Goal: Task Accomplishment & Management: Complete application form

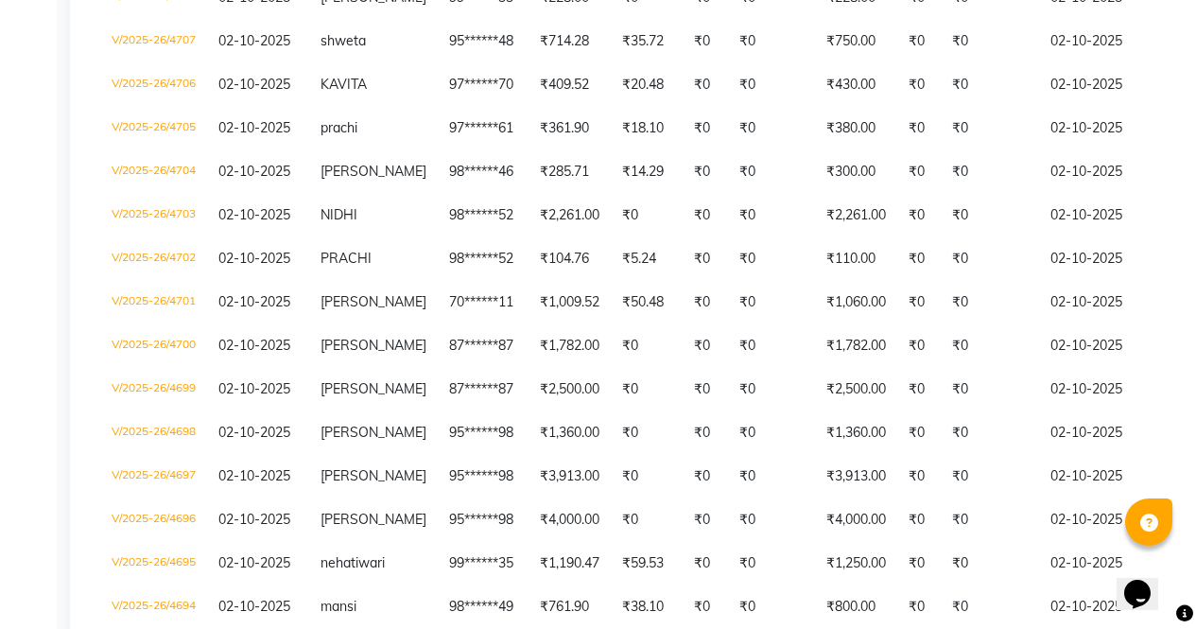
scroll to position [484, 0]
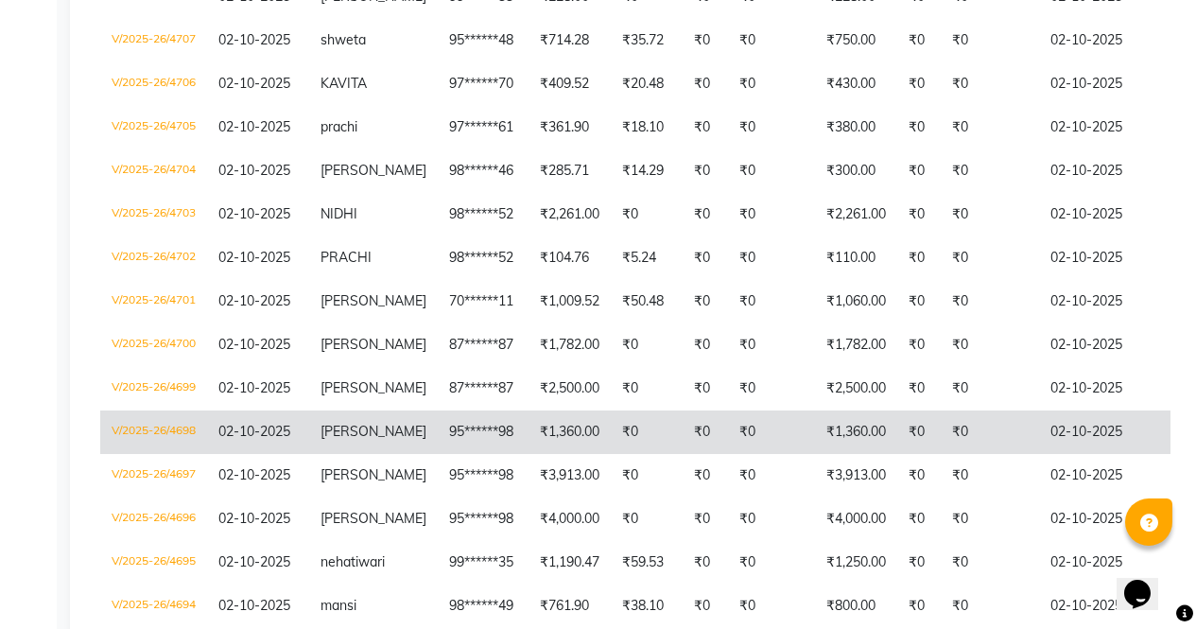
click at [734, 410] on td "₹0" at bounding box center [771, 432] width 87 height 44
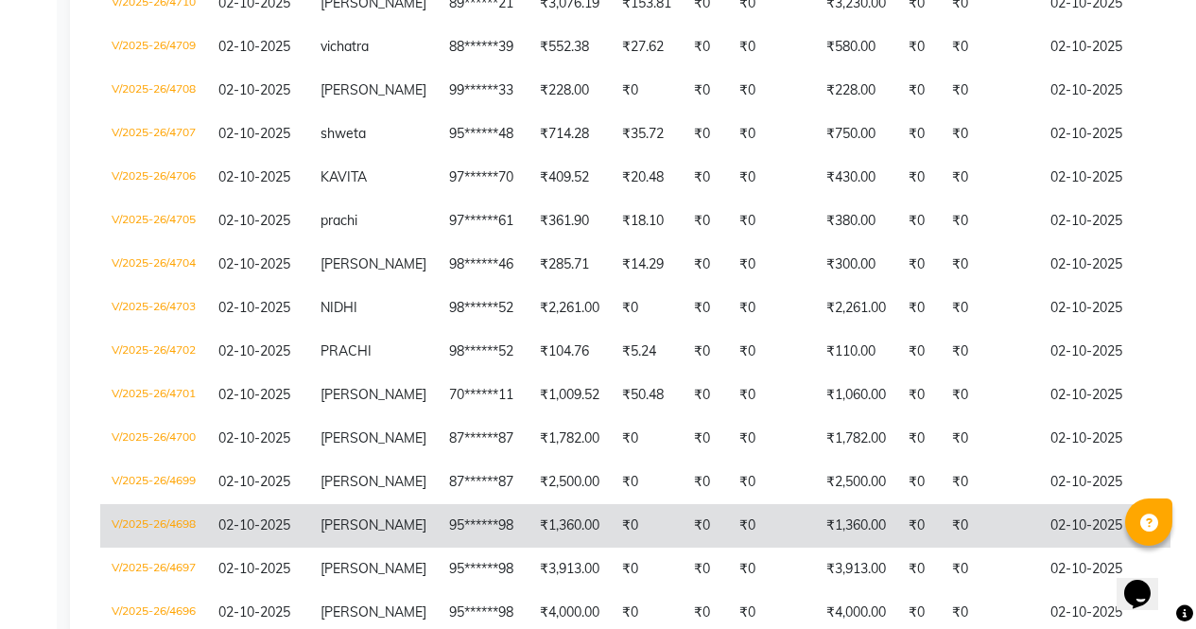
scroll to position [392, 0]
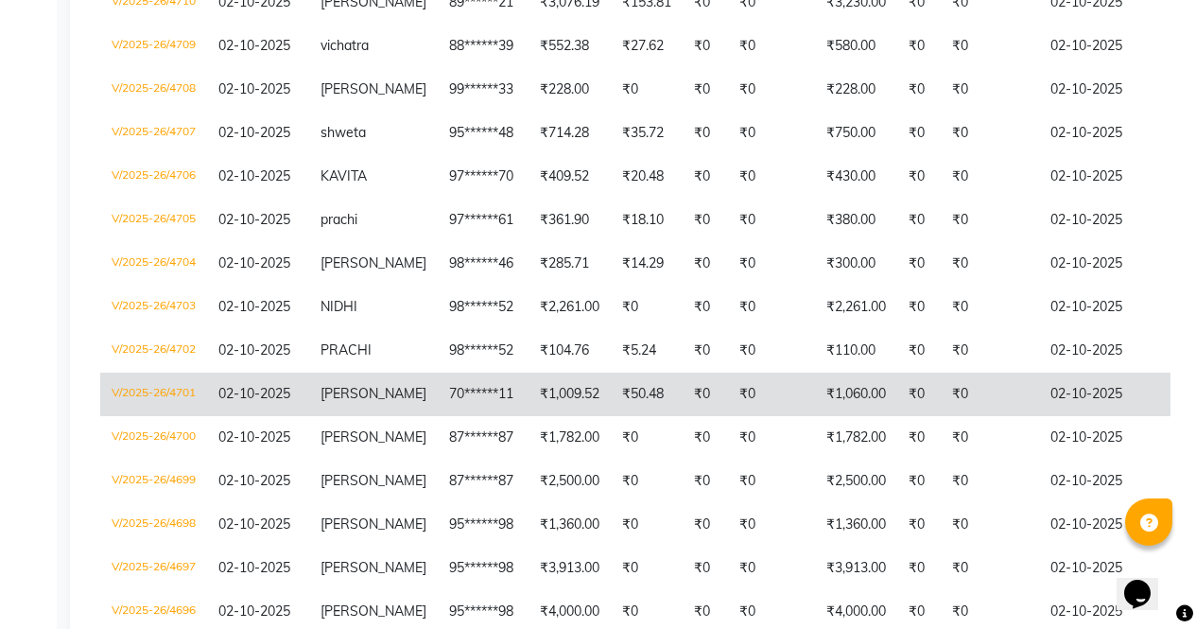
click at [581, 398] on td "₹1,009.52" at bounding box center [570, 395] width 82 height 44
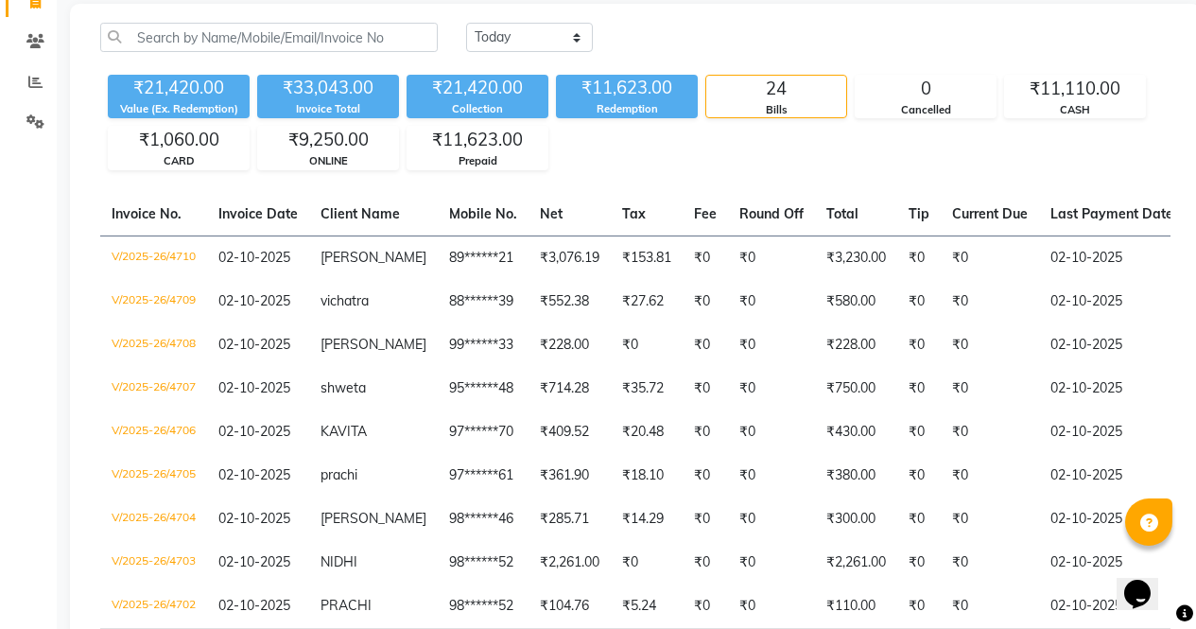
scroll to position [0, 0]
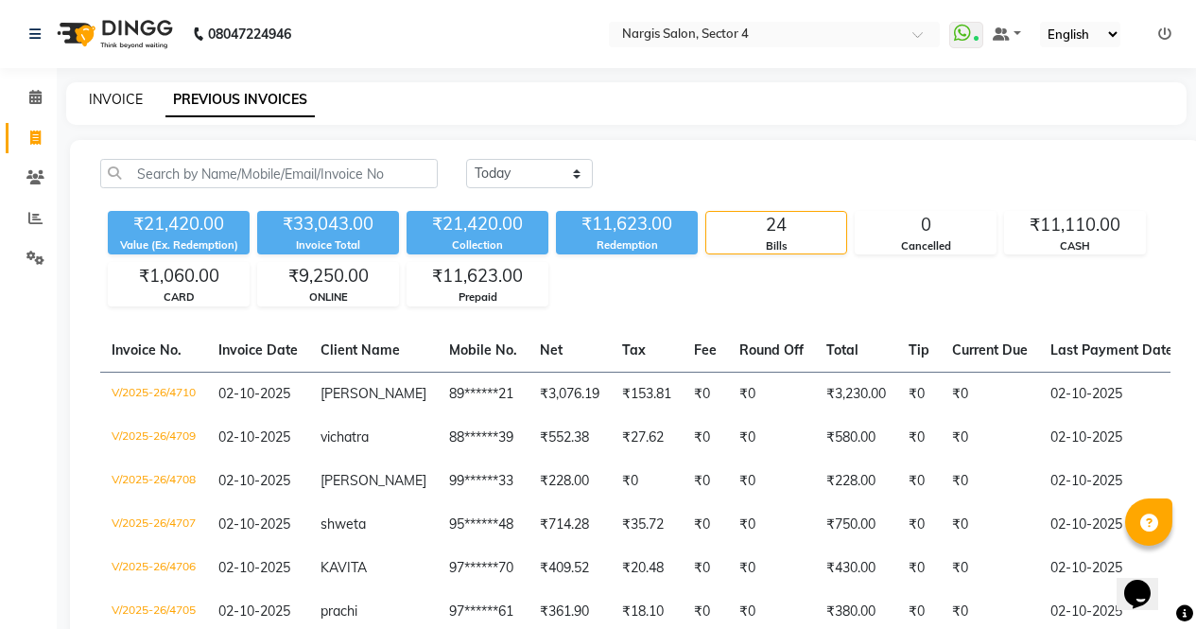
click at [132, 105] on link "INVOICE" at bounding box center [116, 99] width 54 height 17
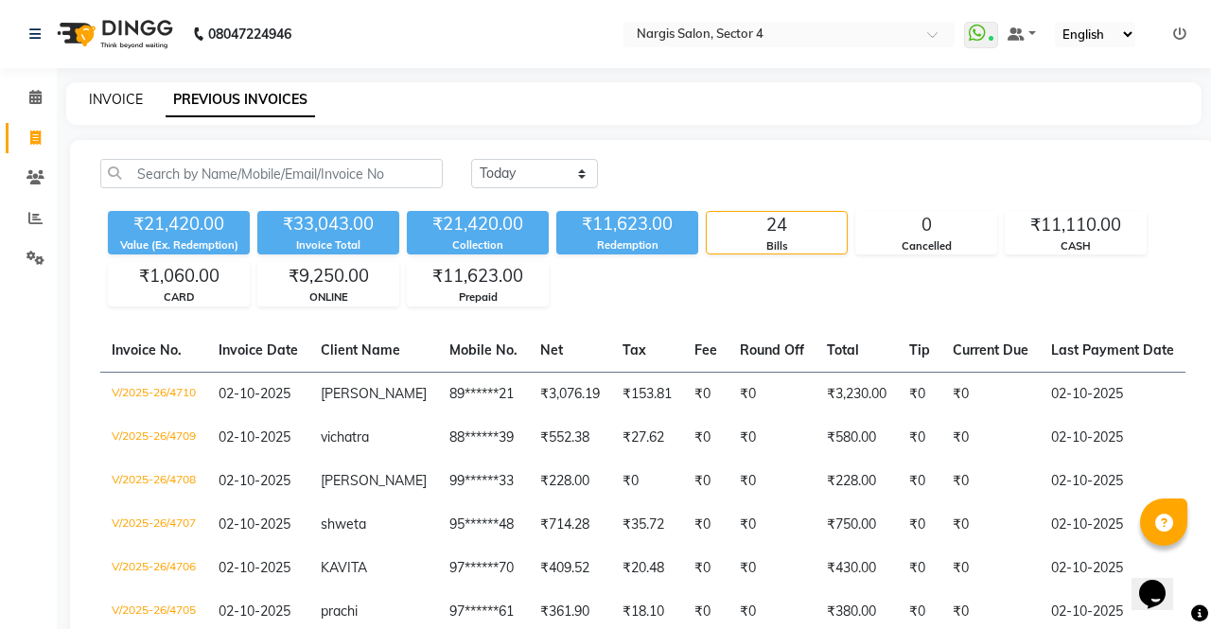
select select "service"
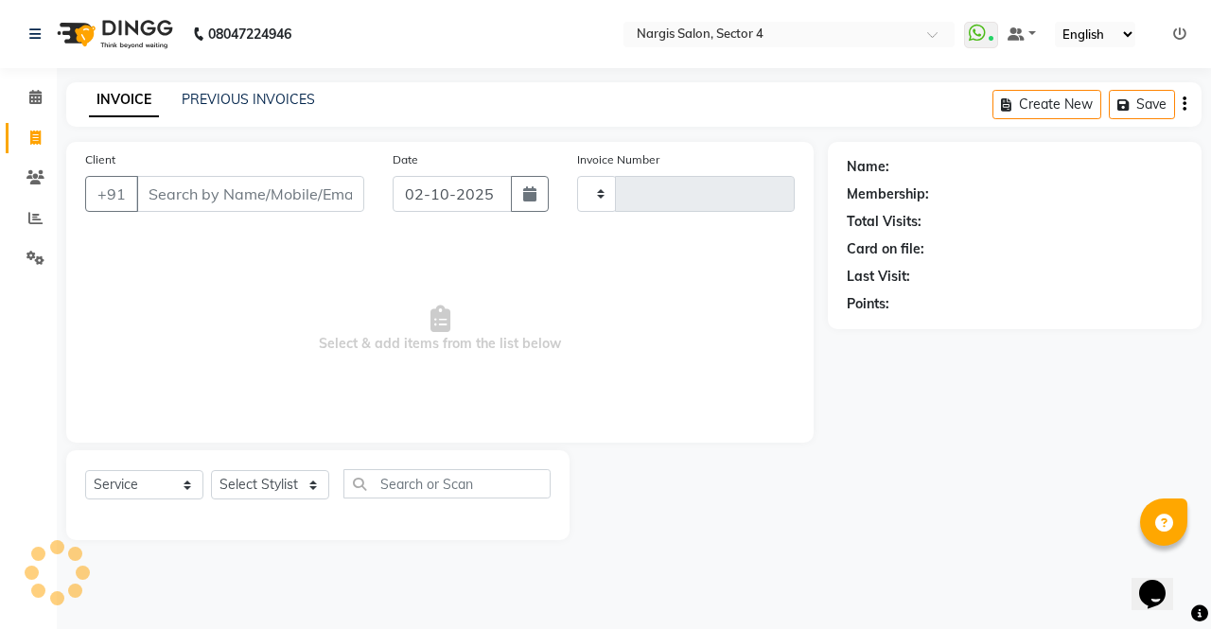
type input "4711"
select select "4130"
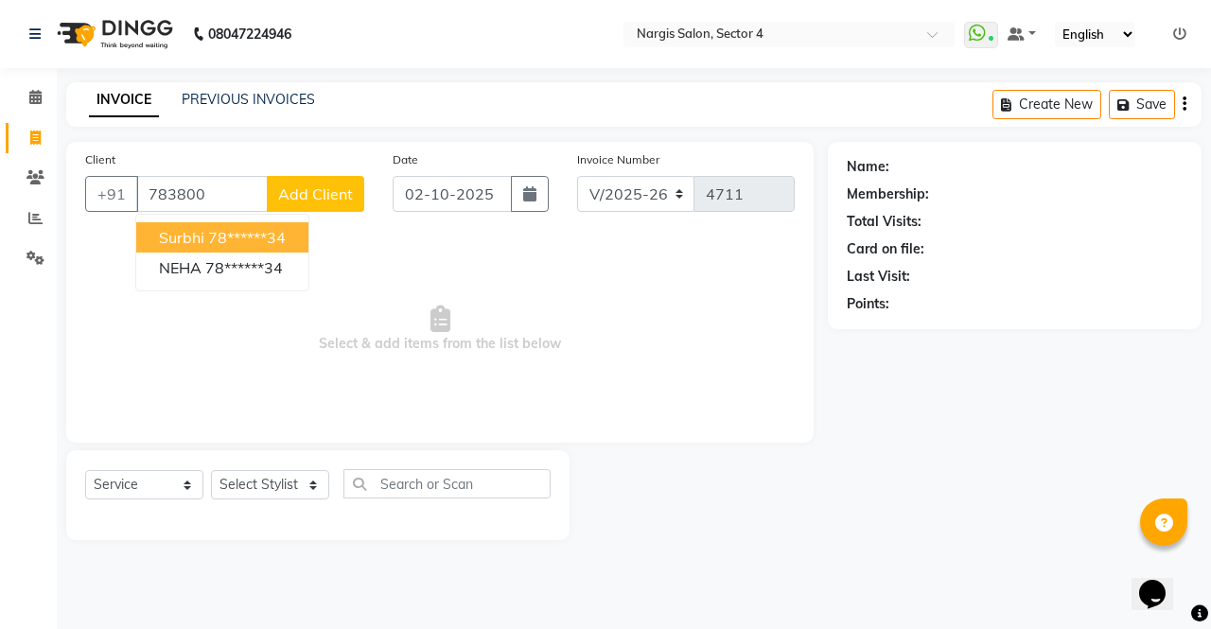
click at [294, 238] on button "surbhi 78******34" at bounding box center [222, 237] width 172 height 30
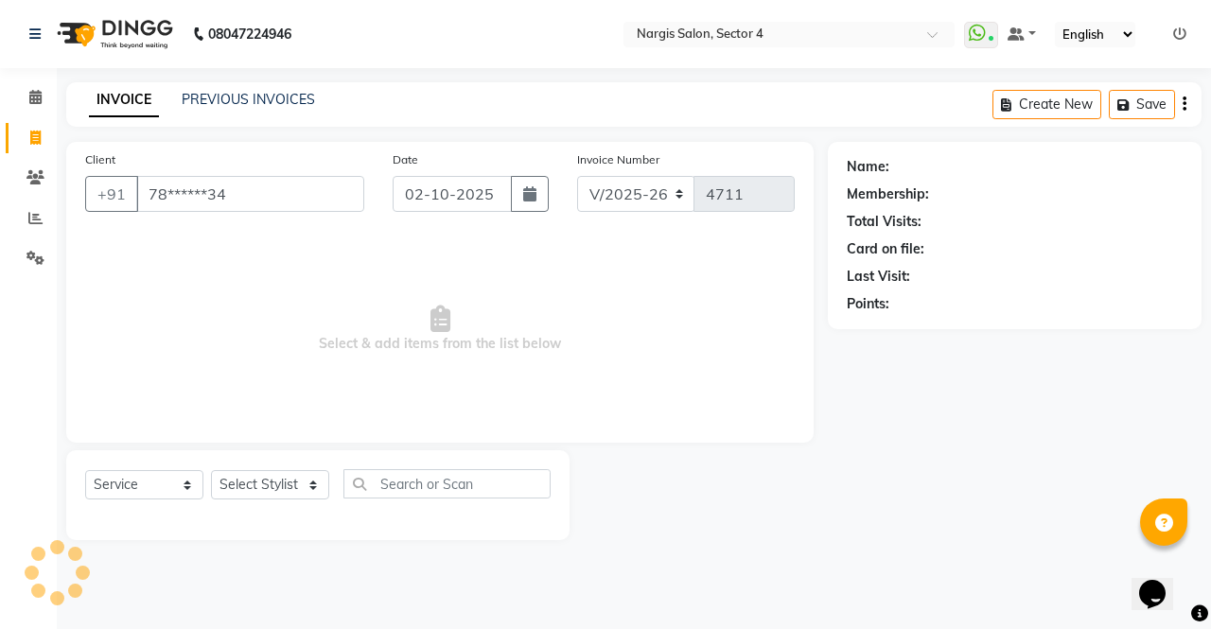
type input "78******34"
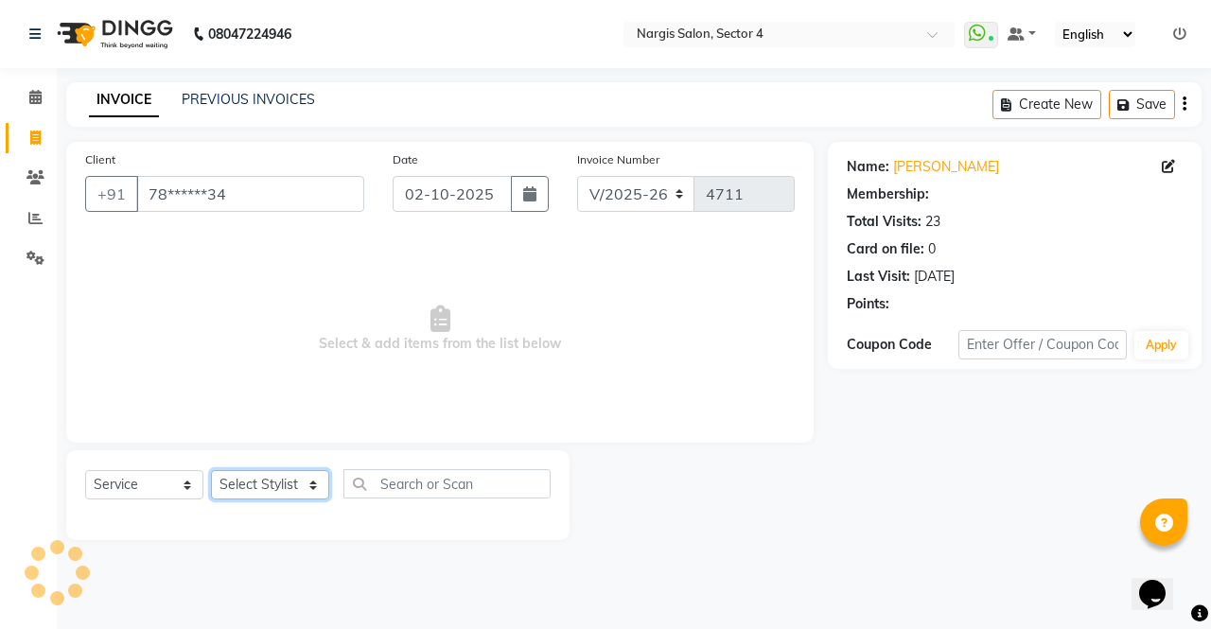
click at [297, 489] on select "Select Stylist [PERSON_NAME] [PERSON_NAME] [PERSON_NAME] Front Desk muskaan rak…" at bounding box center [270, 484] width 118 height 29
select select "28206"
click at [211, 470] on select "Select Stylist [PERSON_NAME] [PERSON_NAME] [PERSON_NAME] Front Desk muskaan rak…" at bounding box center [270, 484] width 118 height 29
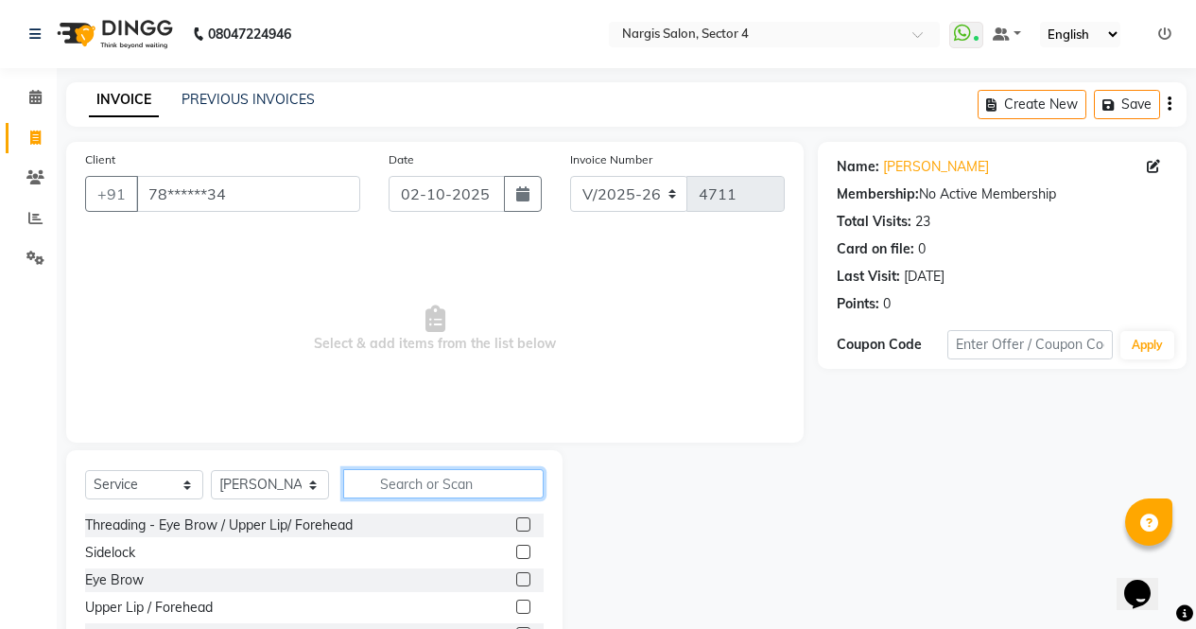
click at [406, 490] on input "text" at bounding box center [443, 483] width 201 height 29
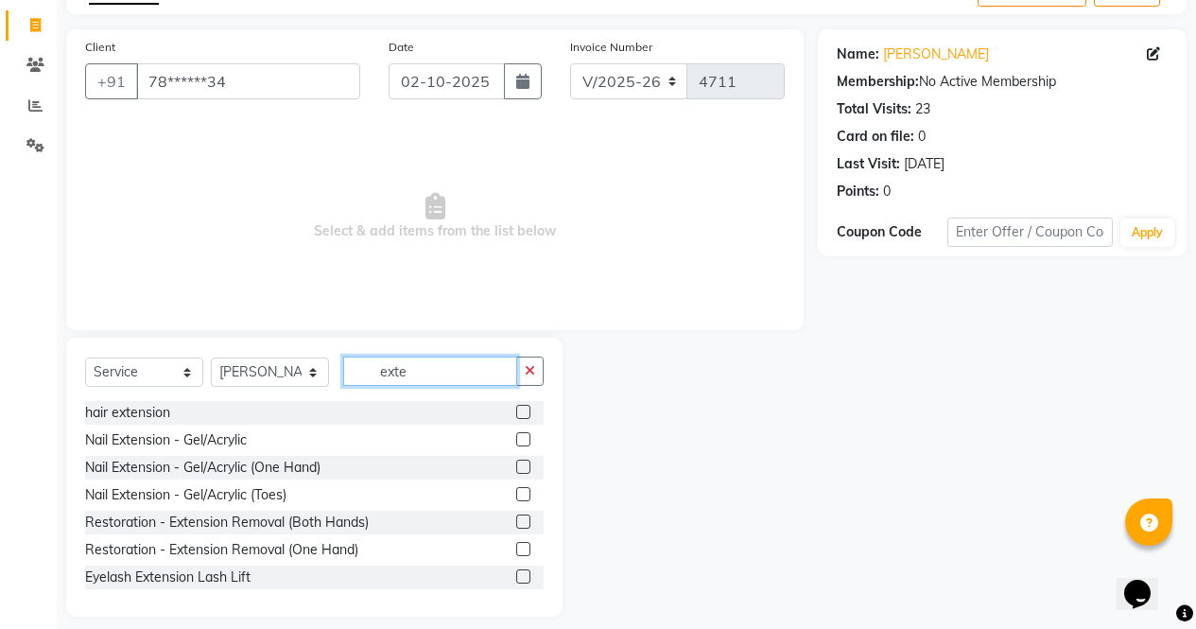
scroll to position [117, 0]
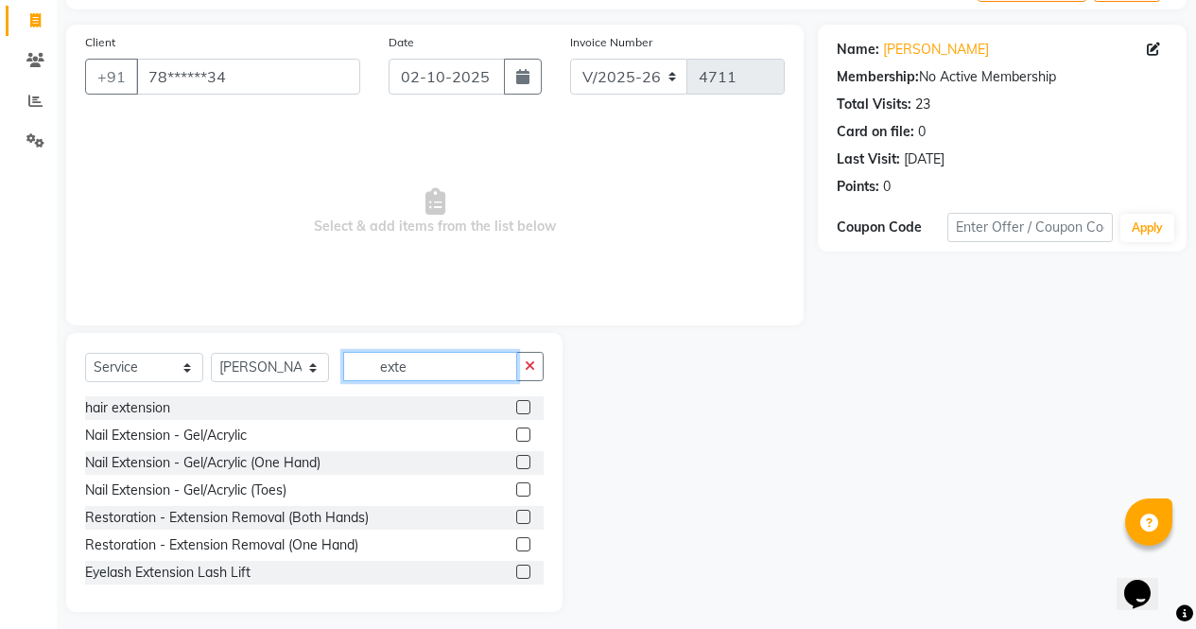
type input "exte"
click at [516, 435] on label at bounding box center [523, 434] width 14 height 14
click at [516, 435] on input "checkbox" at bounding box center [522, 435] width 12 height 12
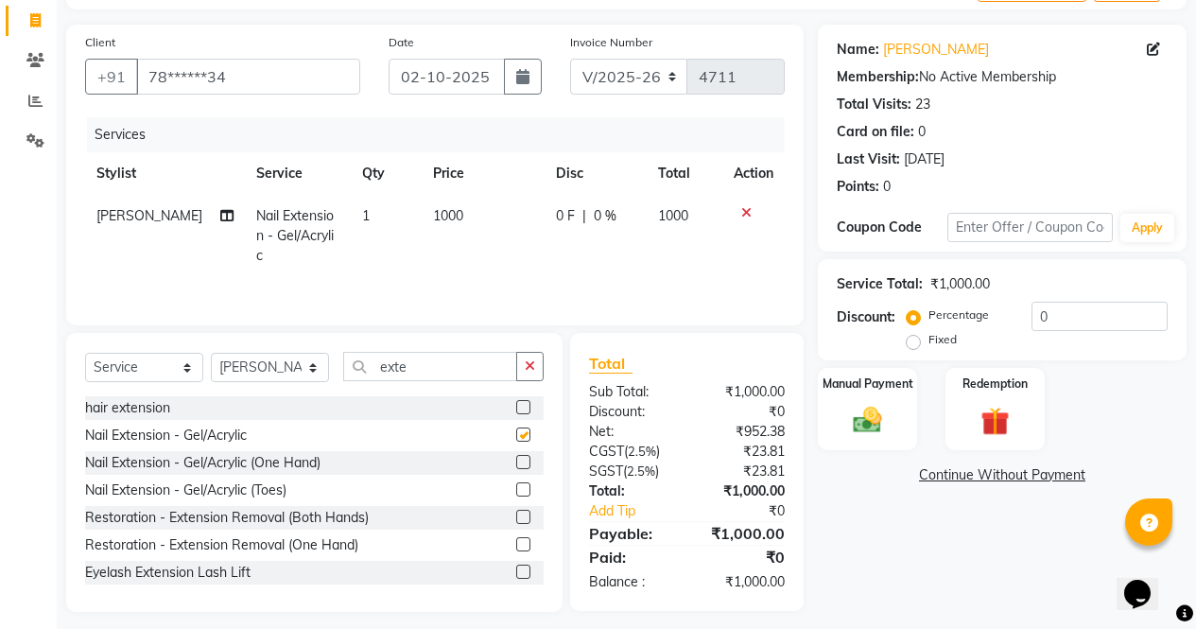
scroll to position [129, 0]
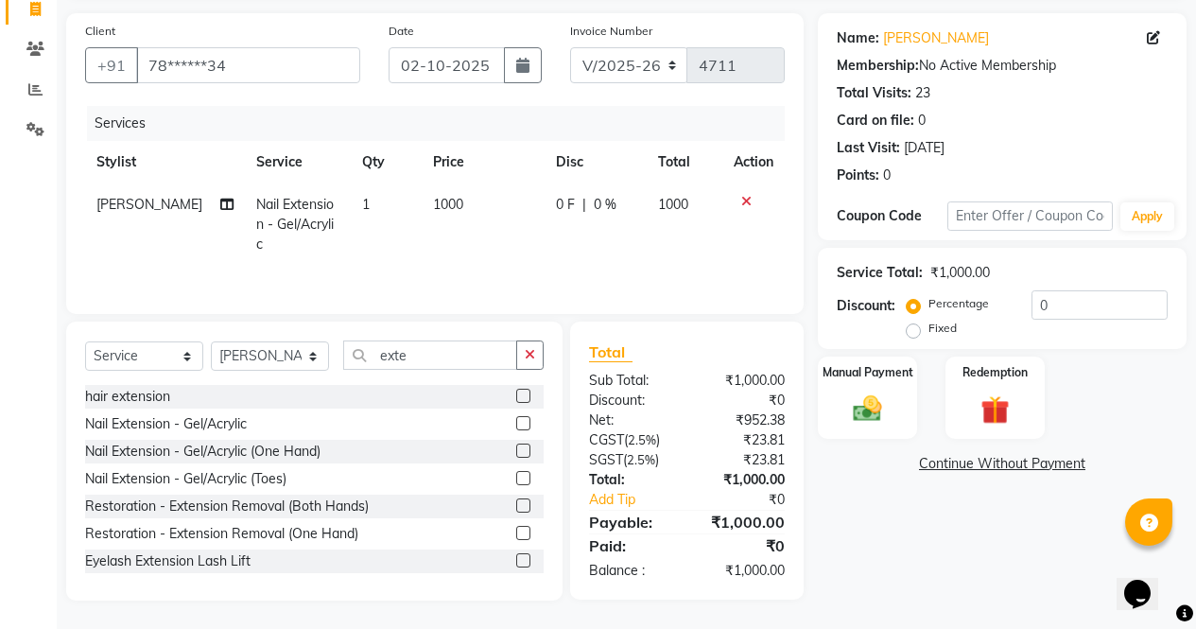
checkbox input "false"
click at [535, 356] on button "button" at bounding box center [529, 354] width 27 height 29
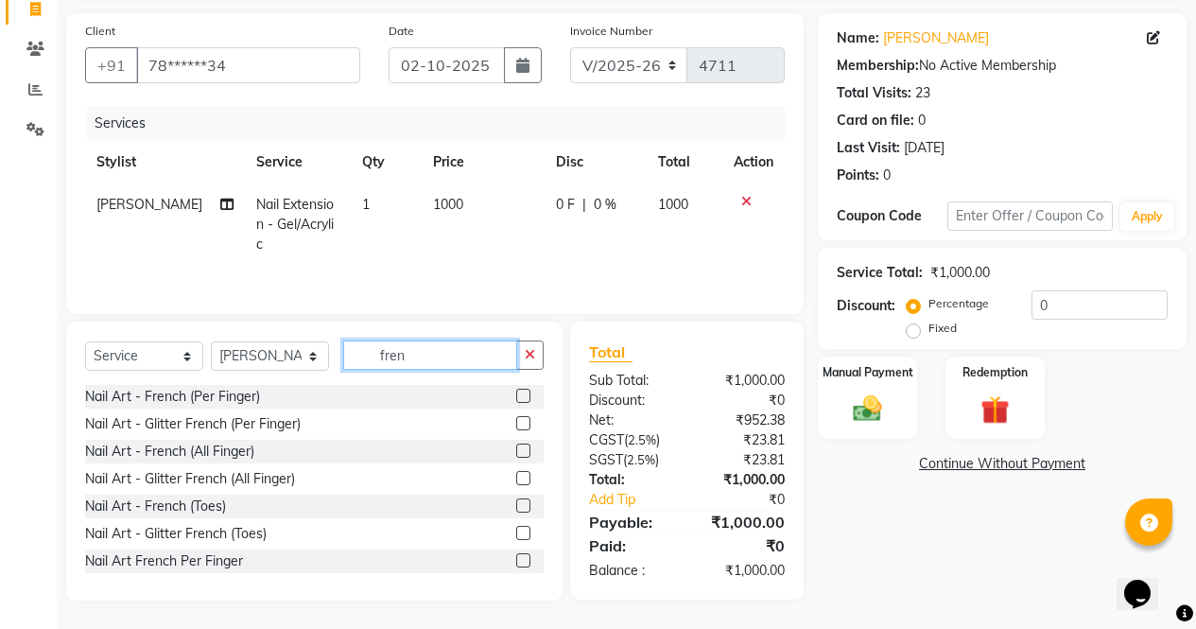
type input "fren"
click at [516, 451] on label at bounding box center [523, 451] width 14 height 14
click at [516, 451] on input "checkbox" at bounding box center [522, 451] width 12 height 12
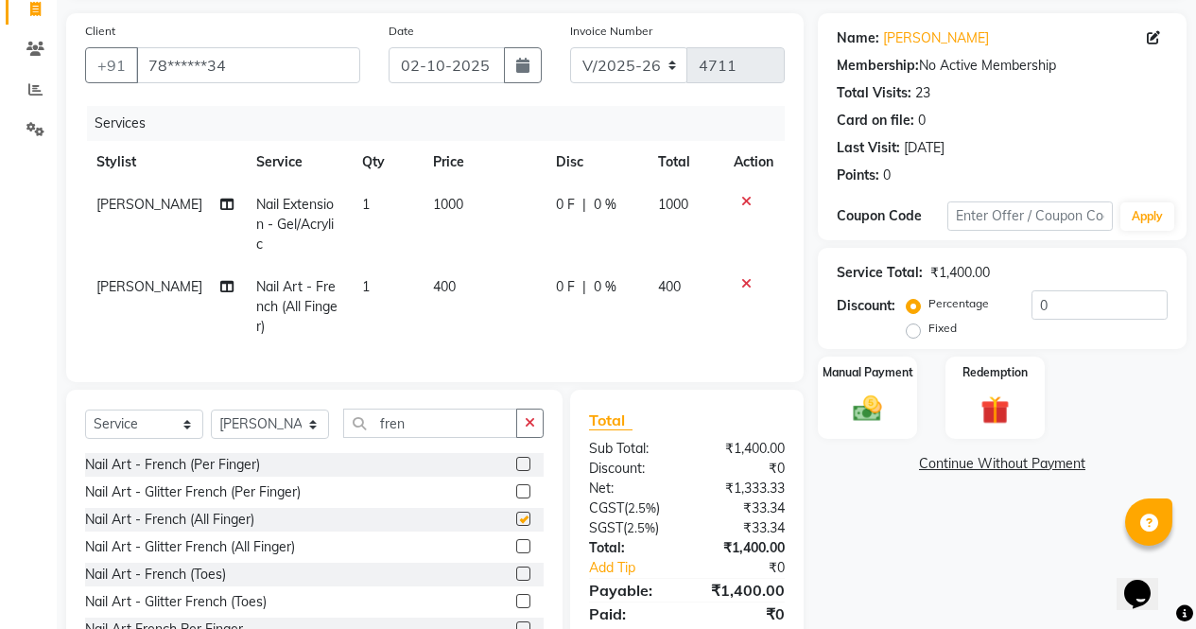
checkbox input "false"
click at [438, 278] on span "400" at bounding box center [444, 286] width 23 height 17
select select "28206"
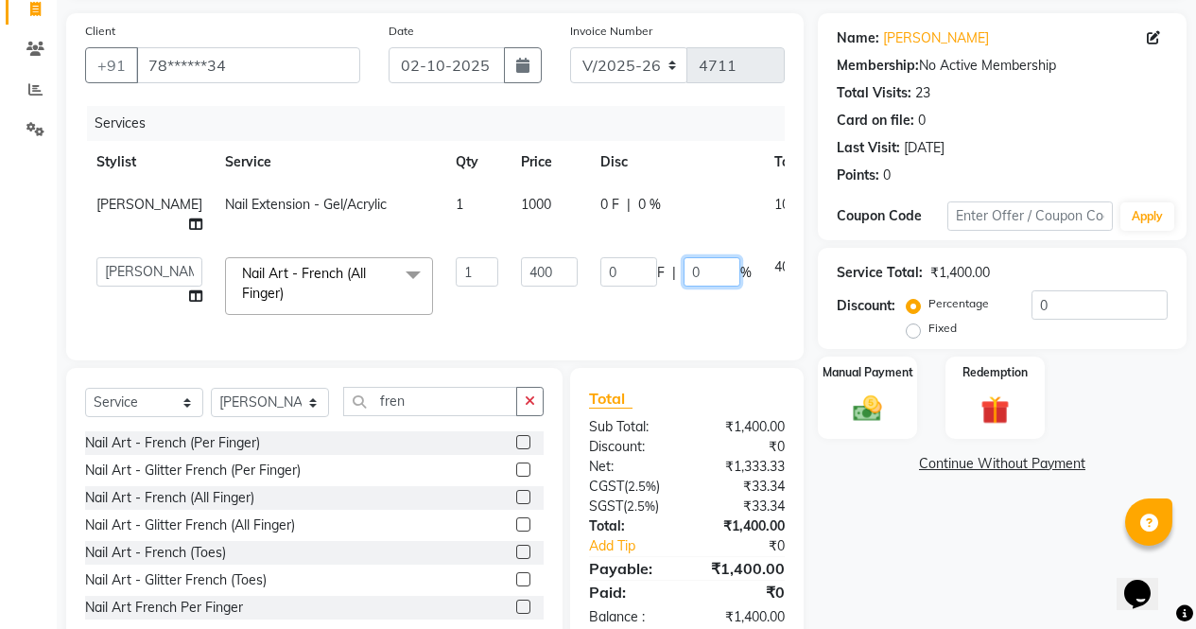
click at [684, 273] on input "0" at bounding box center [712, 271] width 57 height 29
type input "50"
click at [931, 528] on div "Name: Surbhi Membership: No Active Membership Total Visits: 23 Card on file: 0 …" at bounding box center [1009, 330] width 383 height 634
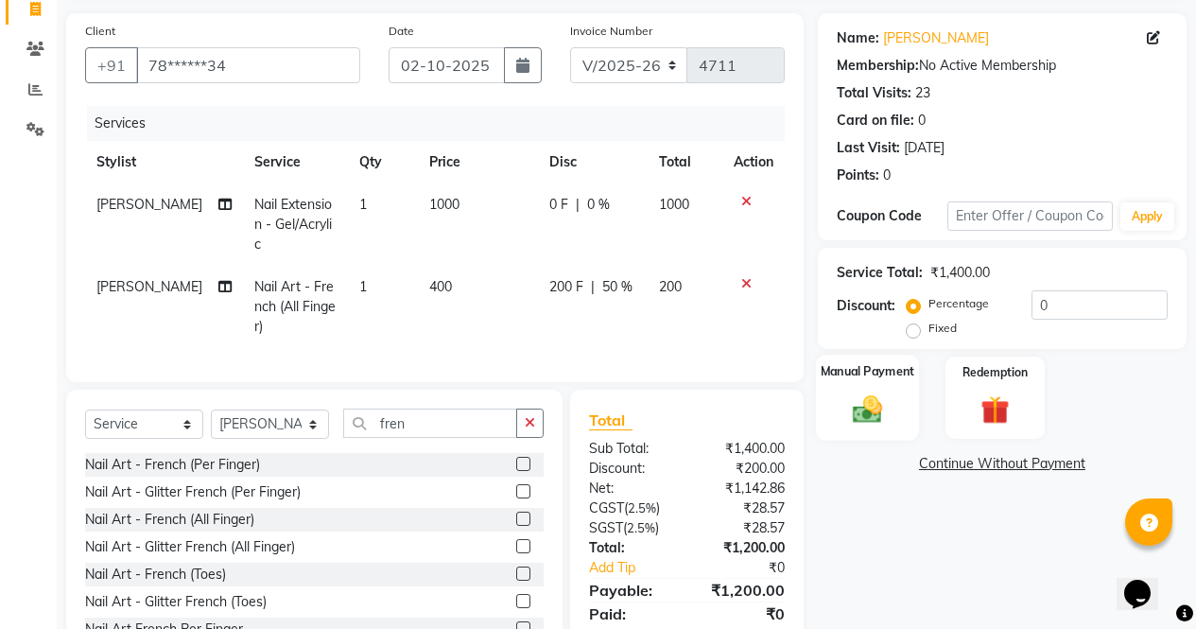
click at [894, 396] on div "Manual Payment" at bounding box center [867, 398] width 103 height 86
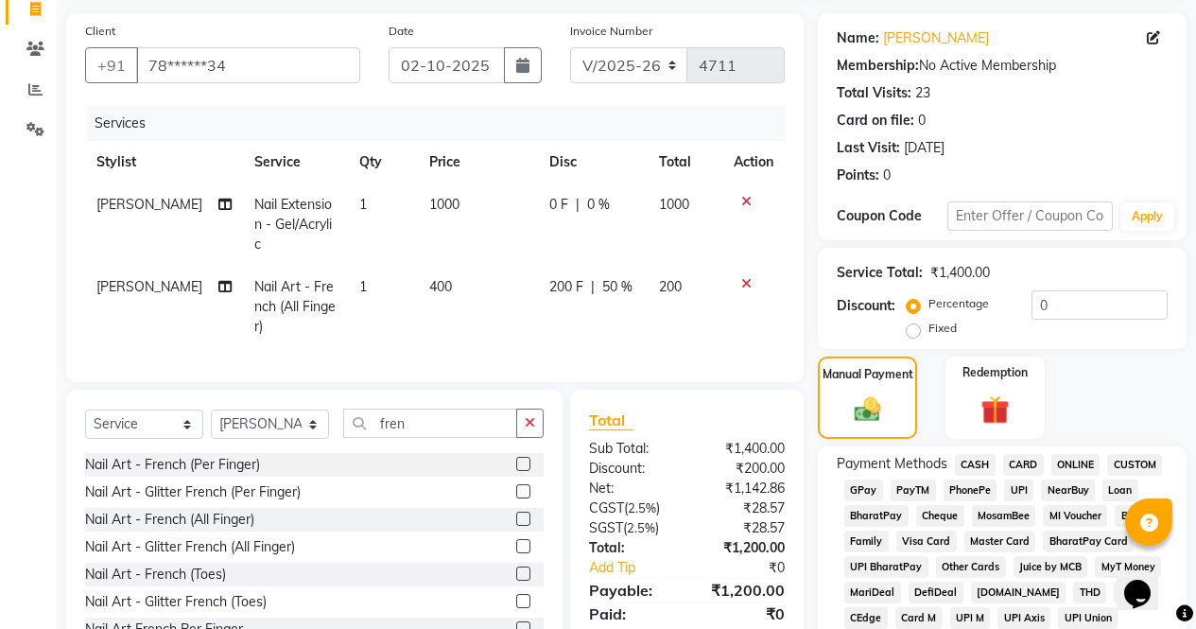
click at [1076, 461] on span "ONLINE" at bounding box center [1076, 465] width 49 height 22
click at [1022, 469] on span "CARD" at bounding box center [1023, 465] width 41 height 22
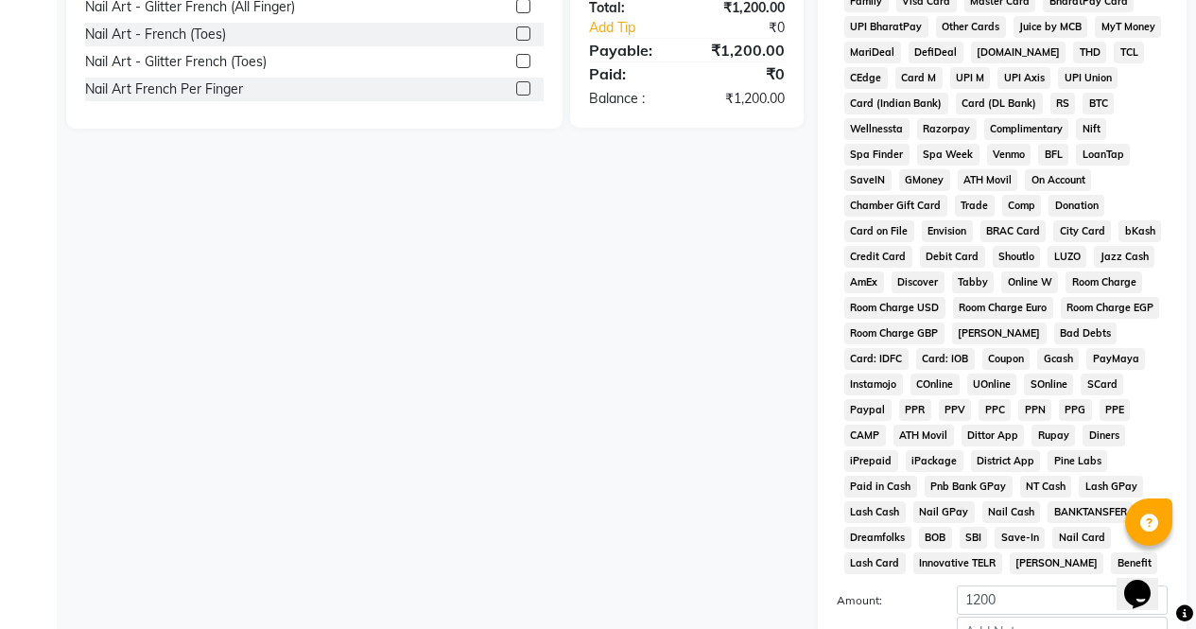
scroll to position [864, 0]
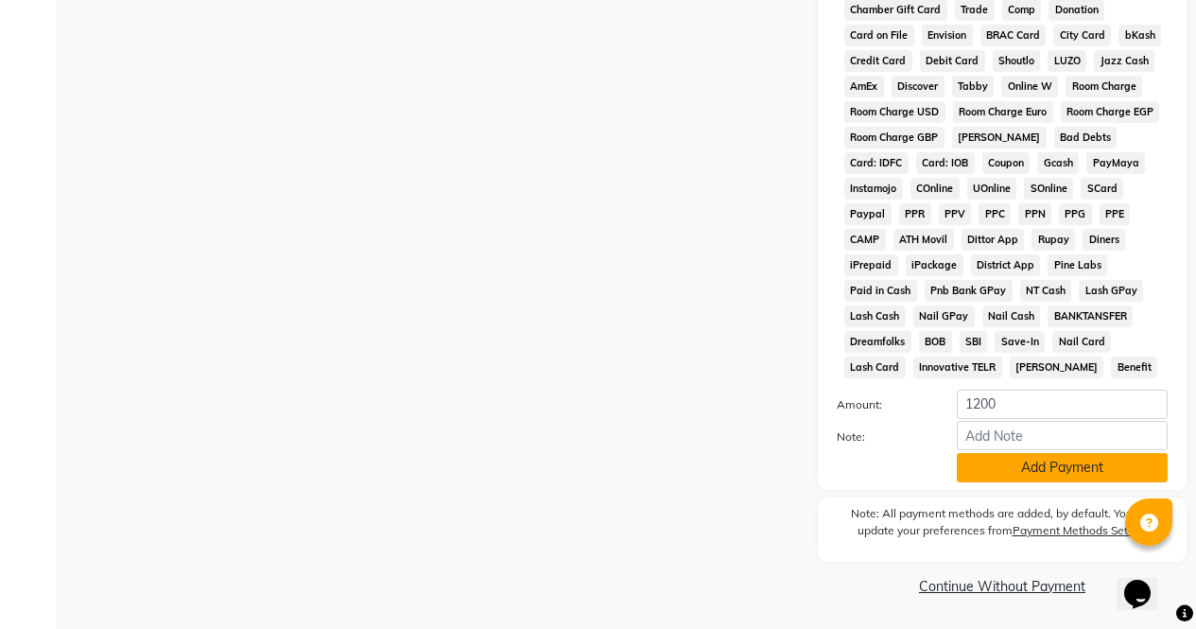
click at [1062, 479] on button "Add Payment" at bounding box center [1062, 467] width 211 height 29
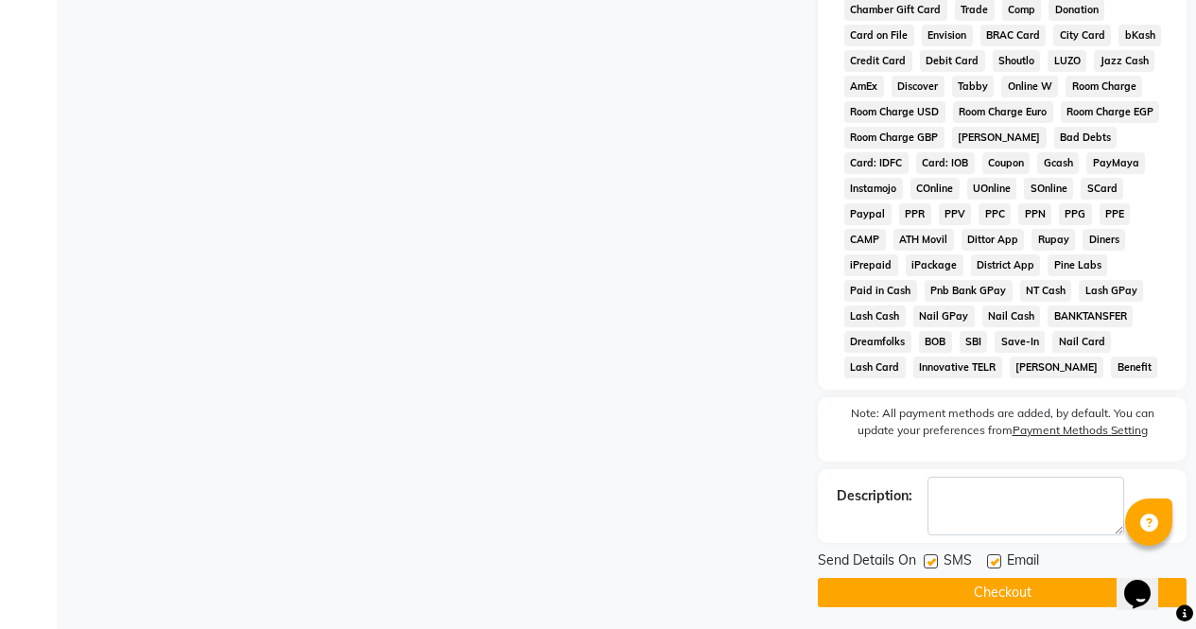
click at [1078, 599] on button "Checkout" at bounding box center [1002, 592] width 369 height 29
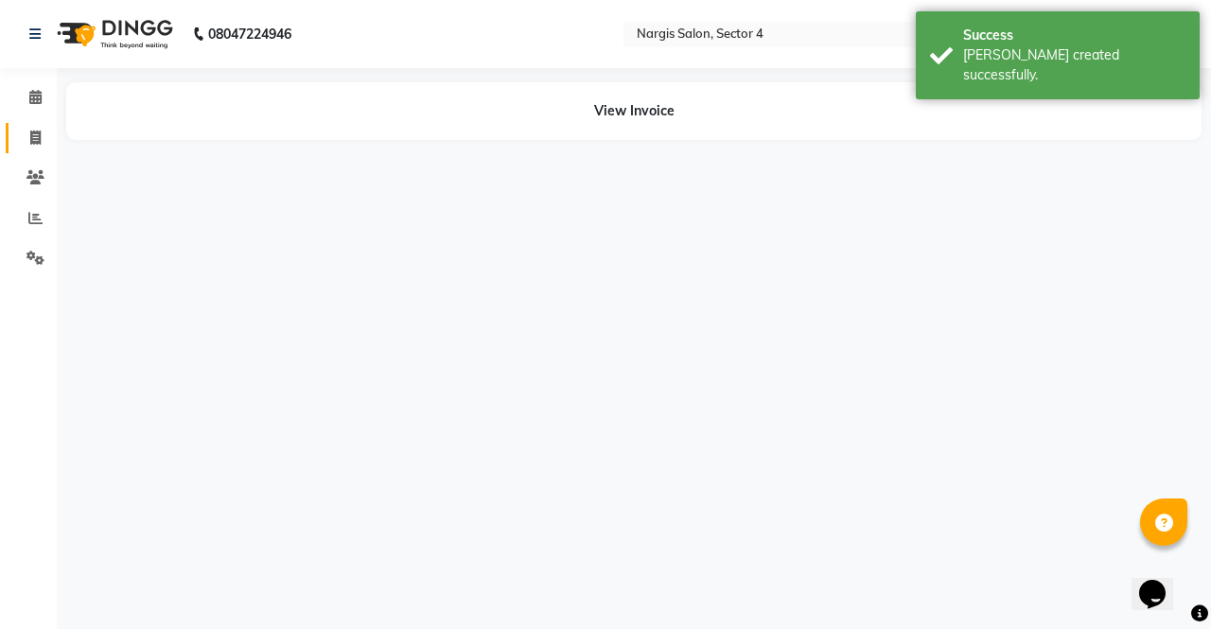
click at [47, 139] on span at bounding box center [35, 139] width 33 height 22
select select "service"
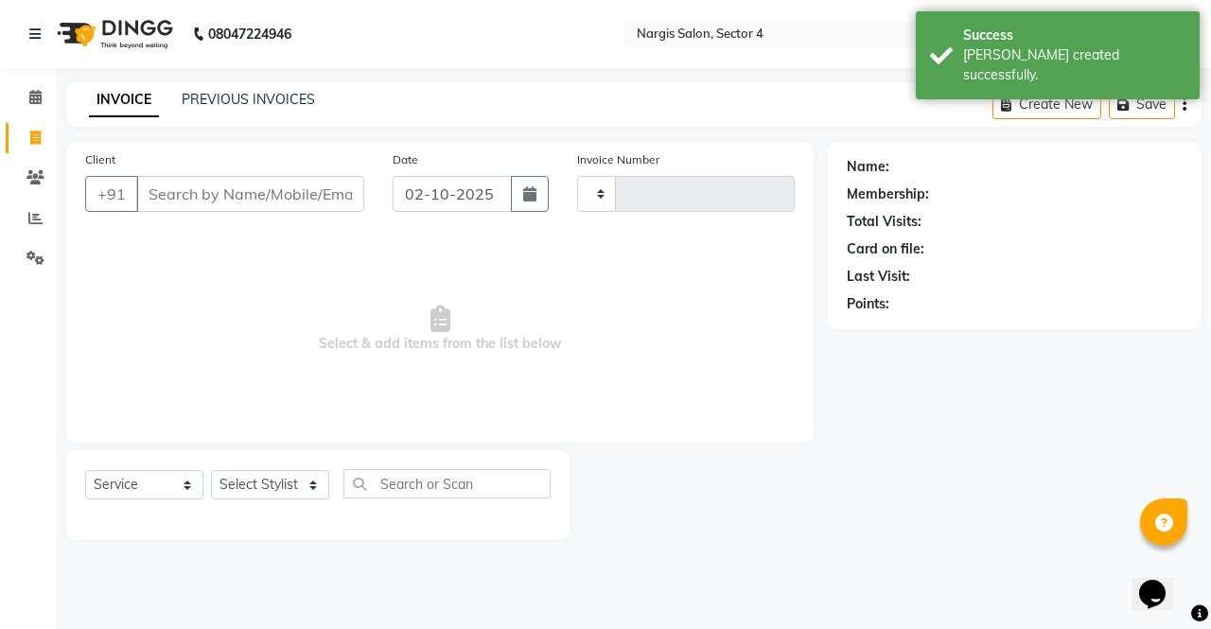
type input "4712"
select select "4130"
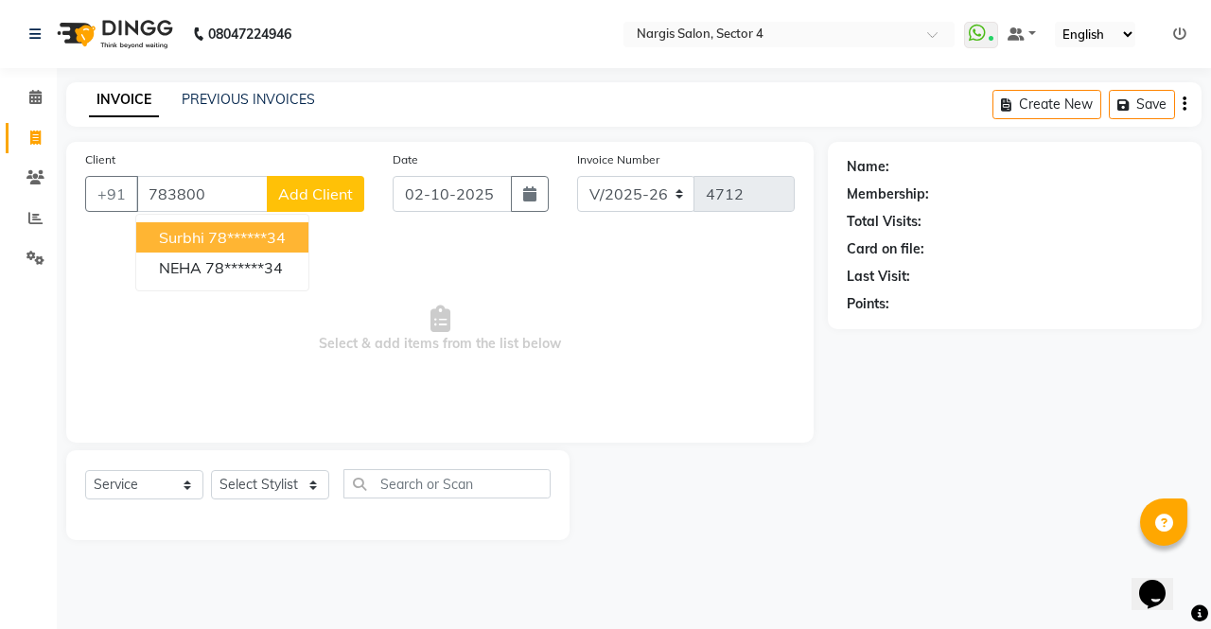
click at [286, 244] on ngb-highlight "78******34" at bounding box center [247, 237] width 78 height 19
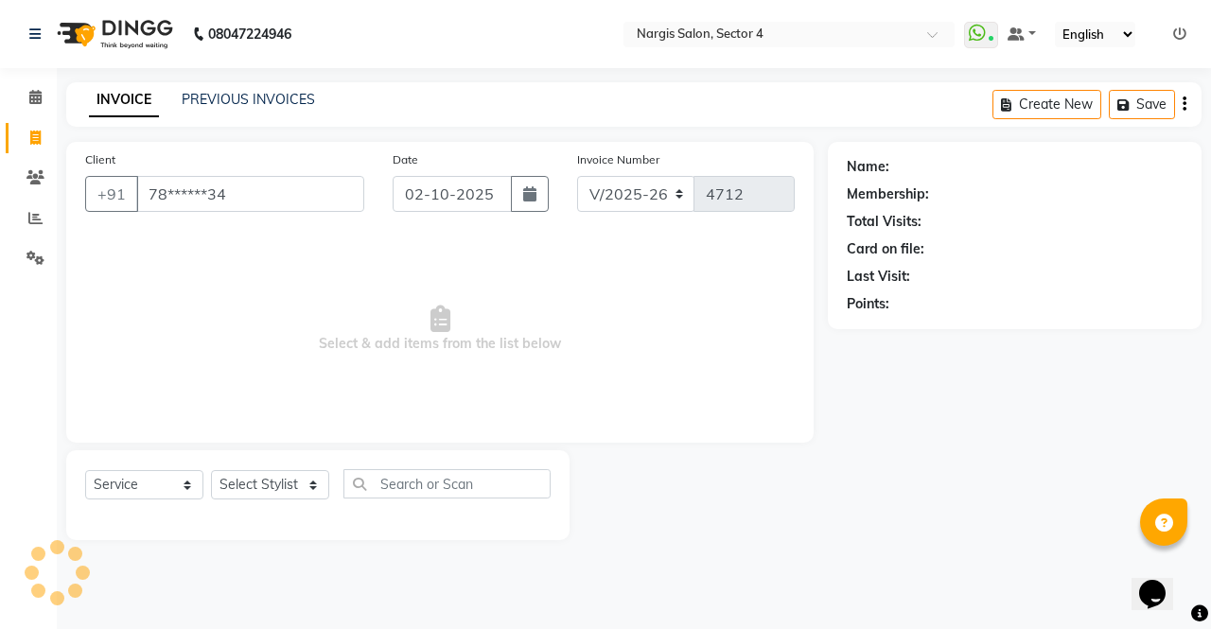
type input "78******34"
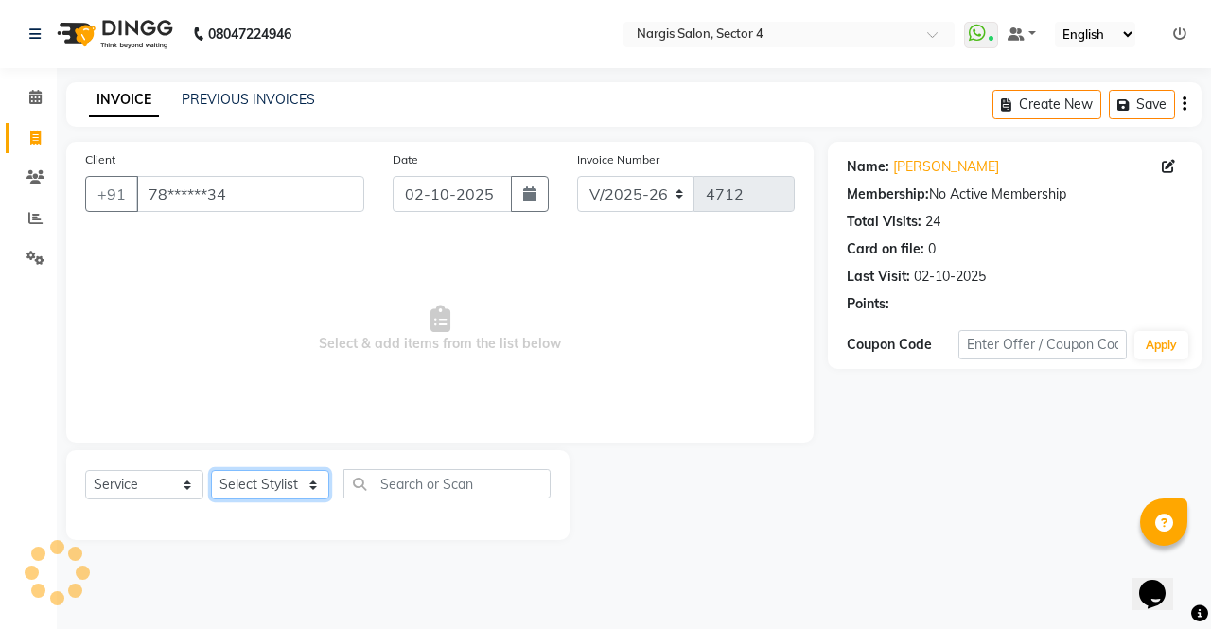
click at [290, 485] on select "Select Stylist [PERSON_NAME] [PERSON_NAME] [PERSON_NAME] Front Desk muskaan rak…" at bounding box center [270, 484] width 118 height 29
select select "87810"
click at [211, 470] on select "Select Stylist [PERSON_NAME] [PERSON_NAME] [PERSON_NAME] Front Desk muskaan rak…" at bounding box center [270, 484] width 118 height 29
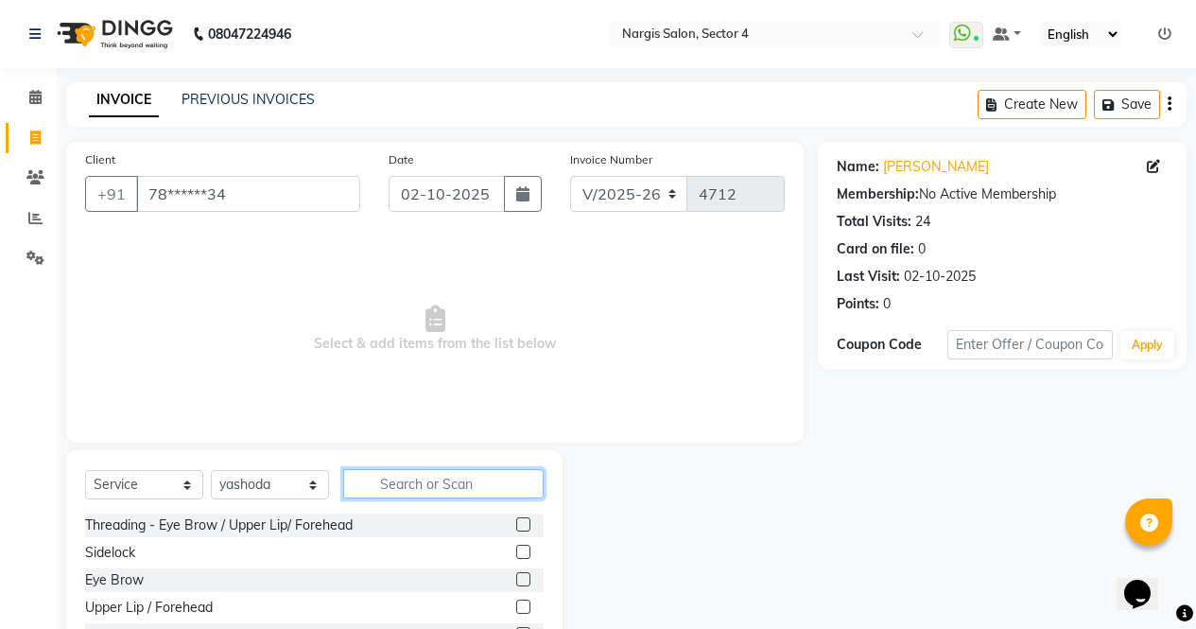
click at [388, 488] on input "text" at bounding box center [443, 483] width 201 height 29
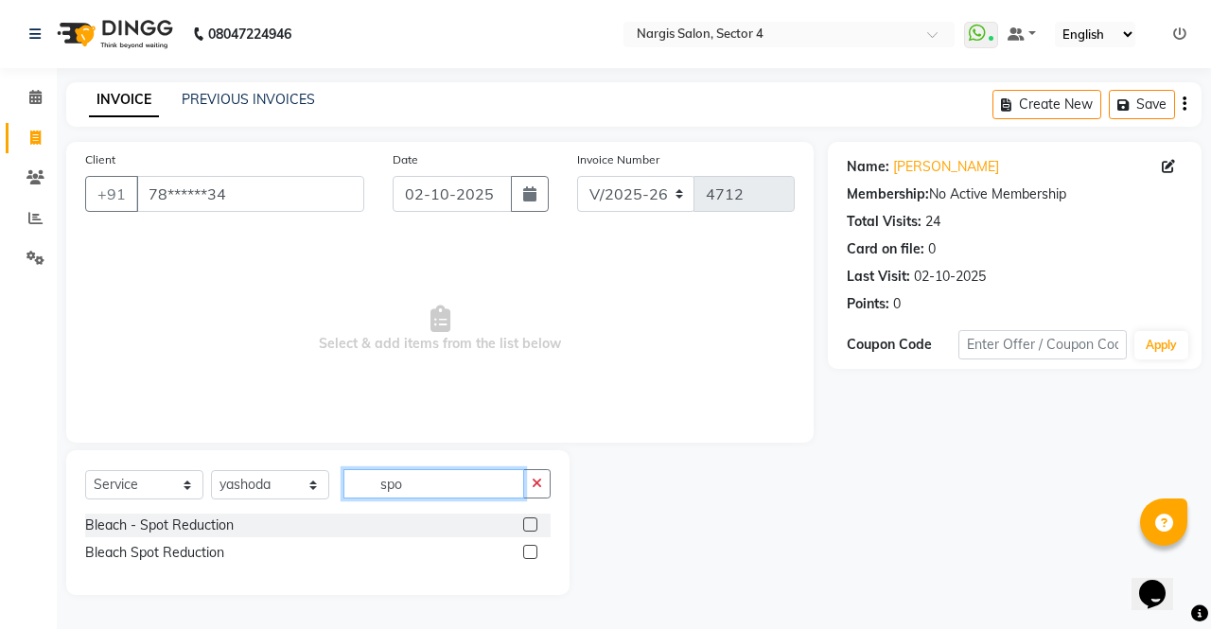
type input "spo"
click at [531, 552] on label at bounding box center [530, 552] width 14 height 14
click at [531, 552] on input "checkbox" at bounding box center [529, 553] width 12 height 12
checkbox input "true"
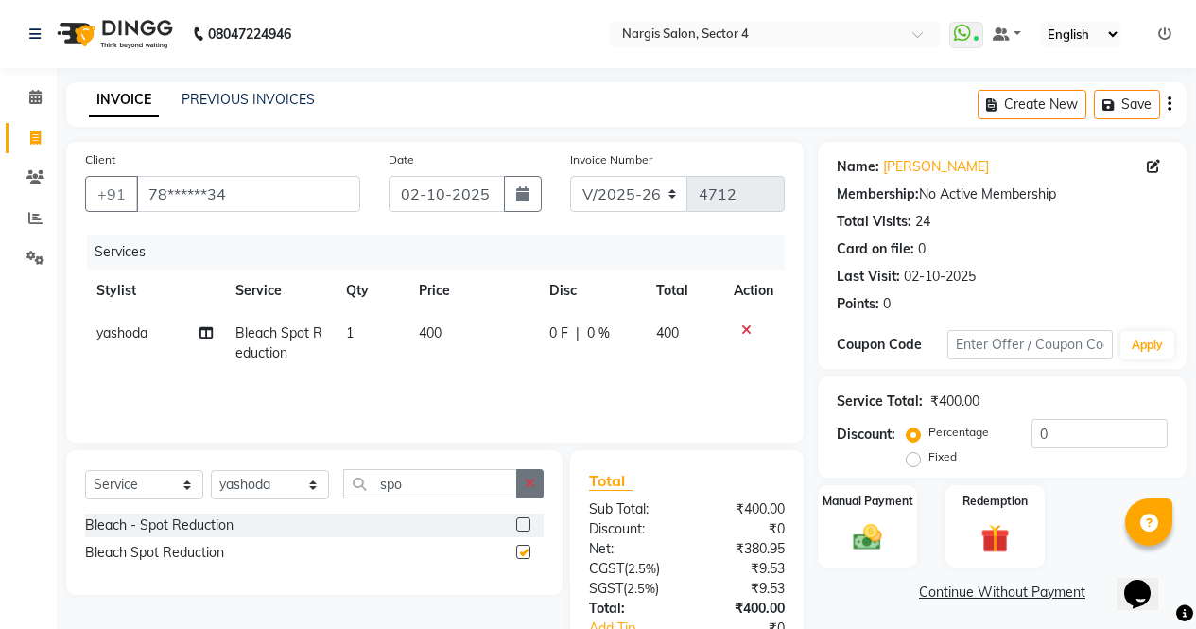
click at [539, 486] on button "button" at bounding box center [529, 483] width 27 height 29
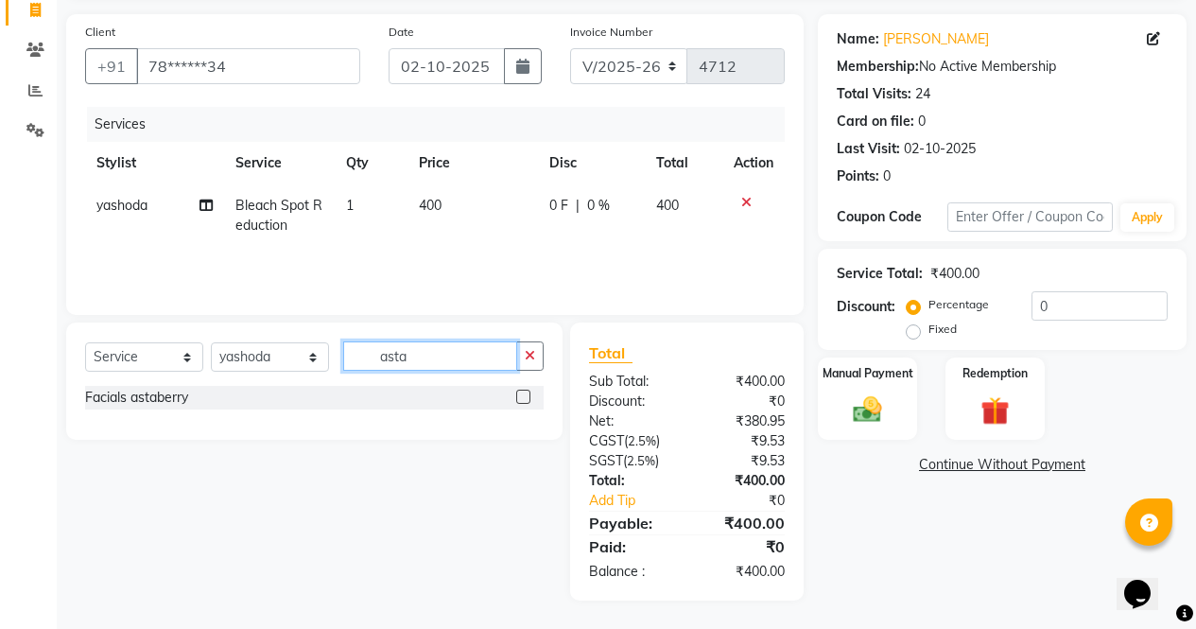
scroll to position [128, 0]
type input "asta"
click at [526, 402] on label at bounding box center [523, 397] width 14 height 14
click at [526, 402] on input "checkbox" at bounding box center [522, 398] width 12 height 12
checkbox input "true"
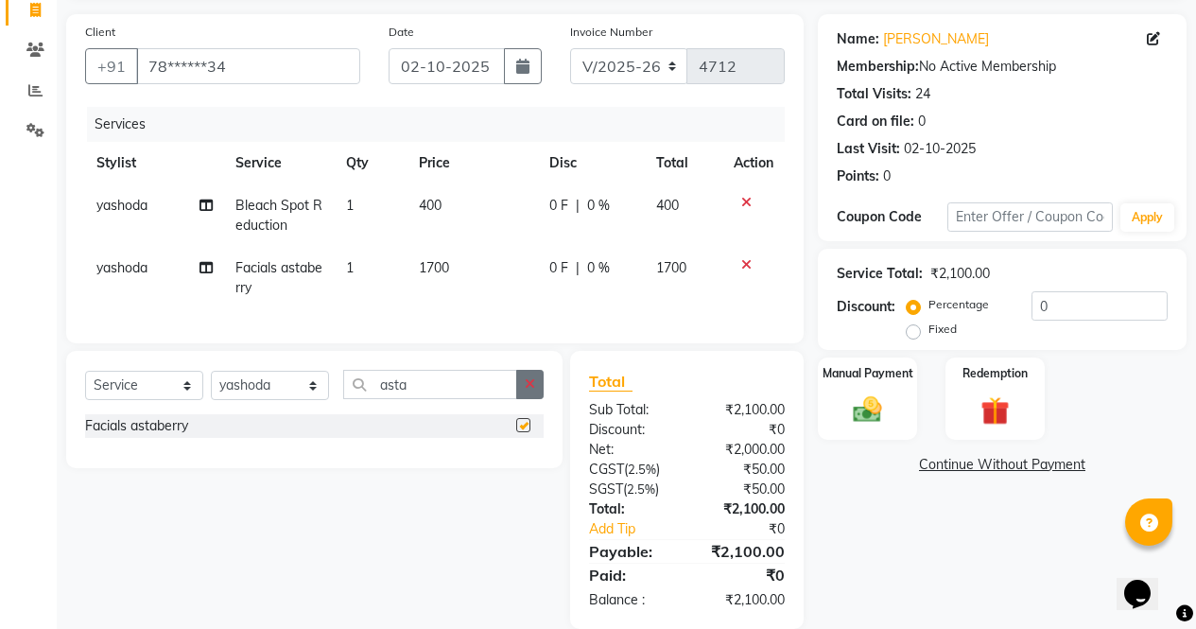
click at [542, 399] on button "button" at bounding box center [529, 384] width 27 height 29
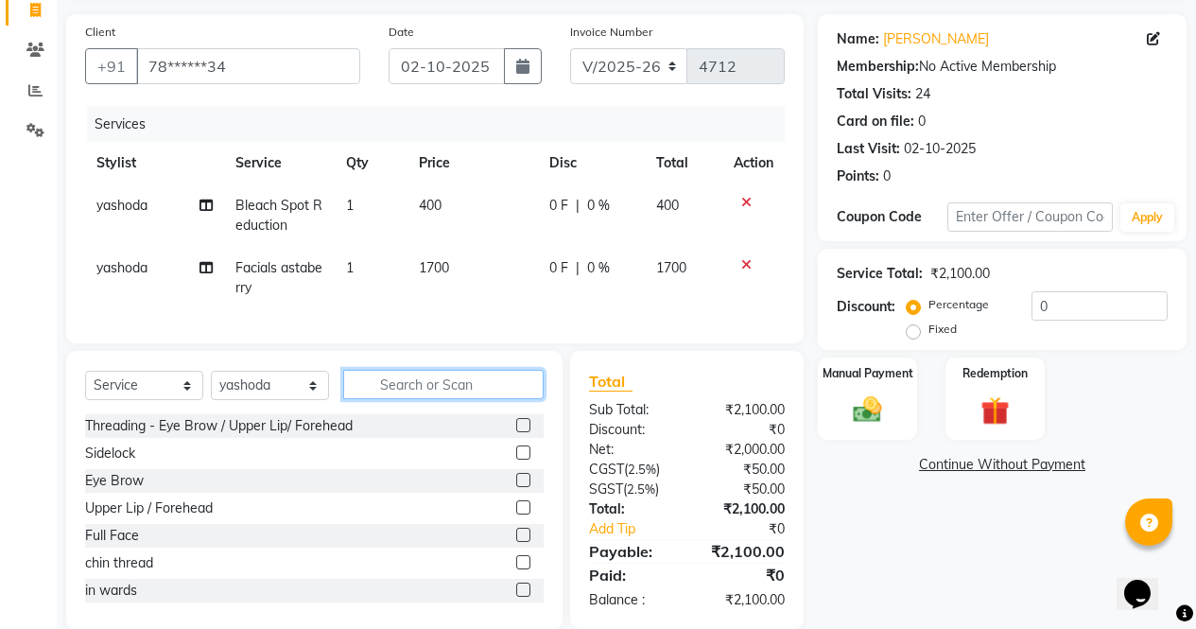
scroll to position [171, 0]
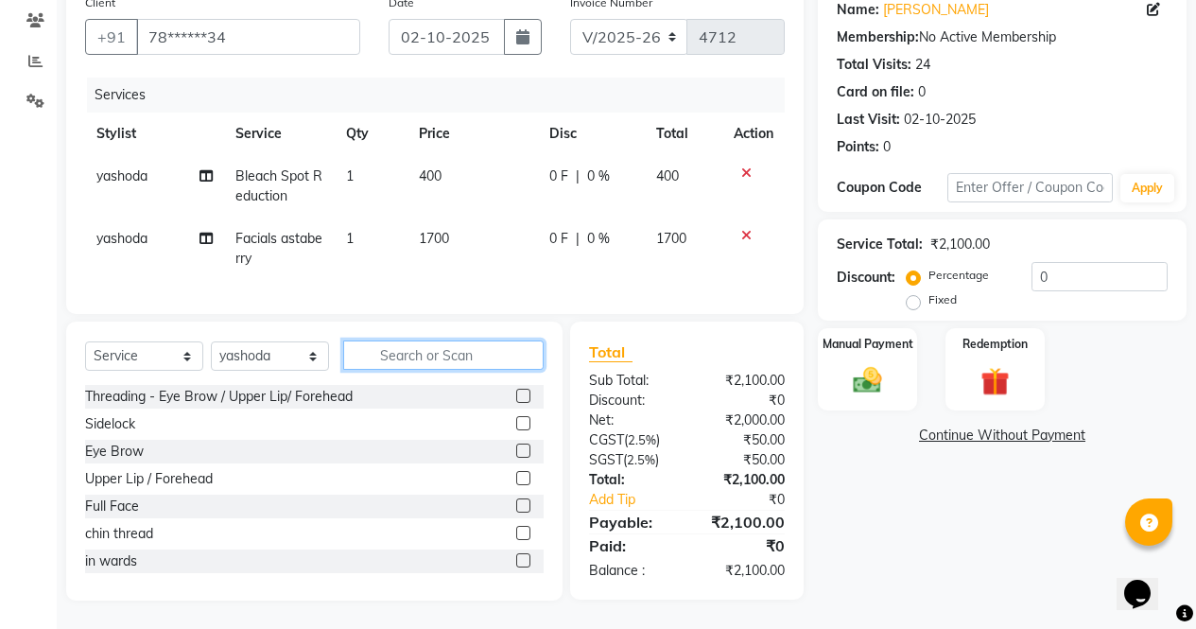
click at [470, 349] on input "text" at bounding box center [443, 354] width 201 height 29
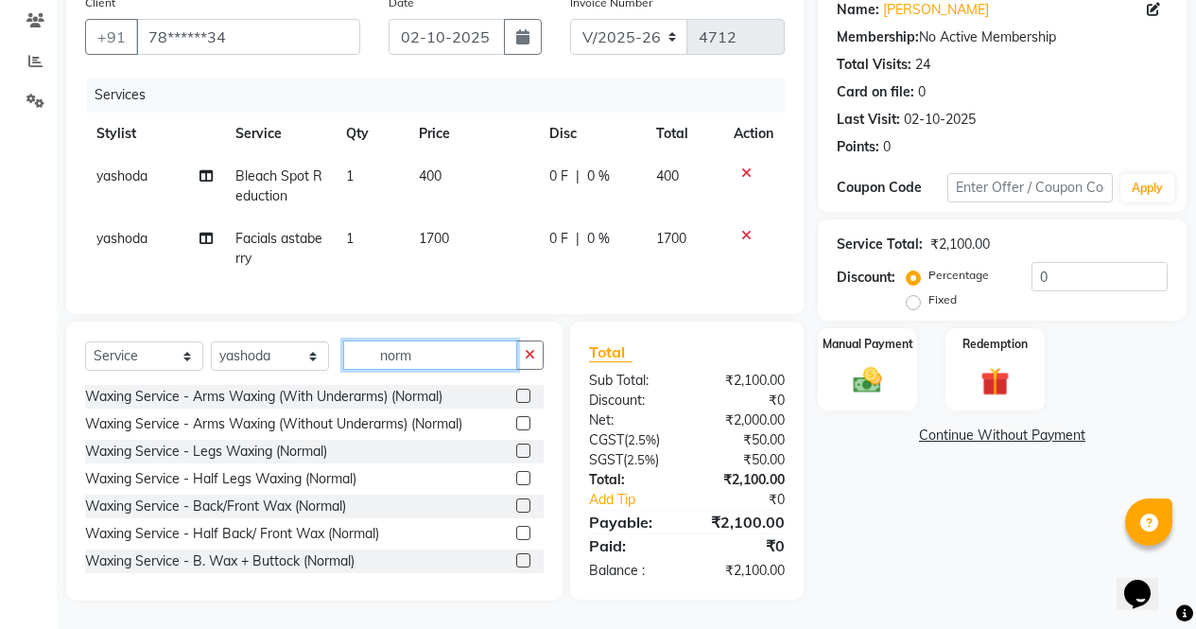
type input "norm"
click at [516, 396] on label at bounding box center [523, 396] width 14 height 14
click at [516, 396] on input "checkbox" at bounding box center [522, 397] width 12 height 12
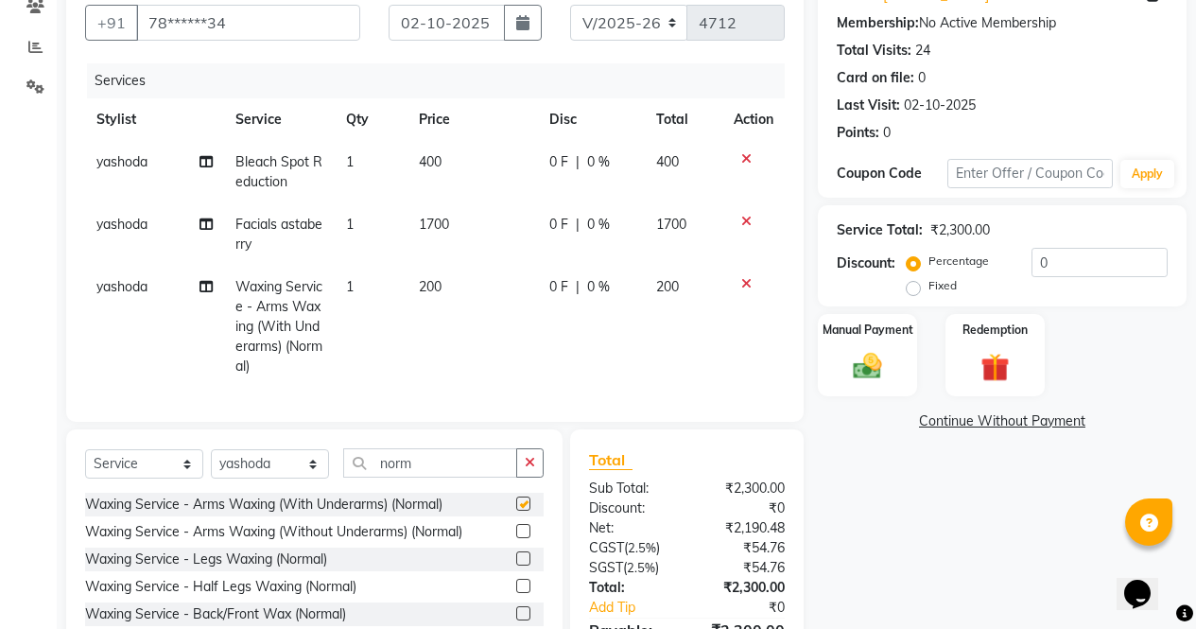
checkbox input "false"
click at [516, 566] on label at bounding box center [523, 558] width 14 height 14
click at [516, 566] on input "checkbox" at bounding box center [522, 559] width 12 height 12
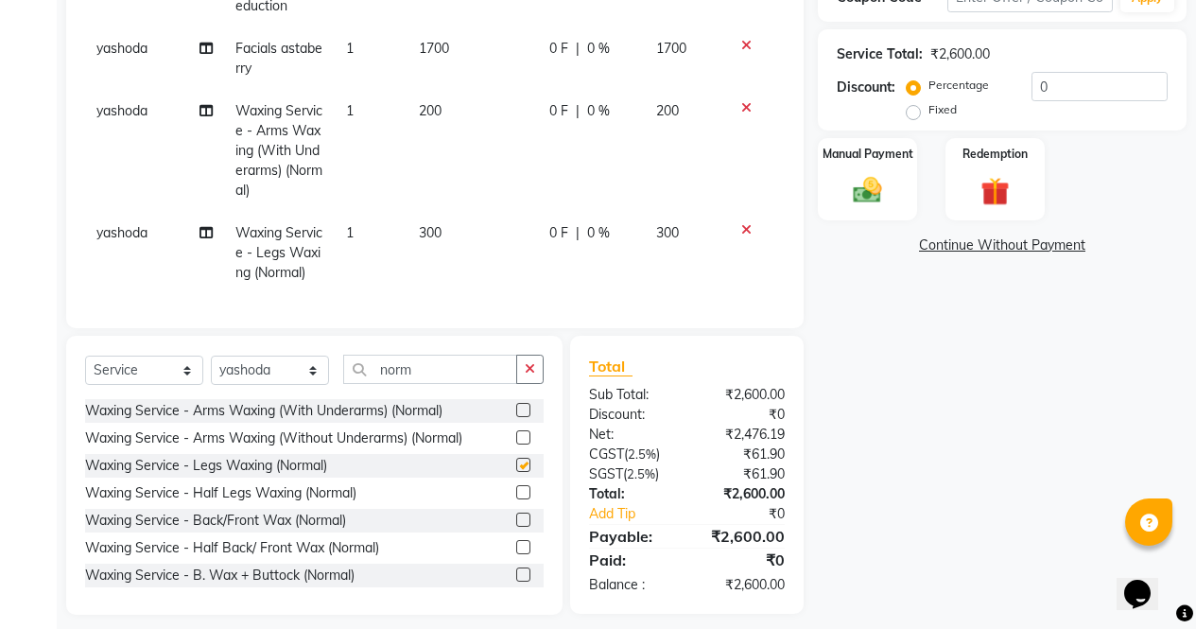
checkbox input "false"
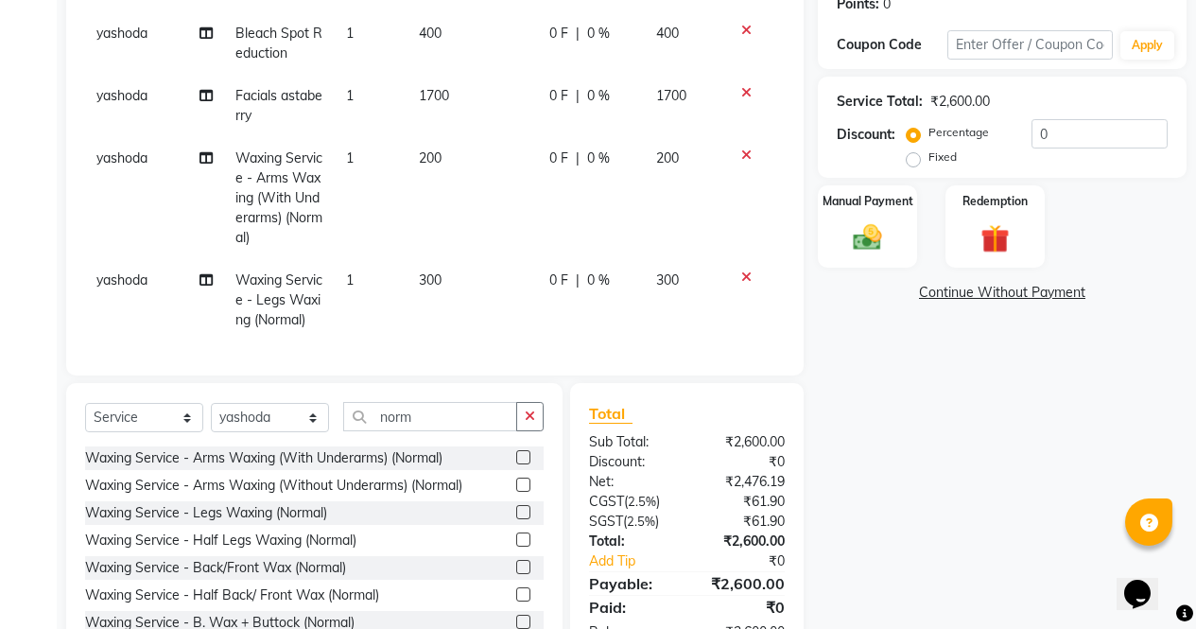
scroll to position [375, 0]
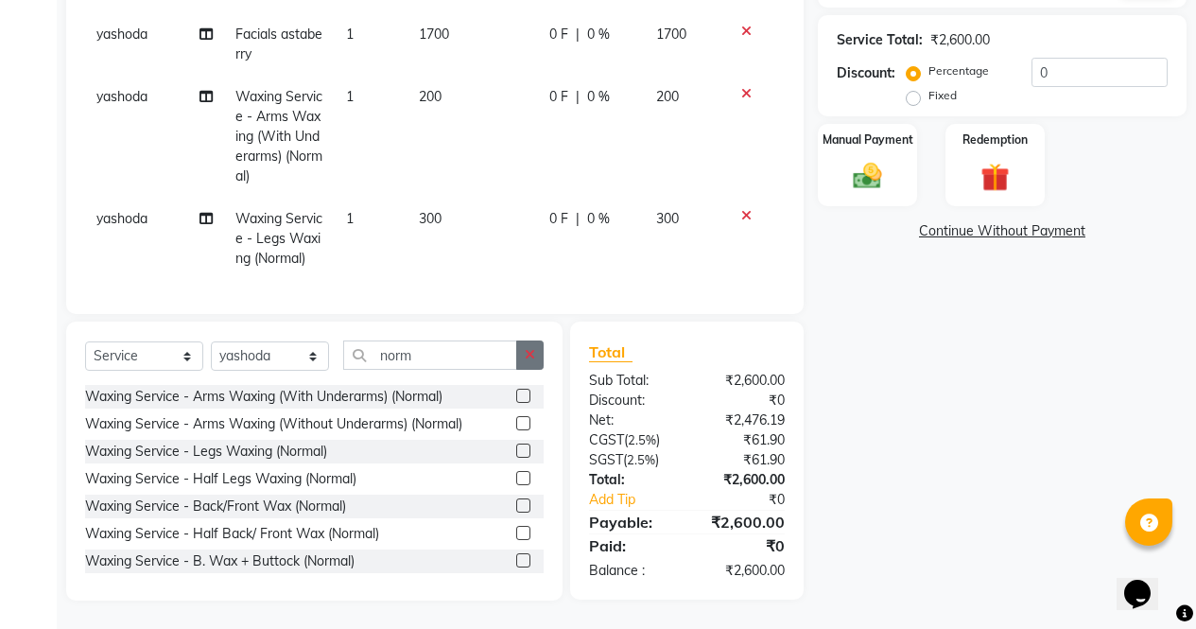
click at [541, 354] on button "button" at bounding box center [529, 354] width 27 height 29
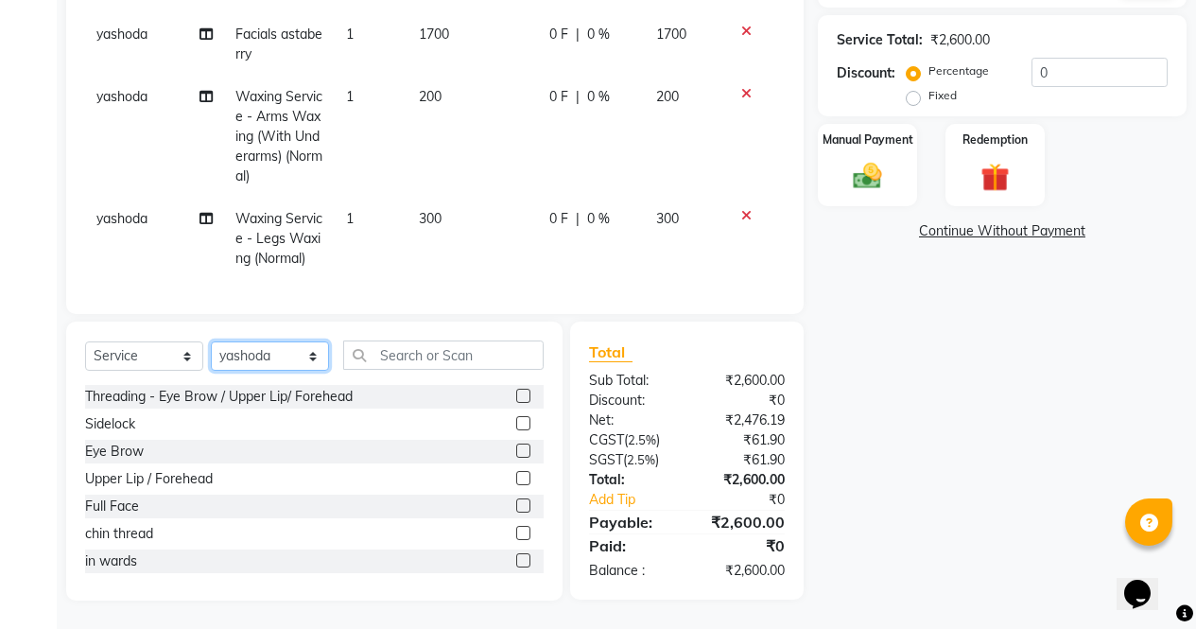
click at [298, 361] on select "Select Stylist [PERSON_NAME] [PERSON_NAME] [PERSON_NAME] Front Desk muskaan rak…" at bounding box center [270, 355] width 118 height 29
select select "29278"
click at [211, 341] on select "Select Stylist [PERSON_NAME] [PERSON_NAME] [PERSON_NAME] Front Desk muskaan rak…" at bounding box center [270, 355] width 118 height 29
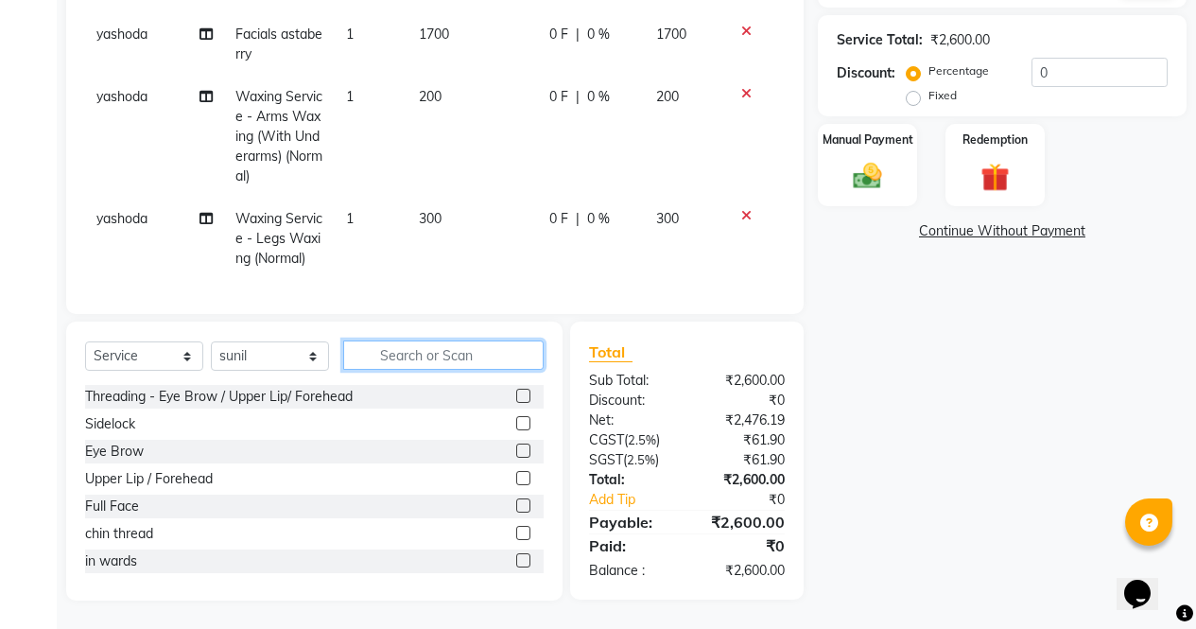
click at [472, 349] on input "text" at bounding box center [443, 354] width 201 height 29
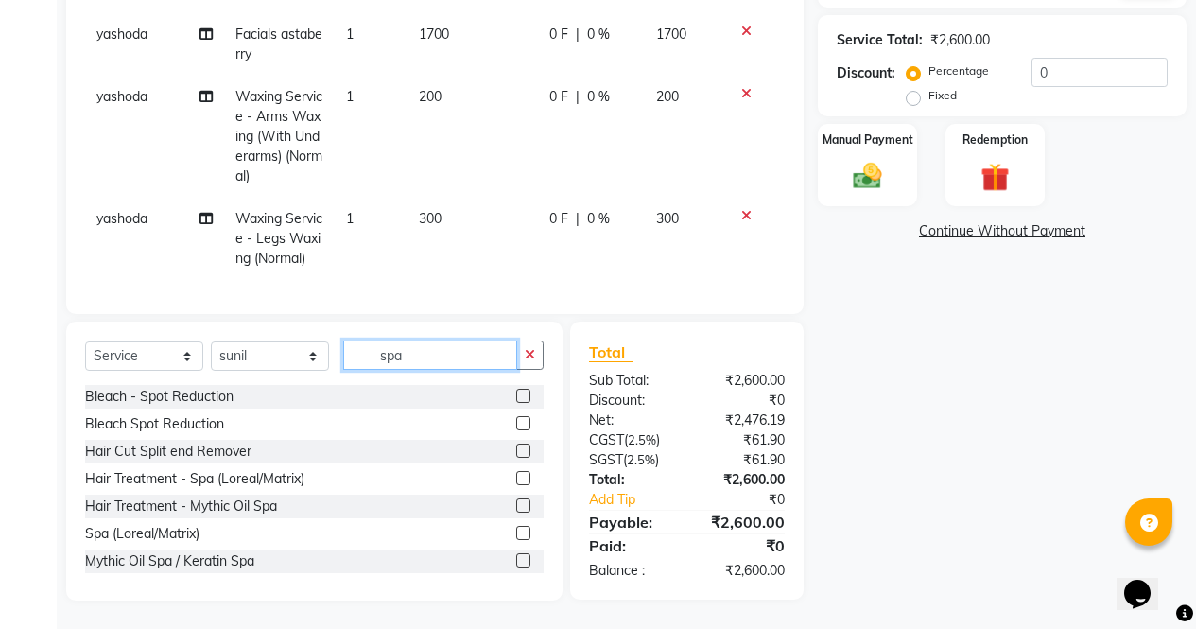
scroll to position [375, 0]
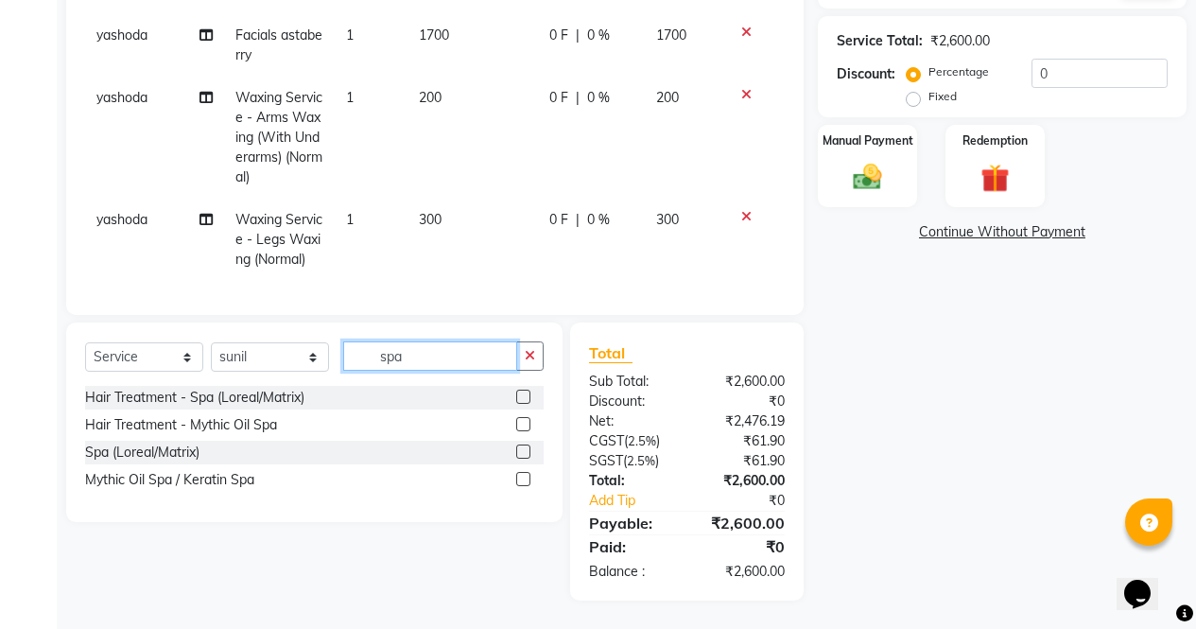
type input "spa"
click at [523, 401] on label at bounding box center [523, 397] width 14 height 14
click at [523, 401] on input "checkbox" at bounding box center [522, 398] width 12 height 12
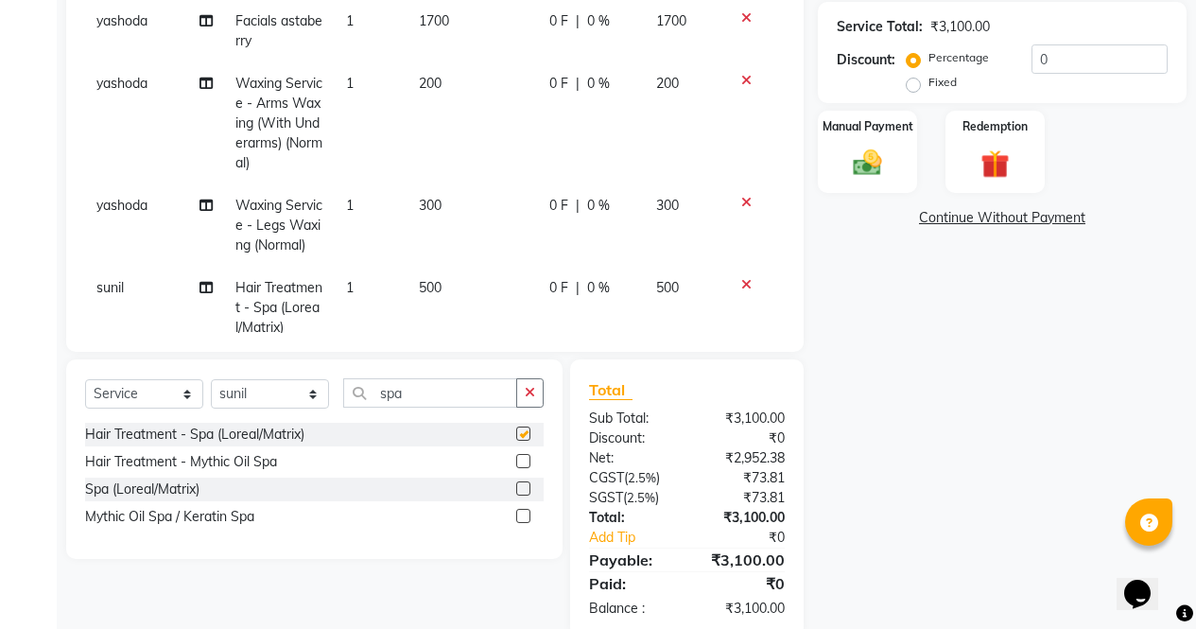
click at [435, 284] on span "500" at bounding box center [430, 287] width 23 height 17
checkbox input "false"
select select "29278"
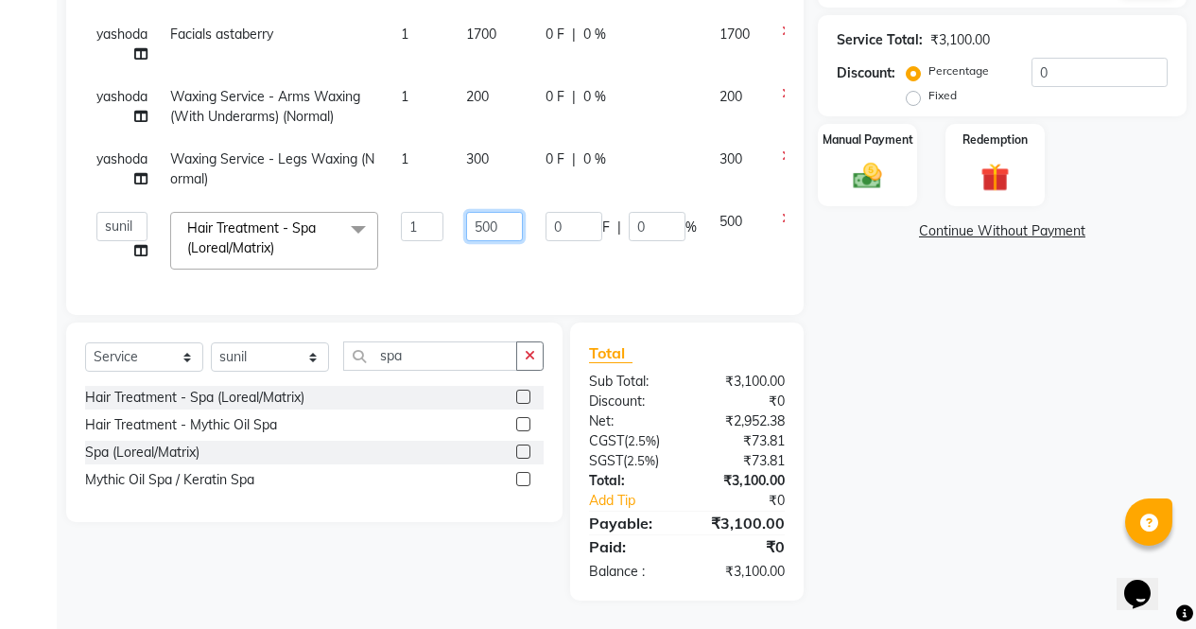
click at [477, 212] on input "500" at bounding box center [494, 226] width 57 height 29
type input "1500"
click at [944, 482] on div "Name: Surbhi Membership: No Active Membership Total Visits: 24 Card on file: 0 …" at bounding box center [1009, 191] width 383 height 820
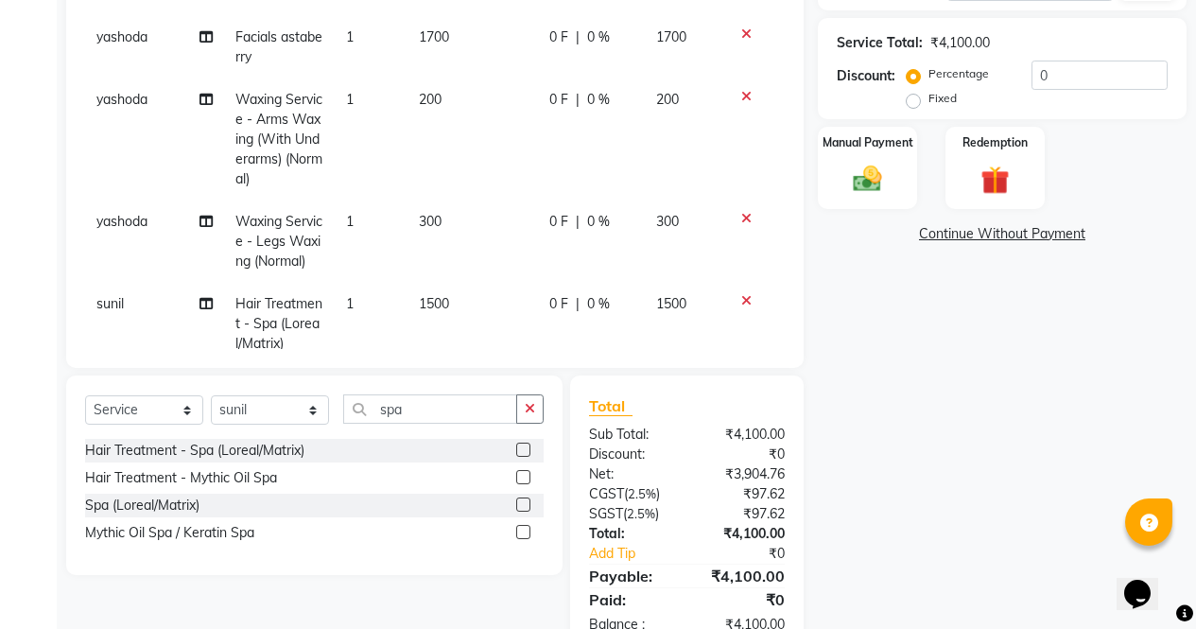
scroll to position [340, 0]
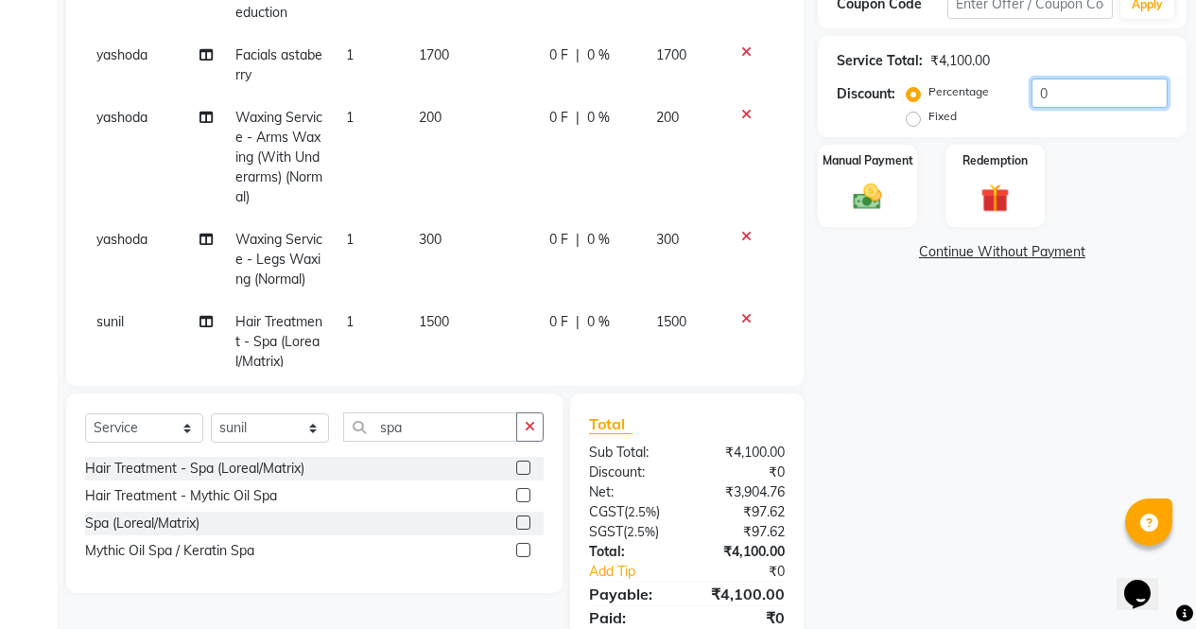
click at [1082, 90] on input "0" at bounding box center [1100, 92] width 136 height 29
type input "40"
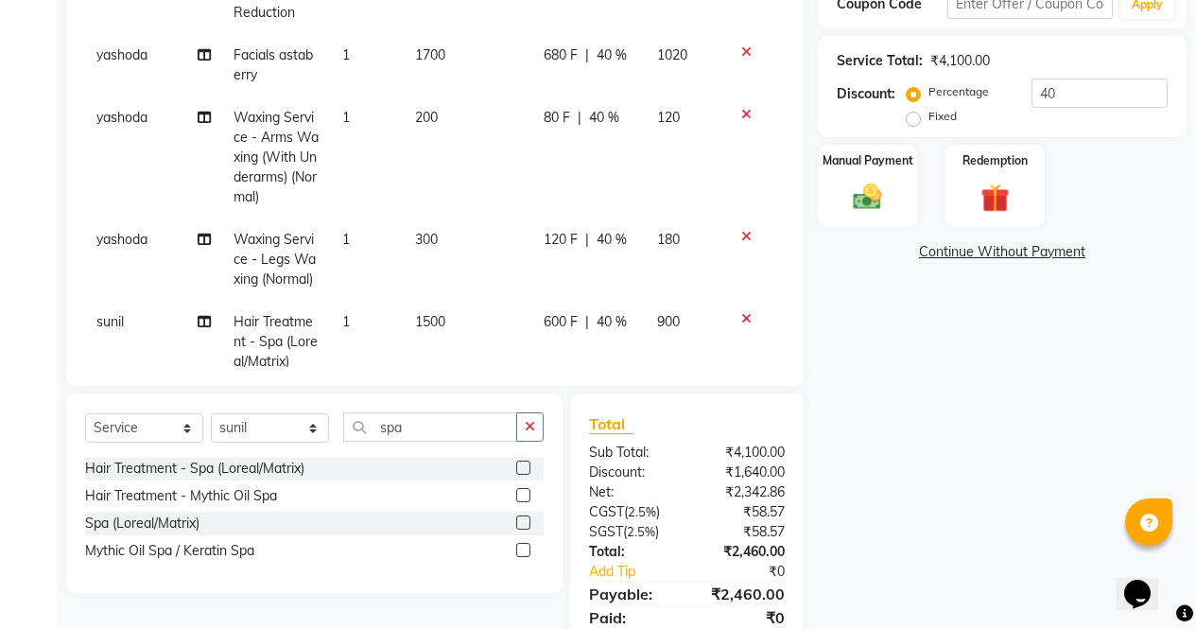
click at [981, 439] on div "Name: Surbhi Membership: No Active Membership Total Visits: 24 Card on file: 0 …" at bounding box center [1009, 236] width 383 height 870
click at [929, 114] on label "Fixed" at bounding box center [943, 116] width 28 height 17
click at [915, 114] on input "Fixed" at bounding box center [917, 116] width 13 height 13
radio input "true"
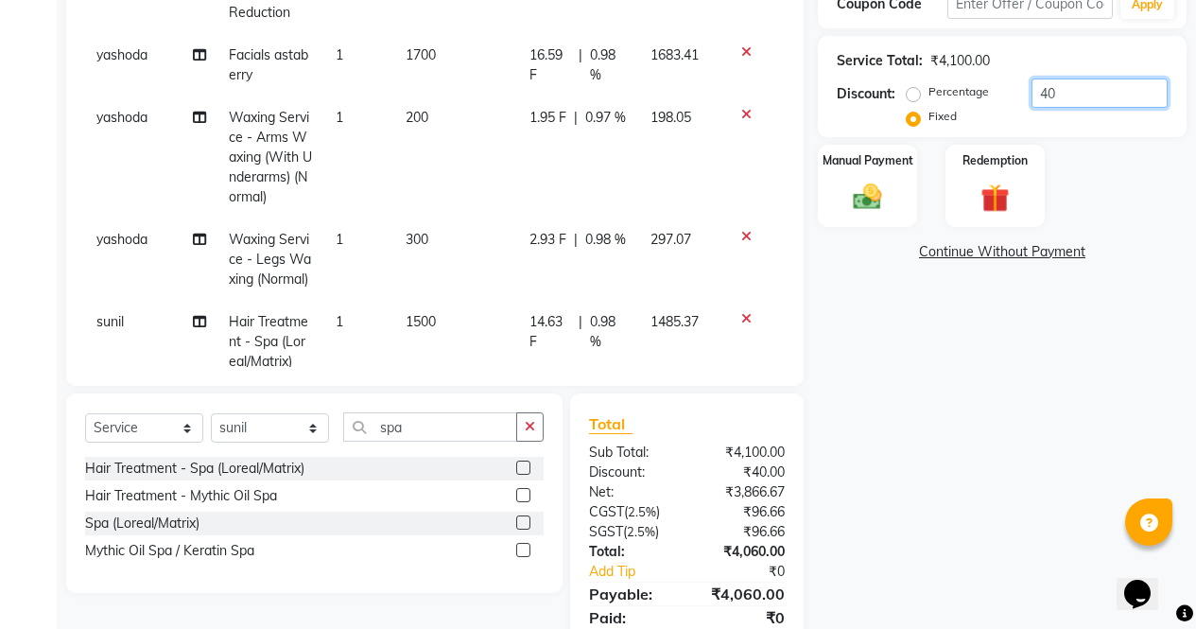
click at [1074, 87] on input "40" at bounding box center [1100, 92] width 136 height 29
type input "4"
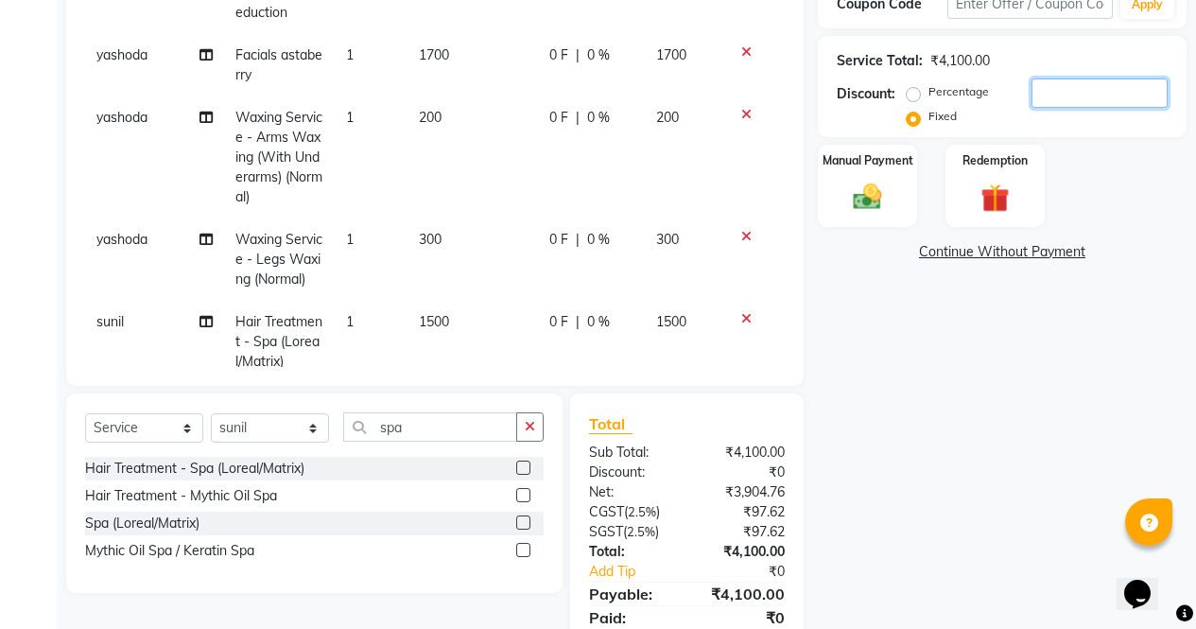
scroll to position [411, 0]
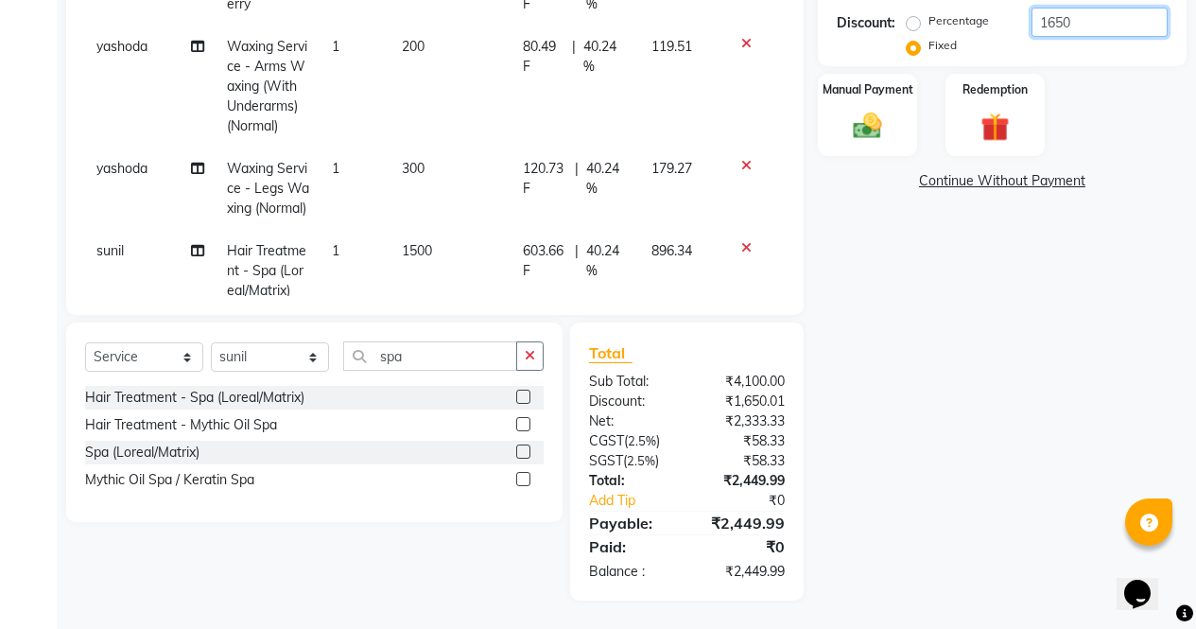
type input "1650"
click at [929, 42] on label "Fixed" at bounding box center [943, 45] width 28 height 17
click at [918, 42] on input "Fixed" at bounding box center [917, 45] width 13 height 13
click at [1112, 14] on input "1650" at bounding box center [1100, 22] width 136 height 29
click at [898, 107] on div "Manual Payment" at bounding box center [867, 115] width 103 height 86
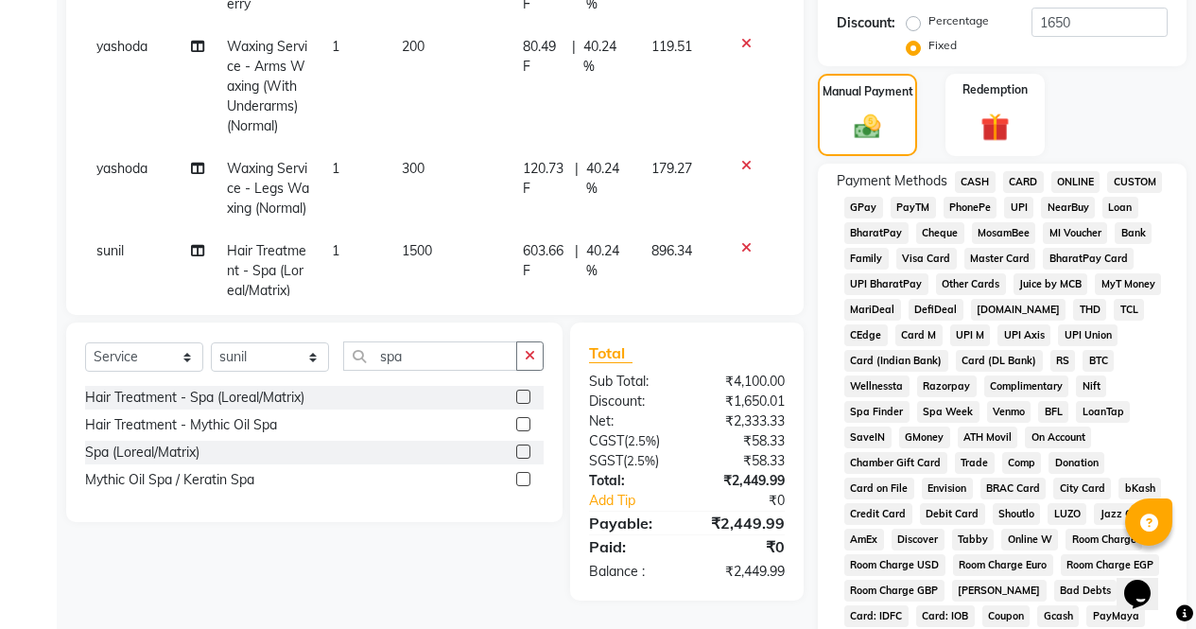
click at [1081, 184] on span "ONLINE" at bounding box center [1076, 182] width 49 height 22
click at [1023, 180] on span "CARD" at bounding box center [1023, 182] width 41 height 22
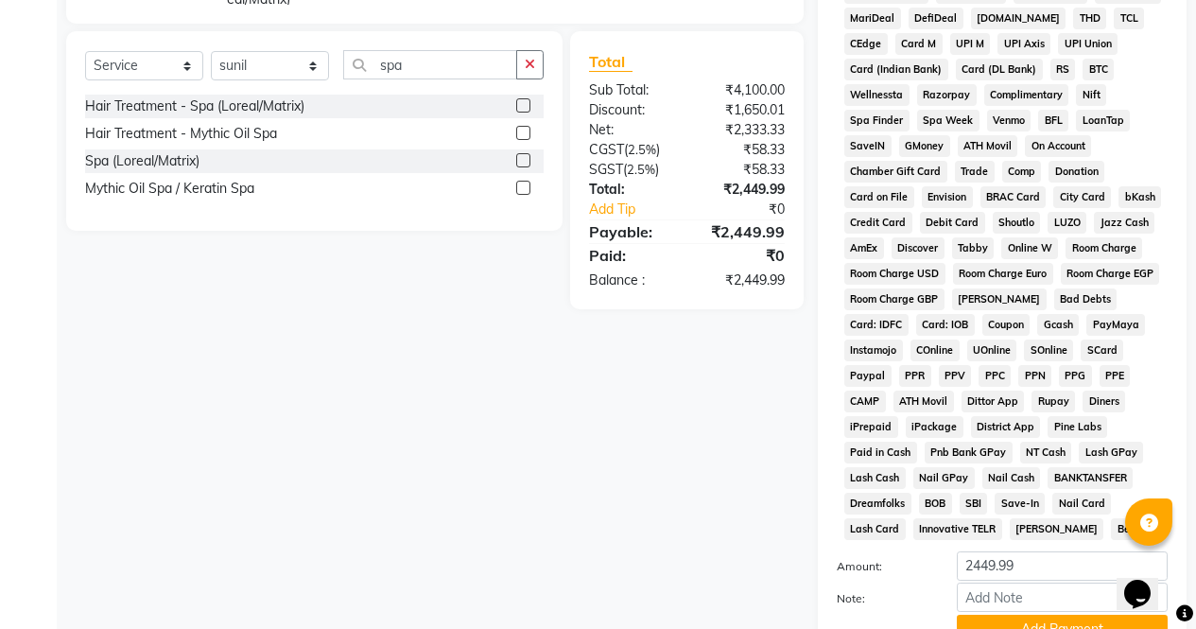
scroll to position [864, 0]
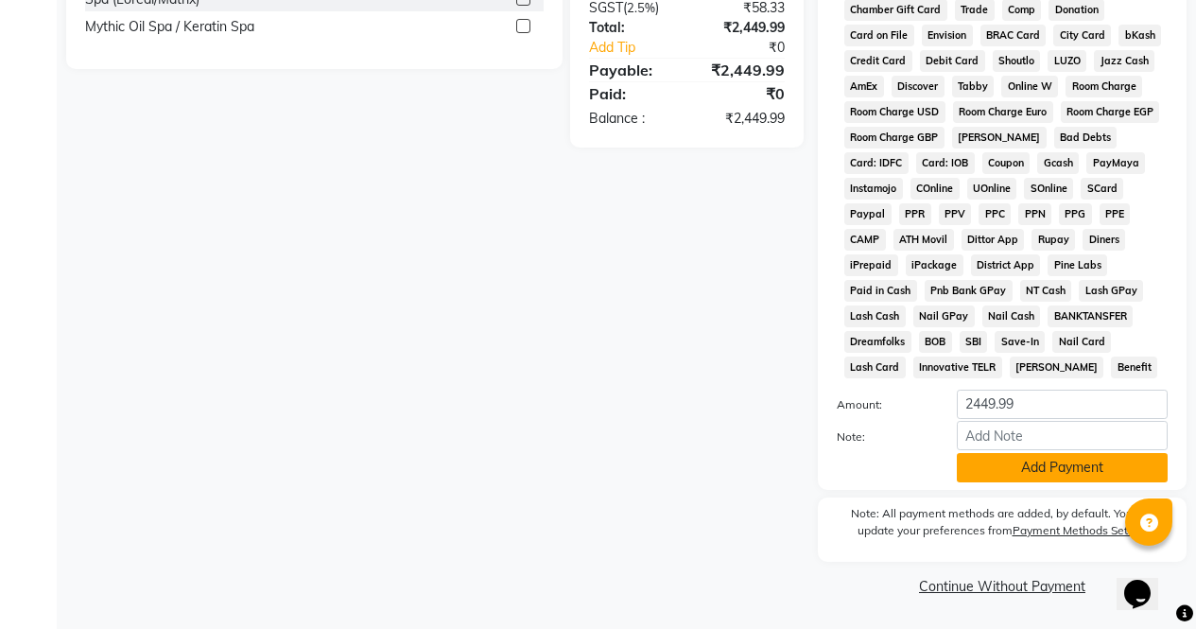
click at [1061, 479] on button "Add Payment" at bounding box center [1062, 467] width 211 height 29
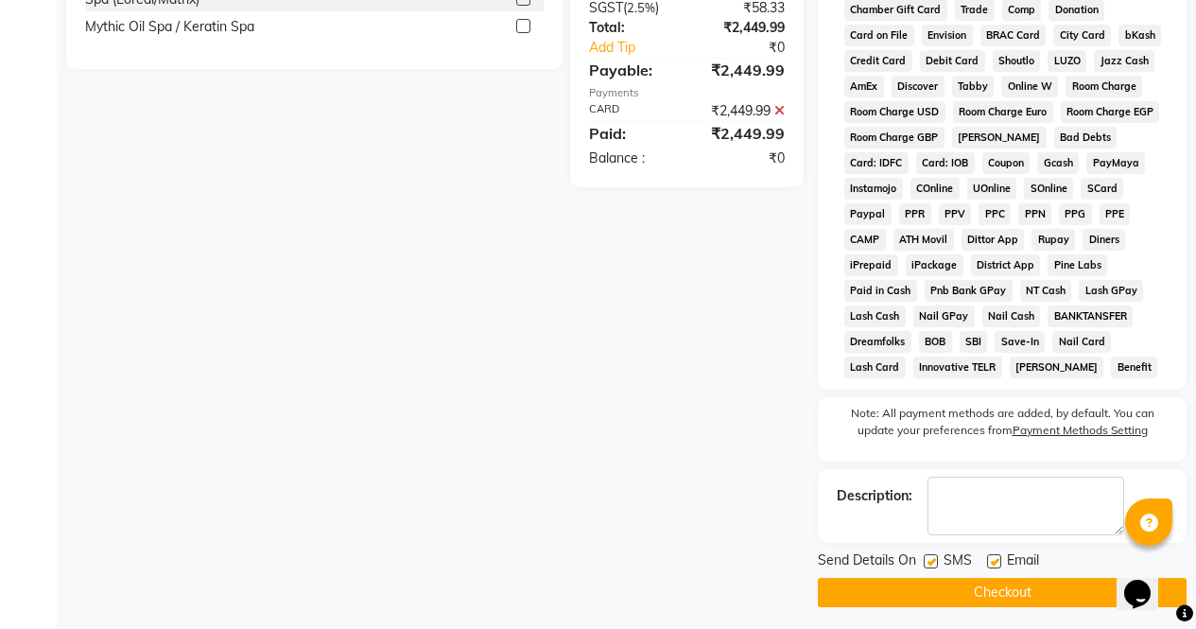
click at [1104, 578] on button "Checkout" at bounding box center [1002, 592] width 369 height 29
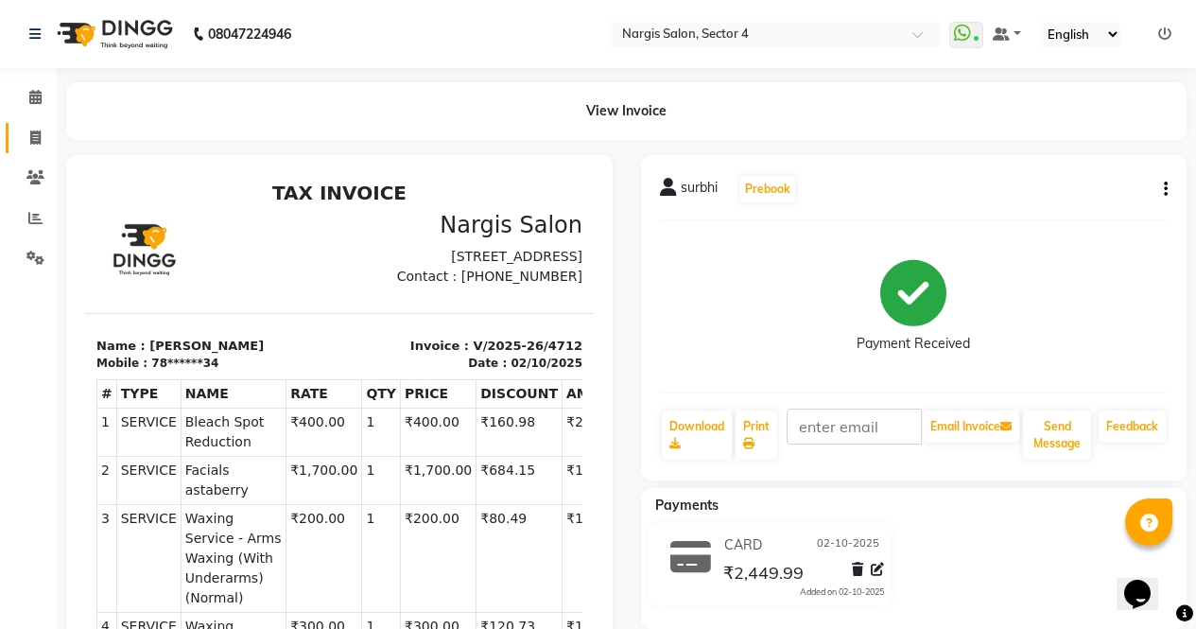
click at [28, 148] on span at bounding box center [35, 139] width 33 height 22
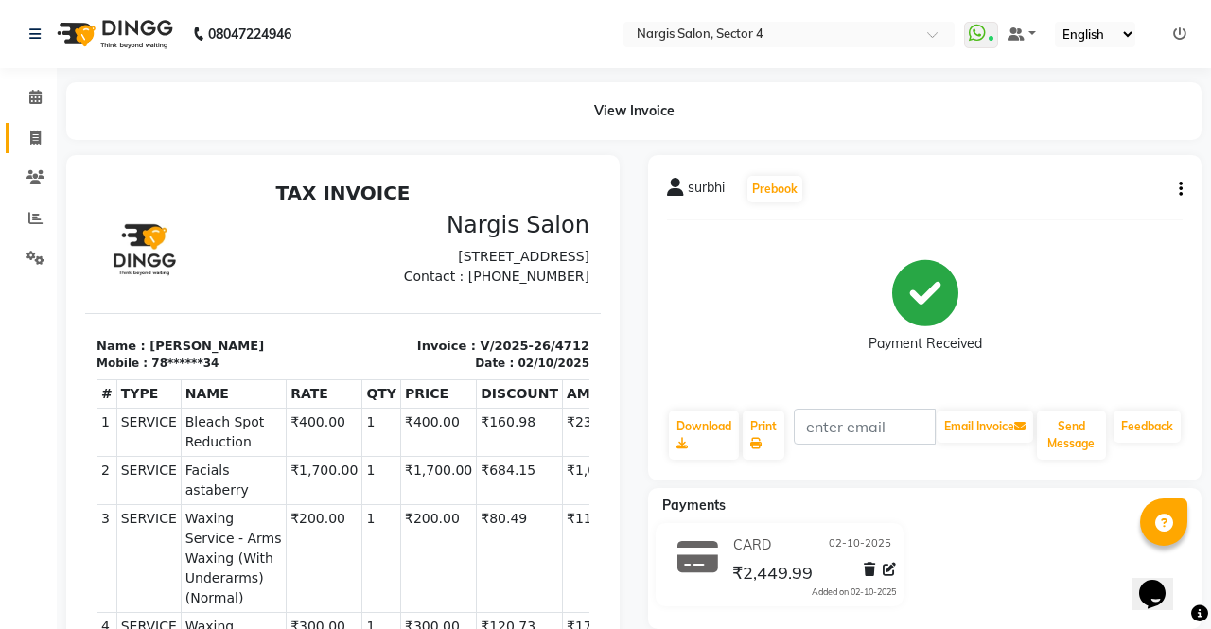
select select "service"
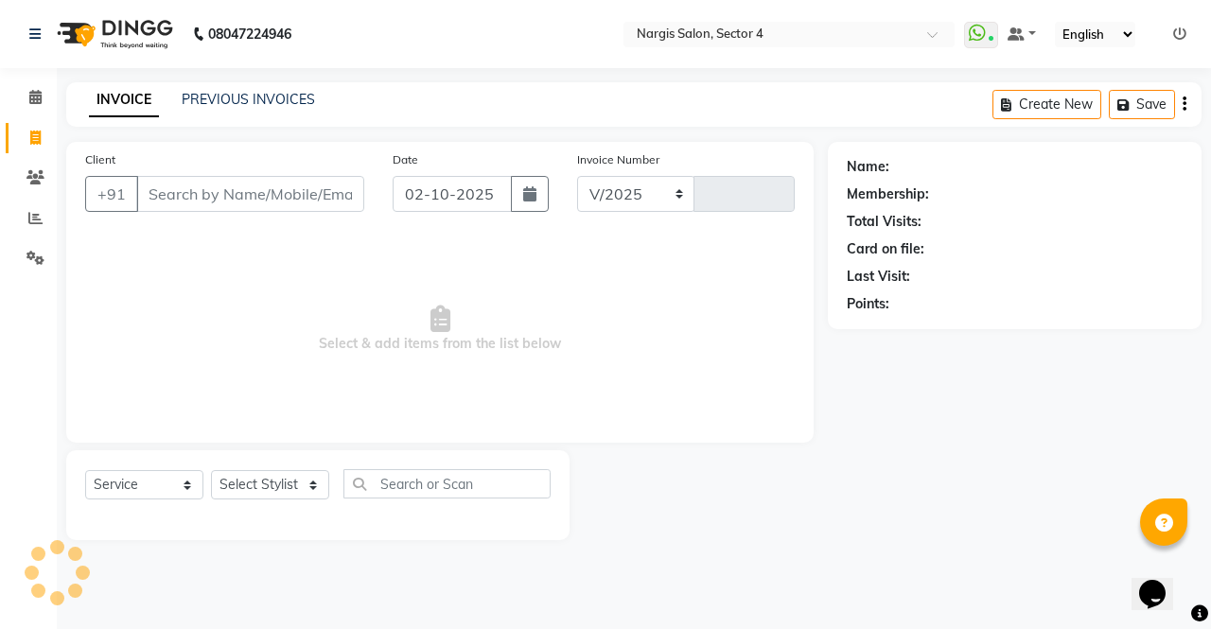
select select "4130"
type input "4713"
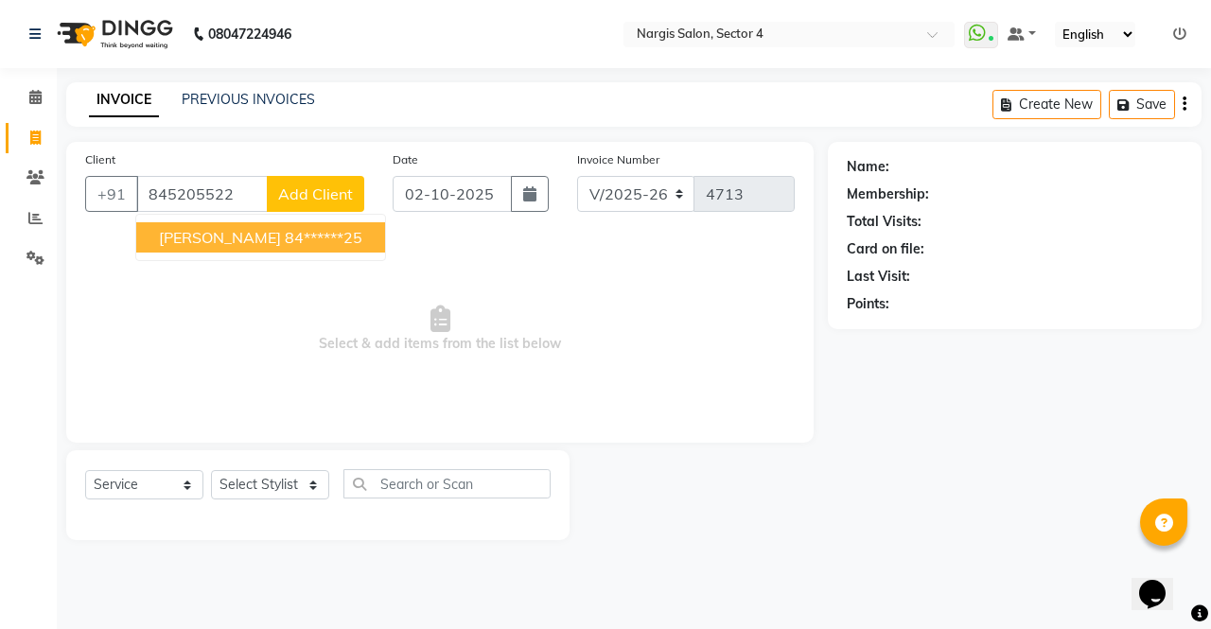
click at [170, 234] on span "[PERSON_NAME]" at bounding box center [220, 237] width 122 height 19
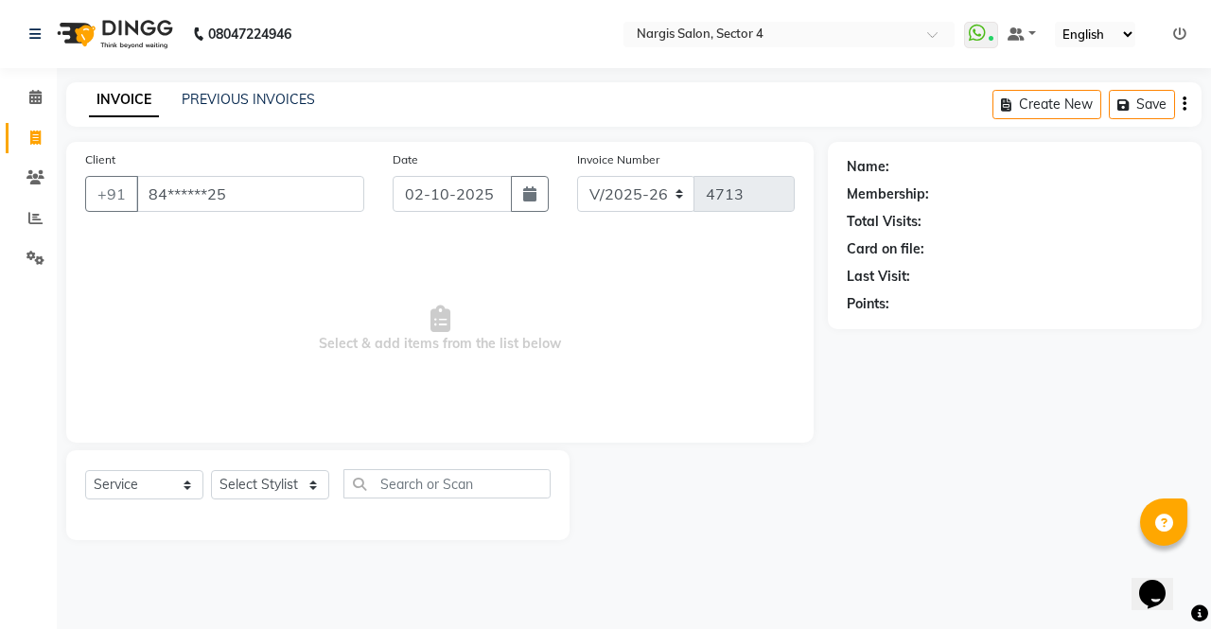
type input "84******25"
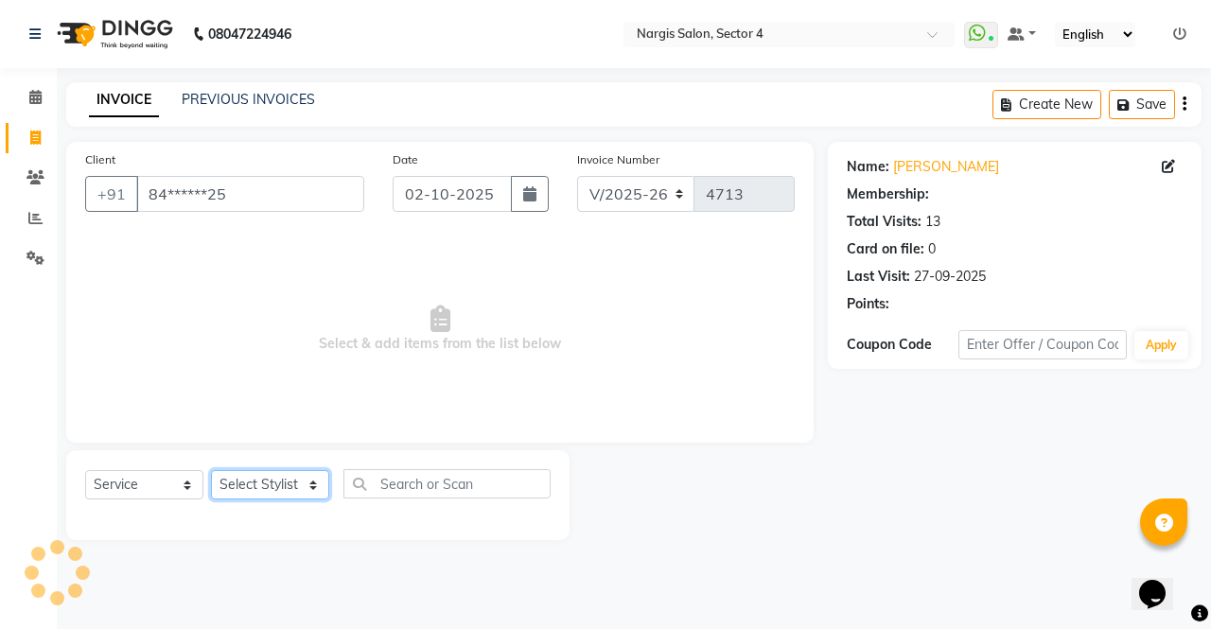
click at [283, 487] on select "Select Stylist [PERSON_NAME] [PERSON_NAME] [PERSON_NAME] Front Desk muskaan rak…" at bounding box center [270, 484] width 118 height 29
select select "1: Object"
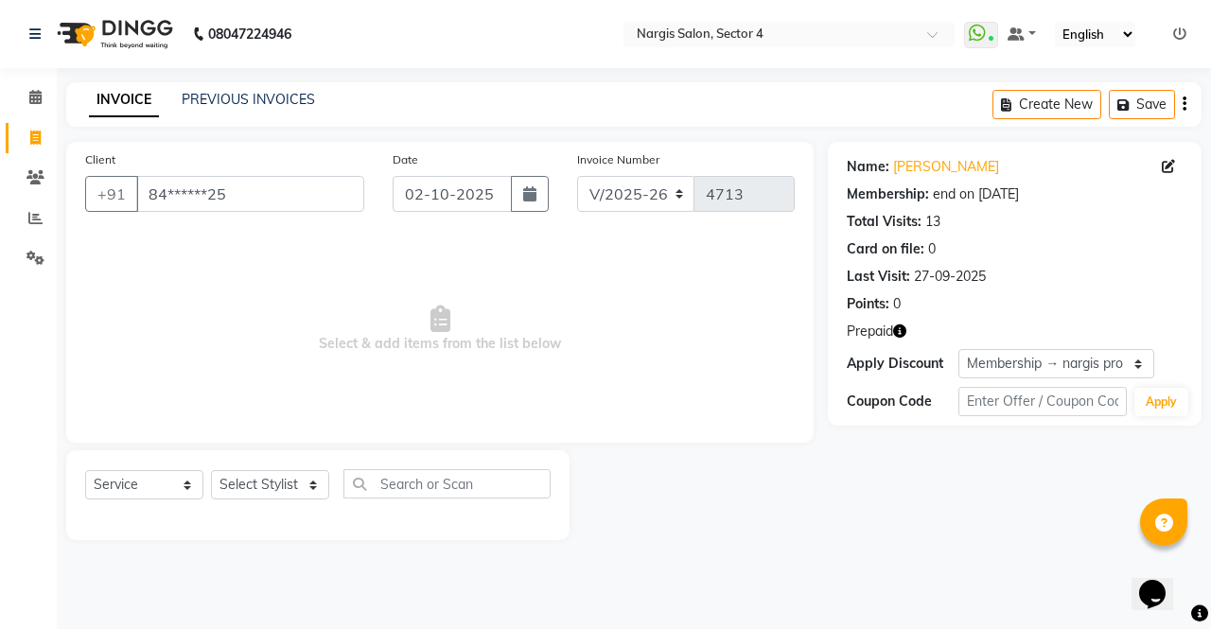
click at [899, 327] on icon "button" at bounding box center [899, 330] width 13 height 13
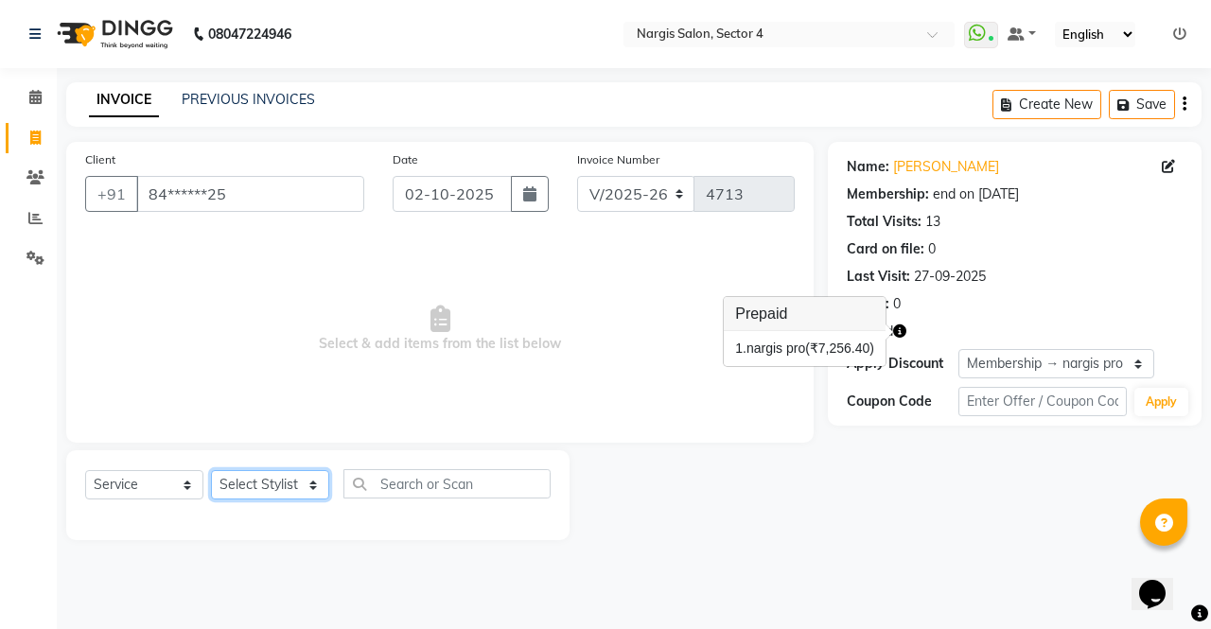
click at [235, 492] on select "Select Stylist [PERSON_NAME] [PERSON_NAME] [PERSON_NAME] Front Desk muskaan rak…" at bounding box center [270, 484] width 118 height 29
select select "28132"
click at [211, 470] on select "Select Stylist [PERSON_NAME] [PERSON_NAME] [PERSON_NAME] Front Desk muskaan rak…" at bounding box center [270, 484] width 118 height 29
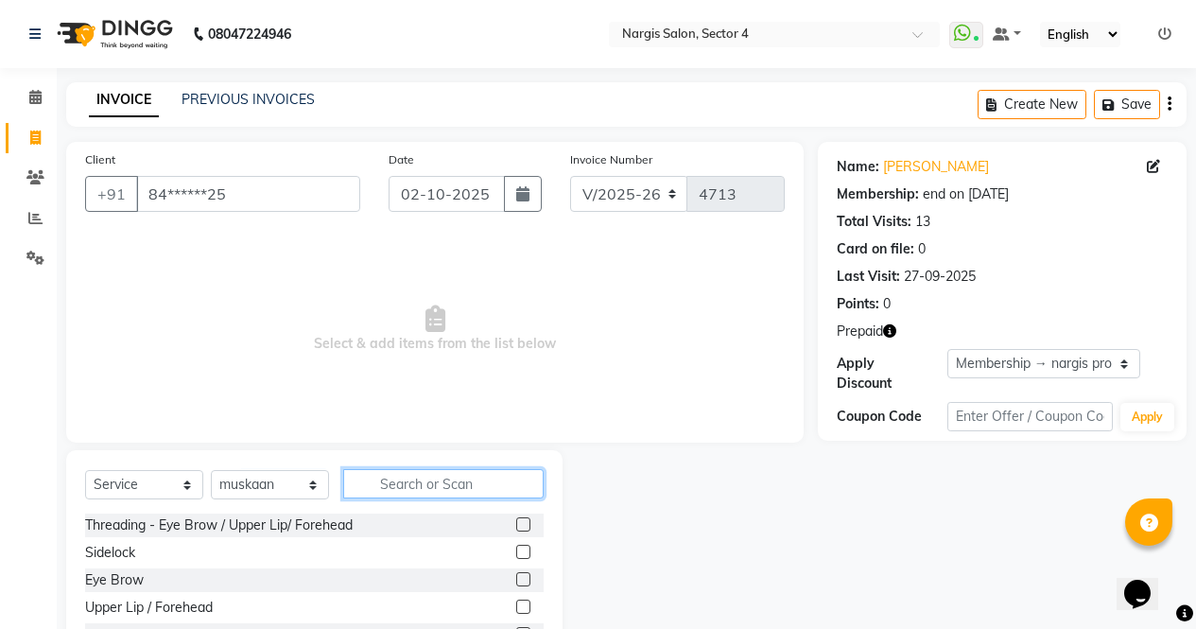
click at [390, 480] on input "text" at bounding box center [443, 483] width 201 height 29
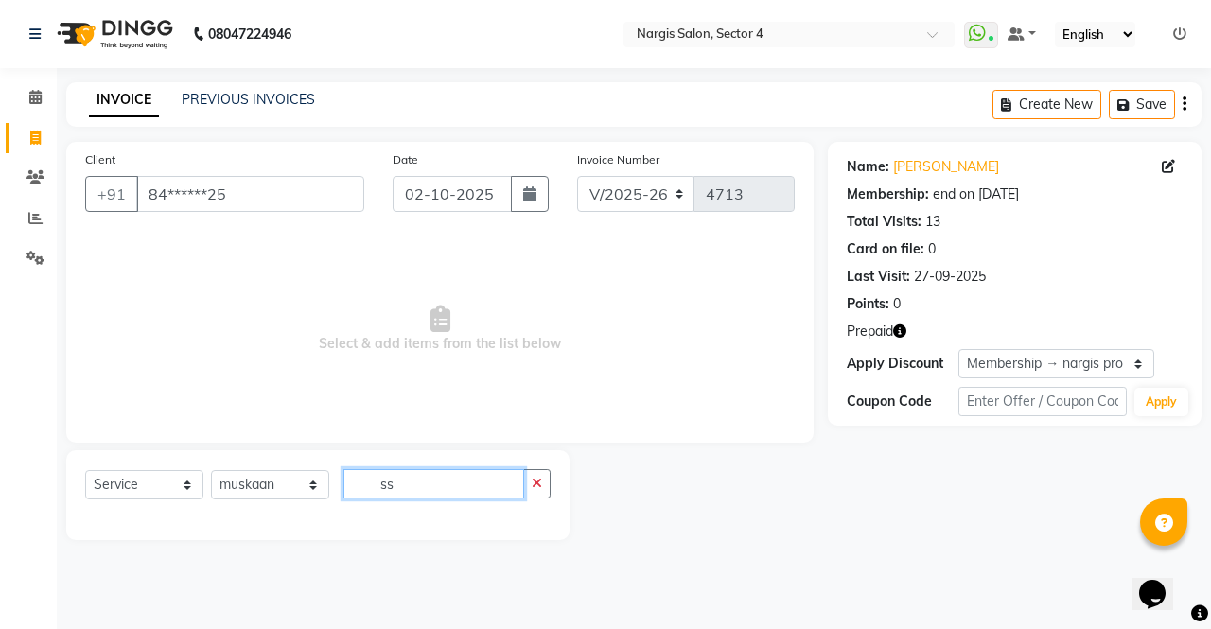
type input "s"
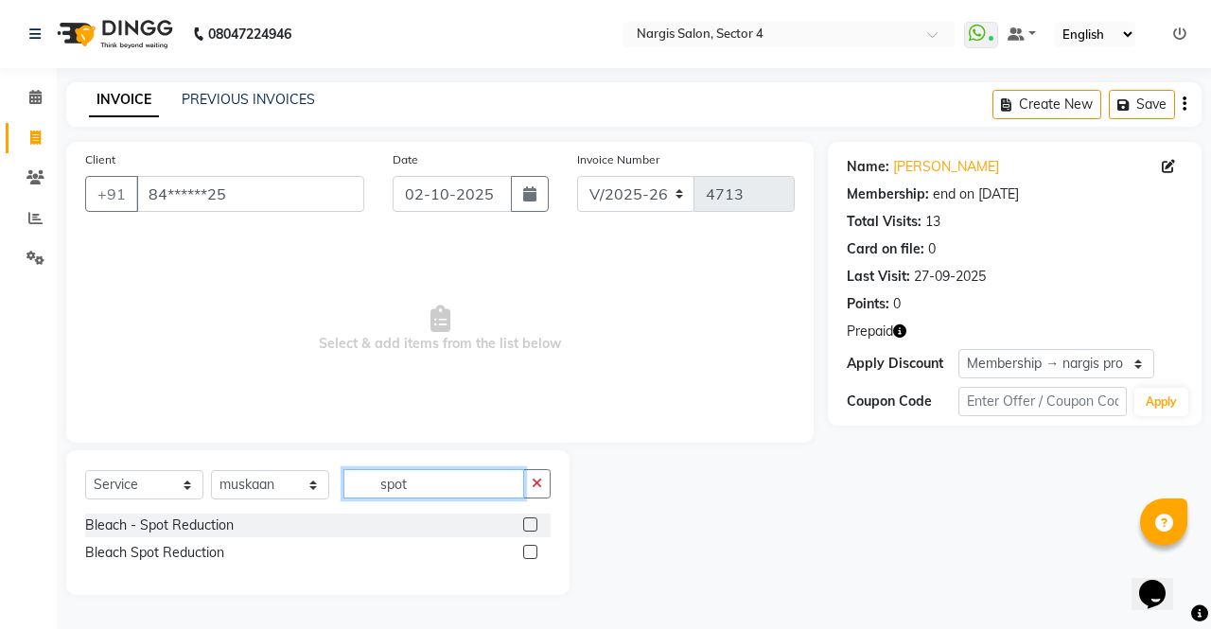
type input "spot"
click at [531, 552] on label at bounding box center [530, 552] width 14 height 14
click at [531, 552] on input "checkbox" at bounding box center [529, 553] width 12 height 12
checkbox input "true"
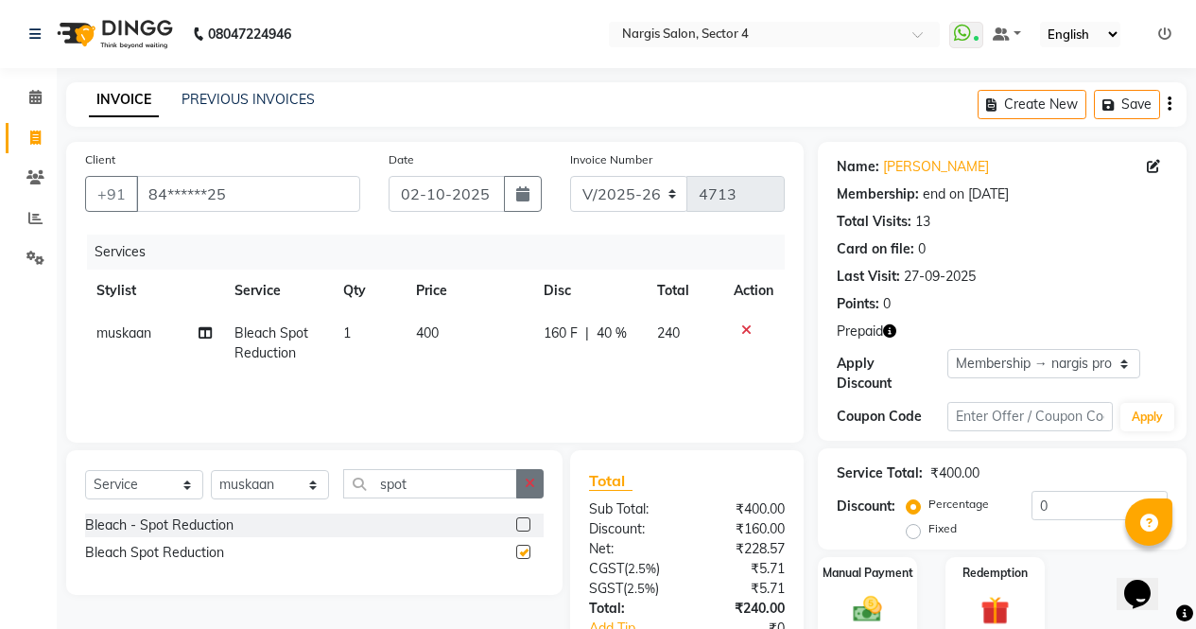
click at [533, 480] on icon "button" at bounding box center [530, 483] width 10 height 13
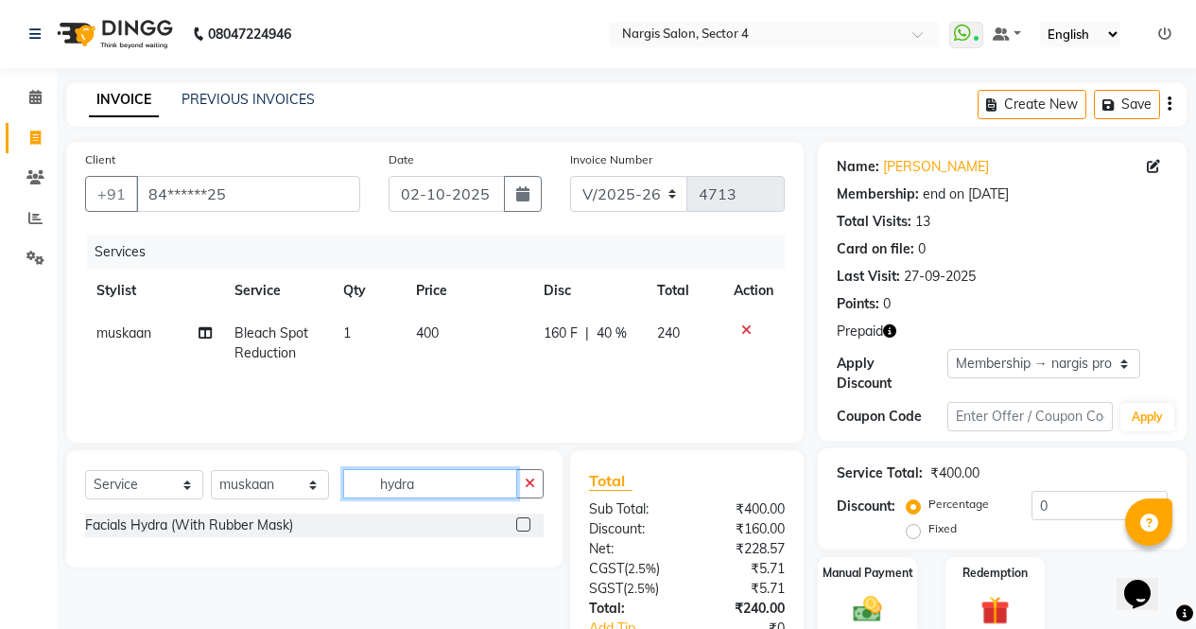
type input "hydra"
click at [525, 525] on label at bounding box center [523, 524] width 14 height 14
click at [525, 525] on input "checkbox" at bounding box center [522, 525] width 12 height 12
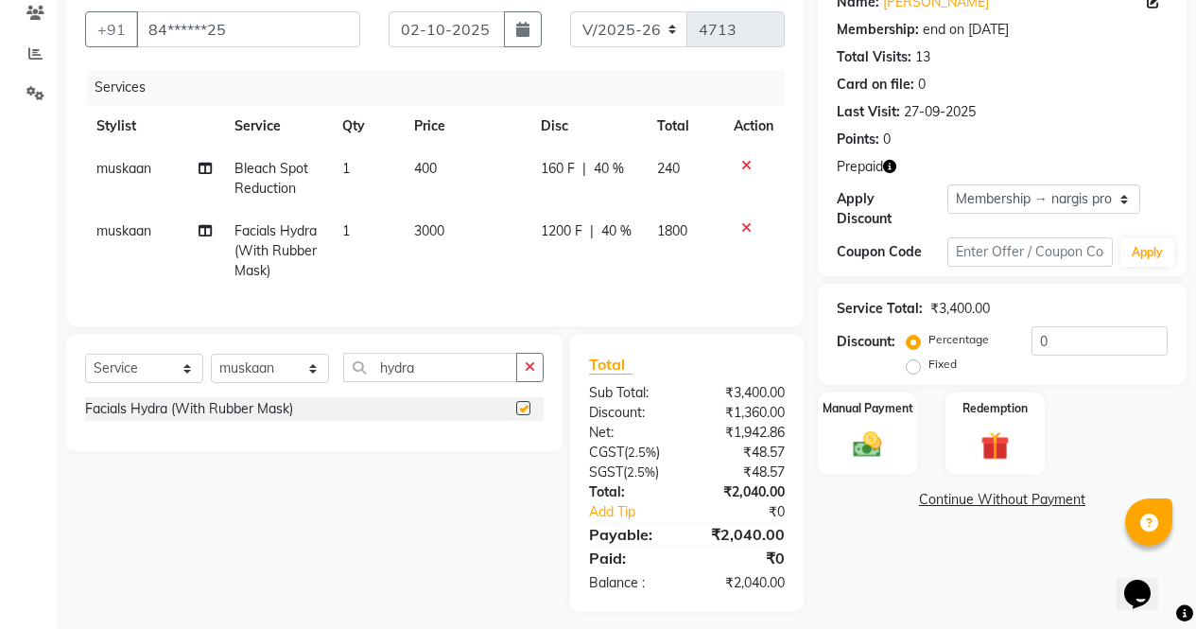
scroll to position [190, 0]
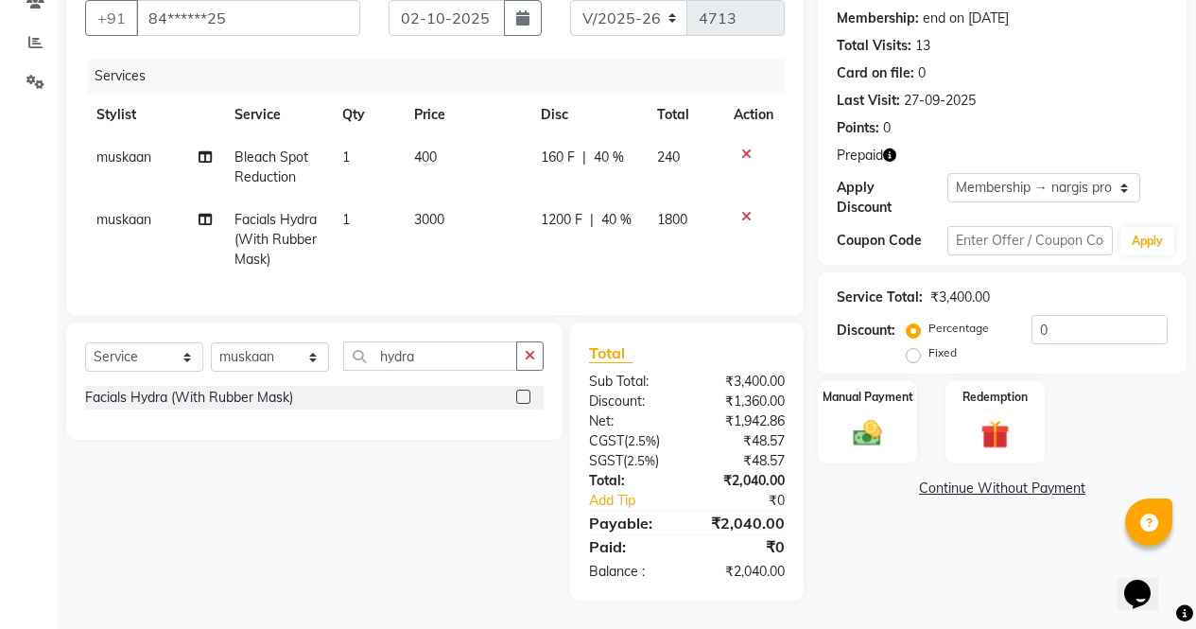
checkbox input "false"
click at [536, 345] on button "button" at bounding box center [529, 355] width 27 height 29
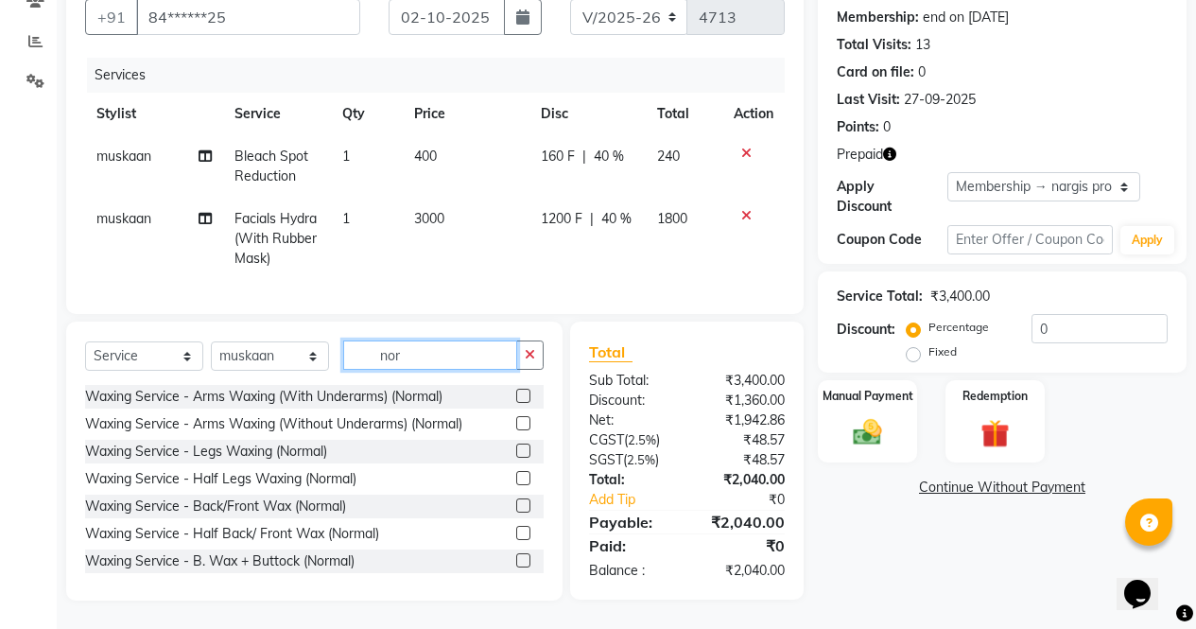
type input "nor"
click at [516, 452] on label at bounding box center [523, 451] width 14 height 14
click at [516, 452] on input "checkbox" at bounding box center [522, 451] width 12 height 12
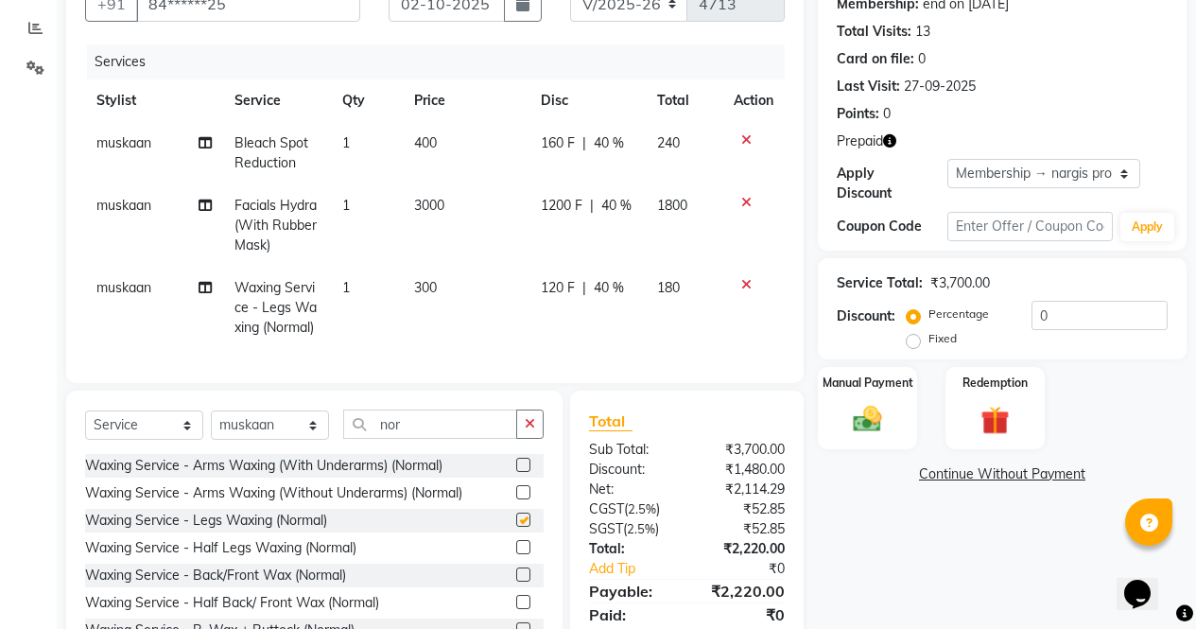
checkbox input "false"
click at [516, 472] on label at bounding box center [523, 465] width 14 height 14
click at [516, 472] on input "checkbox" at bounding box center [522, 466] width 12 height 12
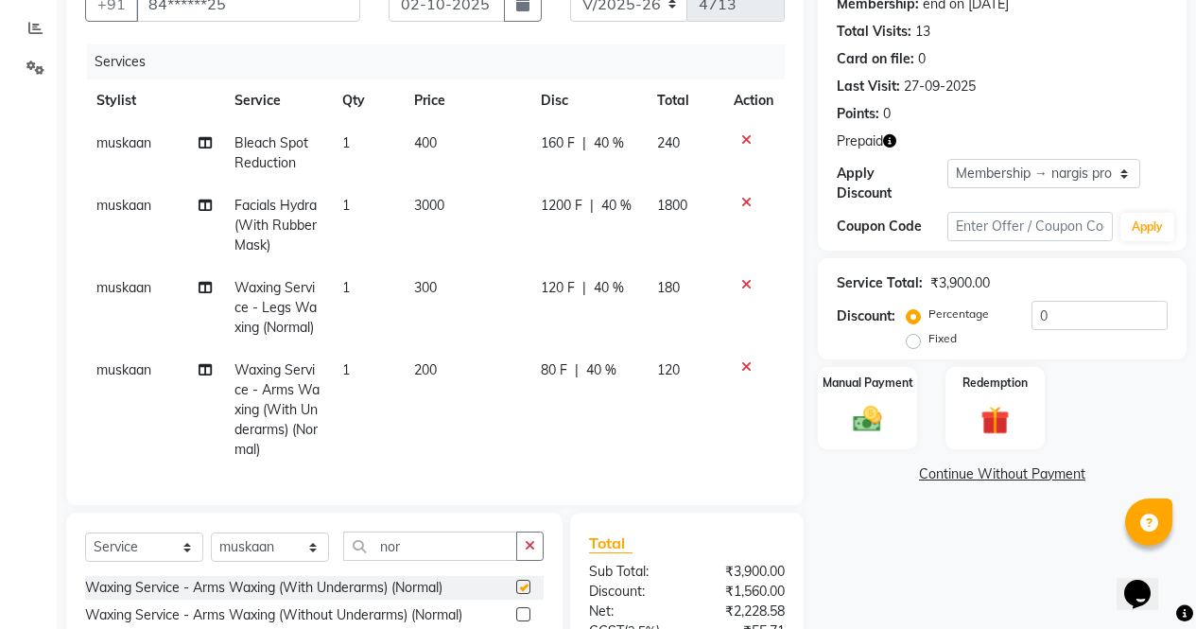
scroll to position [395, 0]
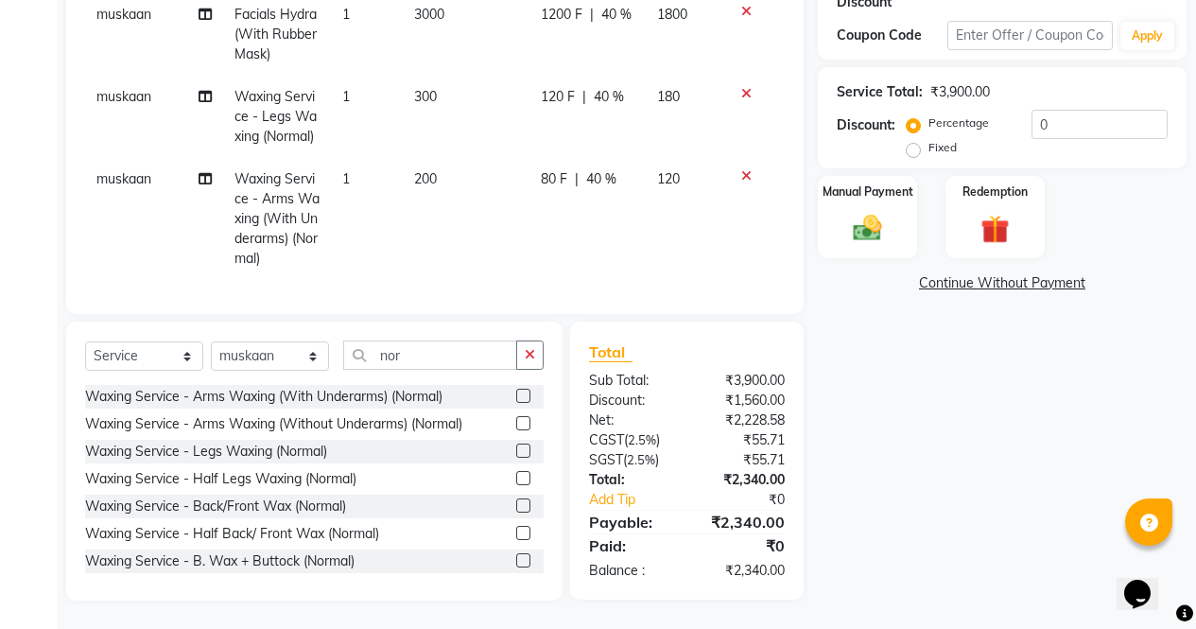
checkbox input "false"
click at [532, 346] on button "button" at bounding box center [529, 354] width 27 height 29
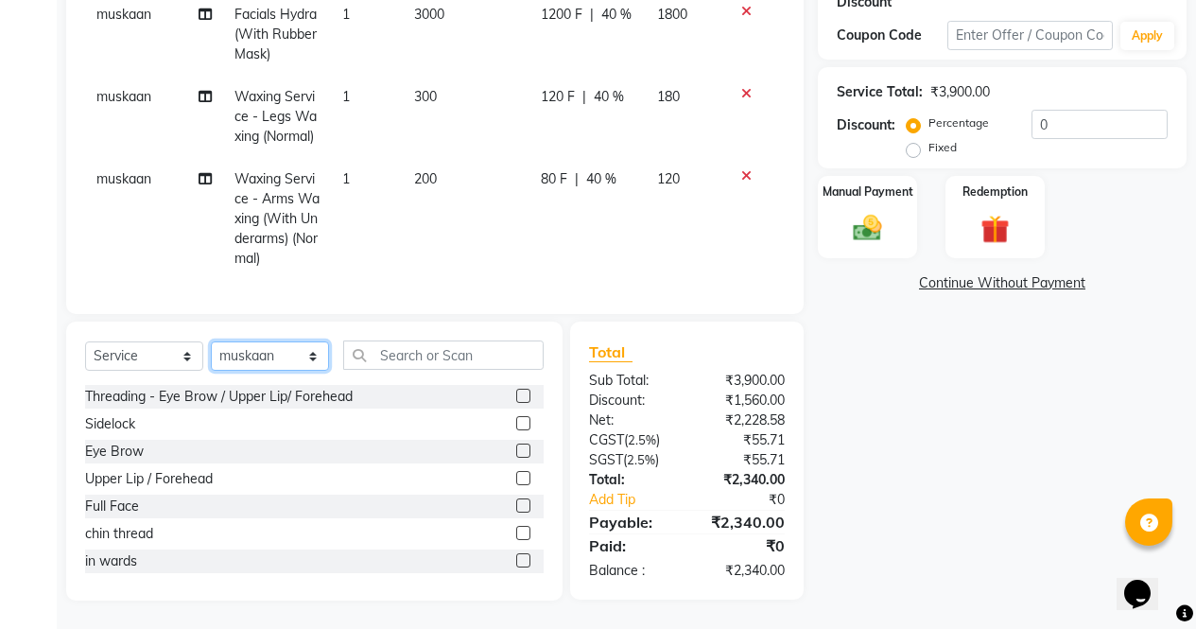
click at [273, 368] on select "Select Stylist [PERSON_NAME] [PERSON_NAME] [PERSON_NAME] Front Desk muskaan rak…" at bounding box center [270, 355] width 118 height 29
select select "29278"
click at [211, 341] on select "Select Stylist [PERSON_NAME] [PERSON_NAME] [PERSON_NAME] Front Desk muskaan rak…" at bounding box center [270, 355] width 118 height 29
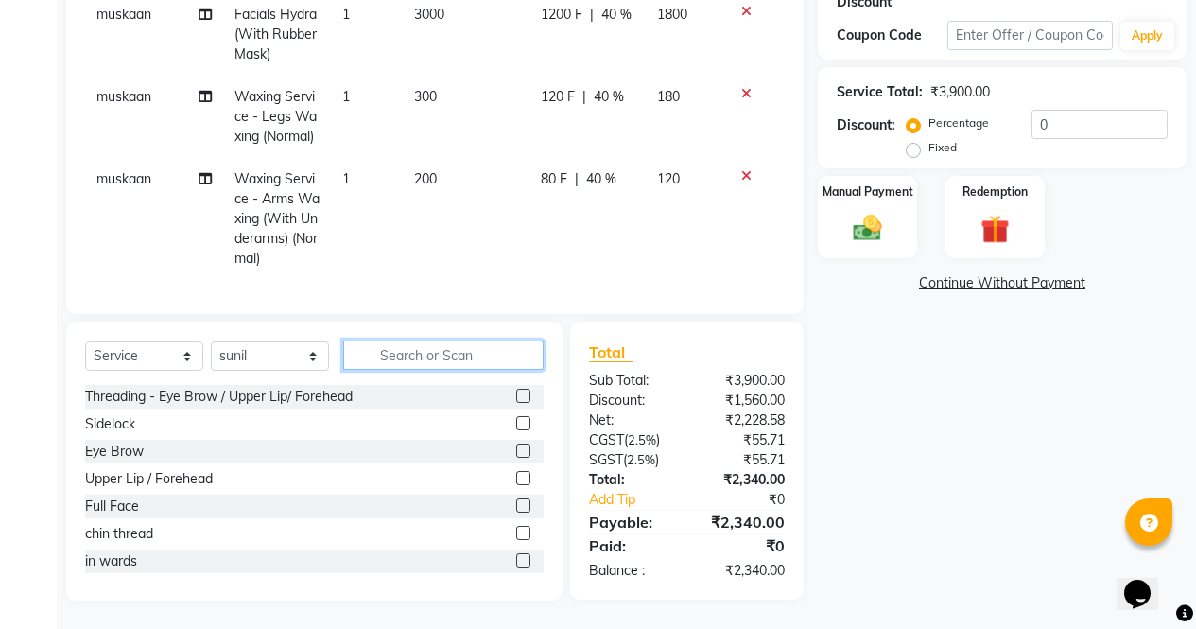
click at [497, 350] on input "text" at bounding box center [443, 354] width 201 height 29
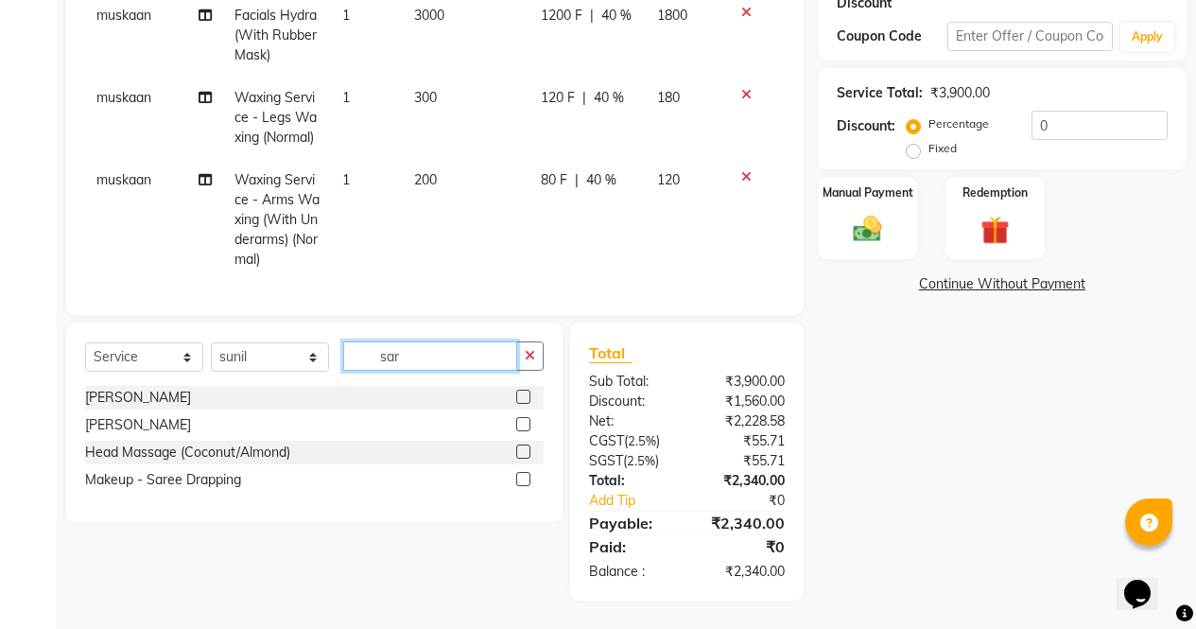
scroll to position [394, 0]
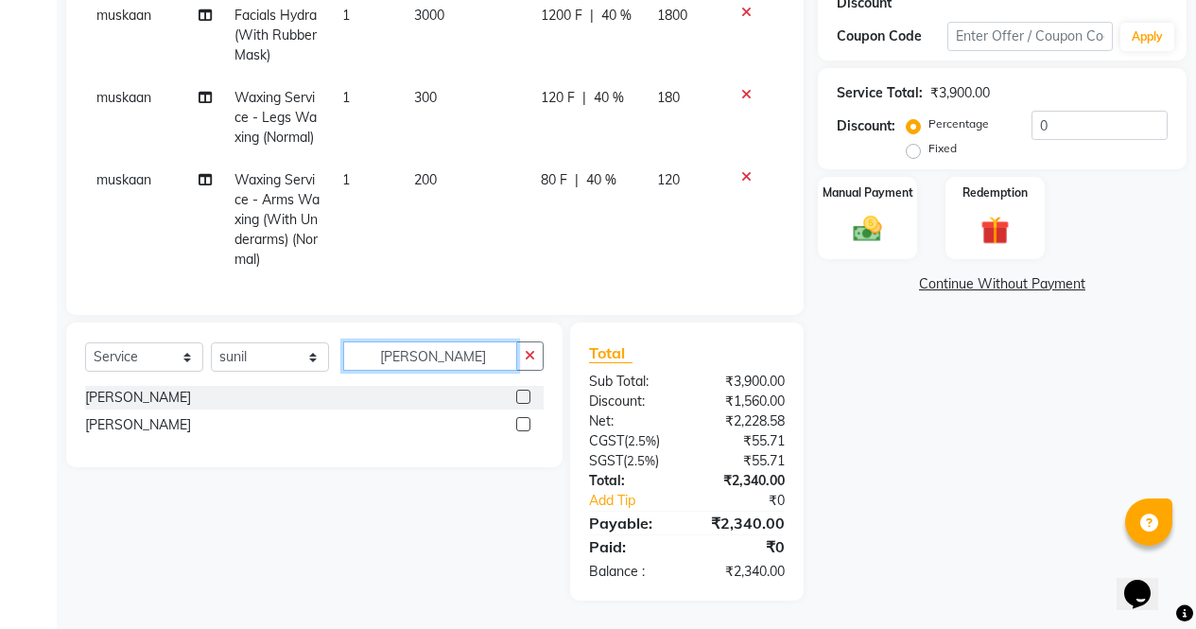
type input "sara"
click at [522, 427] on label at bounding box center [523, 424] width 14 height 14
click at [522, 427] on input "checkbox" at bounding box center [522, 425] width 12 height 12
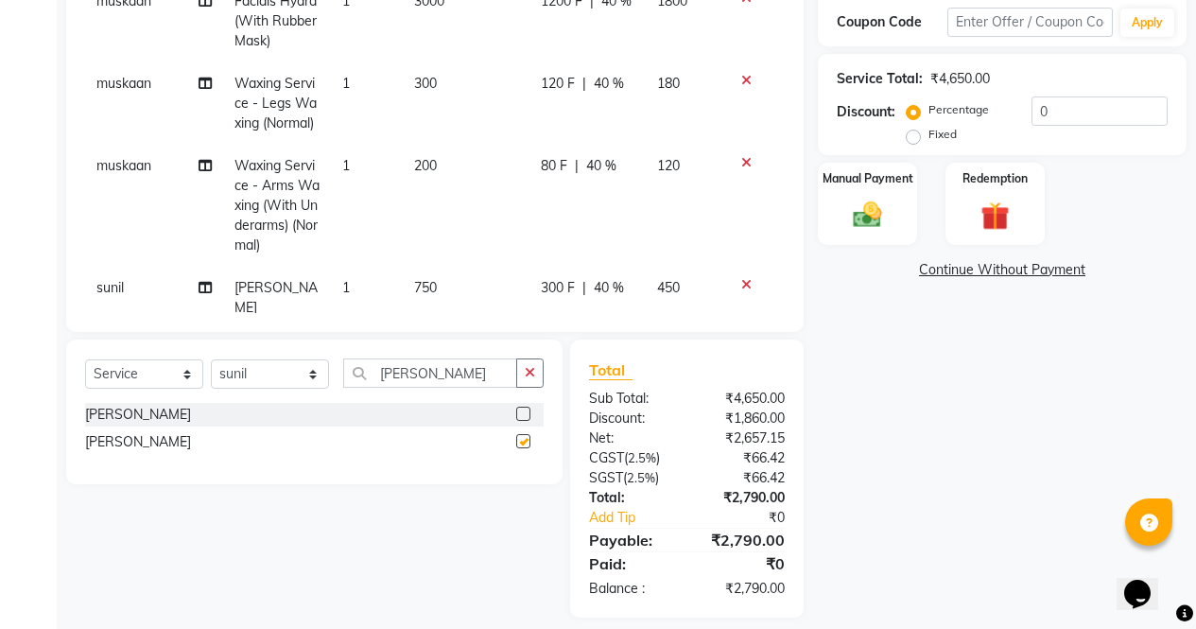
scroll to position [65, 0]
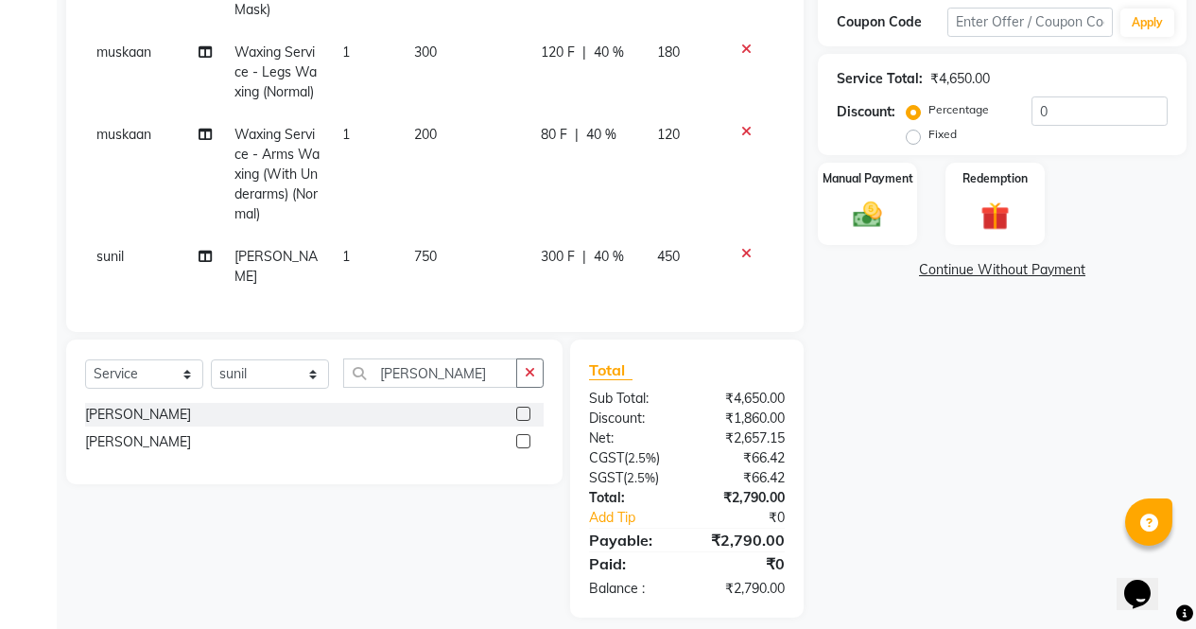
checkbox input "false"
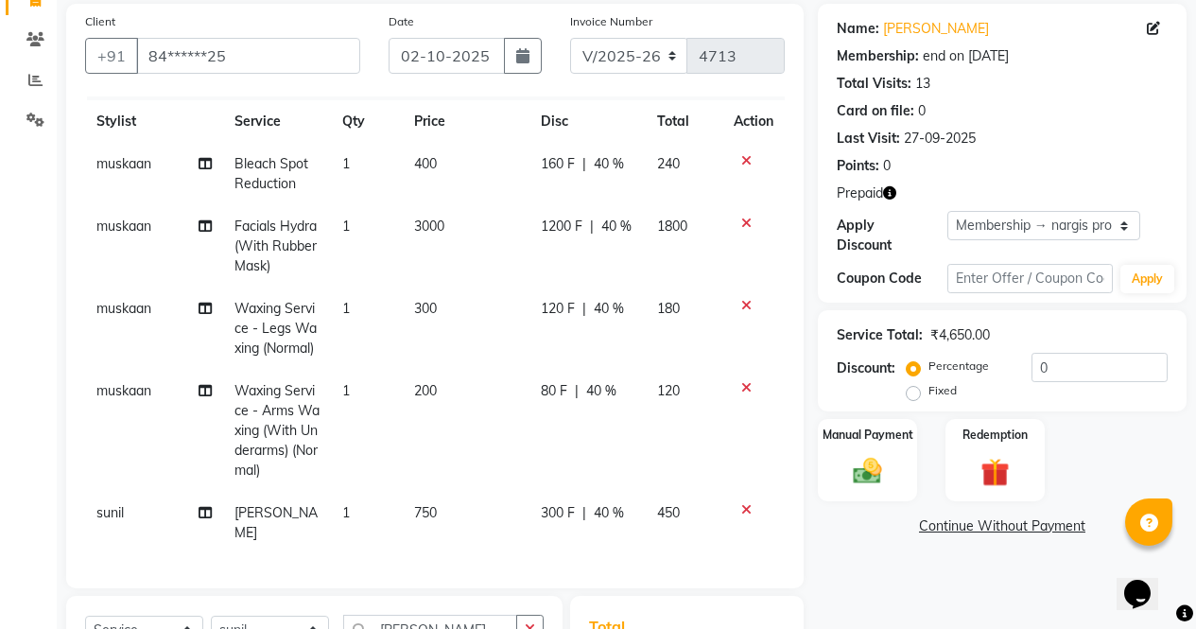
click at [890, 198] on icon "button" at bounding box center [889, 192] width 13 height 13
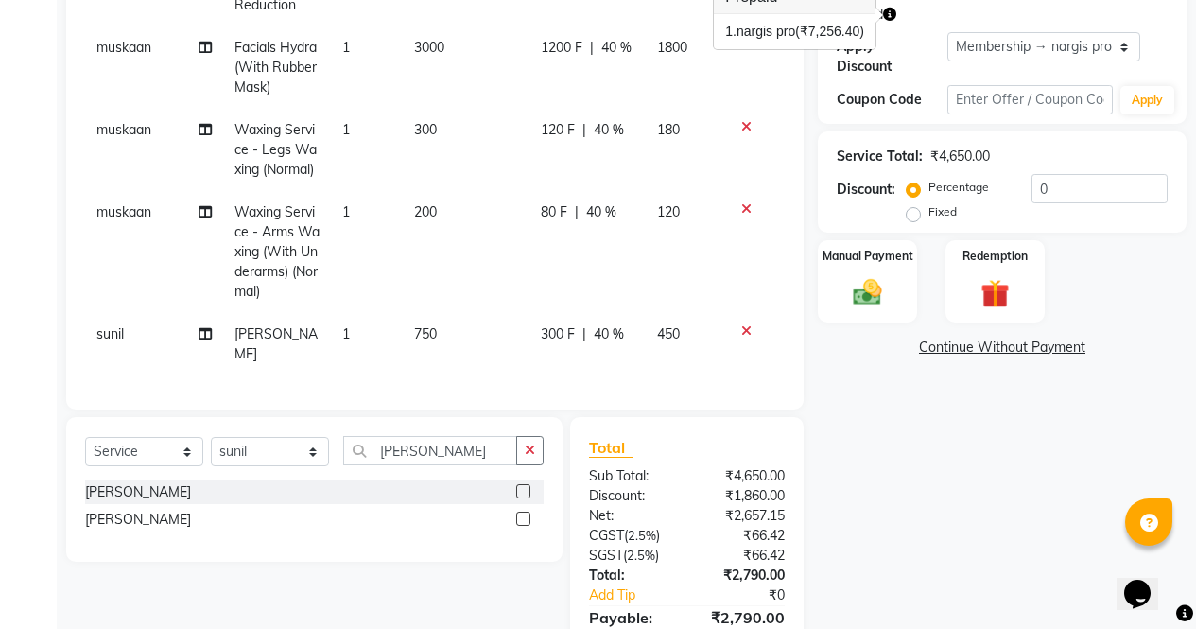
scroll to position [411, 0]
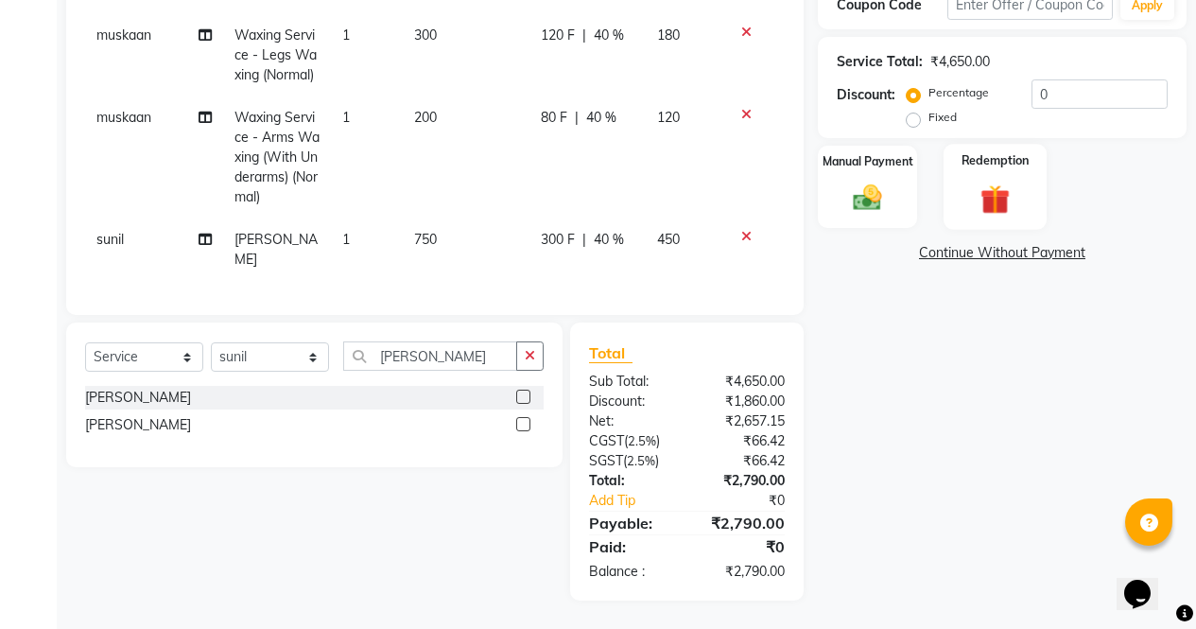
click at [1020, 178] on div "Redemption" at bounding box center [995, 187] width 103 height 86
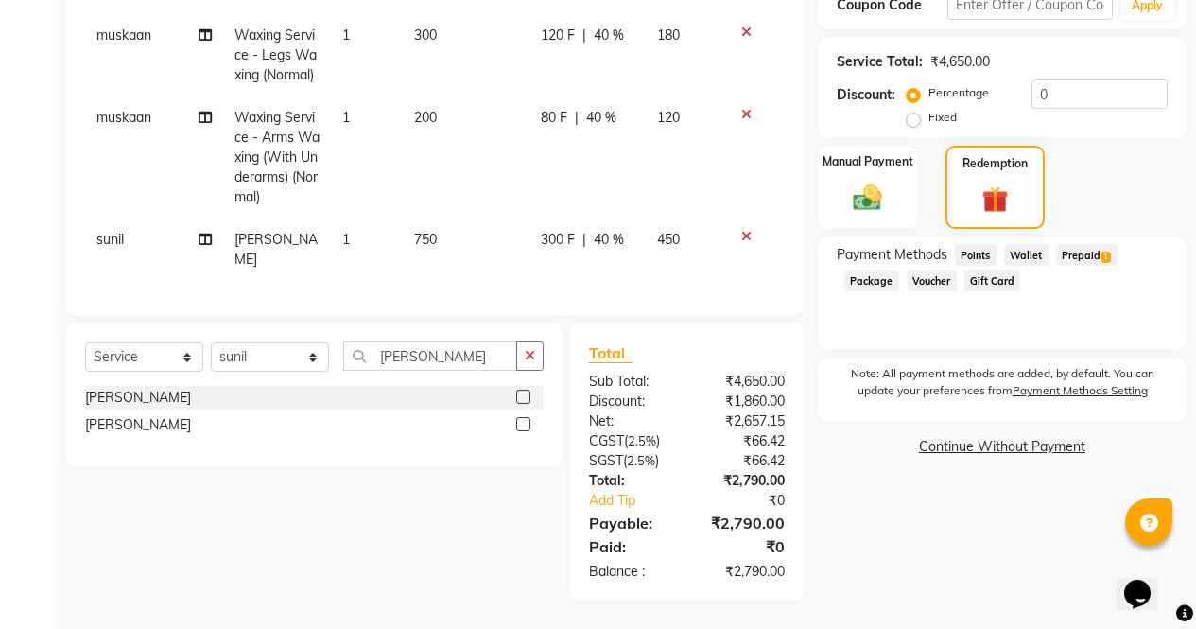
click at [1096, 244] on span "Prepaid 1" at bounding box center [1086, 255] width 61 height 22
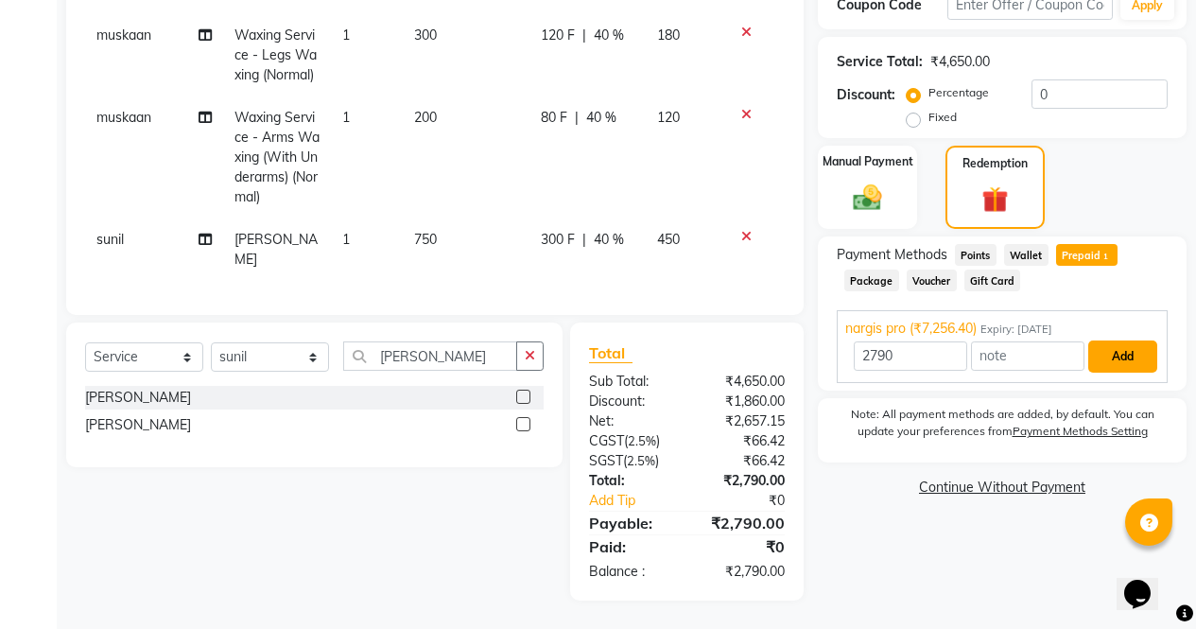
click at [1128, 340] on button "Add" at bounding box center [1123, 356] width 69 height 32
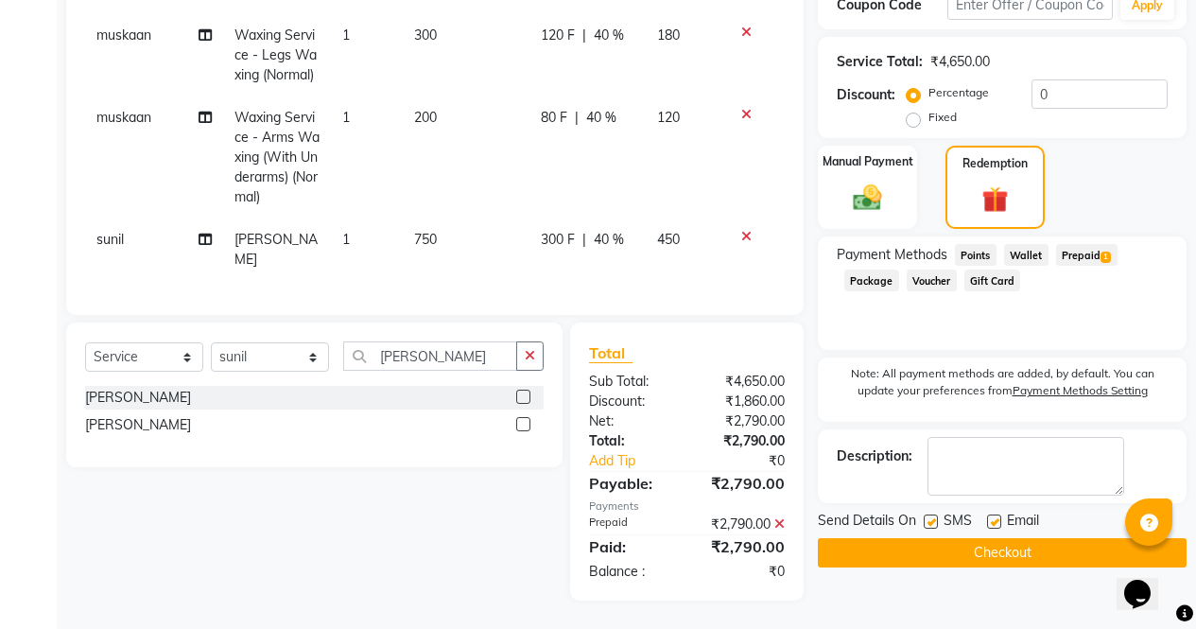
click at [1079, 551] on button "Checkout" at bounding box center [1002, 552] width 369 height 29
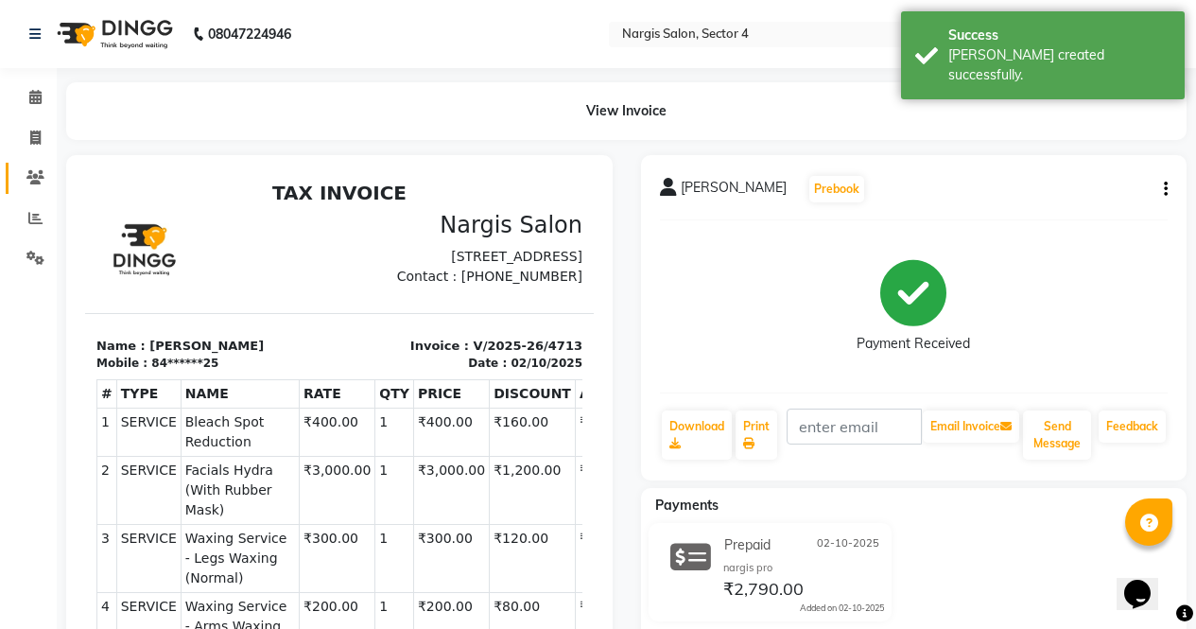
click at [40, 166] on link "Clients" at bounding box center [28, 178] width 45 height 31
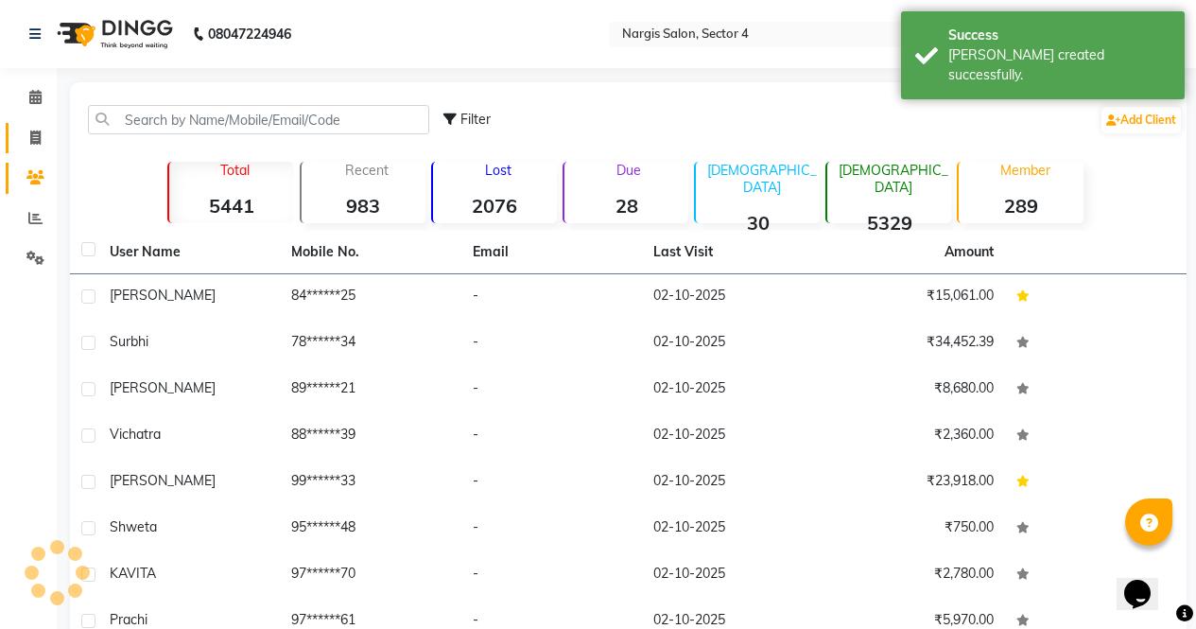
click at [43, 139] on span at bounding box center [35, 139] width 33 height 22
select select "service"
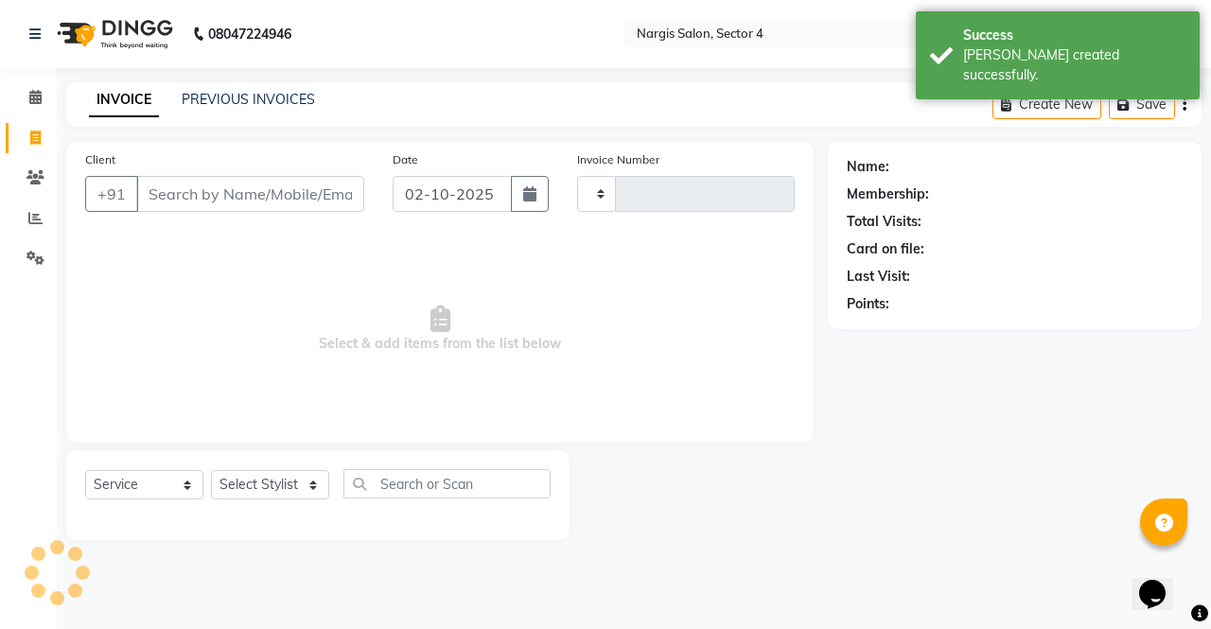
type input "4714"
select select "4130"
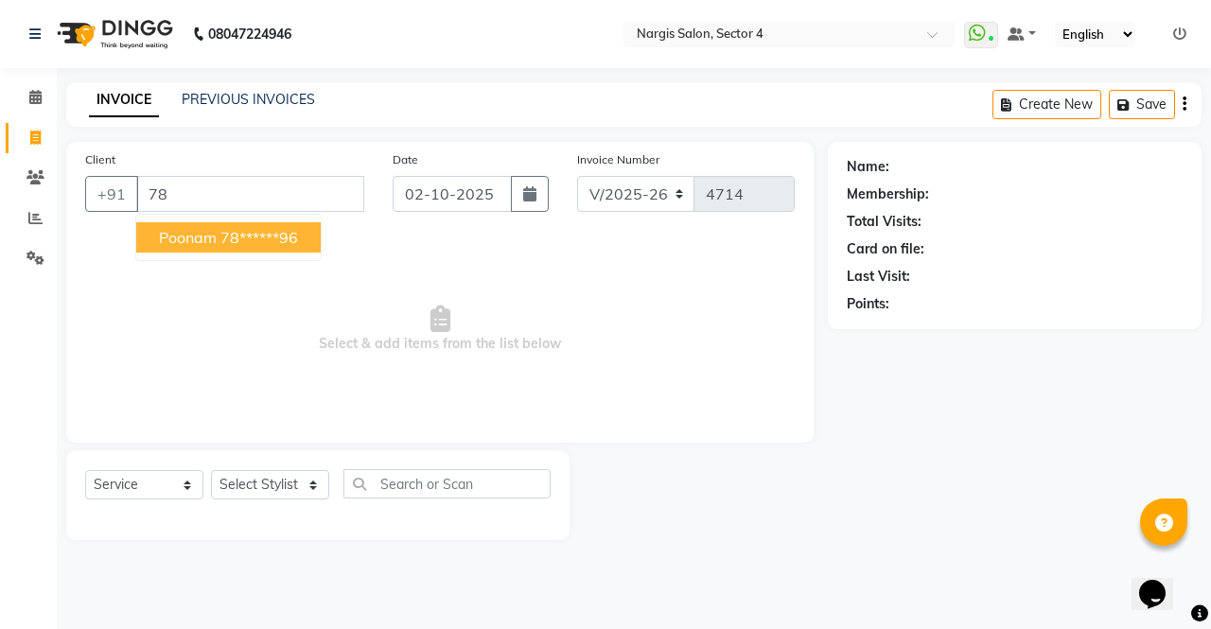
type input "7"
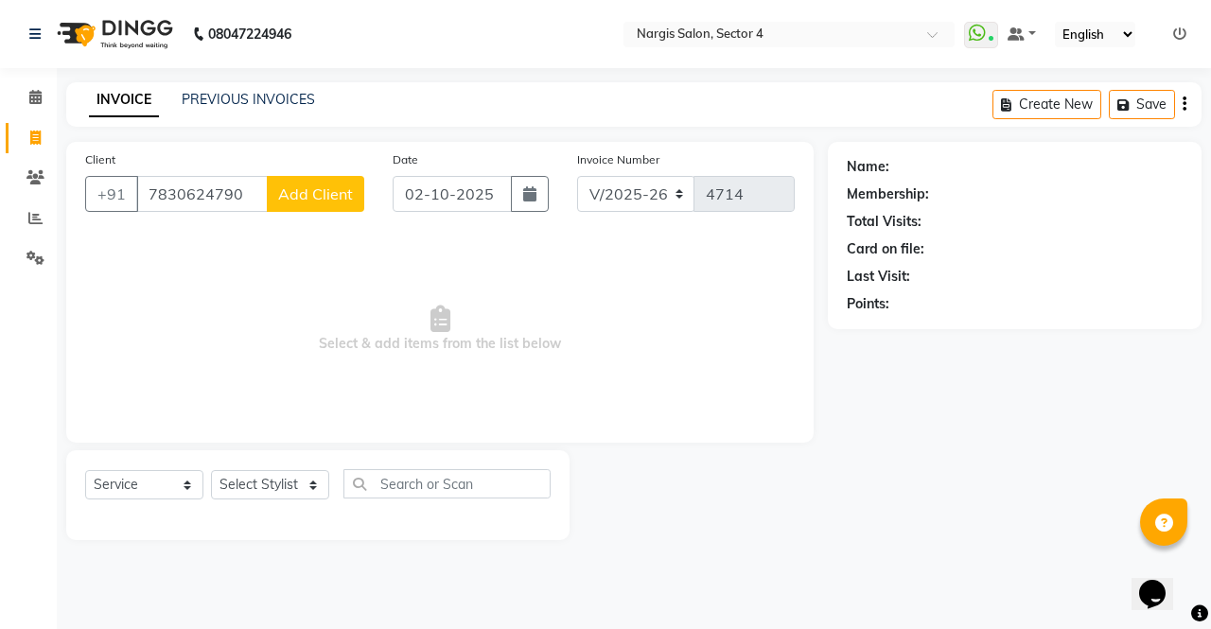
click at [178, 196] on input "7830624790" at bounding box center [201, 194] width 131 height 36
click at [182, 193] on input "7830624790" at bounding box center [201, 194] width 131 height 36
type input "7838624790"
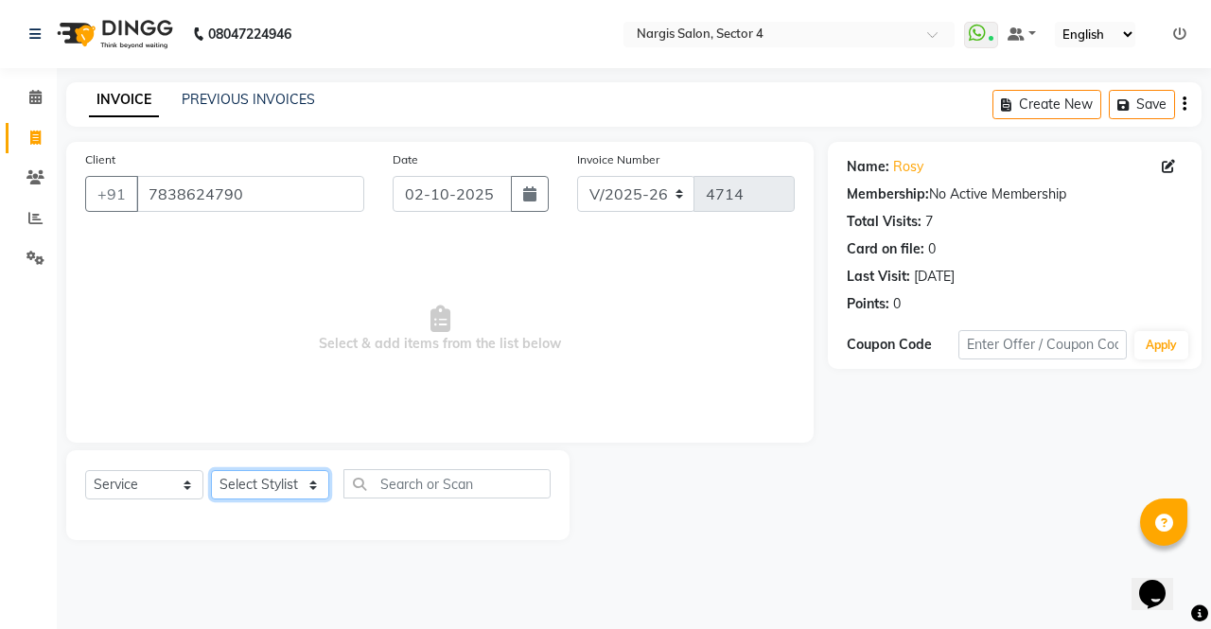
click at [291, 480] on select "Select Stylist [PERSON_NAME] [PERSON_NAME] [PERSON_NAME] Front Desk muskaan rak…" at bounding box center [270, 484] width 118 height 29
select select "28206"
click at [211, 470] on select "Select Stylist [PERSON_NAME] [PERSON_NAME] [PERSON_NAME] Front Desk muskaan rak…" at bounding box center [270, 484] width 118 height 29
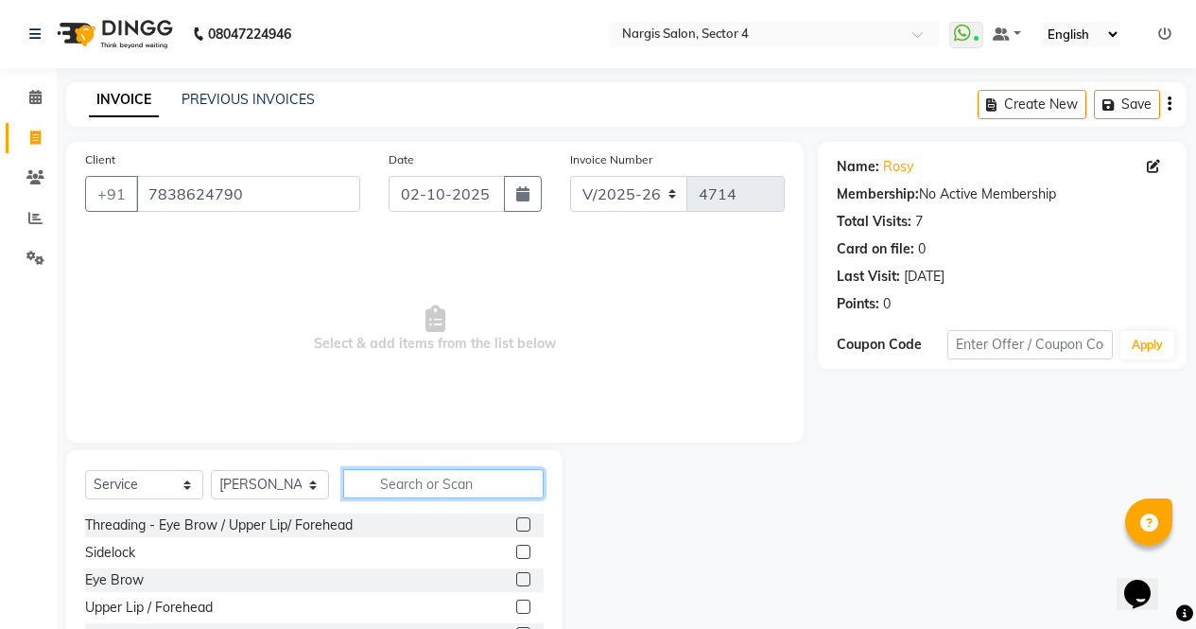
click at [389, 475] on input "text" at bounding box center [443, 483] width 201 height 29
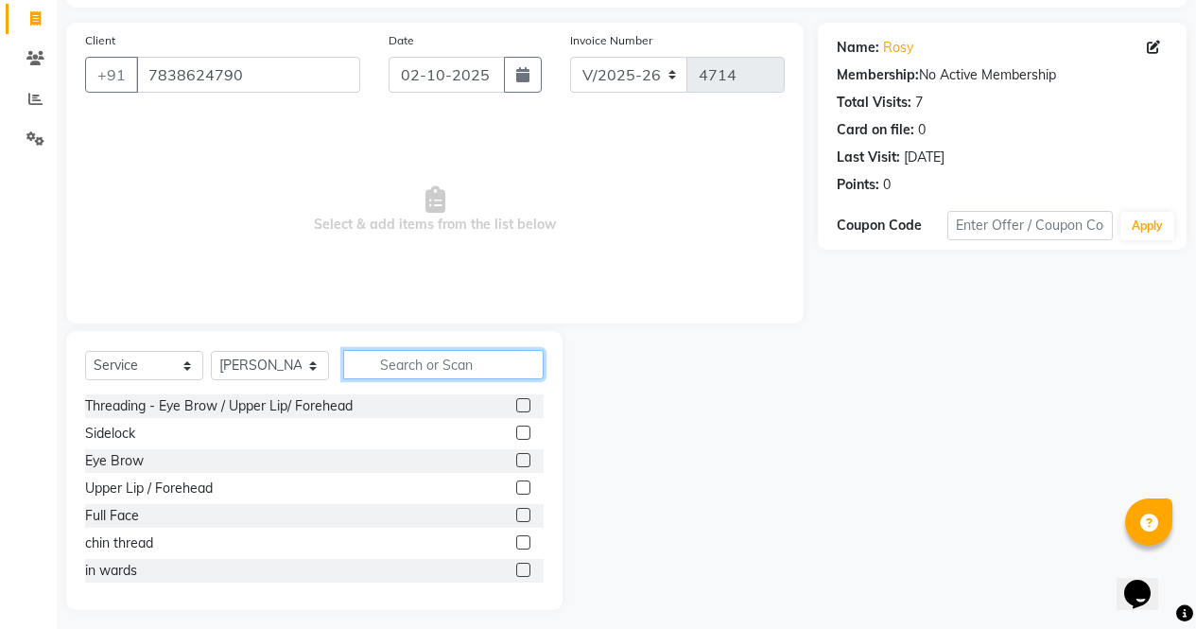
scroll to position [129, 0]
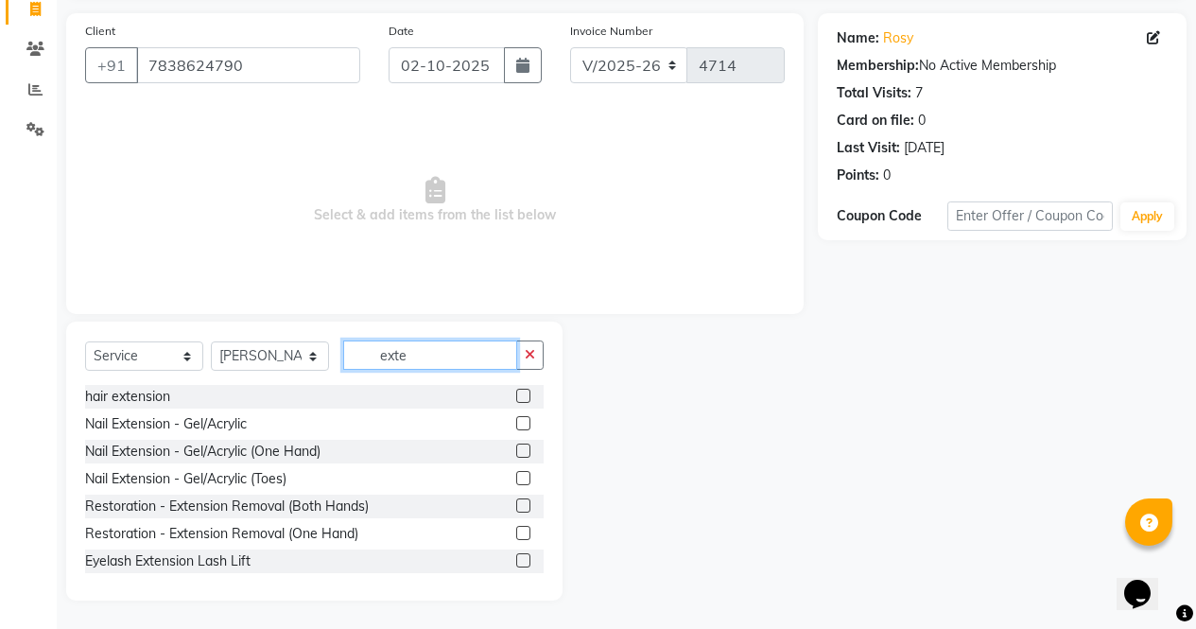
type input "exte"
click at [516, 424] on label at bounding box center [523, 423] width 14 height 14
click at [516, 424] on input "checkbox" at bounding box center [522, 424] width 12 height 12
checkbox input "true"
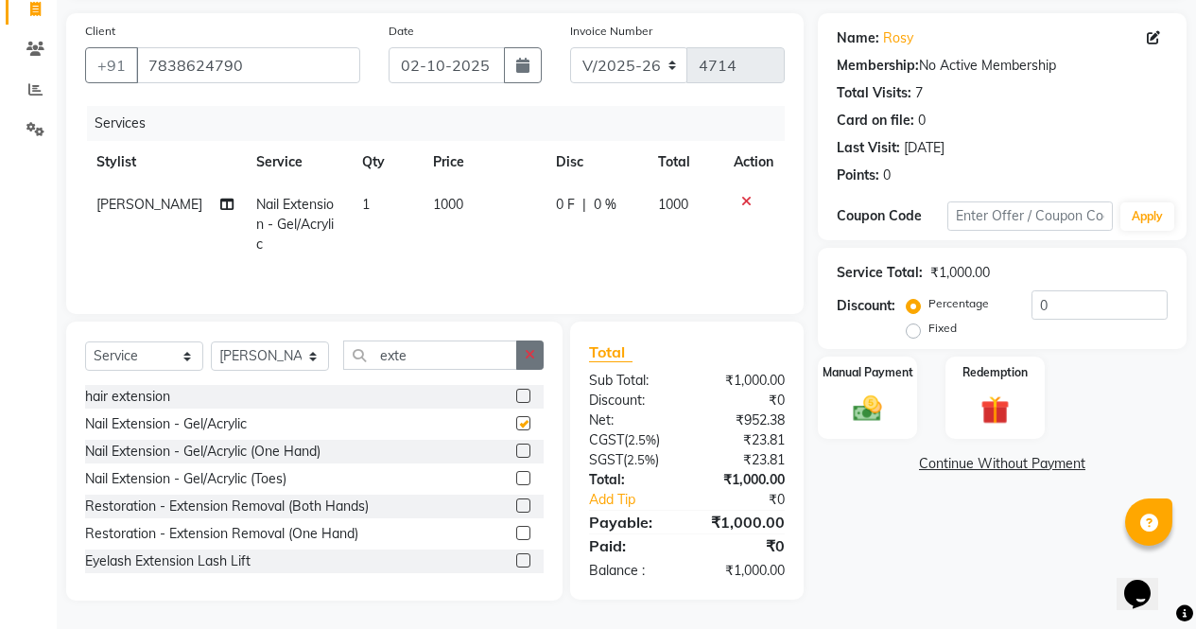
click at [540, 357] on button "button" at bounding box center [529, 354] width 27 height 29
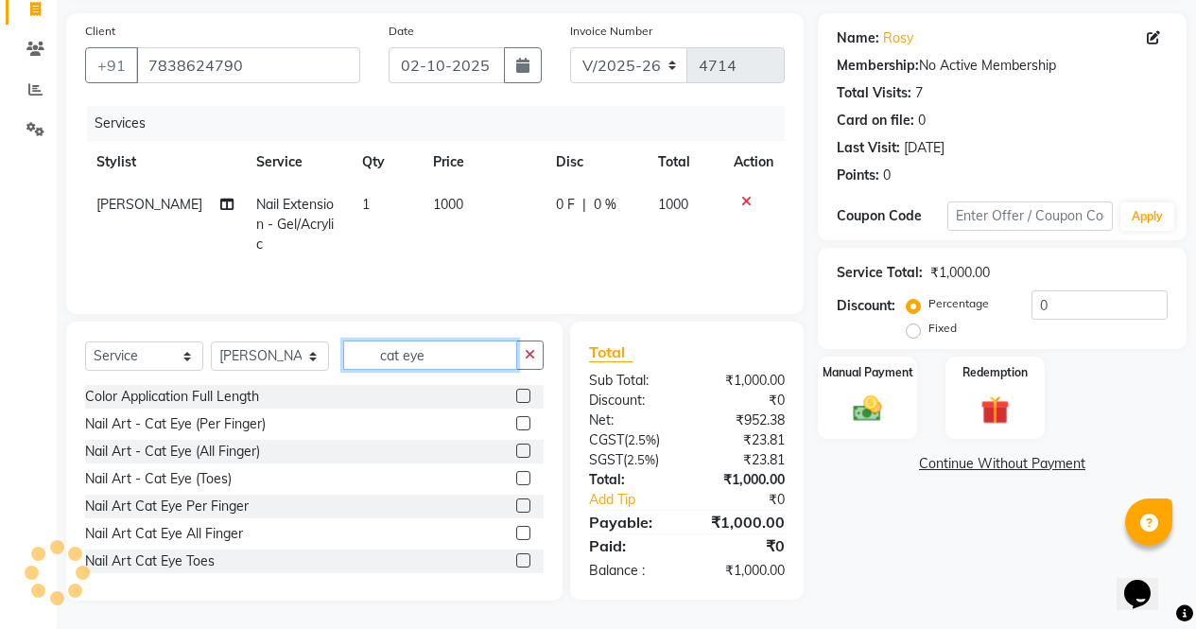
scroll to position [128, 0]
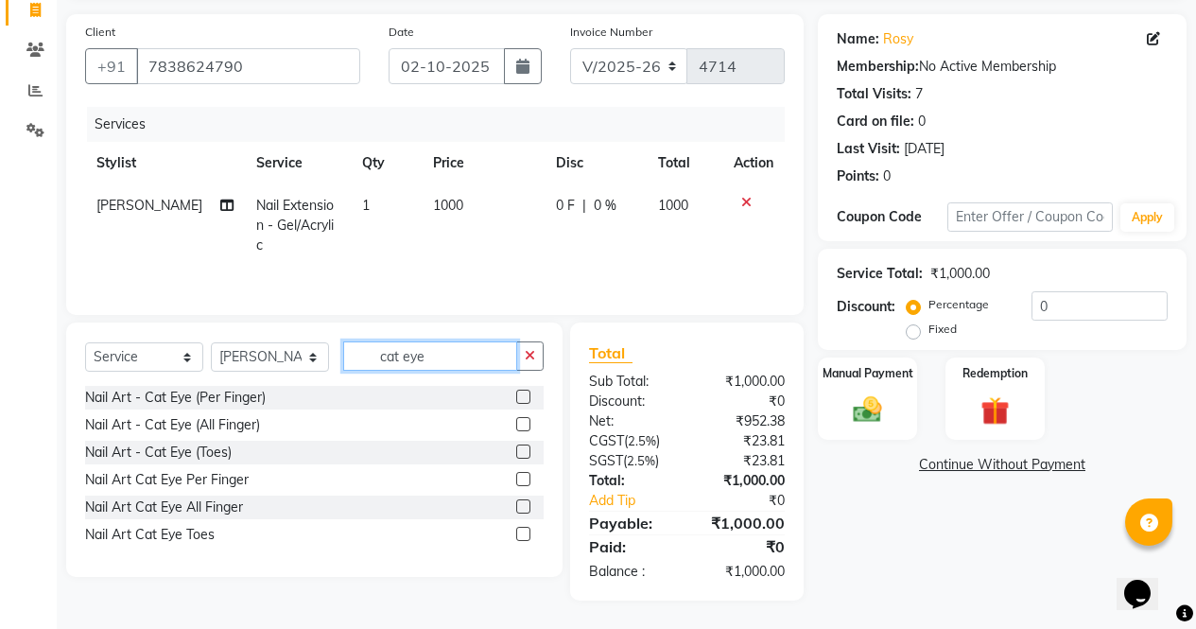
type input "cat eye"
click at [525, 425] on label at bounding box center [523, 424] width 14 height 14
click at [525, 425] on input "checkbox" at bounding box center [522, 425] width 12 height 12
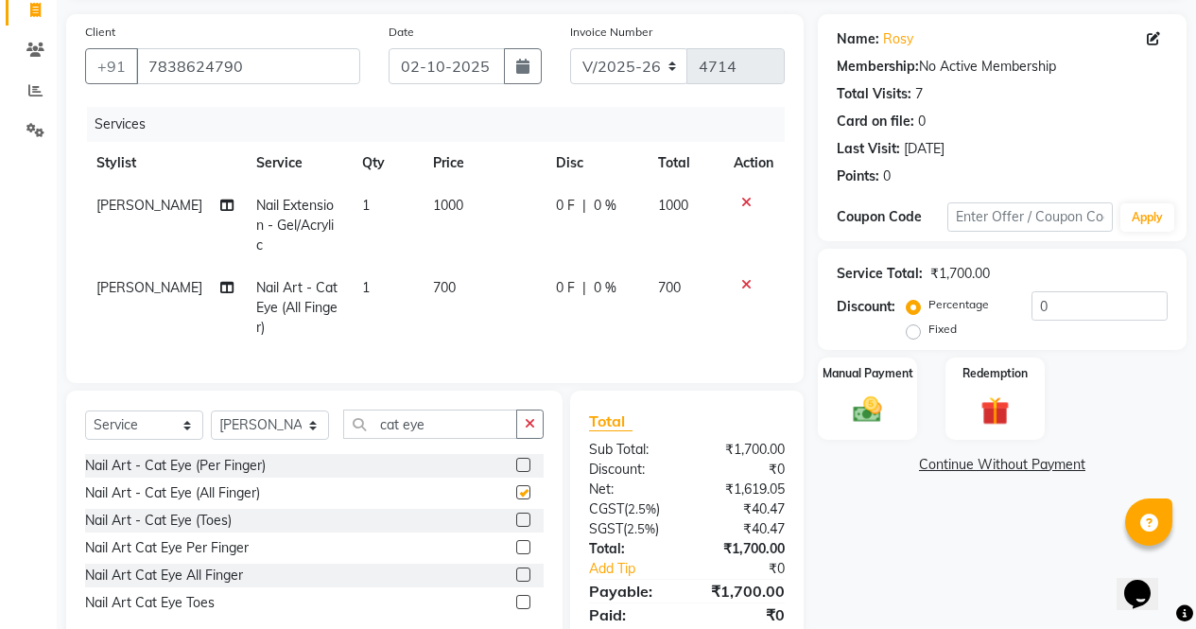
scroll to position [190, 0]
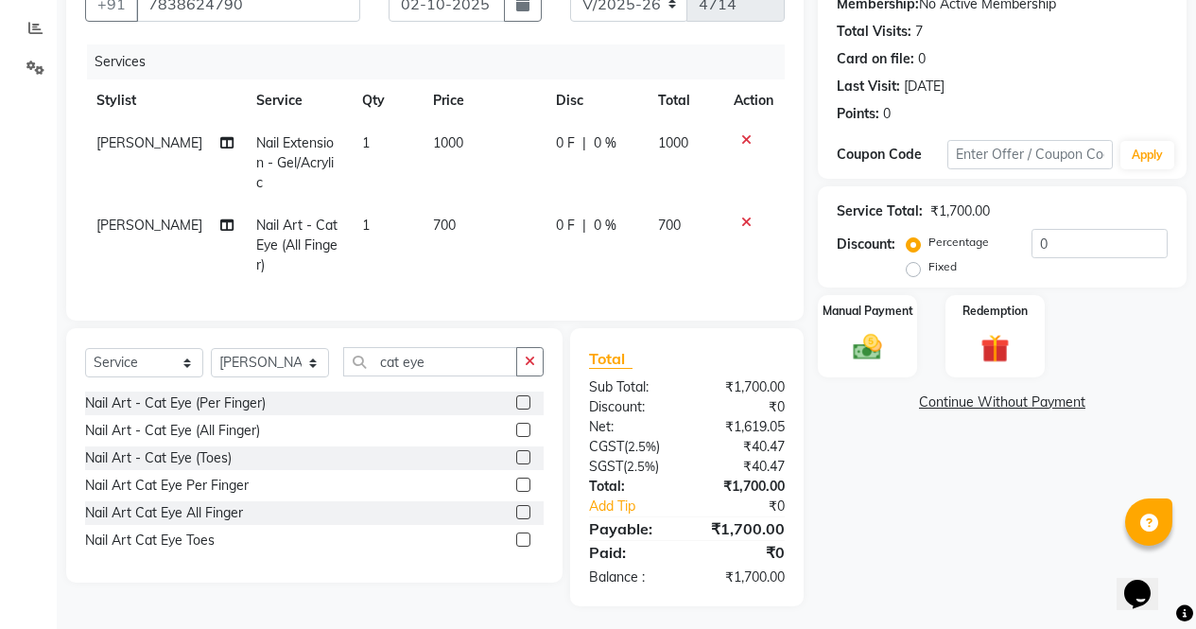
checkbox input "false"
click at [602, 216] on span "0 %" at bounding box center [605, 226] width 23 height 20
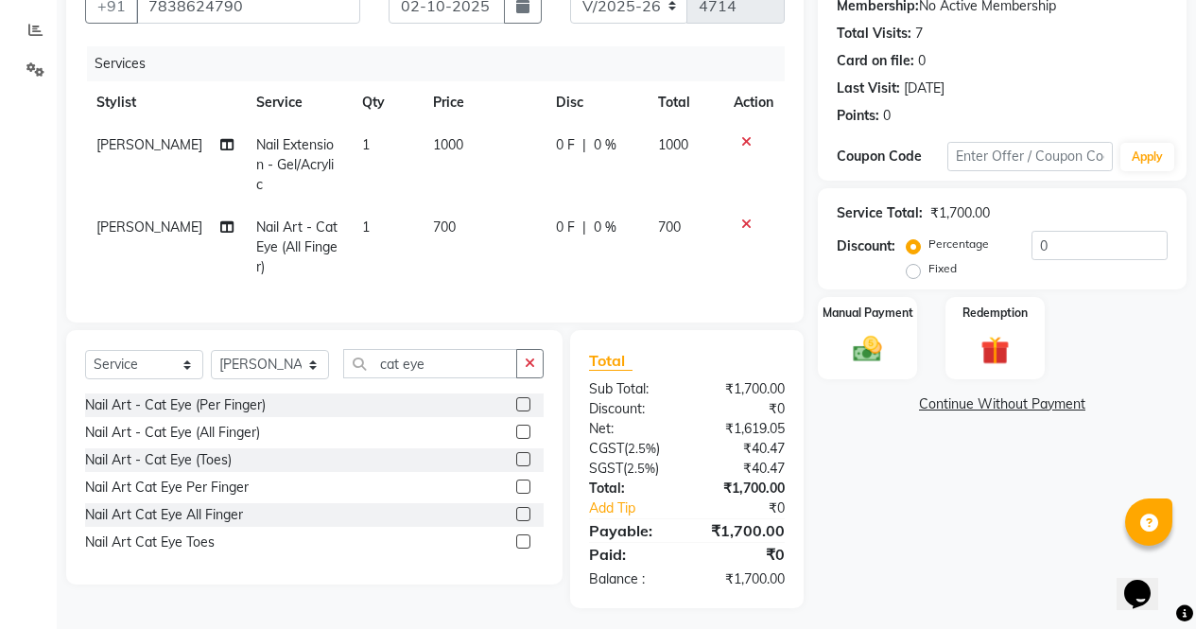
select select "28206"
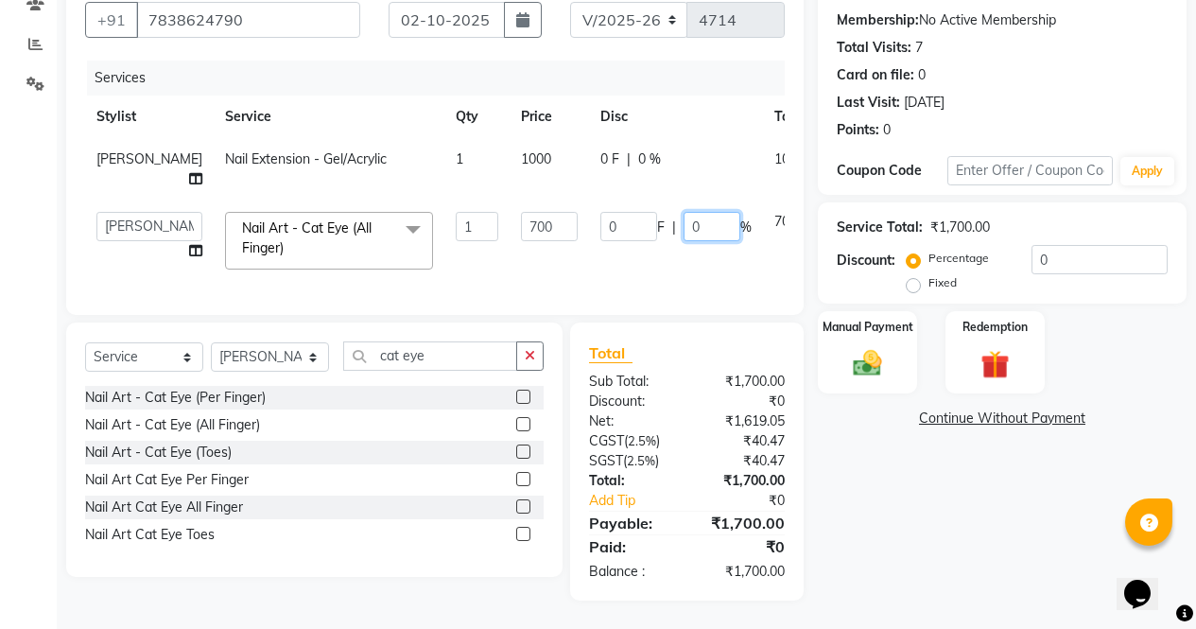
click at [684, 212] on input "0" at bounding box center [712, 226] width 57 height 29
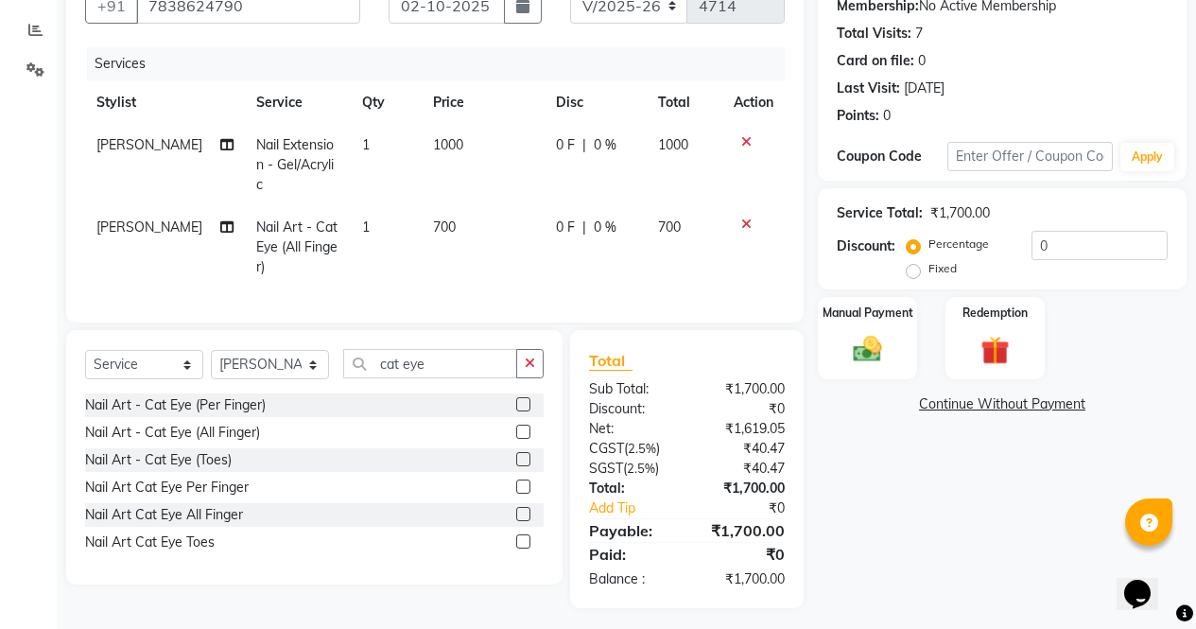
click at [550, 206] on td "0 F | 0 %" at bounding box center [596, 247] width 102 height 82
select select "28206"
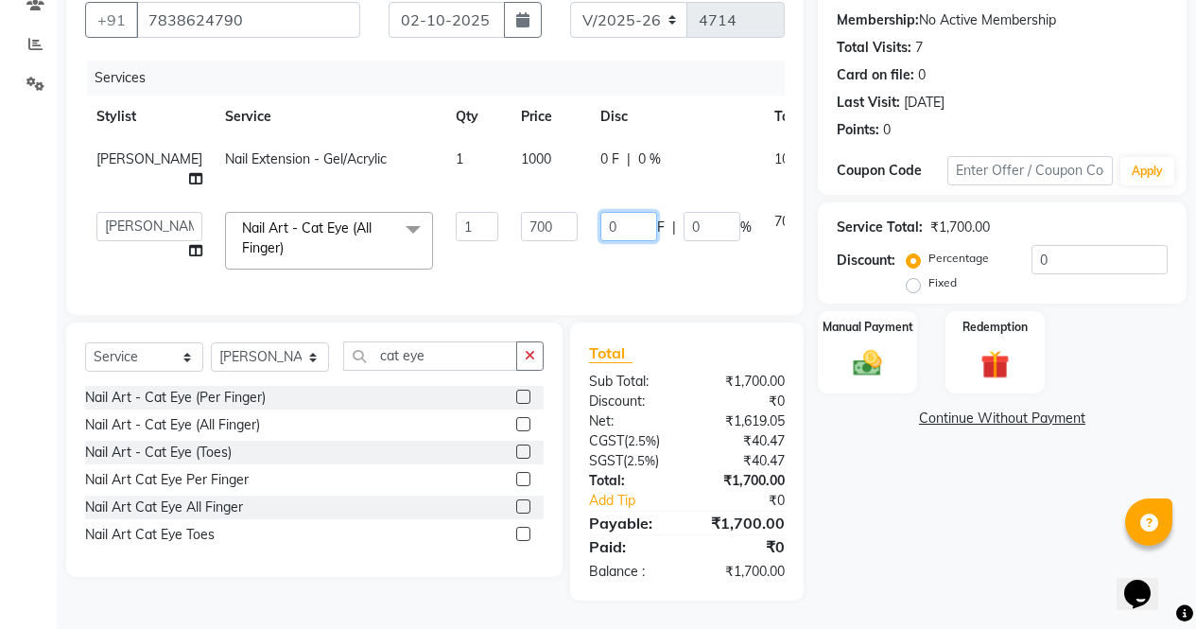
click at [601, 214] on input "0" at bounding box center [629, 226] width 57 height 29
type input "450"
click at [943, 520] on div "Name: Rosy Membership: No Active Membership Total Visits: 7 Card on file: 0 Las…" at bounding box center [1009, 284] width 383 height 633
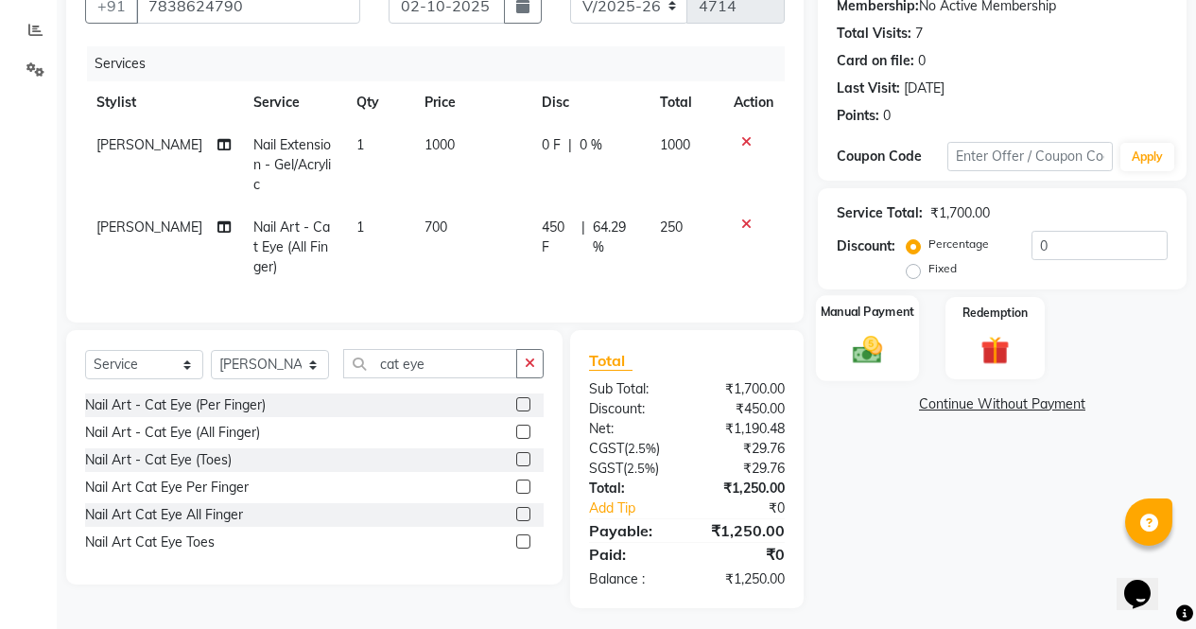
click at [866, 371] on div "Manual Payment" at bounding box center [867, 338] width 103 height 86
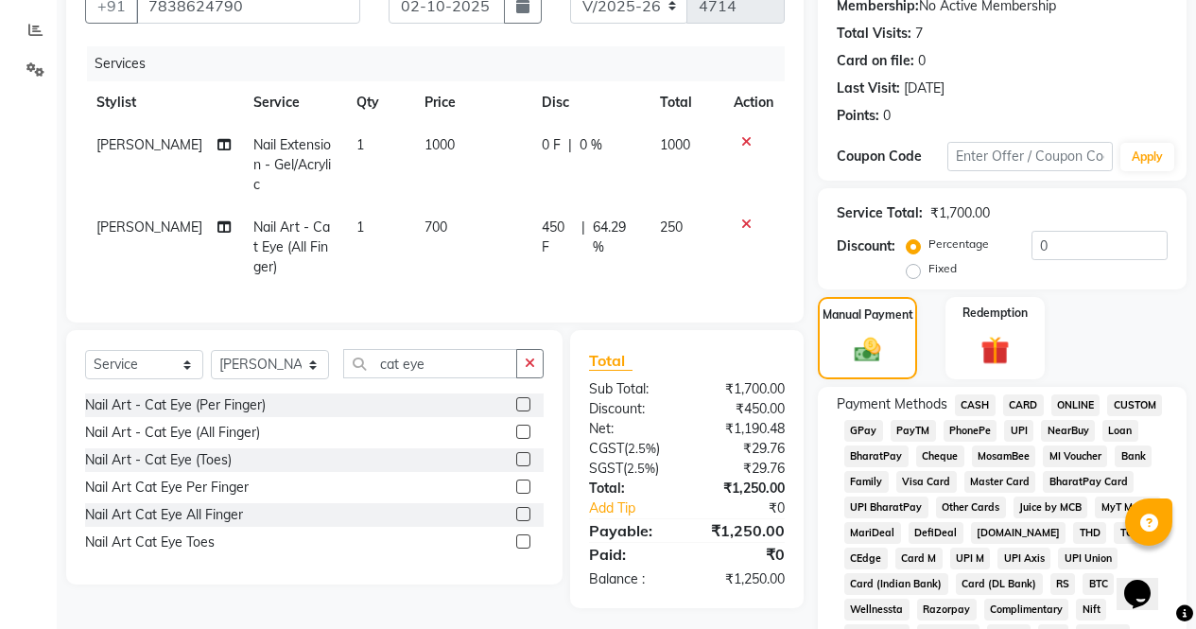
click at [1055, 409] on span "ONLINE" at bounding box center [1076, 405] width 49 height 22
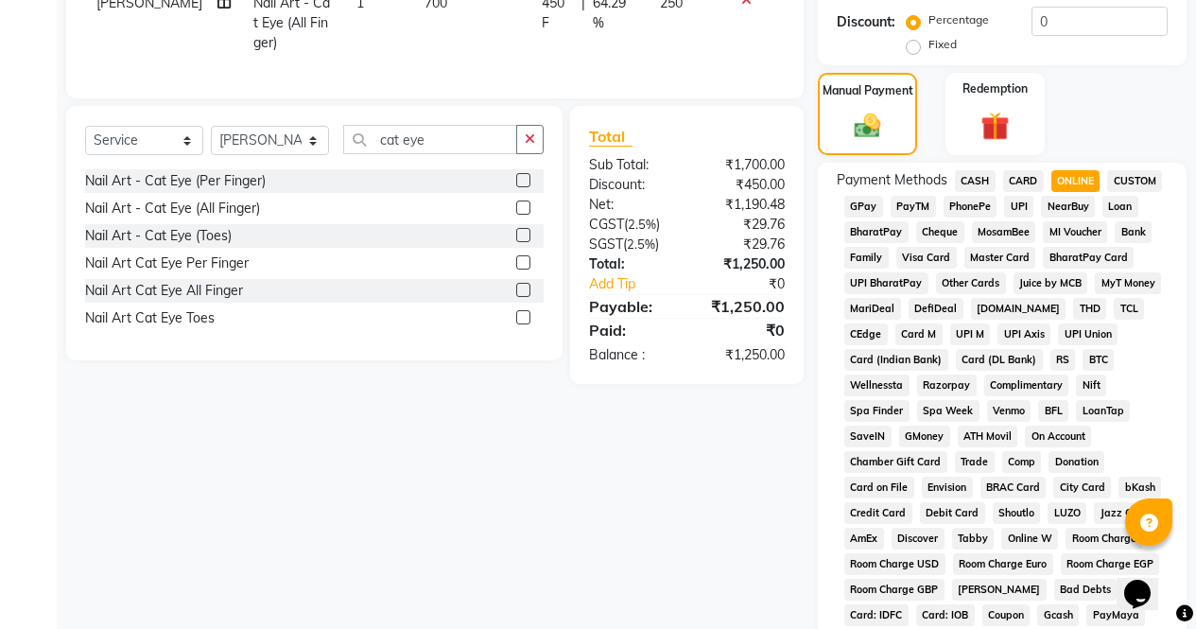
scroll to position [864, 0]
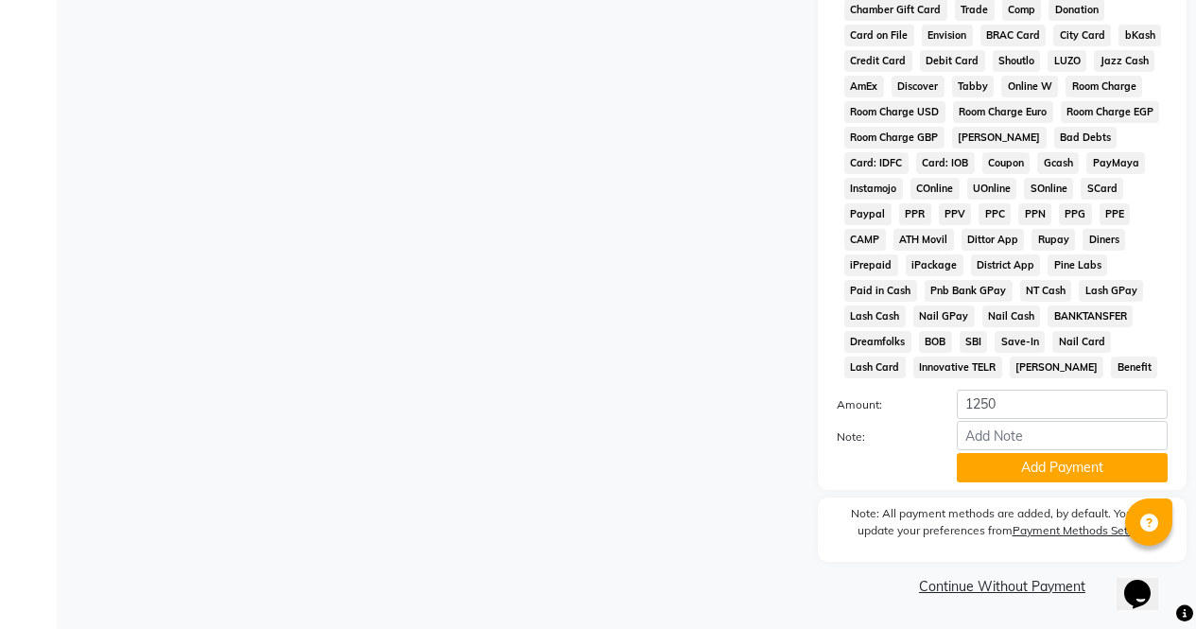
click at [1075, 470] on button "Add Payment" at bounding box center [1062, 467] width 211 height 29
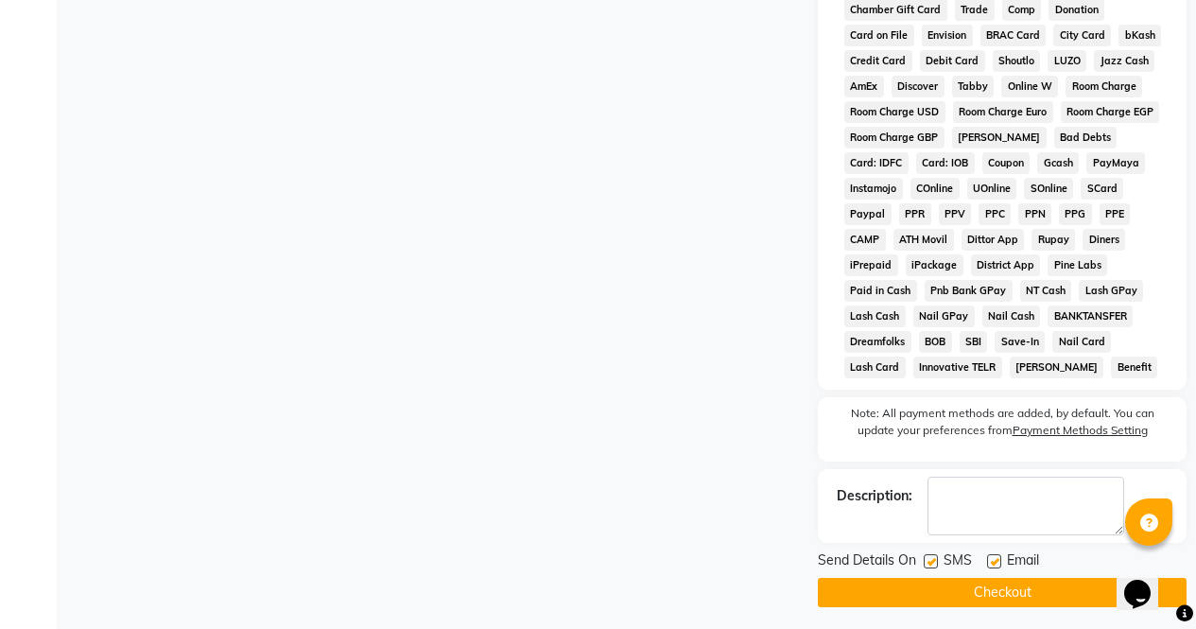
click at [1055, 603] on button "Checkout" at bounding box center [1002, 592] width 369 height 29
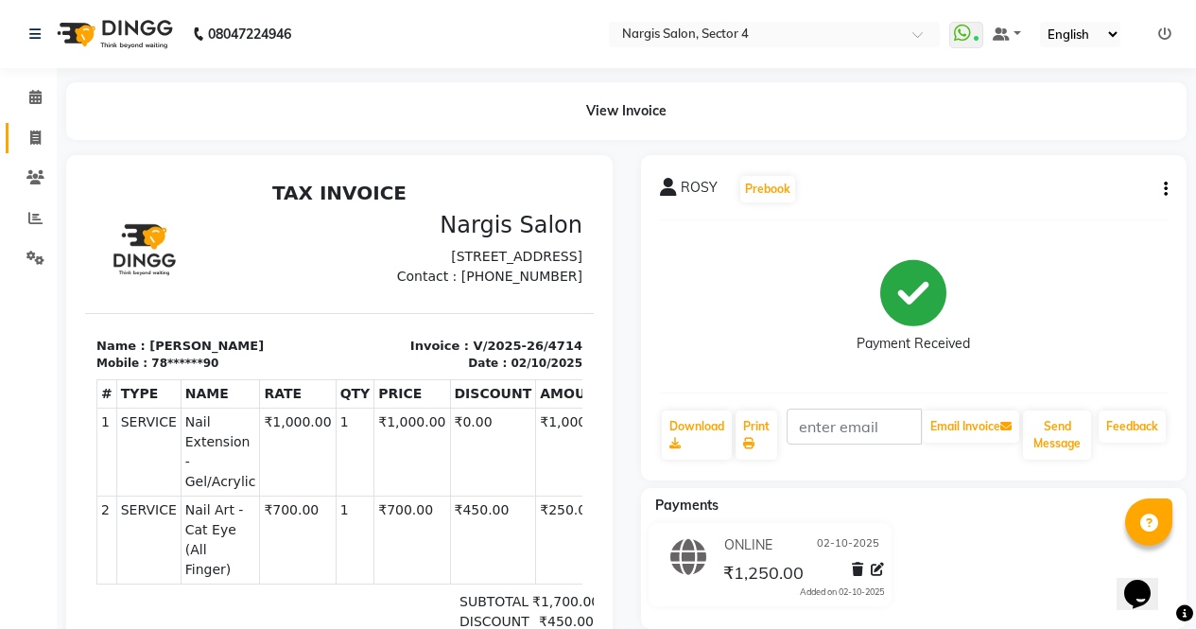
click at [41, 131] on icon at bounding box center [35, 138] width 10 height 14
select select "service"
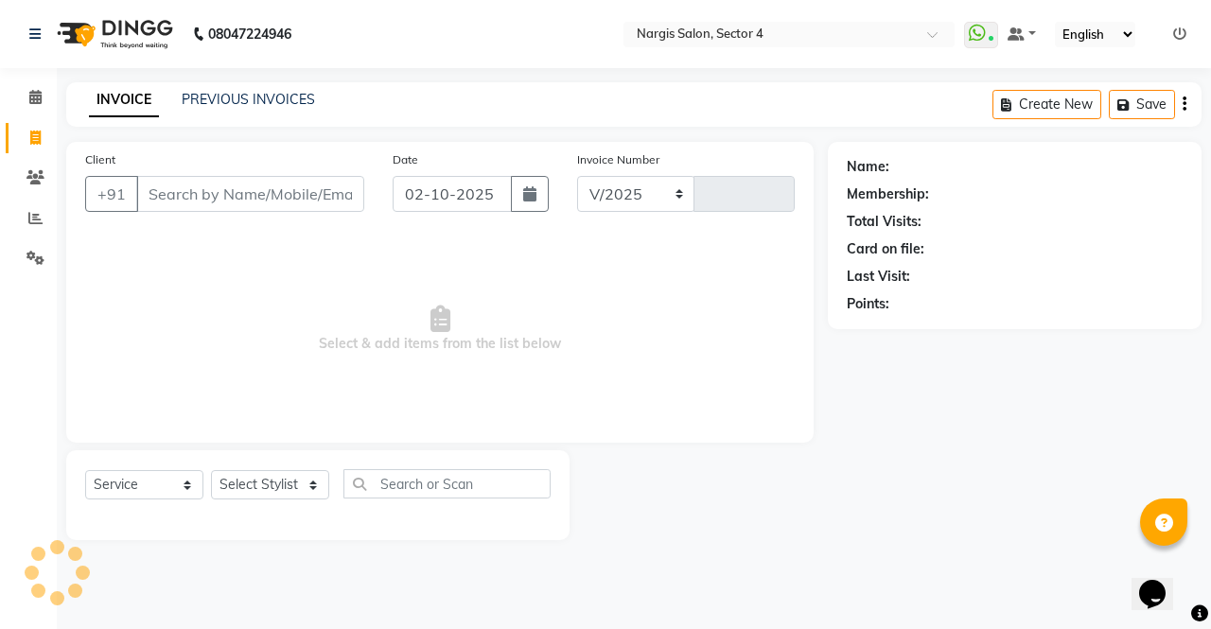
select select "4130"
type input "4715"
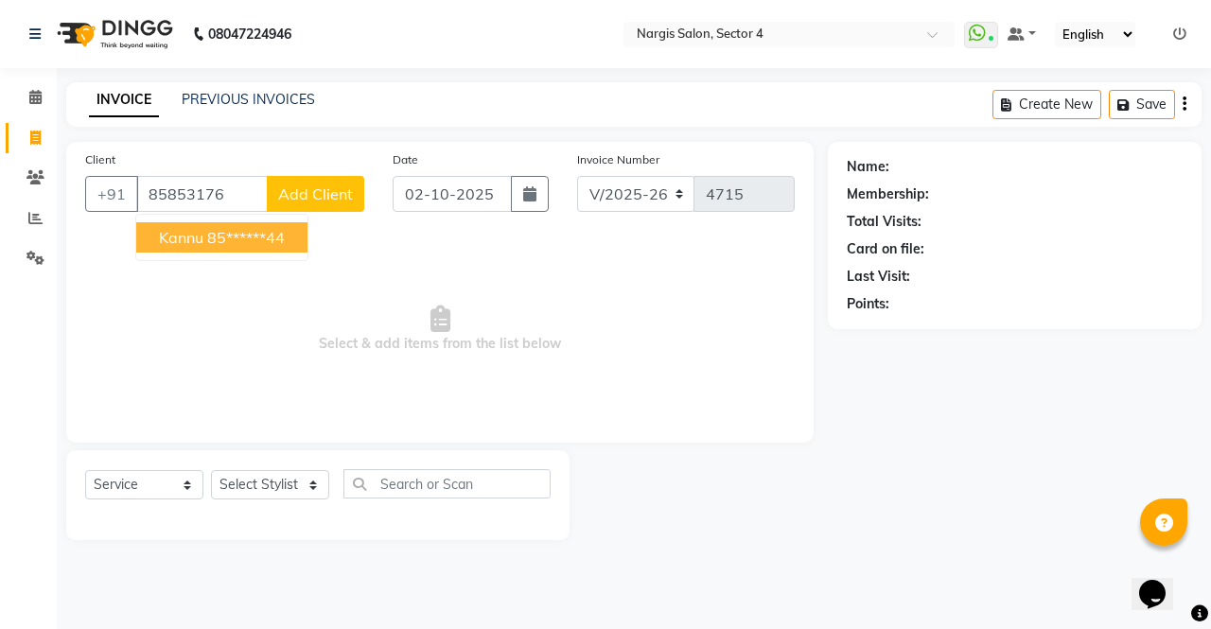
click at [285, 240] on ngb-highlight "85******44" at bounding box center [246, 237] width 78 height 19
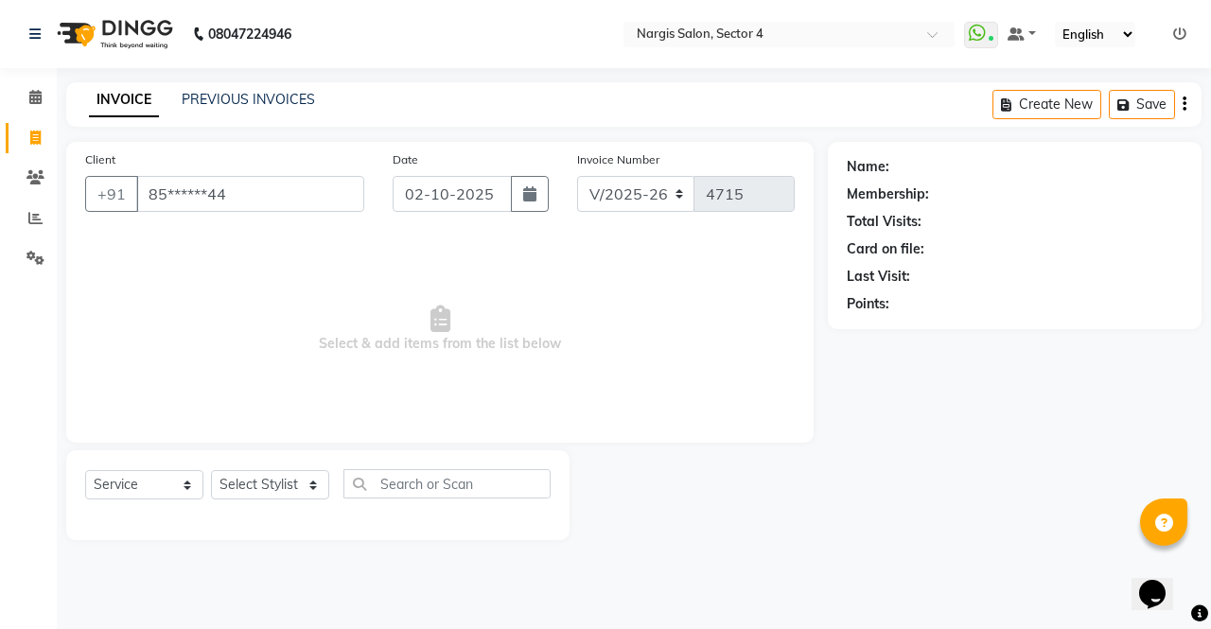
type input "85******44"
click at [286, 488] on select "Select Stylist [PERSON_NAME] [PERSON_NAME] [PERSON_NAME] Front Desk muskaan rak…" at bounding box center [270, 484] width 118 height 29
select select "28206"
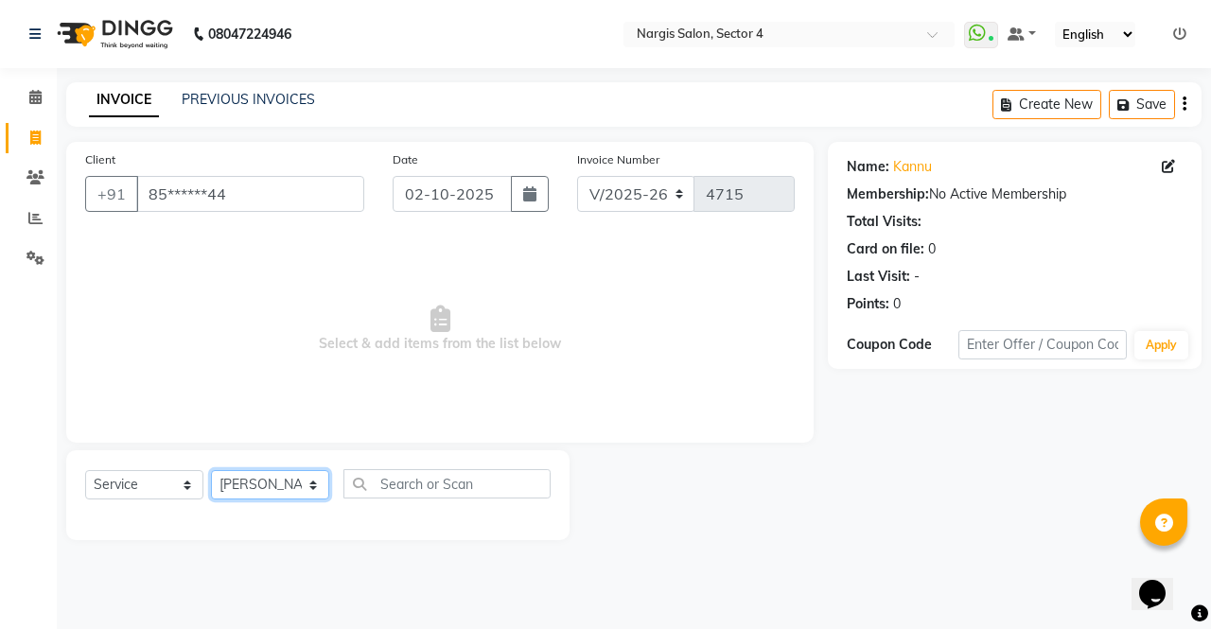
click at [211, 470] on select "Select Stylist [PERSON_NAME] [PERSON_NAME] [PERSON_NAME] Front Desk muskaan rak…" at bounding box center [270, 484] width 118 height 29
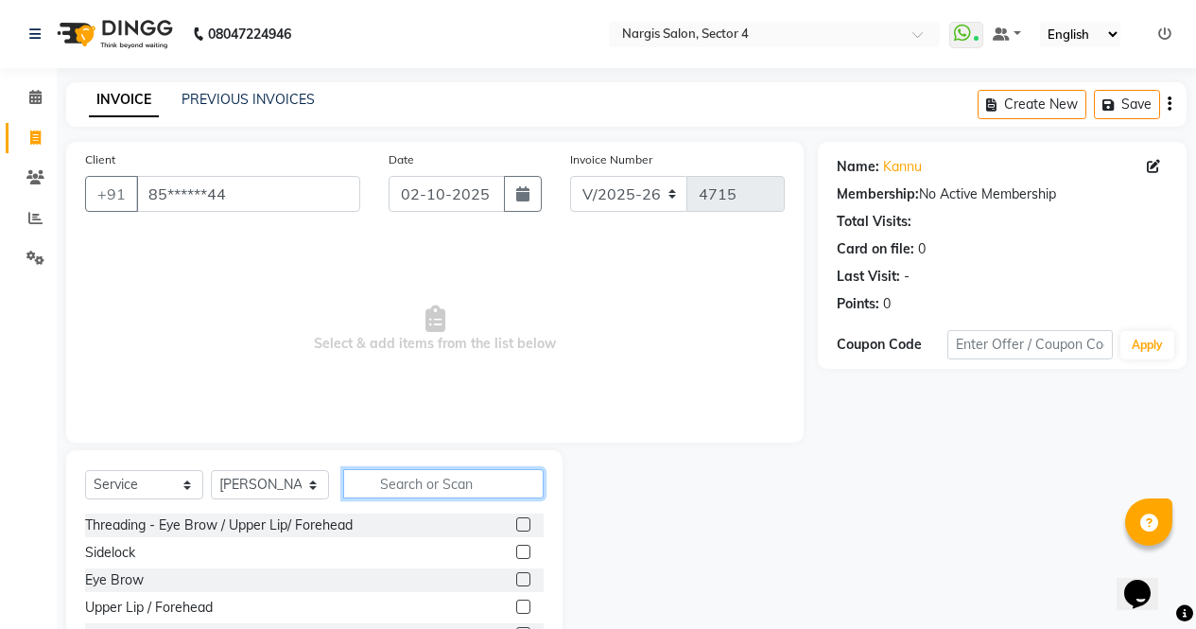
click at [404, 478] on input "text" at bounding box center [443, 483] width 201 height 29
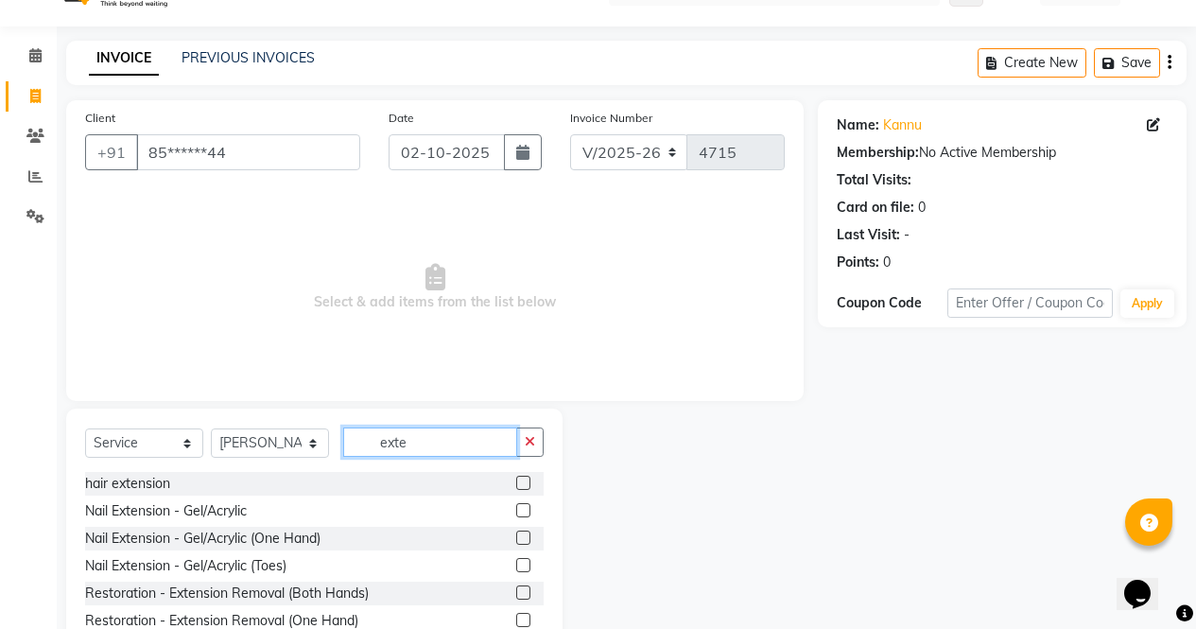
scroll to position [125, 0]
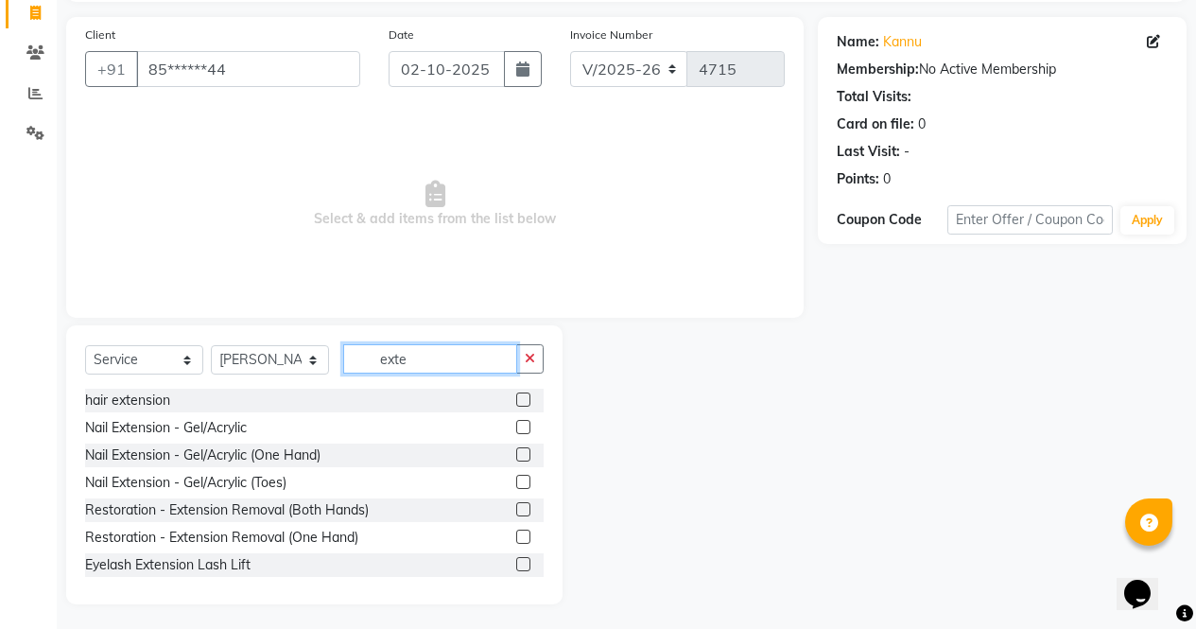
type input "exte"
click at [516, 427] on label at bounding box center [523, 427] width 14 height 14
click at [516, 427] on input "checkbox" at bounding box center [522, 428] width 12 height 12
checkbox input "true"
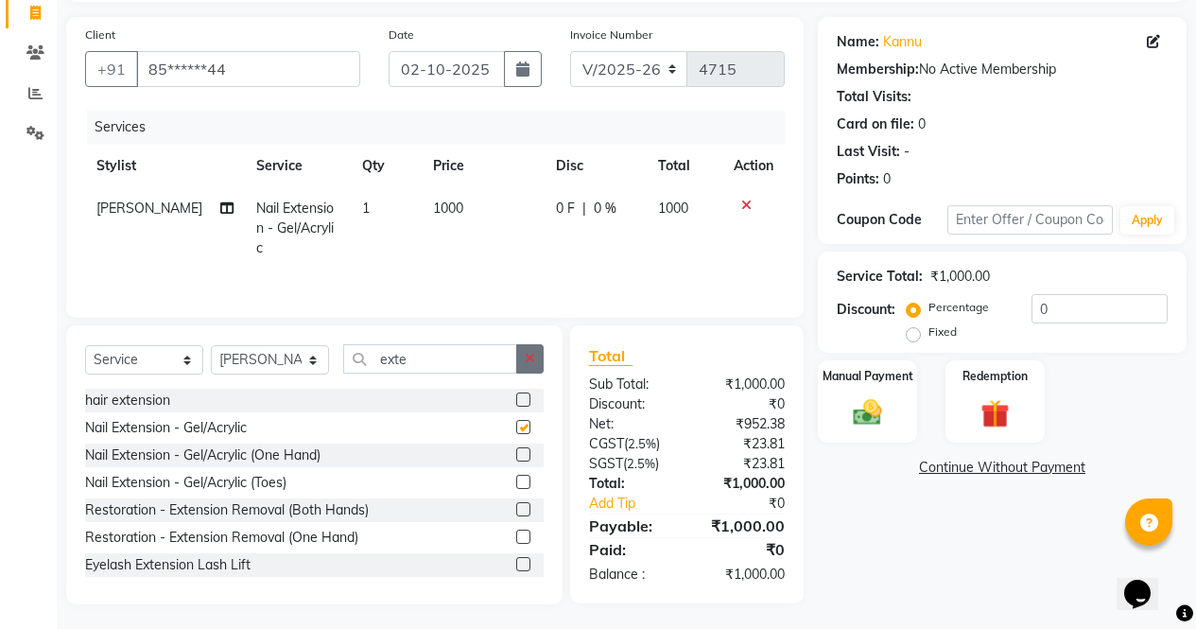
click at [532, 354] on icon "button" at bounding box center [530, 358] width 10 height 13
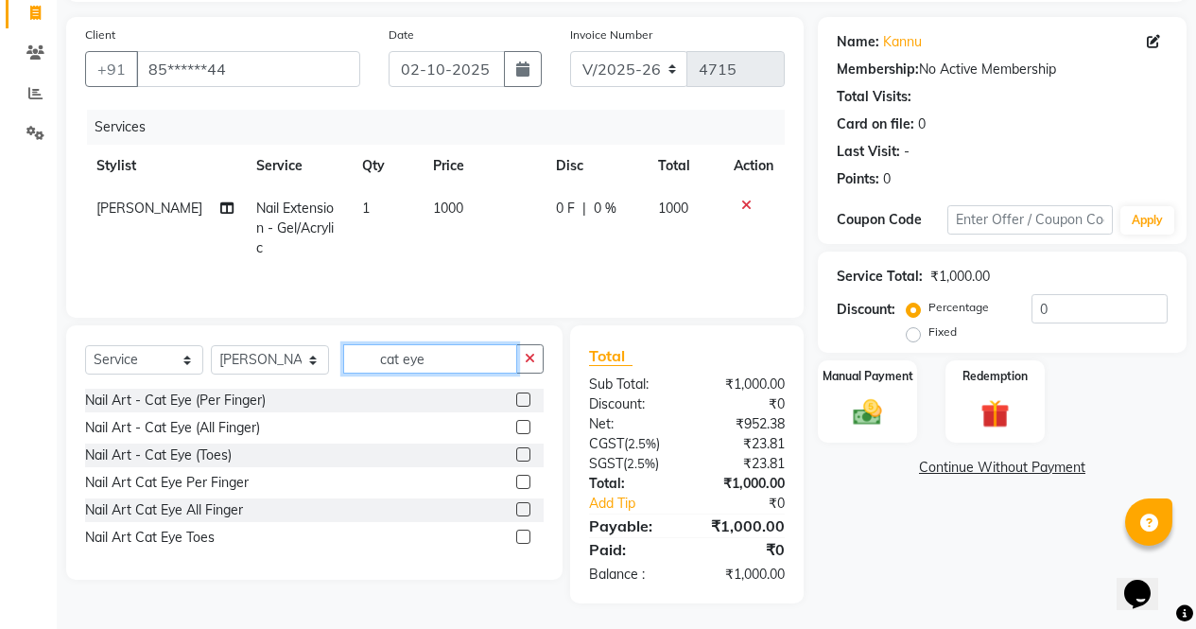
type input "cat eye"
click at [525, 427] on label at bounding box center [523, 427] width 14 height 14
click at [525, 427] on input "checkbox" at bounding box center [522, 428] width 12 height 12
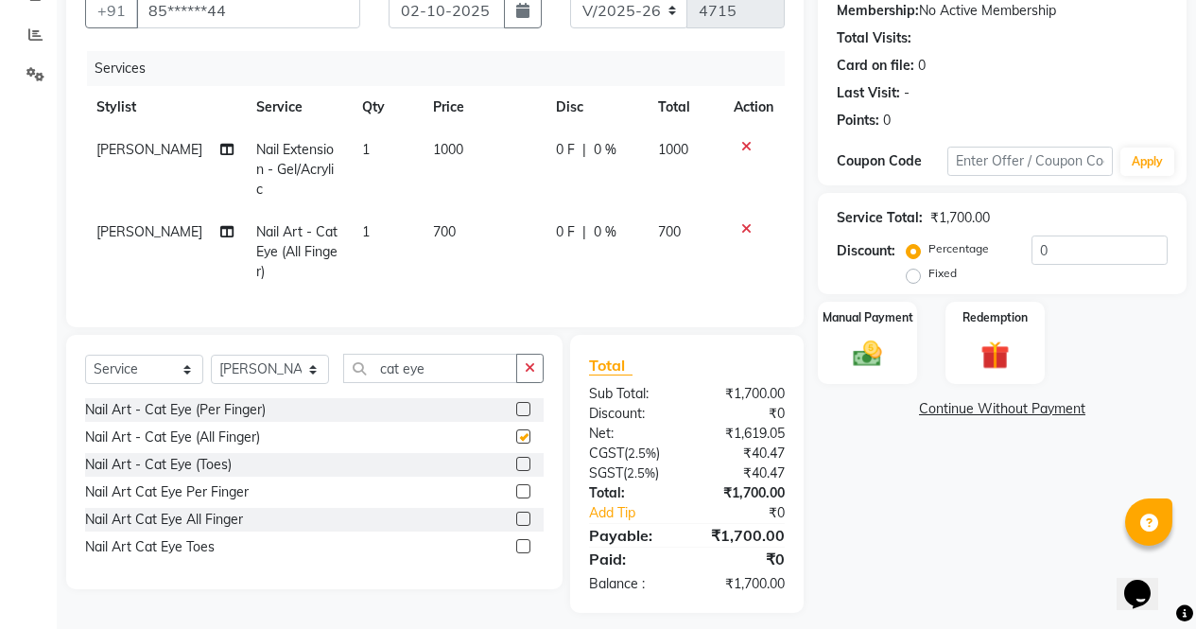
scroll to position [190, 0]
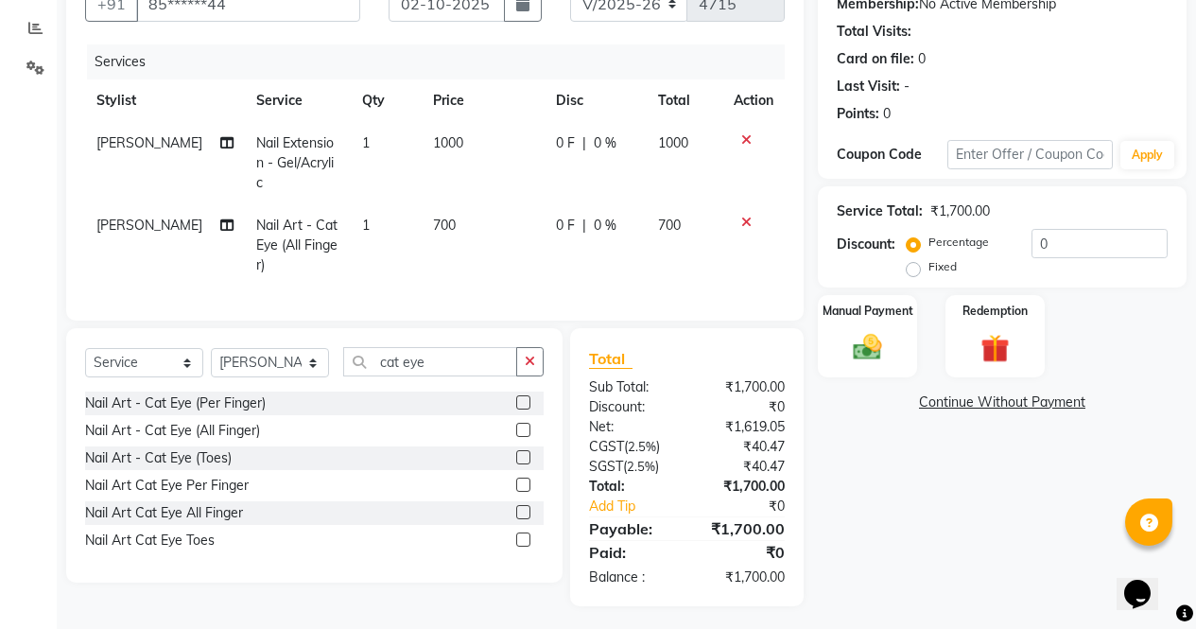
checkbox input "false"
click at [558, 216] on span "0 F" at bounding box center [565, 226] width 19 height 20
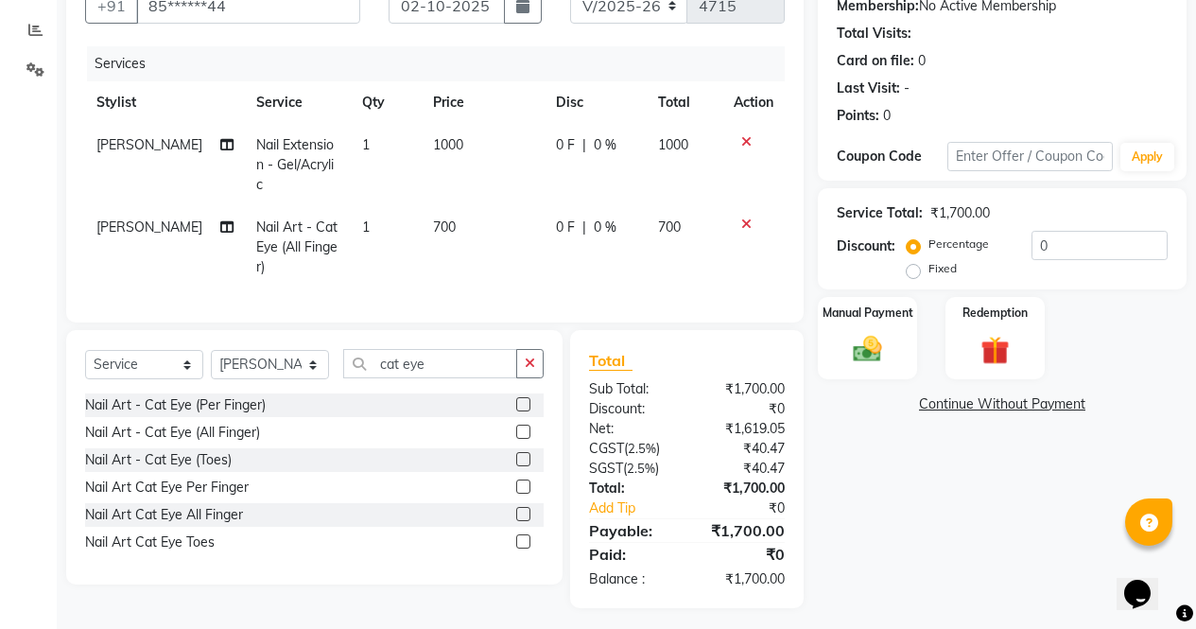
select select "28206"
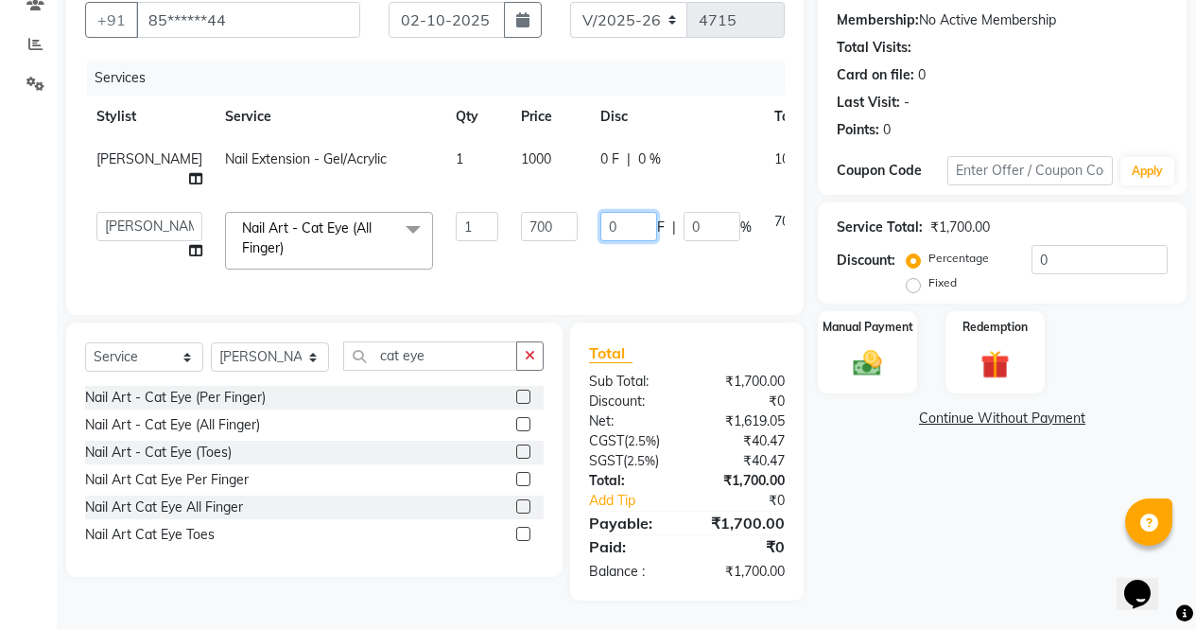
click at [601, 214] on input "0" at bounding box center [629, 226] width 57 height 29
type input "350"
click at [917, 516] on div "Name: Kannu Membership: No Active Membership Total Visits: Card on file: 0 Last…" at bounding box center [1009, 284] width 383 height 633
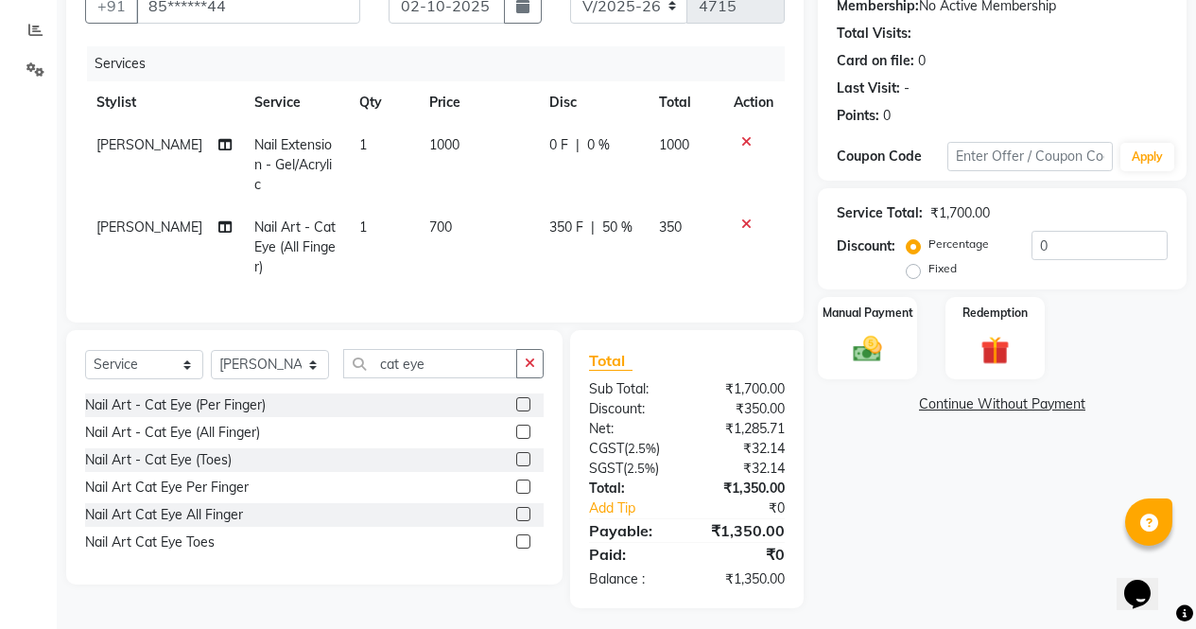
scroll to position [190, 0]
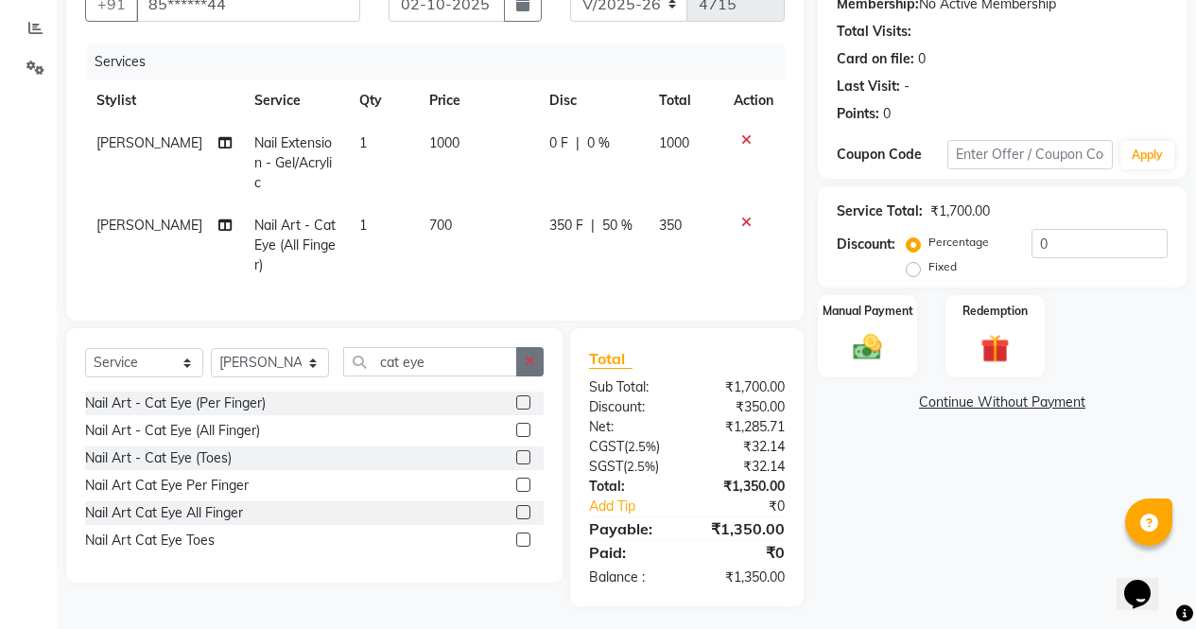
click at [540, 360] on button "button" at bounding box center [529, 361] width 27 height 29
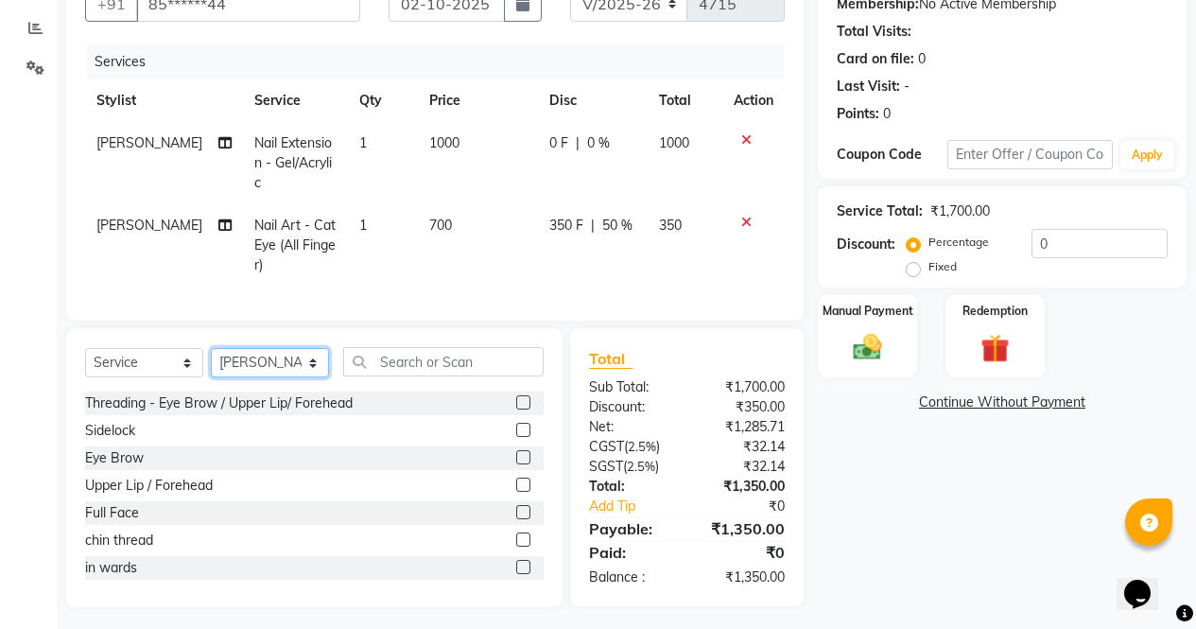
click at [317, 367] on select "Select Stylist [PERSON_NAME] [PERSON_NAME] [PERSON_NAME] Front Desk muskaan rak…" at bounding box center [270, 362] width 118 height 29
select select "87409"
click at [211, 348] on select "Select Stylist [PERSON_NAME] [PERSON_NAME] [PERSON_NAME] Front Desk muskaan rak…" at bounding box center [270, 362] width 118 height 29
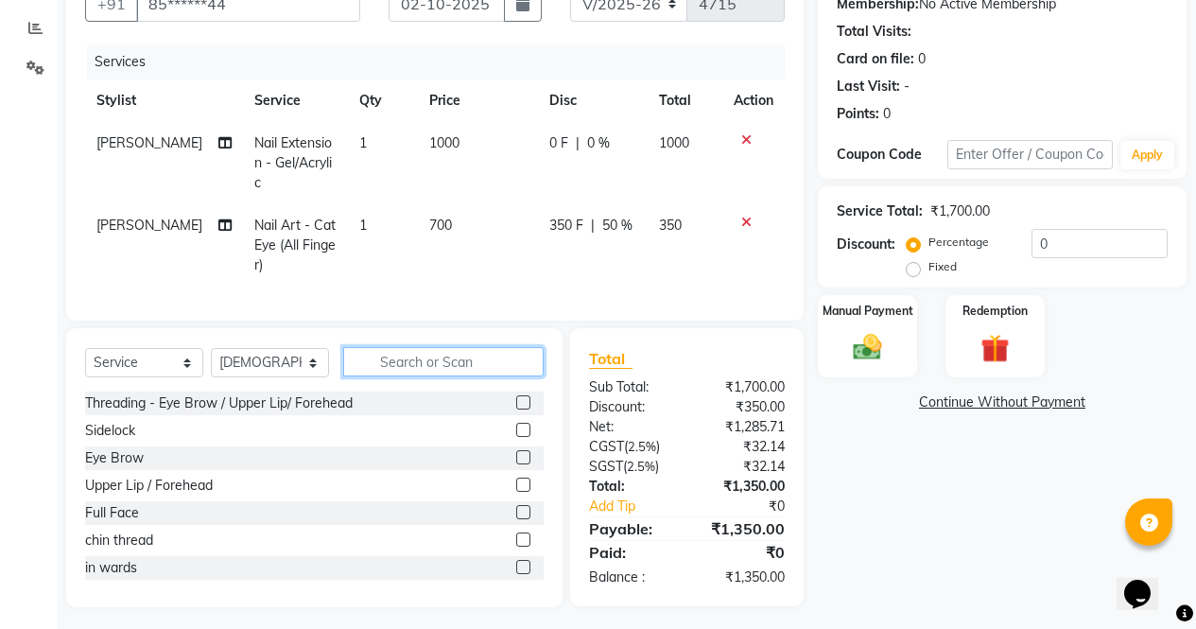
click at [462, 353] on input "text" at bounding box center [443, 361] width 201 height 29
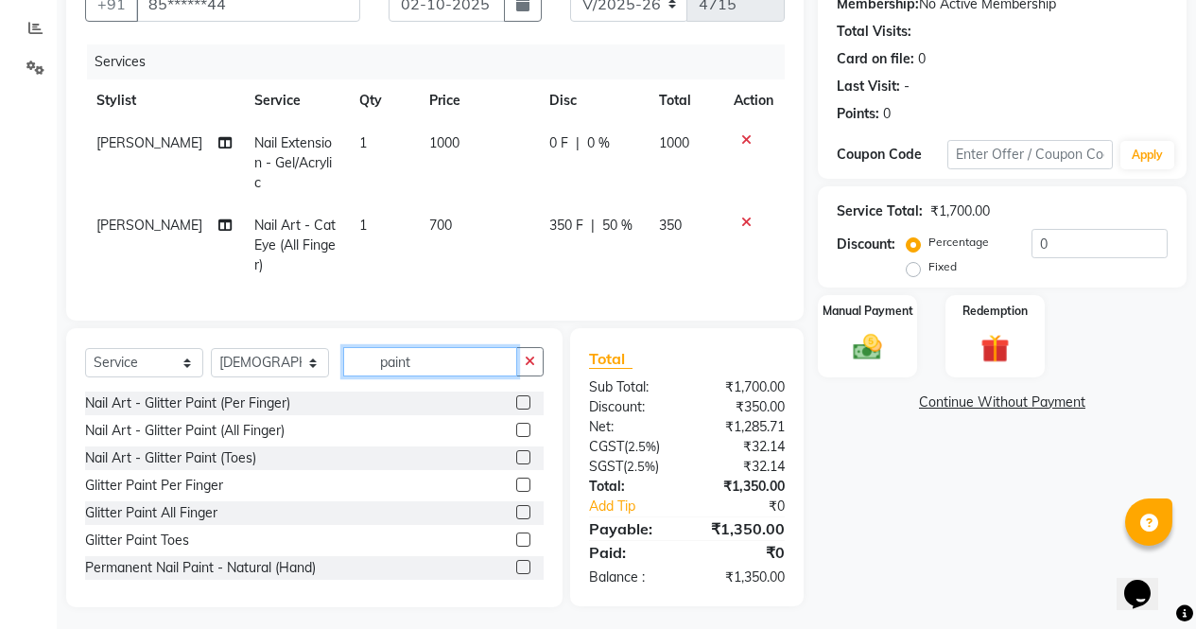
type input "paint"
click at [516, 562] on label at bounding box center [523, 567] width 14 height 14
click at [516, 562] on input "checkbox" at bounding box center [522, 568] width 12 height 12
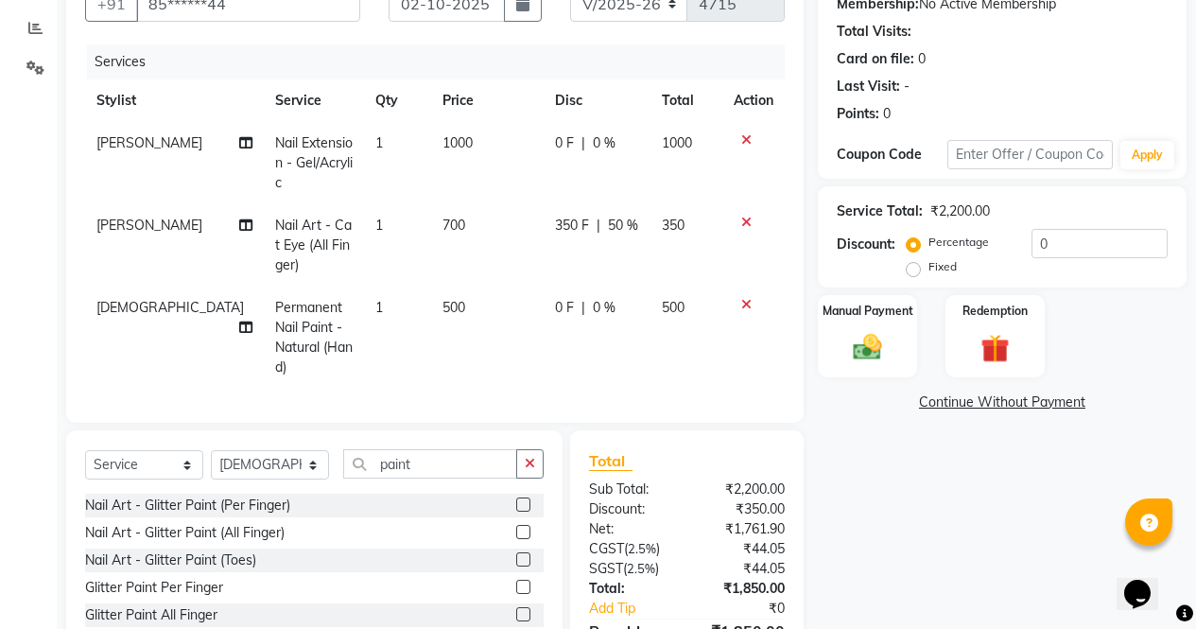
scroll to position [273, 0]
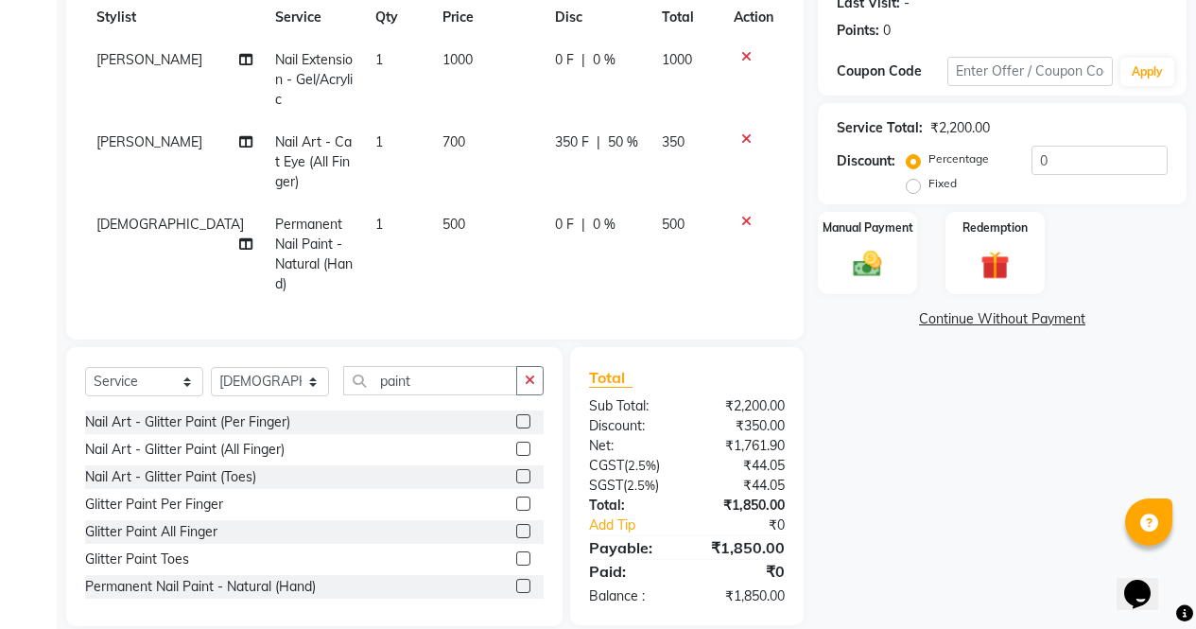
checkbox input "false"
click at [879, 253] on img at bounding box center [868, 264] width 48 height 34
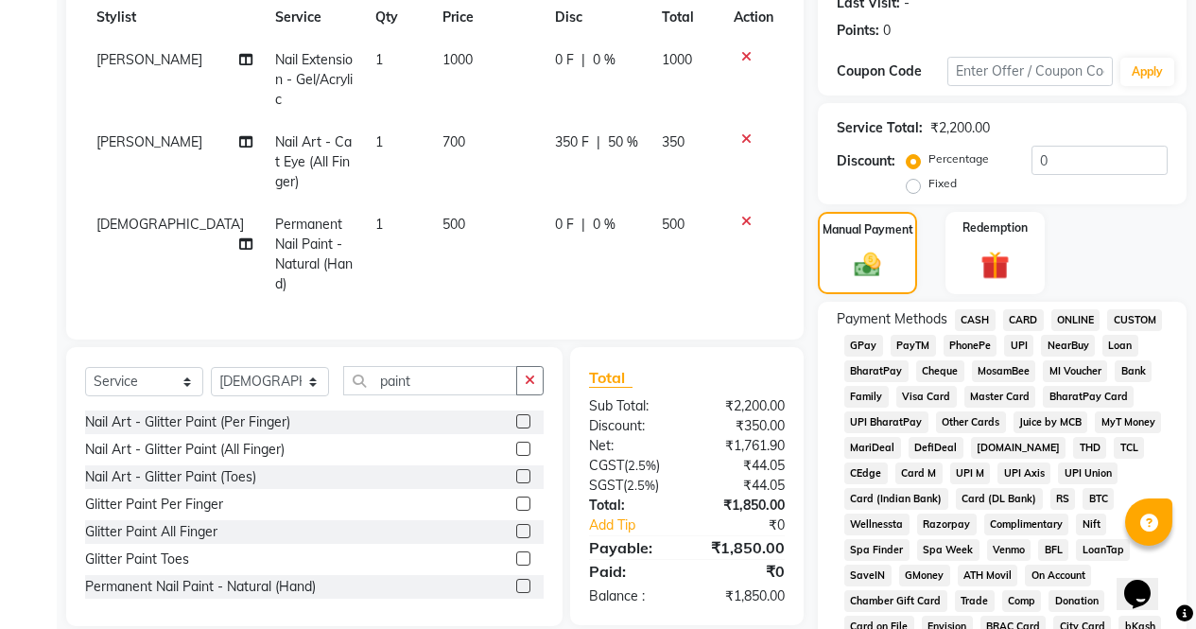
click at [1061, 321] on span "ONLINE" at bounding box center [1076, 320] width 49 height 22
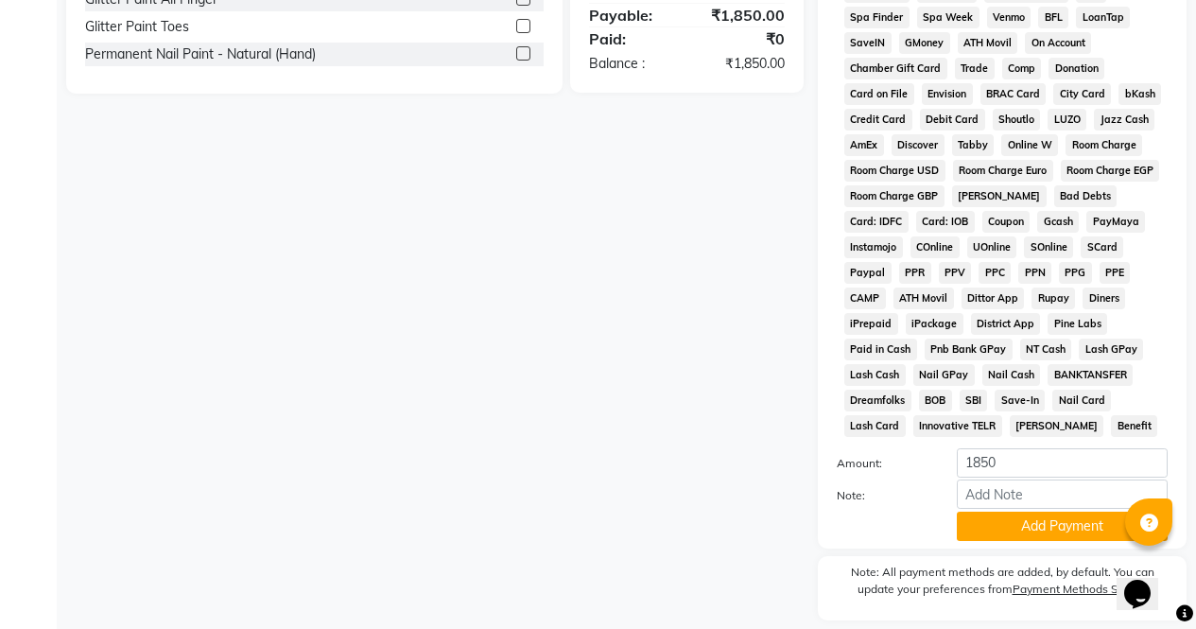
scroll to position [864, 0]
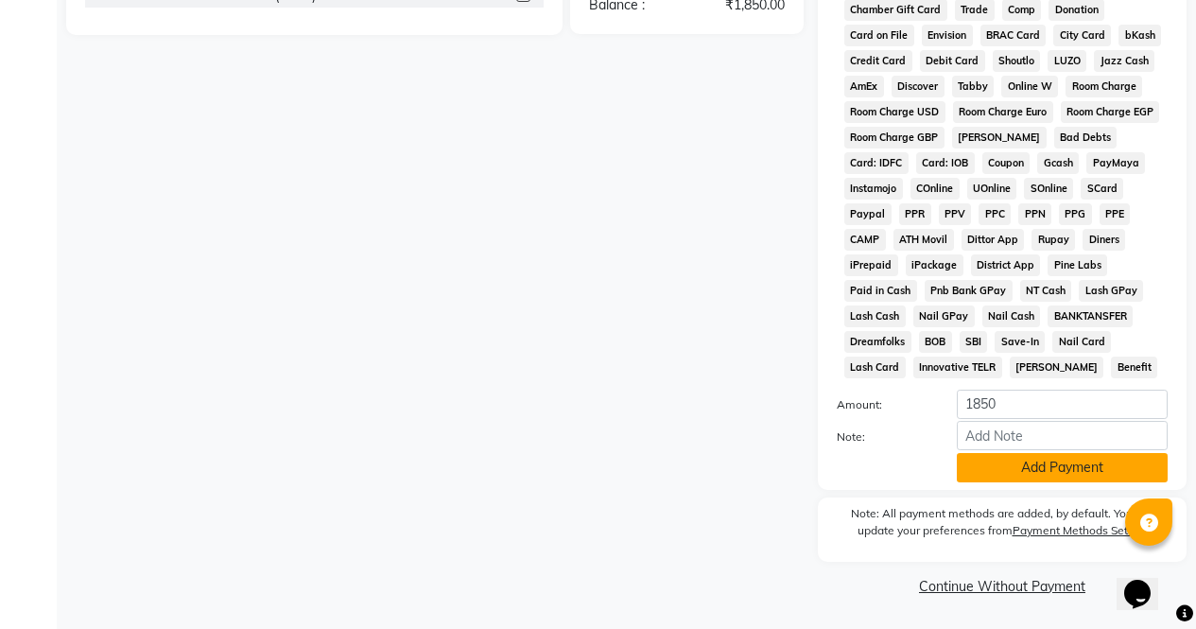
click at [1056, 475] on button "Add Payment" at bounding box center [1062, 467] width 211 height 29
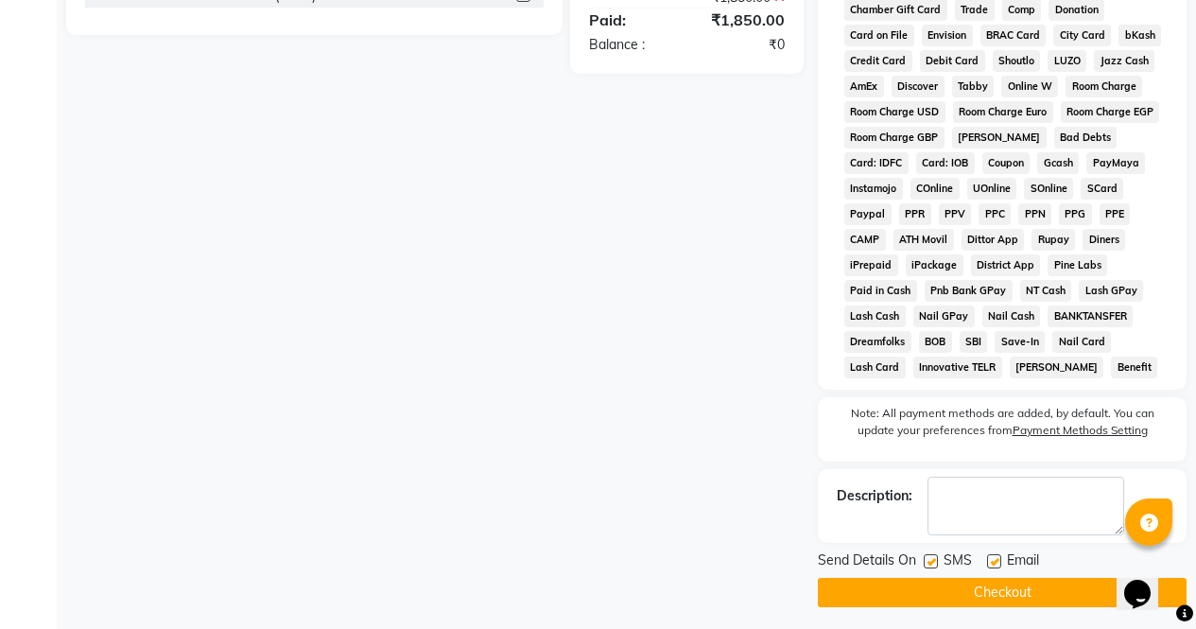
click at [1072, 595] on button "Checkout" at bounding box center [1002, 592] width 369 height 29
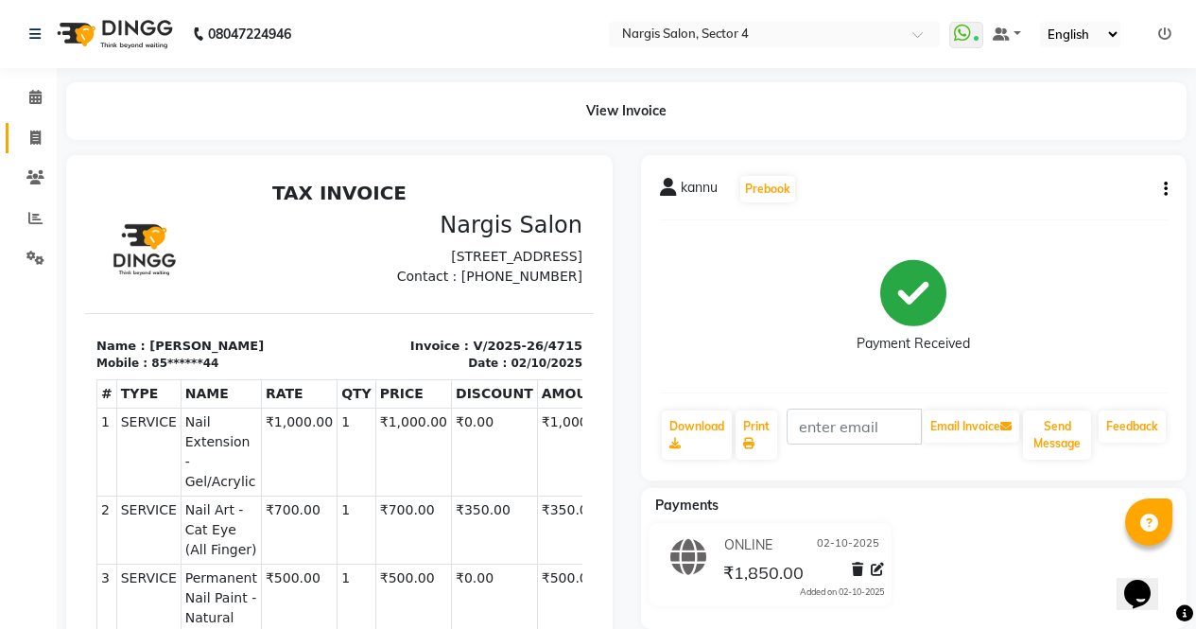
click at [35, 142] on icon at bounding box center [35, 138] width 10 height 14
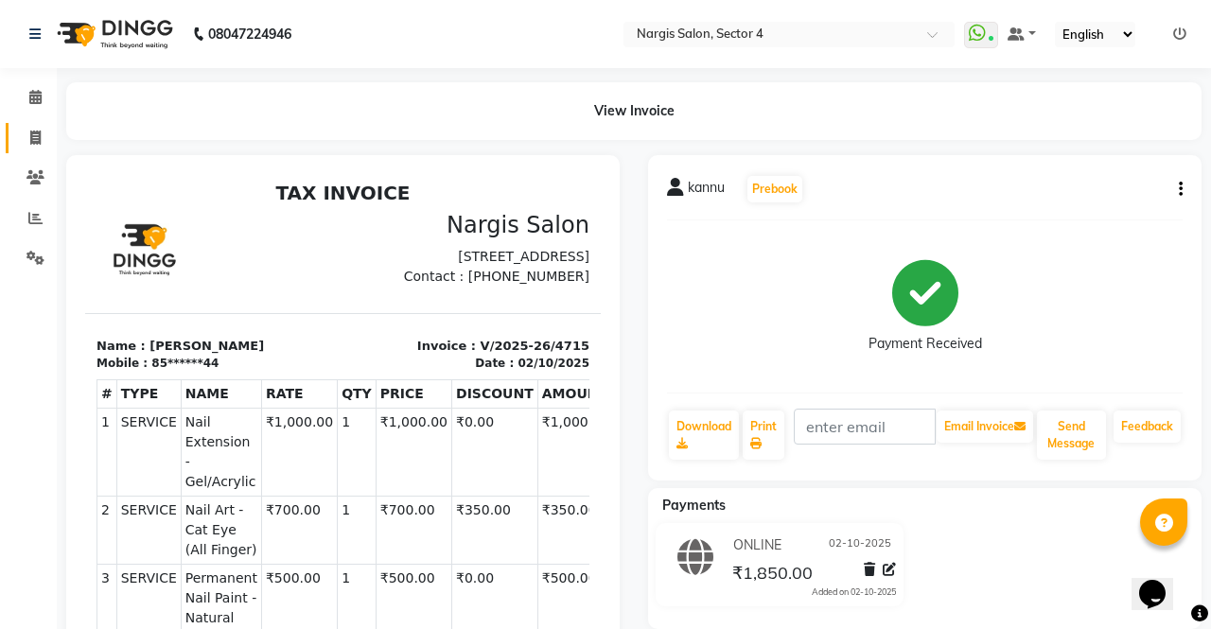
select select "service"
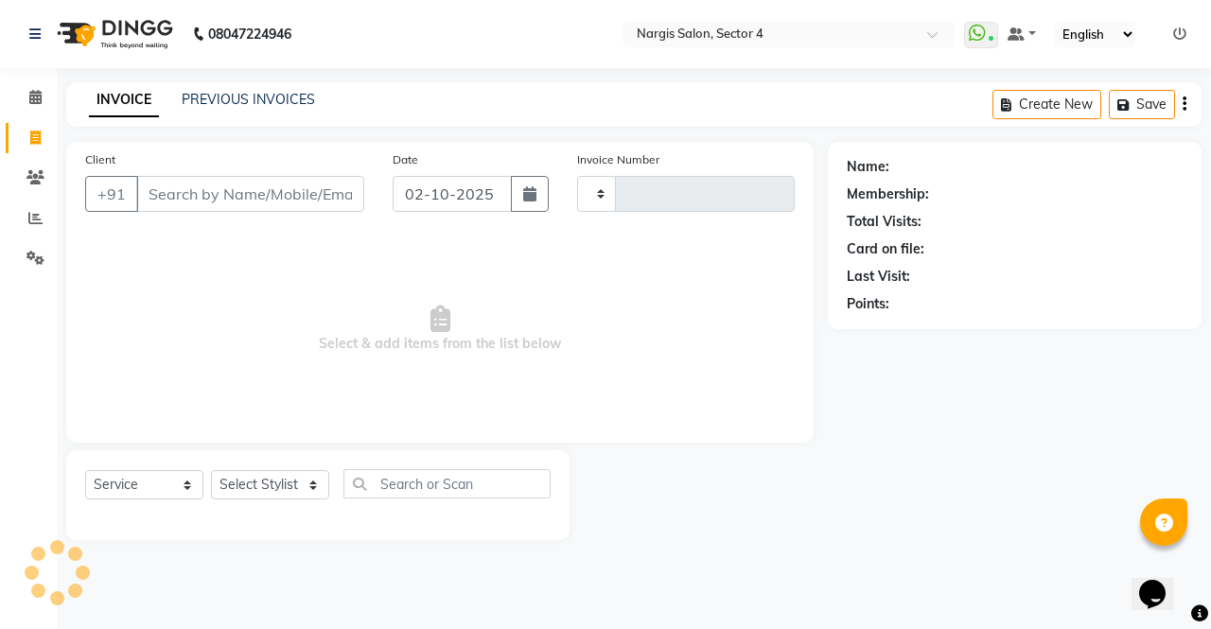
type input "4716"
select select "4130"
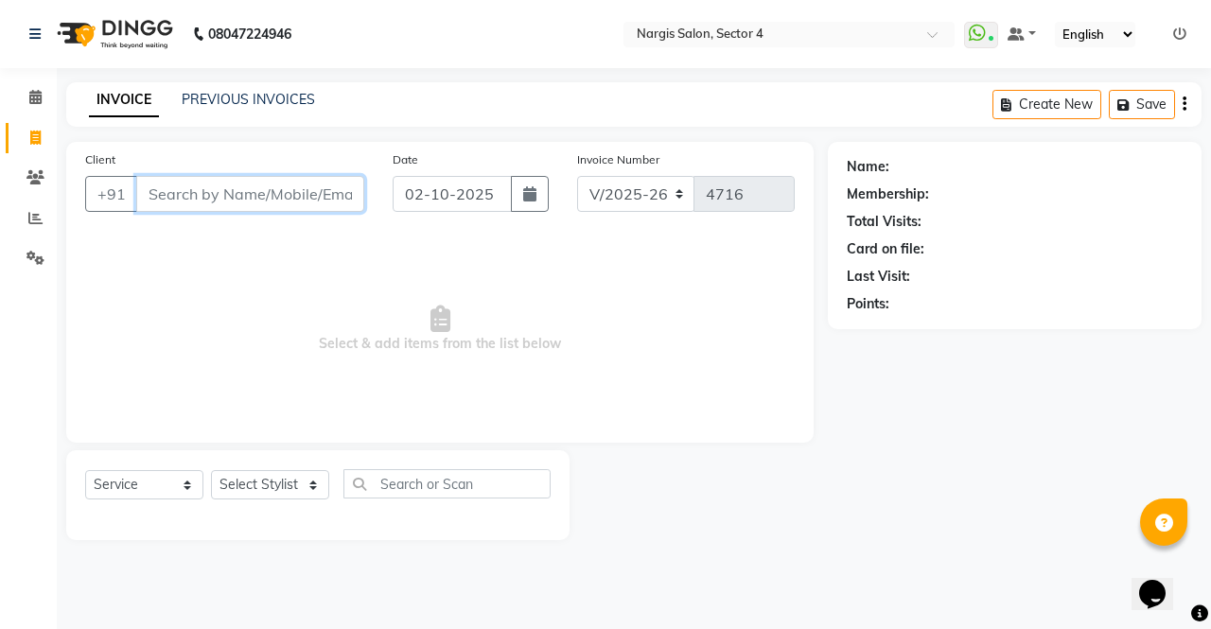
click at [153, 195] on input "Client" at bounding box center [250, 194] width 228 height 36
click at [272, 495] on select "Select Stylist [PERSON_NAME] [PERSON_NAME] [PERSON_NAME] Front Desk muskaan rak…" at bounding box center [270, 484] width 118 height 29
select select "60383"
click at [211, 470] on select "Select Stylist [PERSON_NAME] [PERSON_NAME] [PERSON_NAME] Front Desk muskaan rak…" at bounding box center [270, 484] width 118 height 29
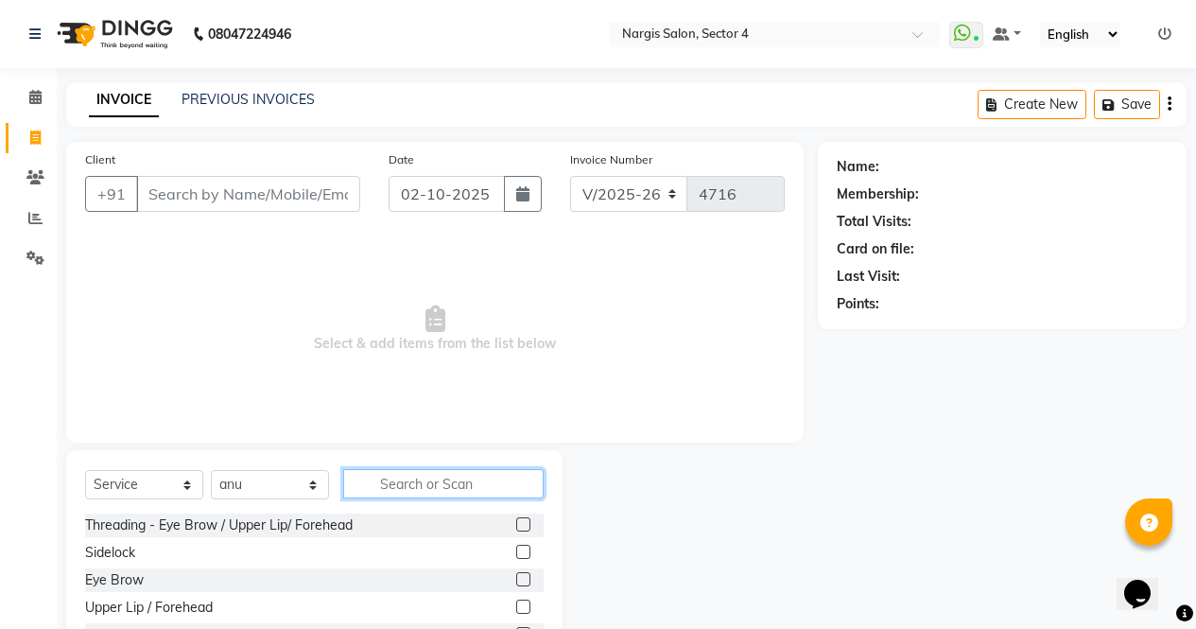
click at [400, 481] on input "text" at bounding box center [443, 483] width 201 height 29
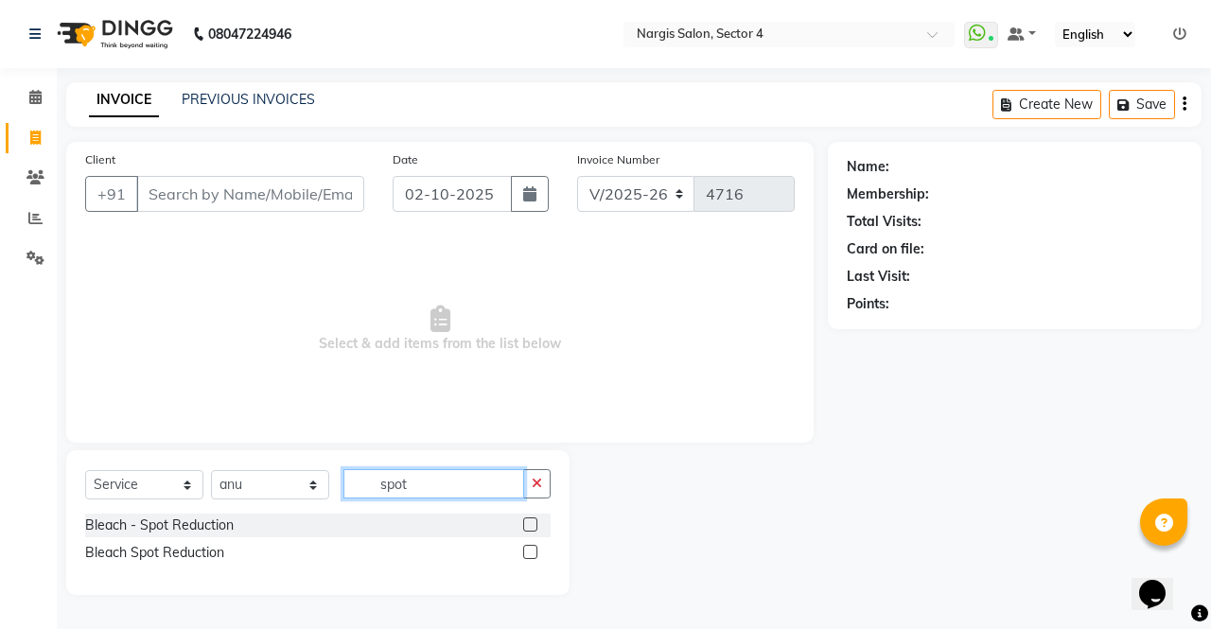
type input "spot"
click at [535, 524] on label at bounding box center [530, 524] width 14 height 14
click at [535, 524] on input "checkbox" at bounding box center [529, 525] width 12 height 12
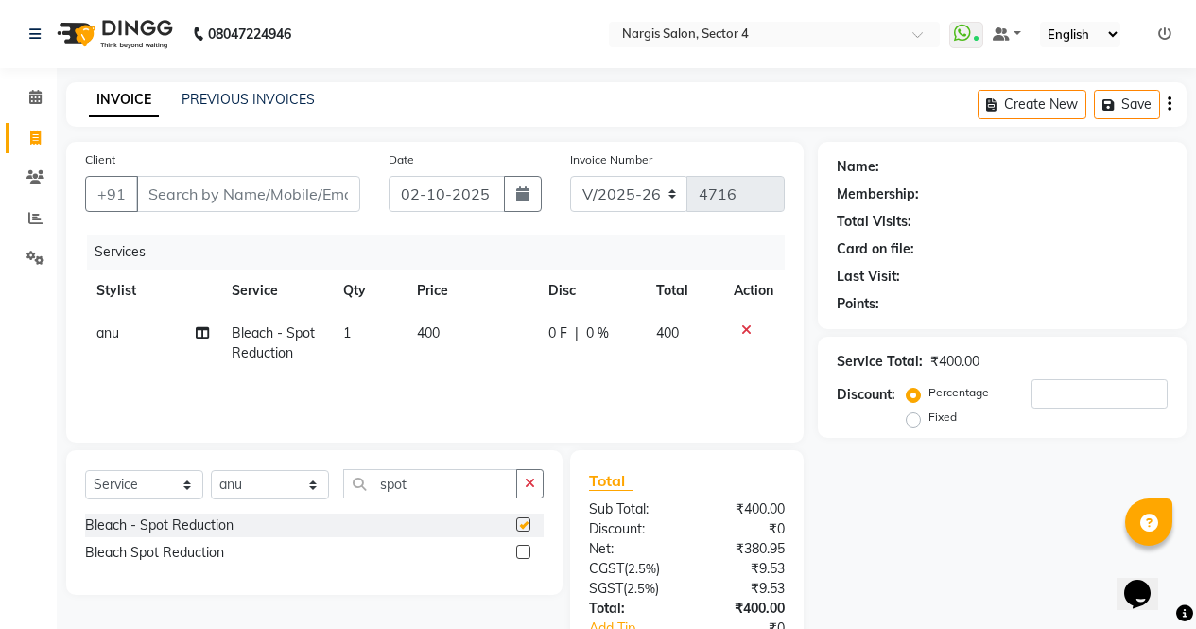
checkbox input "false"
click at [456, 477] on input "spot" at bounding box center [430, 483] width 174 height 29
type input "s"
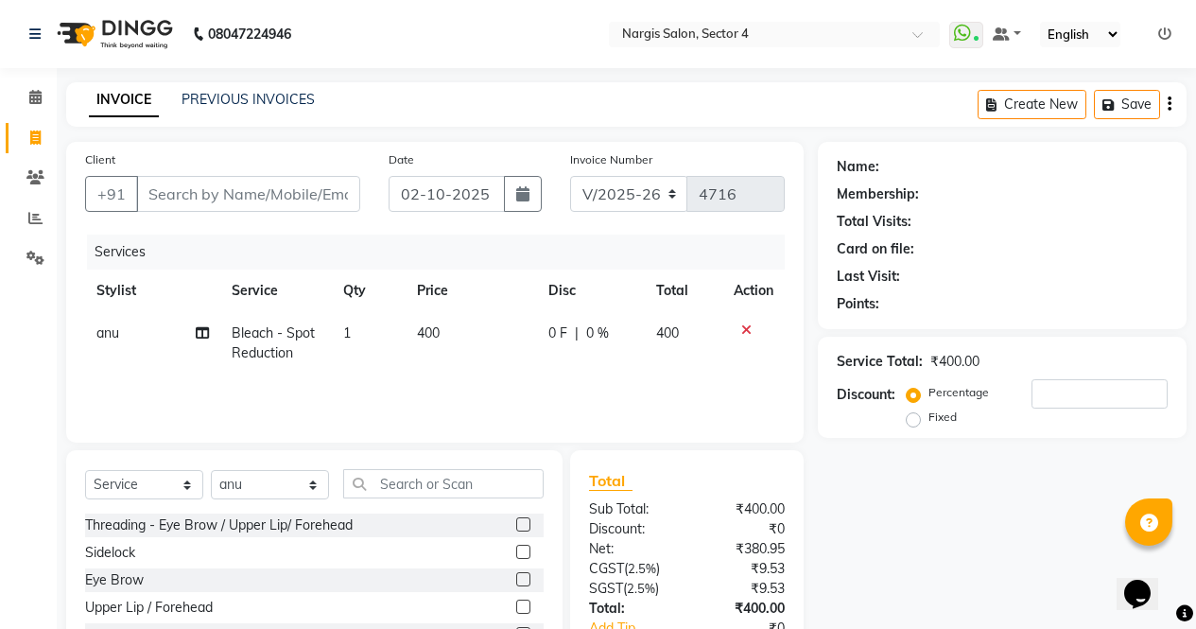
click at [516, 582] on label at bounding box center [523, 579] width 14 height 14
click at [516, 582] on input "checkbox" at bounding box center [522, 580] width 12 height 12
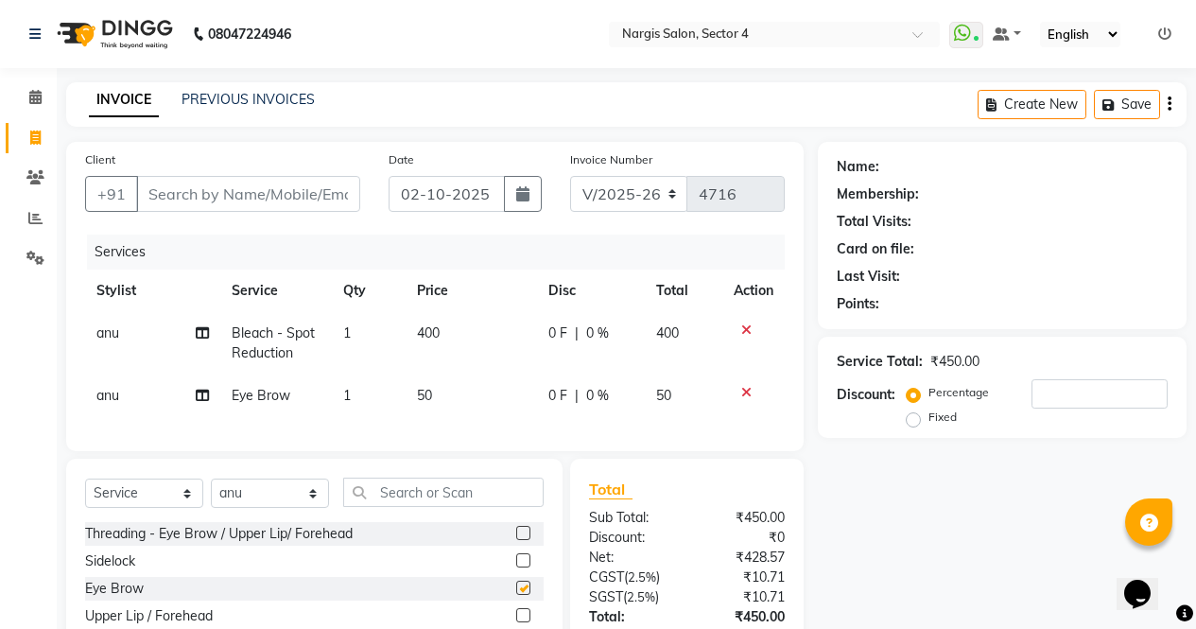
checkbox input "false"
click at [516, 540] on label at bounding box center [523, 533] width 14 height 14
click at [516, 540] on input "checkbox" at bounding box center [522, 534] width 12 height 12
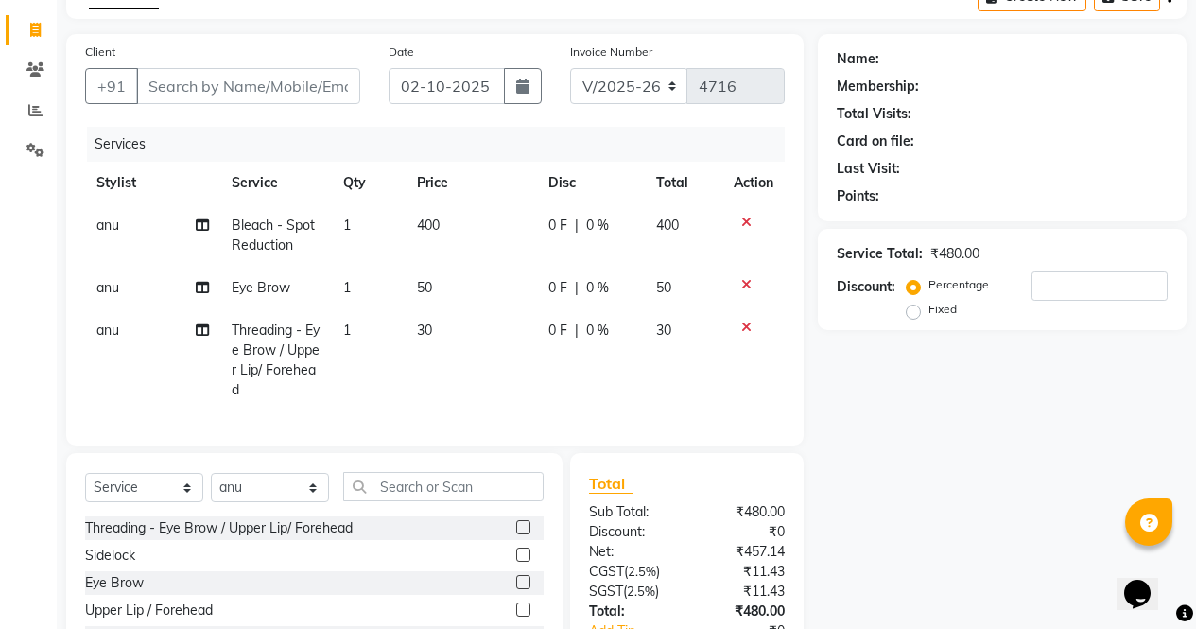
scroll to position [253, 0]
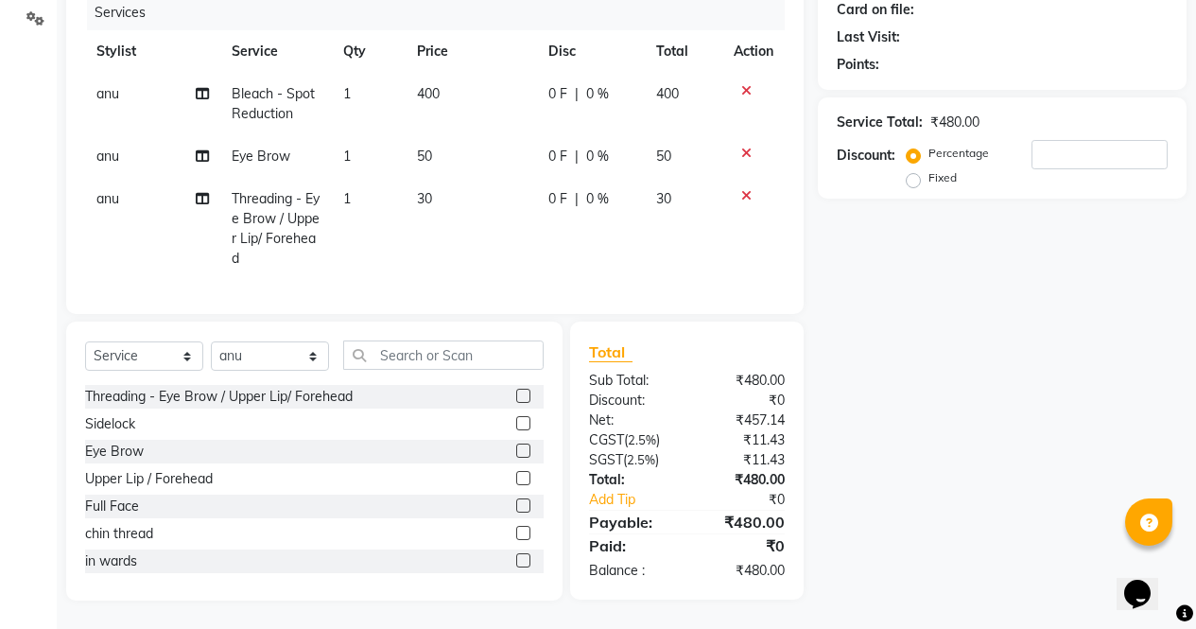
click at [516, 397] on label at bounding box center [523, 396] width 14 height 14
click at [516, 397] on input "checkbox" at bounding box center [522, 397] width 12 height 12
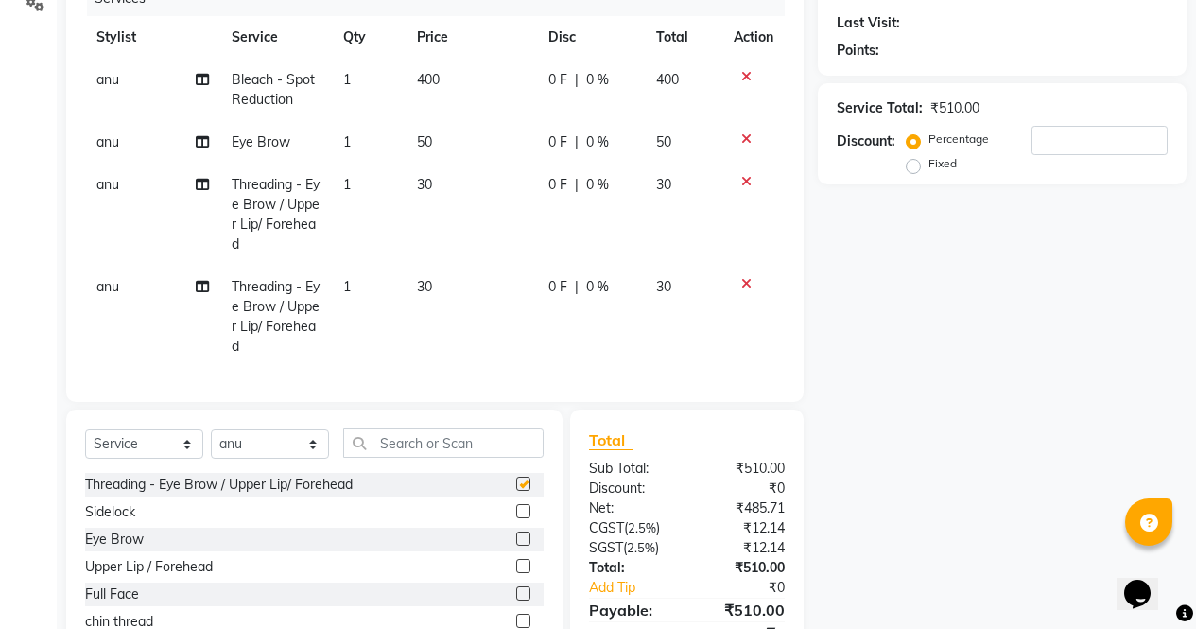
checkbox input "false"
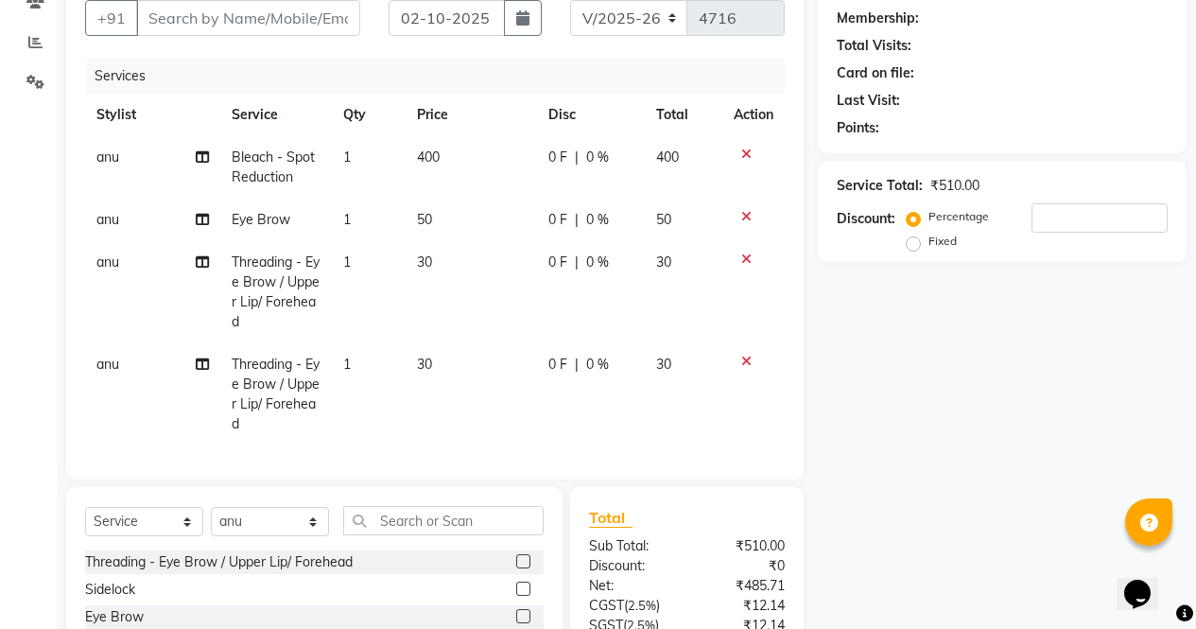
scroll to position [0, 0]
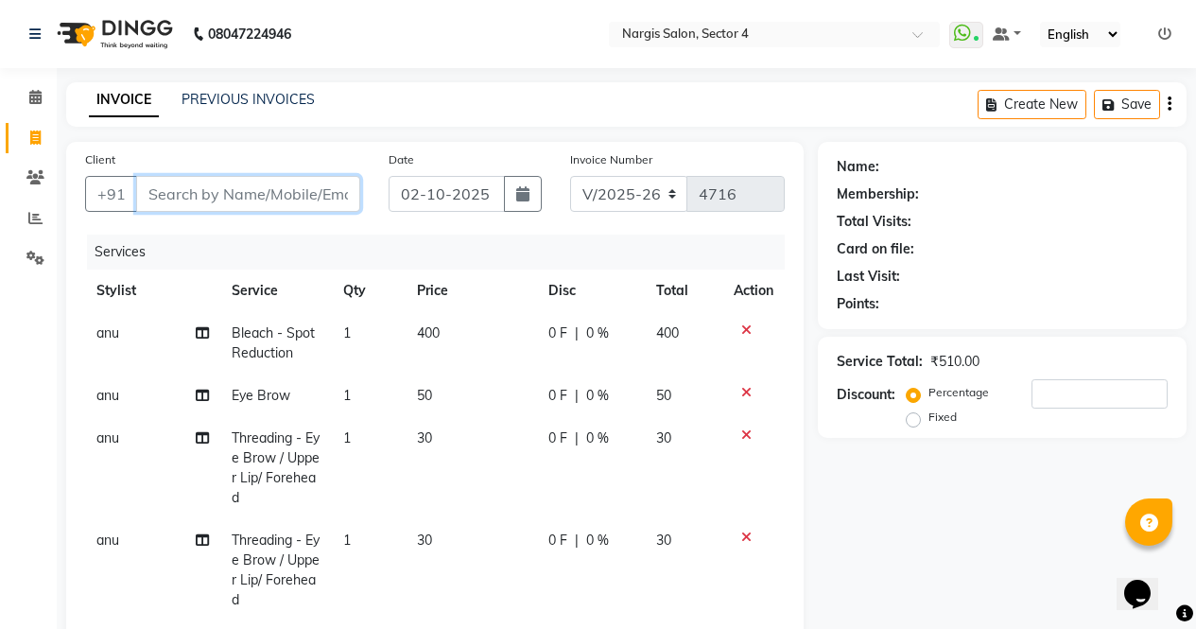
click at [236, 186] on input "Client" at bounding box center [248, 194] width 224 height 36
type input "9"
type input "0"
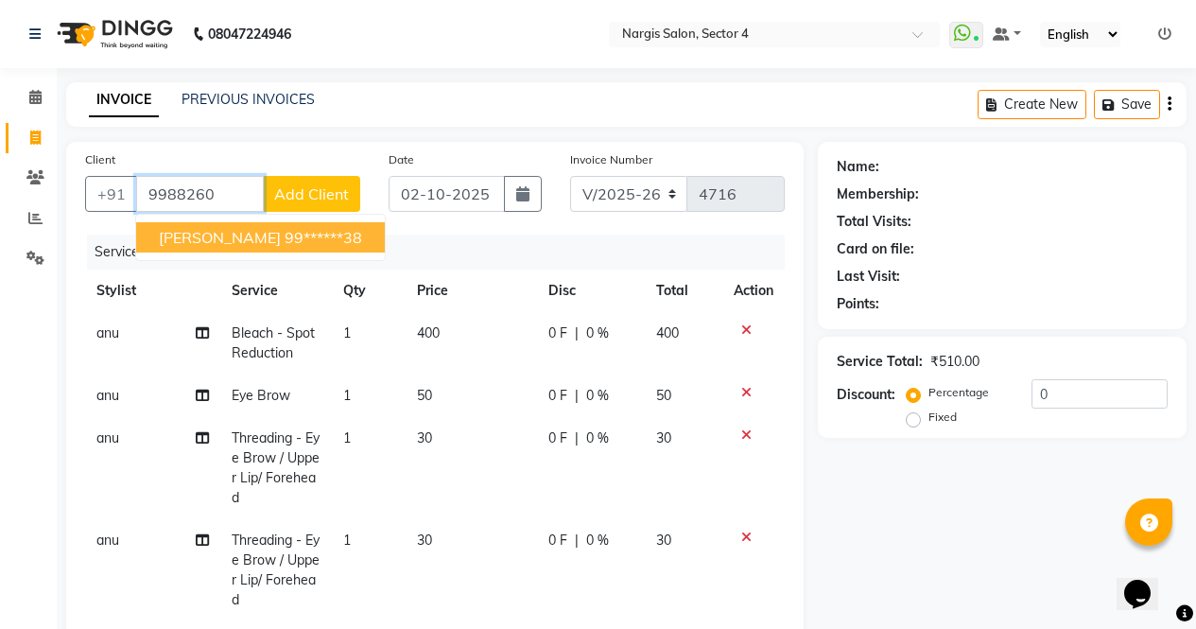
click at [202, 237] on span "[PERSON_NAME]" at bounding box center [220, 237] width 122 height 19
type input "99******38"
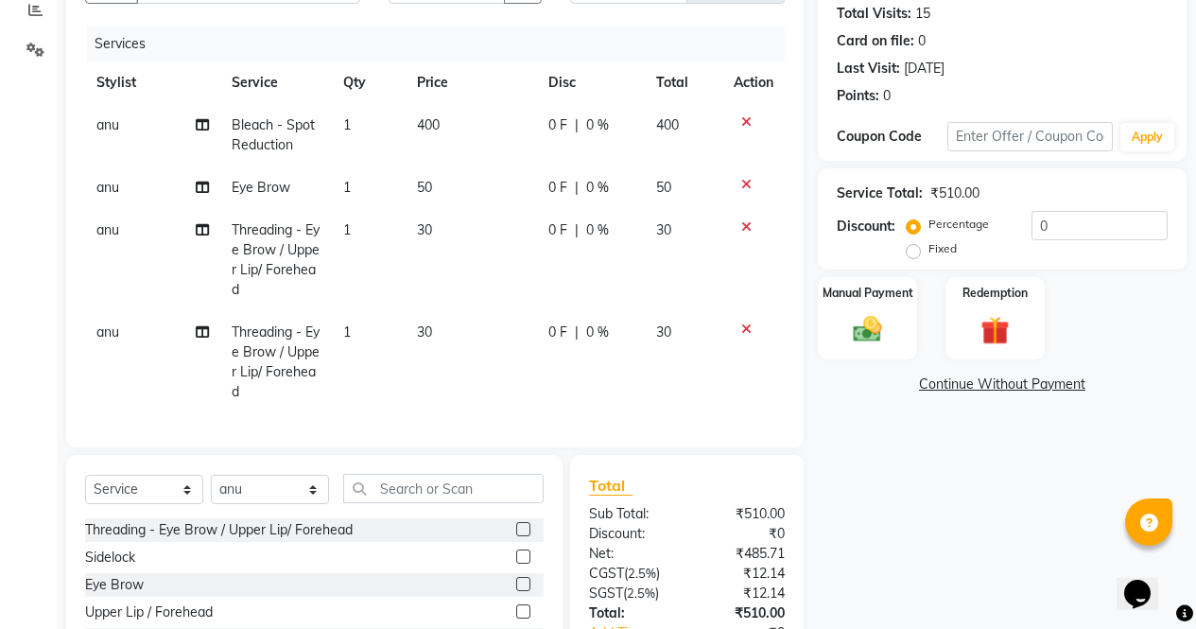
scroll to position [234, 0]
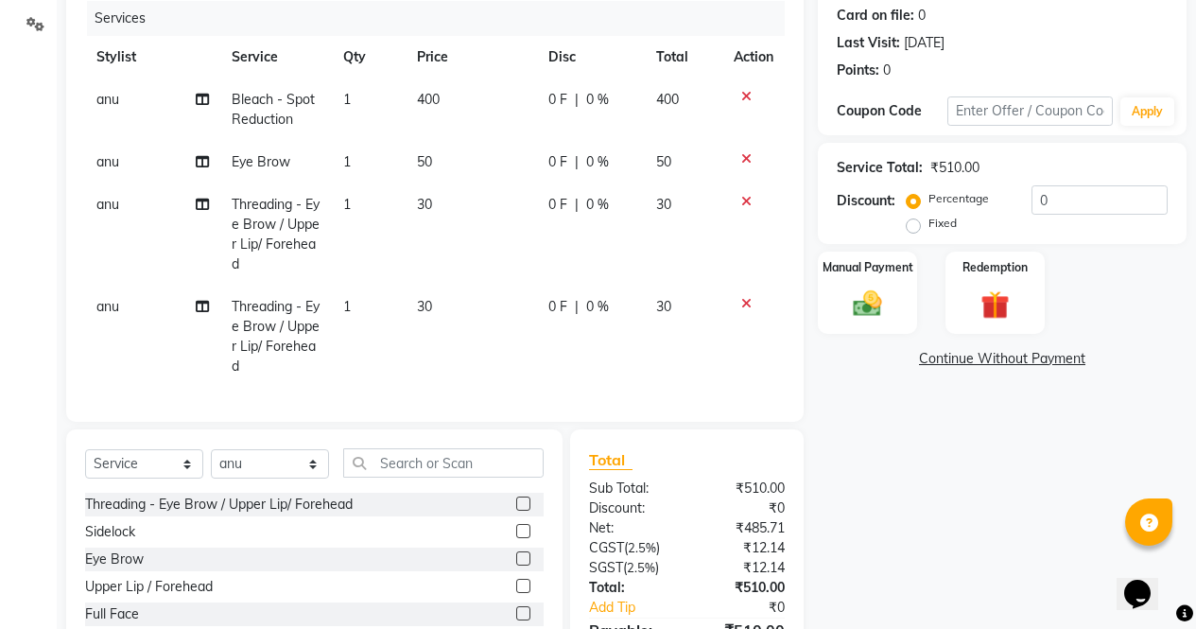
click at [1091, 445] on div "Name: Abhilasha Membership: No Active Membership Total Visits: 15 Card on file:…" at bounding box center [1009, 308] width 383 height 800
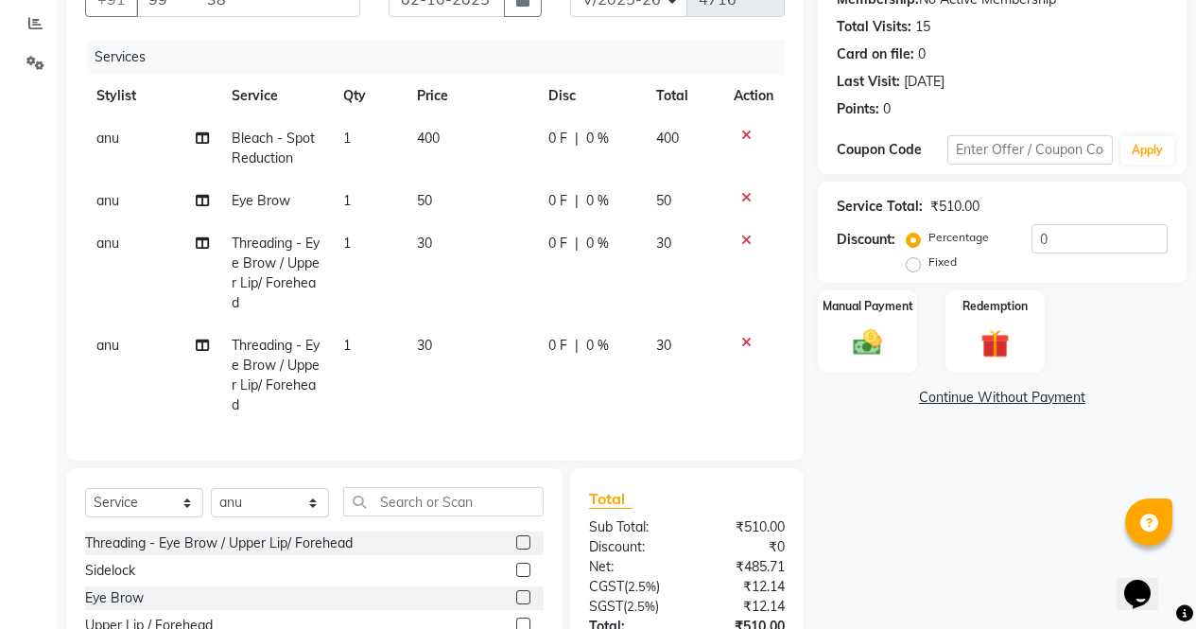
scroll to position [179, 0]
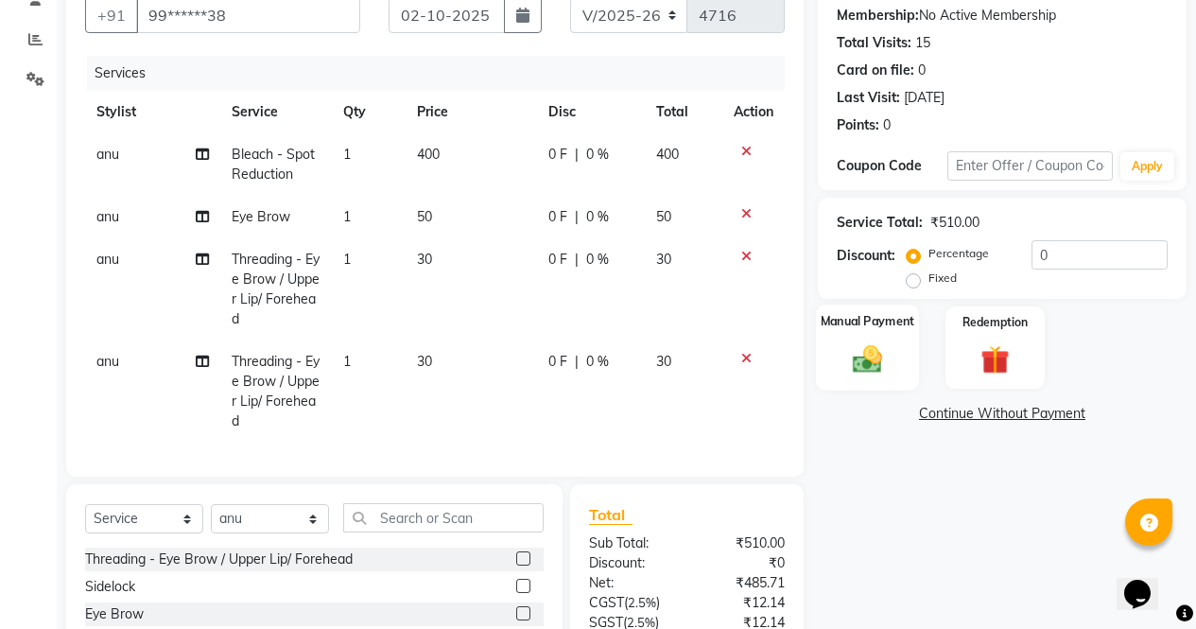
click at [870, 344] on img at bounding box center [868, 358] width 48 height 34
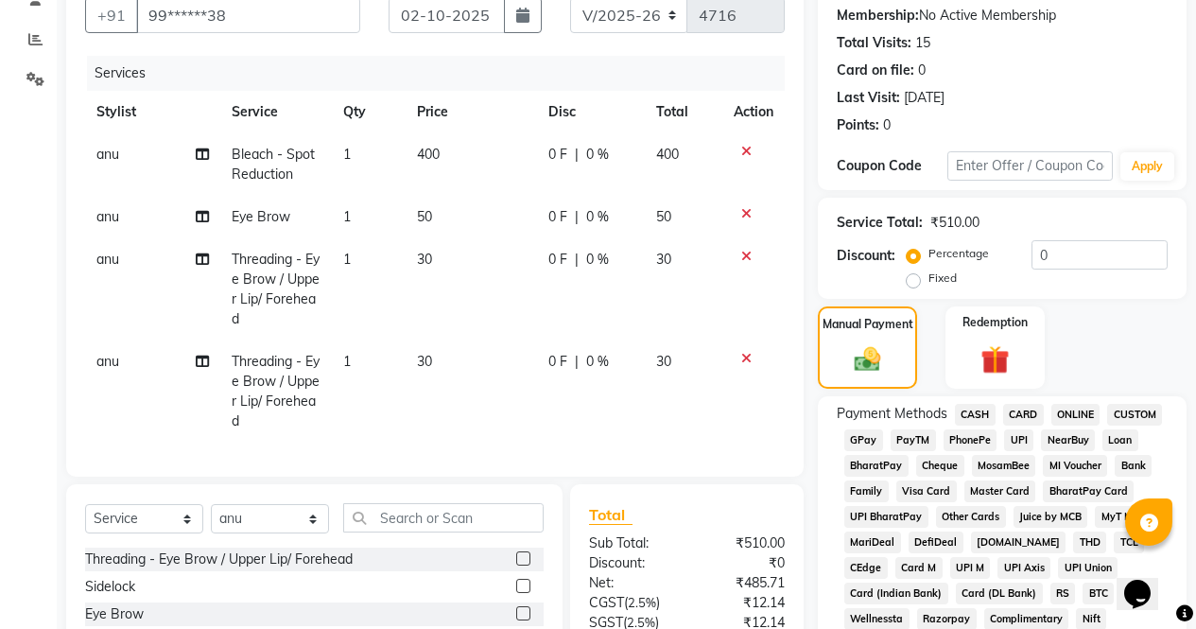
click at [973, 419] on span "CASH" at bounding box center [975, 415] width 41 height 22
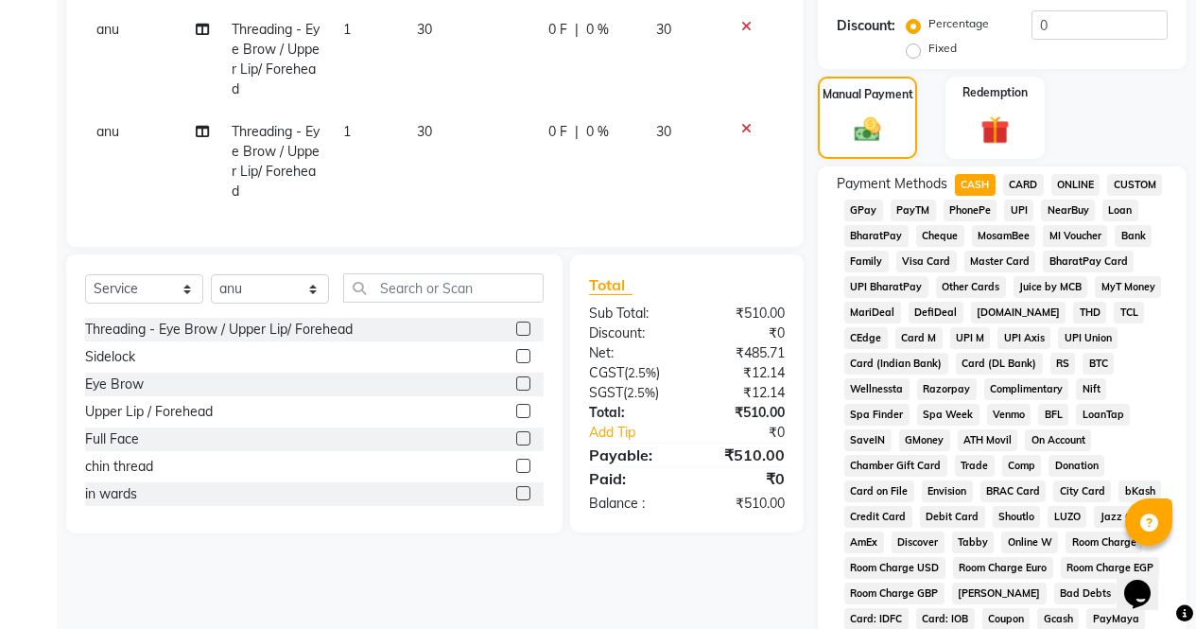
scroll to position [864, 0]
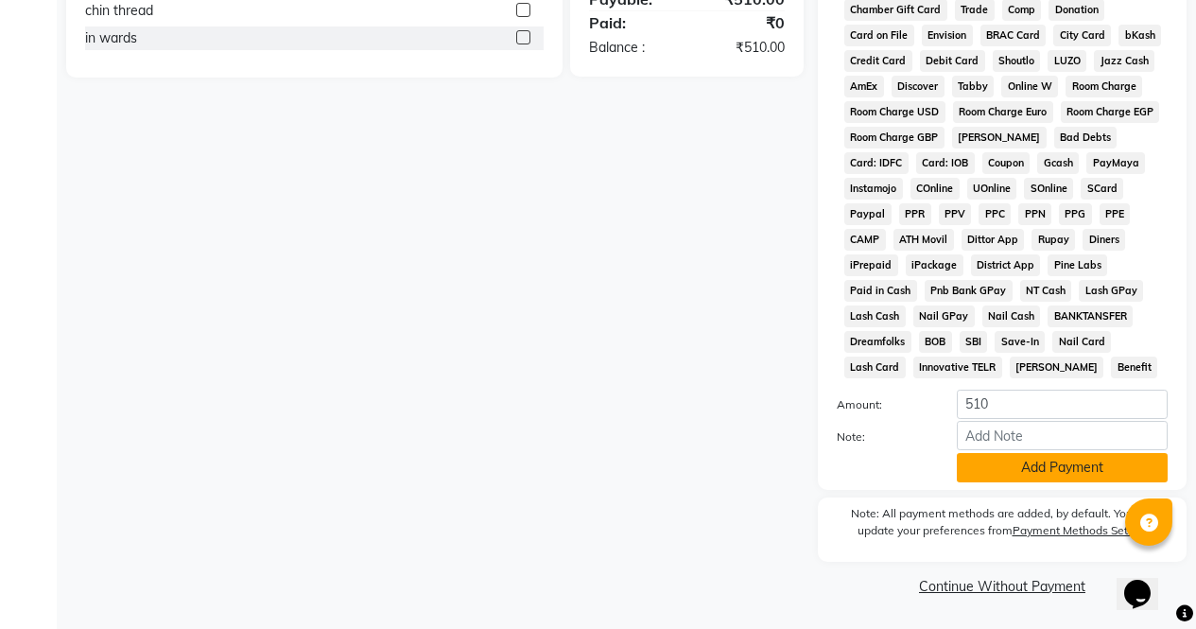
click at [1091, 477] on button "Add Payment" at bounding box center [1062, 467] width 211 height 29
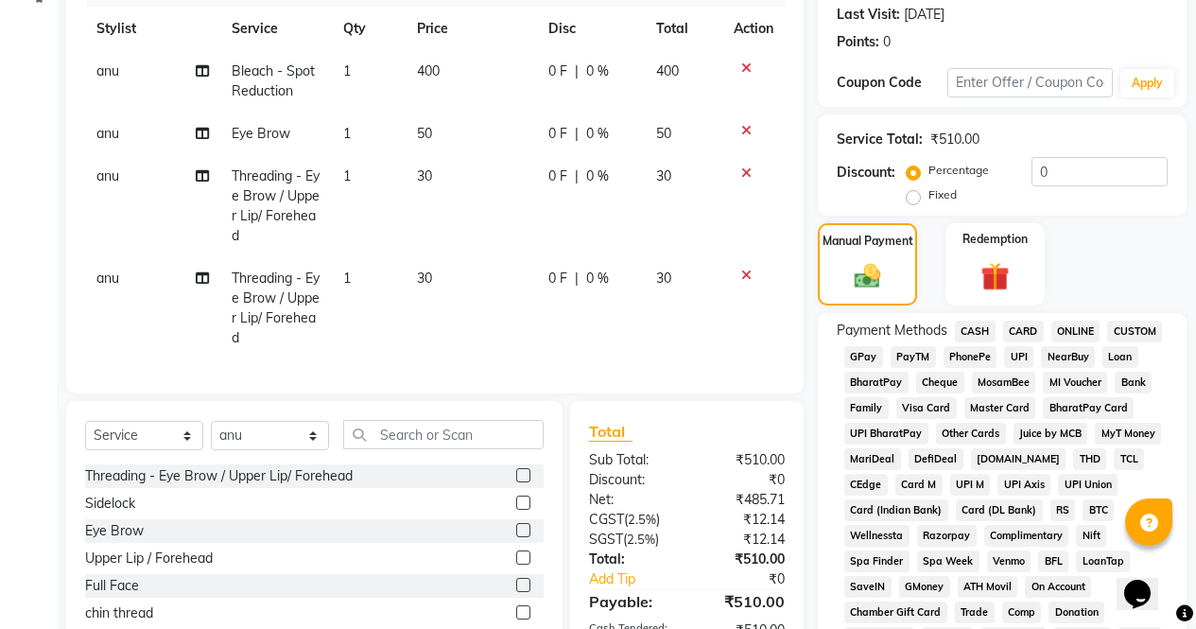
scroll to position [254, 0]
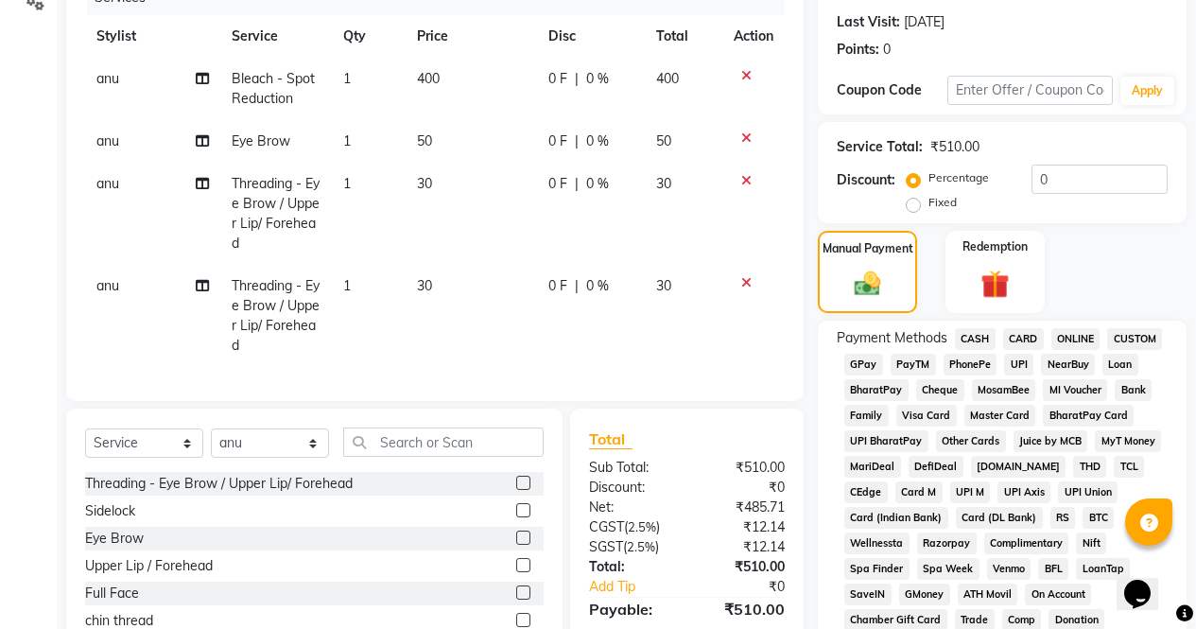
click at [1085, 338] on span "ONLINE" at bounding box center [1076, 339] width 49 height 22
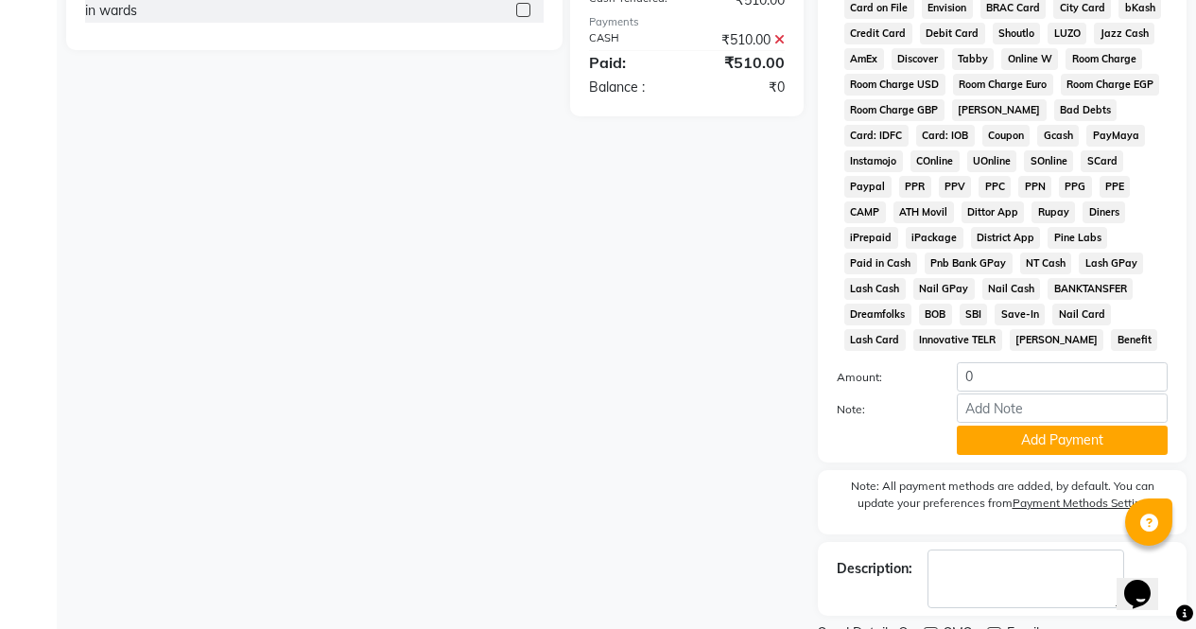
scroll to position [882, 0]
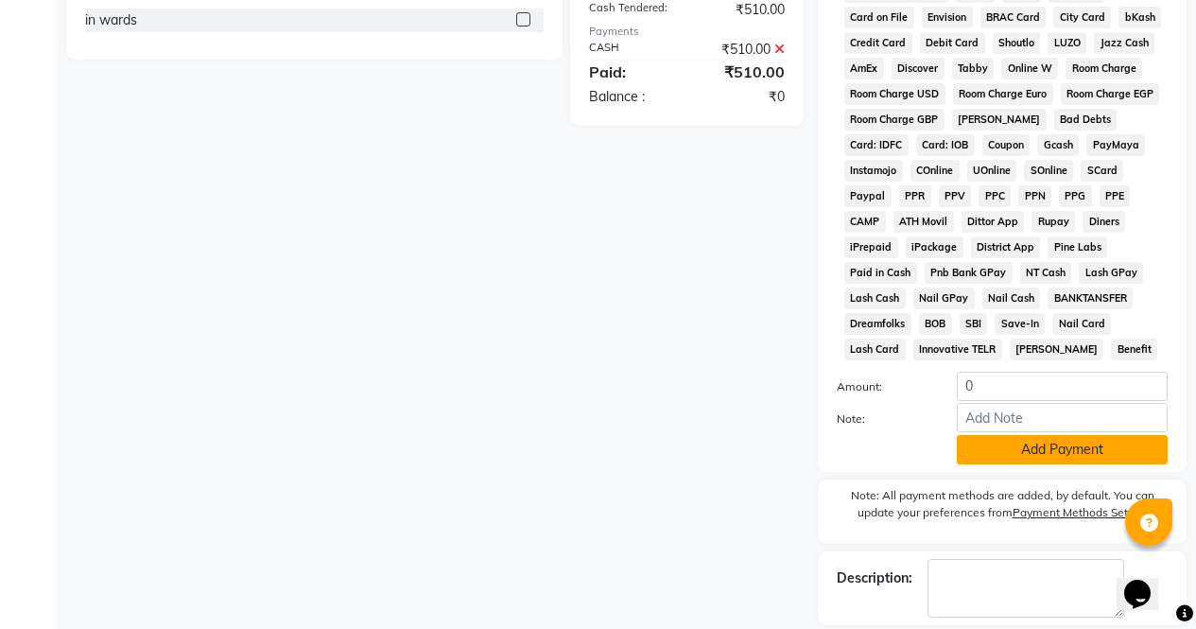
click at [1114, 448] on button "Add Payment" at bounding box center [1062, 449] width 211 height 29
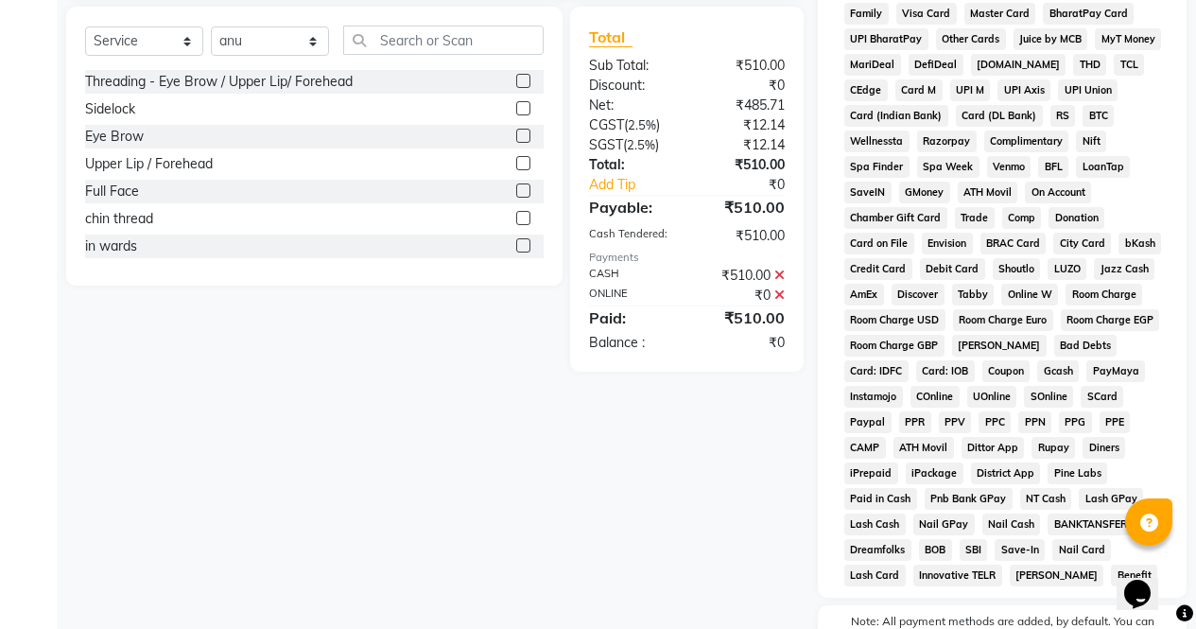
scroll to position [622, 0]
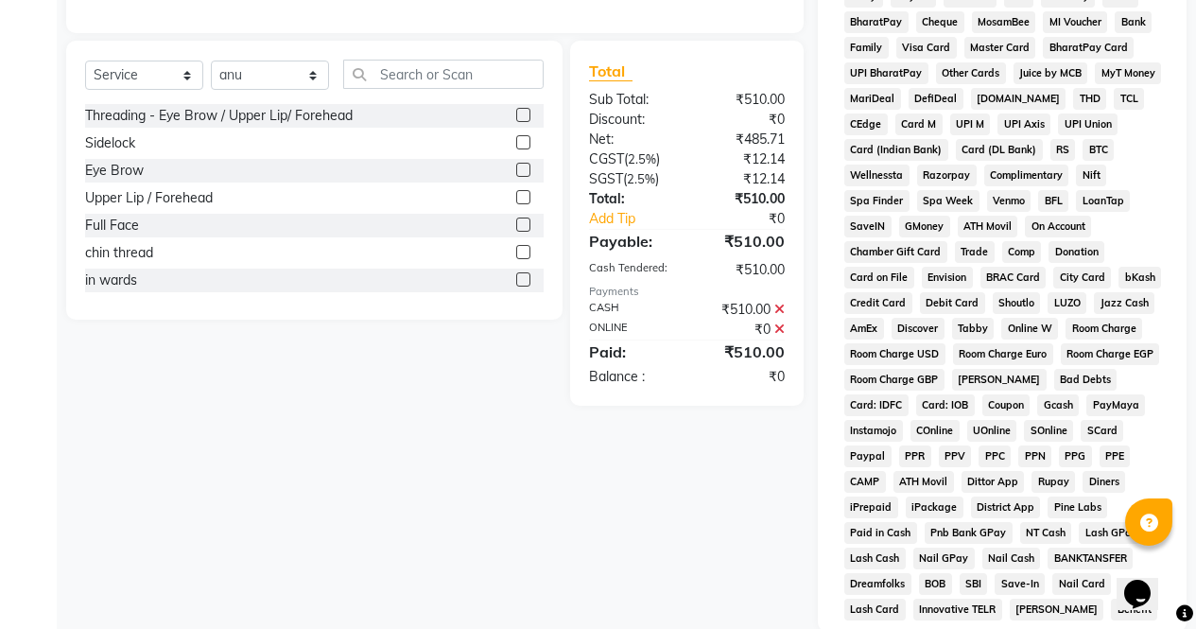
click at [780, 336] on icon at bounding box center [780, 329] width 10 height 13
click at [799, 323] on div "Total Sub Total: ₹510.00 Discount: ₹0 Net: ₹485.71 CGST ( 2.5% ) ₹12.14 SGST ( …" at bounding box center [687, 213] width 234 height 345
click at [782, 316] on icon at bounding box center [780, 309] width 10 height 13
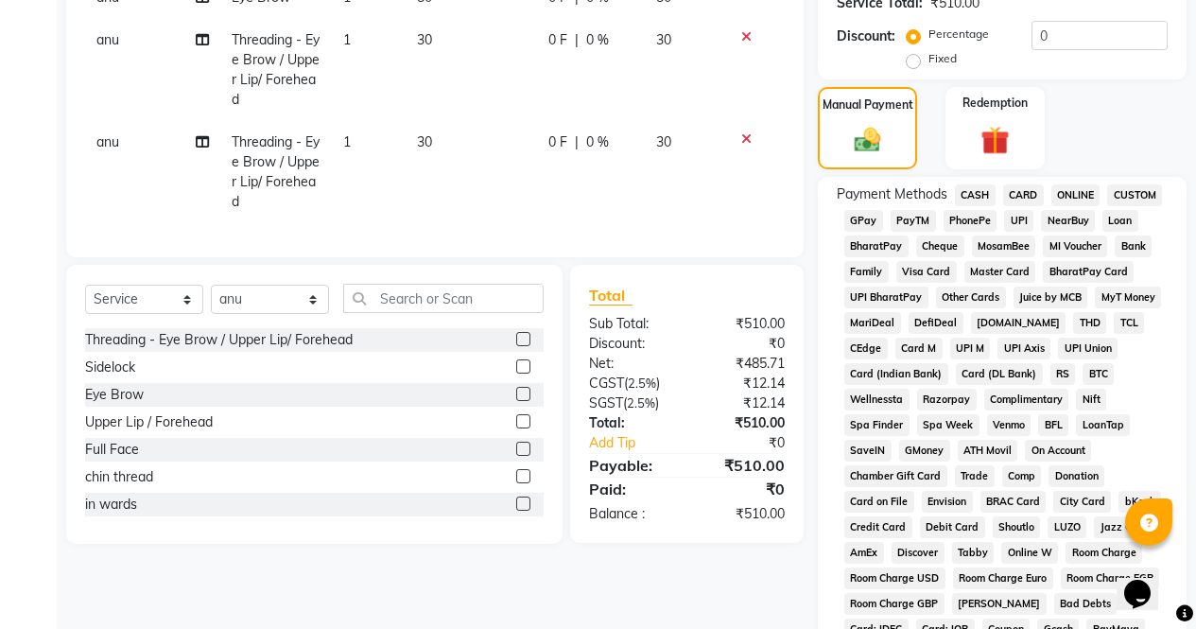
scroll to position [387, 0]
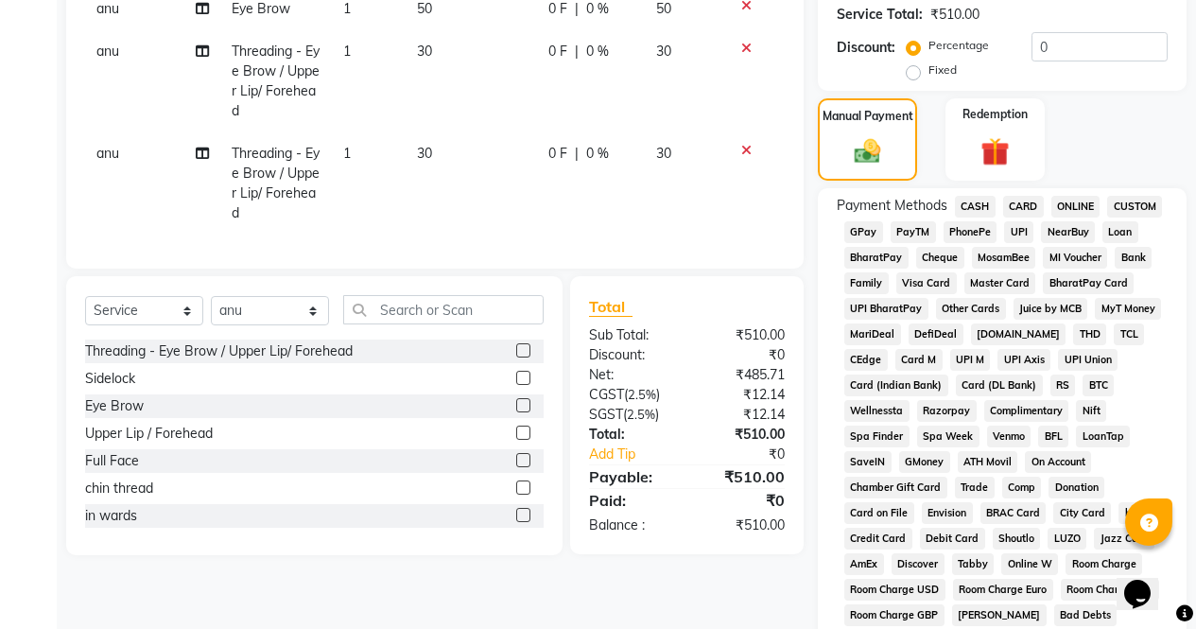
click at [1079, 223] on span "NearBuy" at bounding box center [1068, 232] width 54 height 22
click at [1082, 201] on span "ONLINE" at bounding box center [1076, 207] width 49 height 22
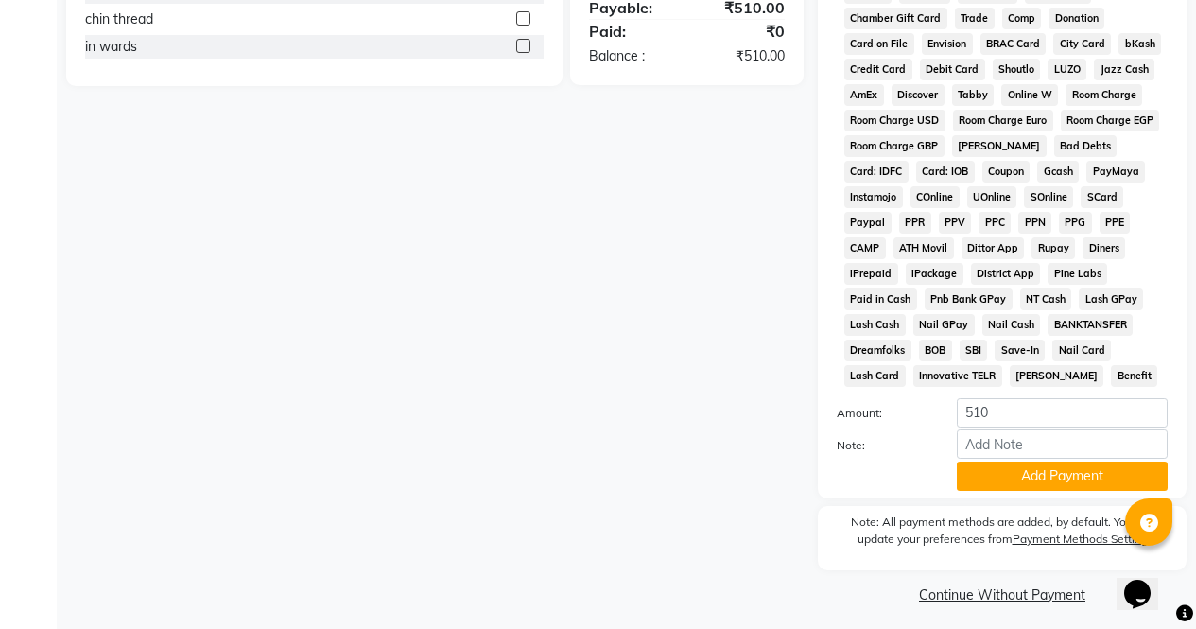
scroll to position [864, 0]
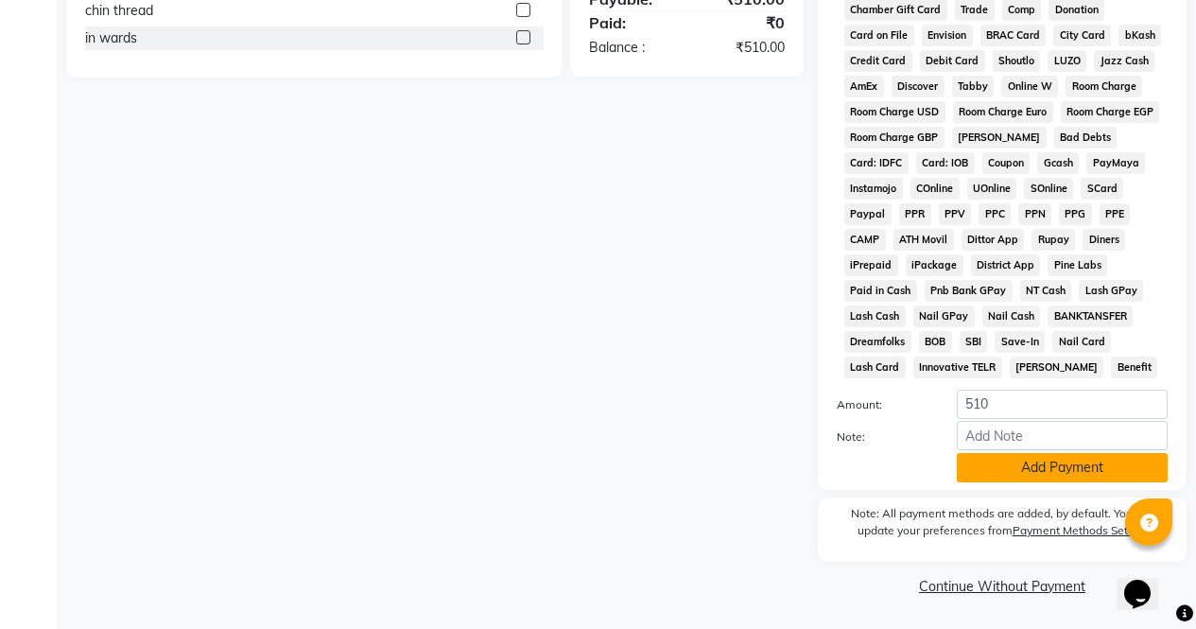
click at [1124, 459] on button "Add Payment" at bounding box center [1062, 467] width 211 height 29
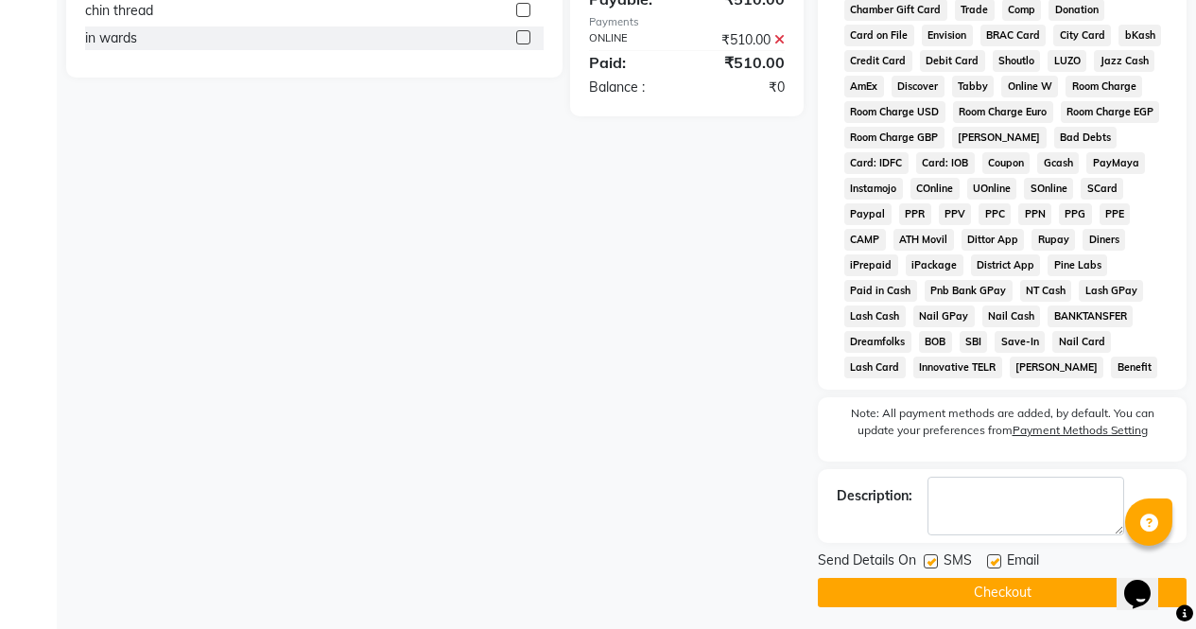
click at [1076, 591] on button "Checkout" at bounding box center [1002, 592] width 369 height 29
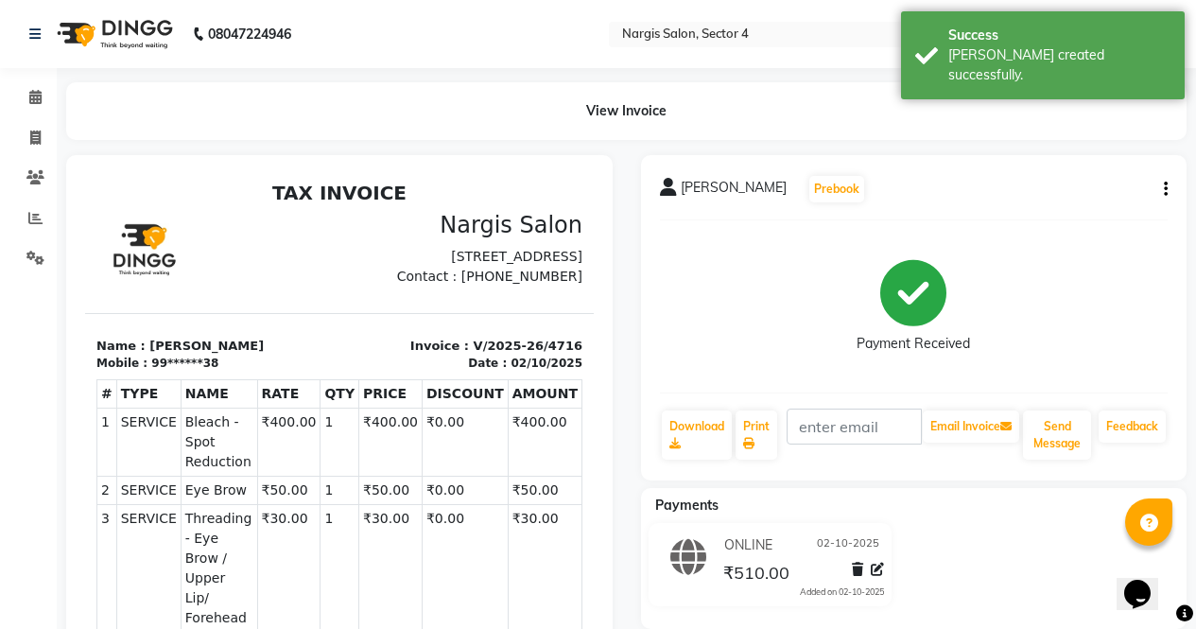
scroll to position [359, 0]
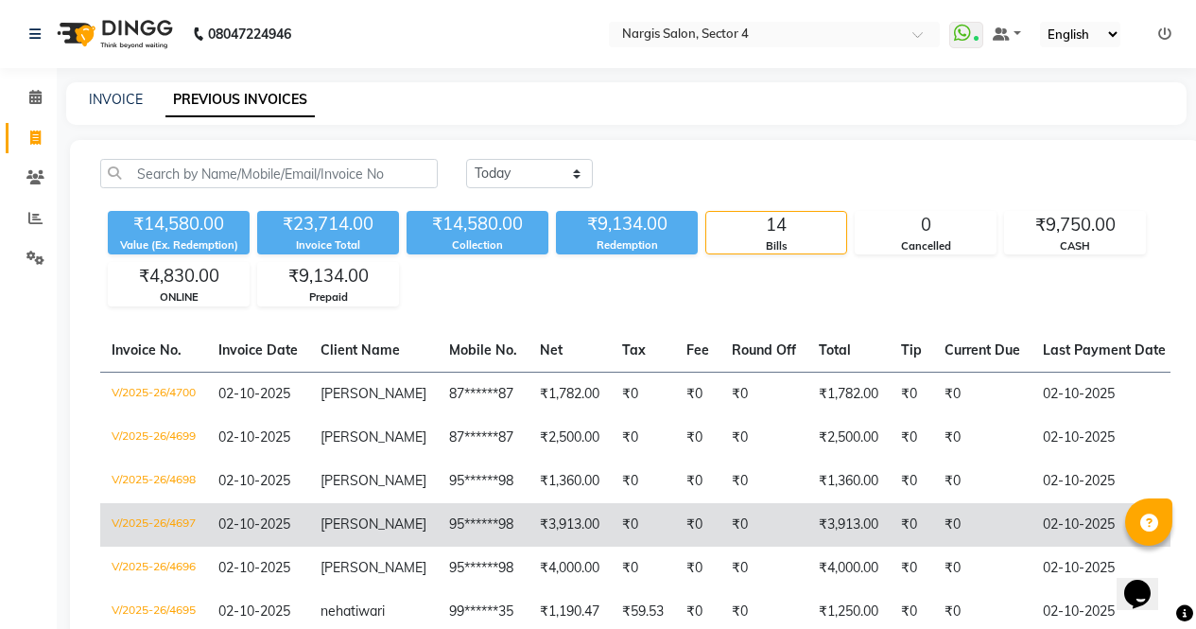
click at [138, 20] on img at bounding box center [113, 34] width 130 height 53
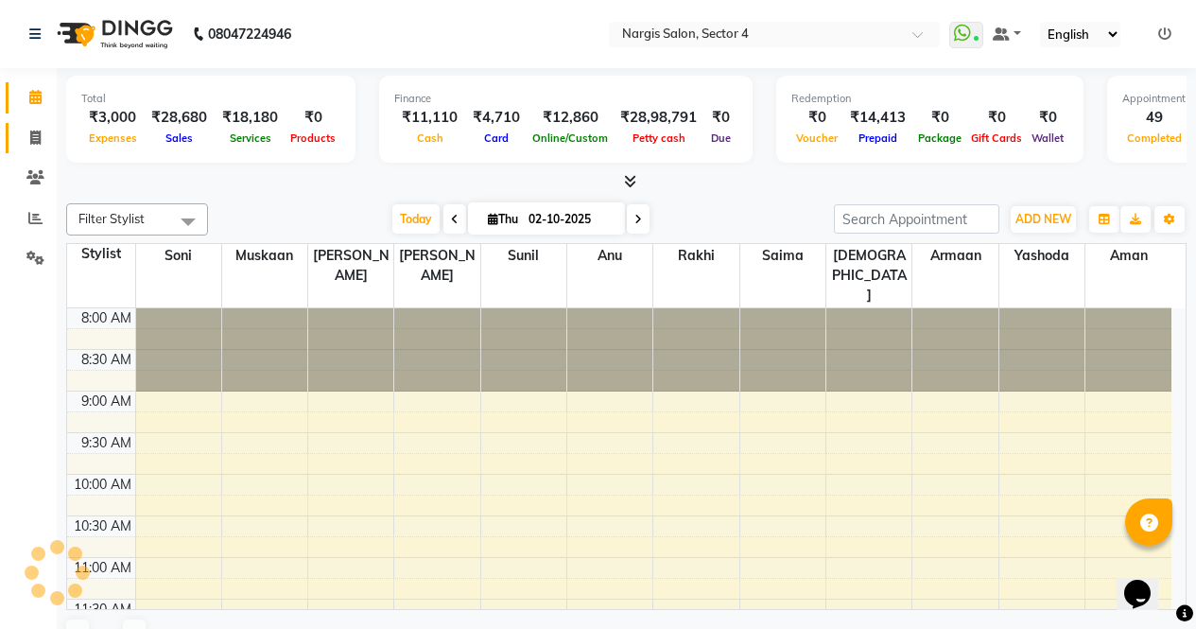
click at [27, 152] on link "Invoice" at bounding box center [28, 138] width 45 height 31
select select "service"
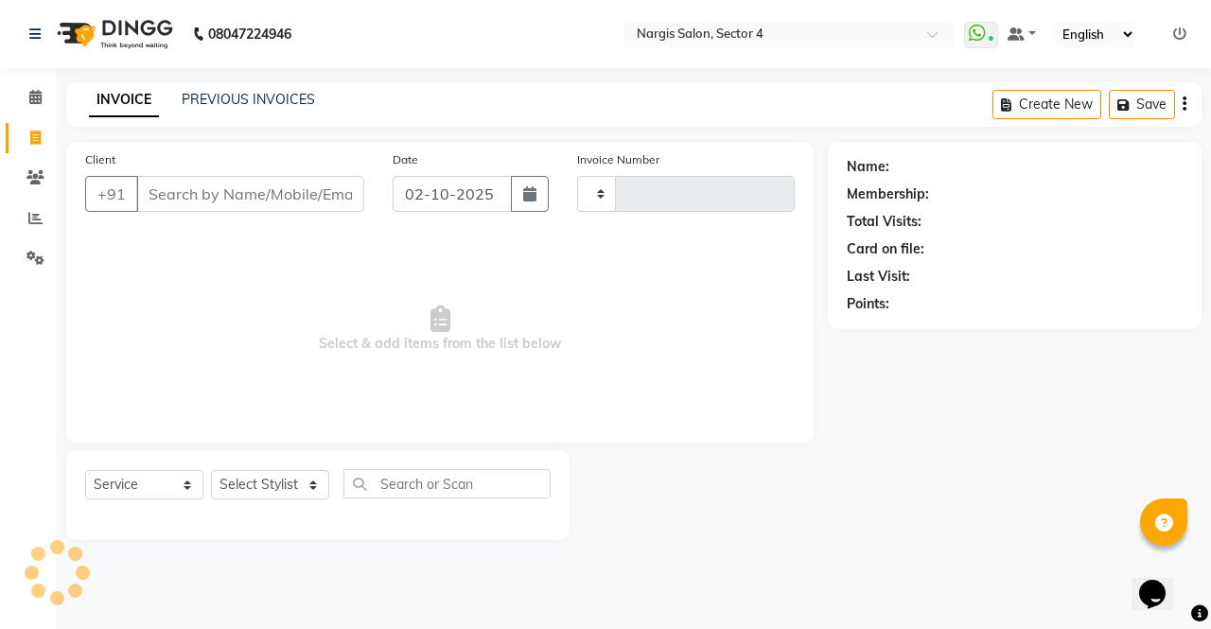
type input "4717"
select select "4130"
click at [237, 102] on link "PREVIOUS INVOICES" at bounding box center [248, 99] width 133 height 17
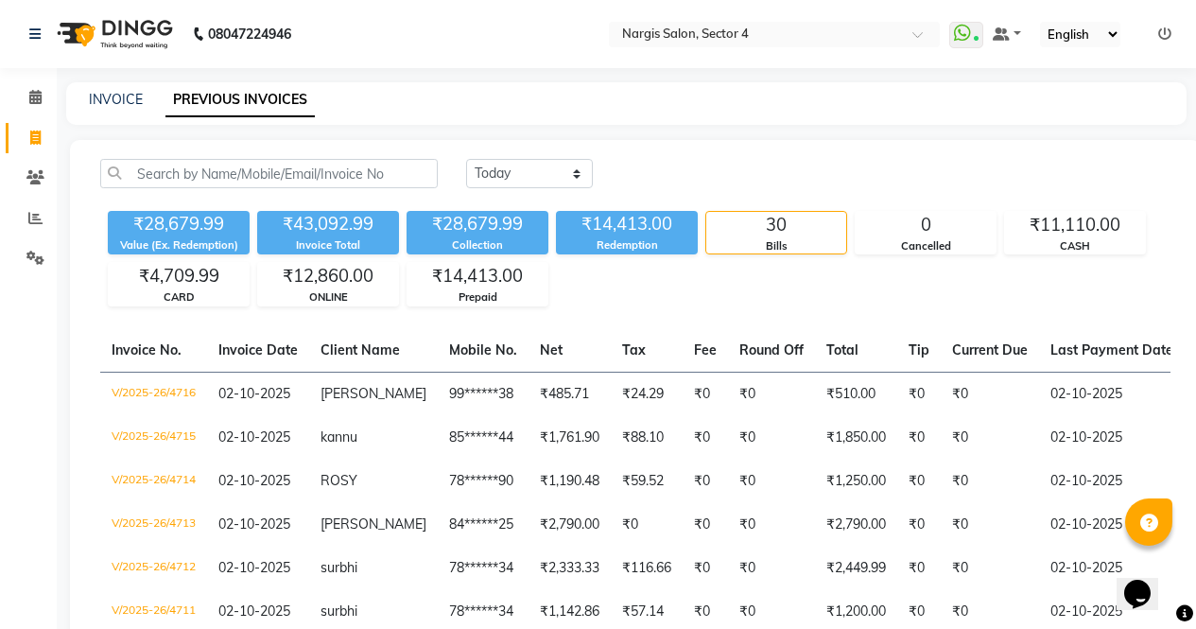
click at [128, 30] on img at bounding box center [113, 34] width 130 height 53
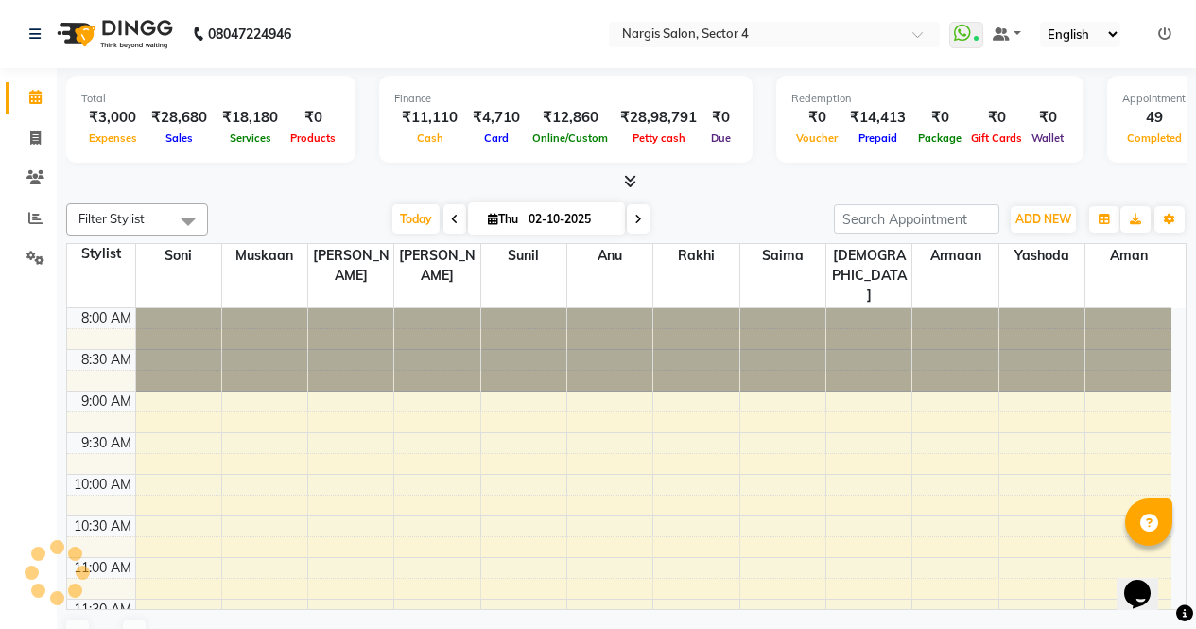
scroll to position [741, 0]
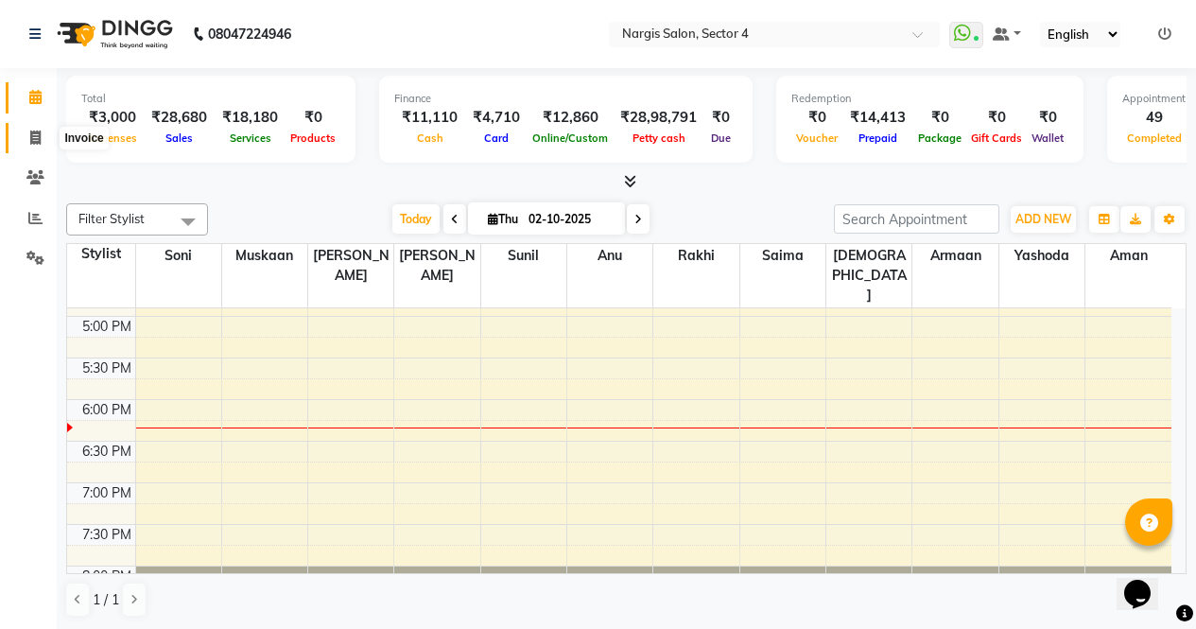
click at [32, 141] on icon at bounding box center [35, 138] width 10 height 14
select select "service"
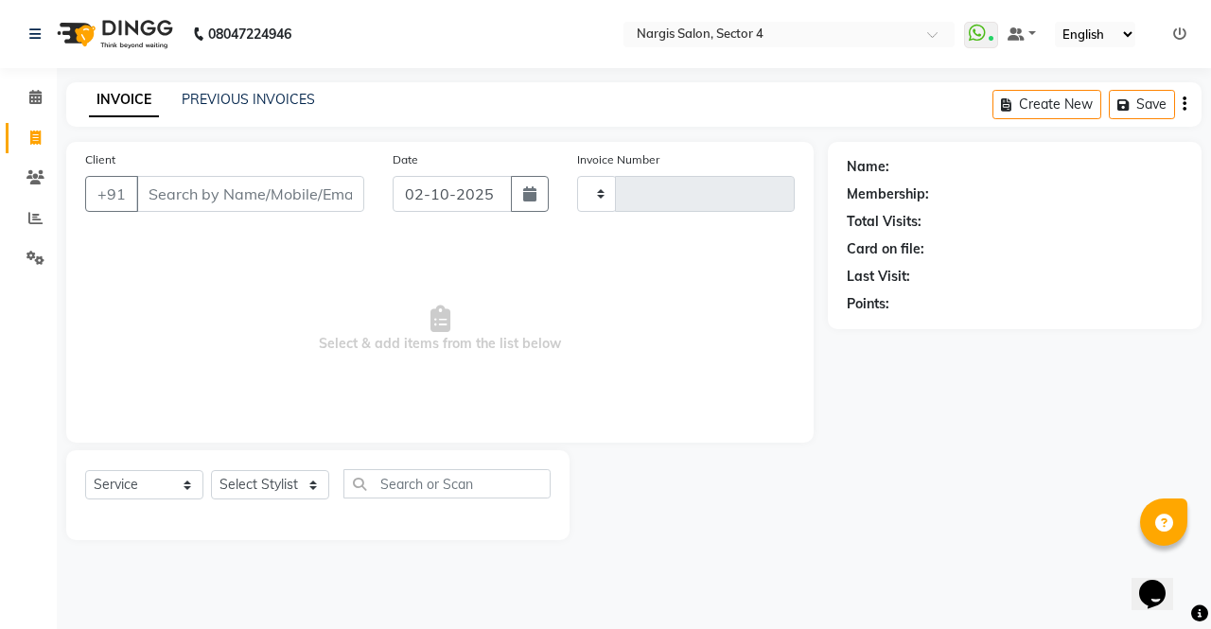
type input "4717"
select select "4130"
click at [157, 195] on input "Client" at bounding box center [250, 194] width 228 height 36
click at [236, 194] on input "Client" at bounding box center [250, 194] width 228 height 36
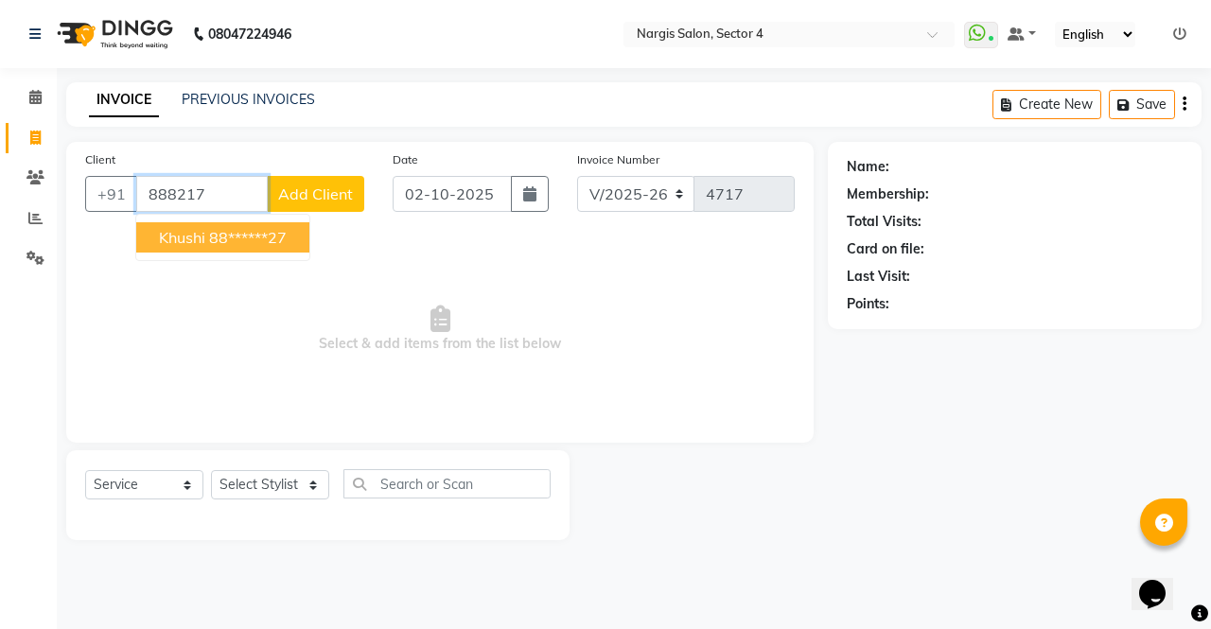
click at [220, 236] on ngb-highlight "88******27" at bounding box center [248, 237] width 78 height 19
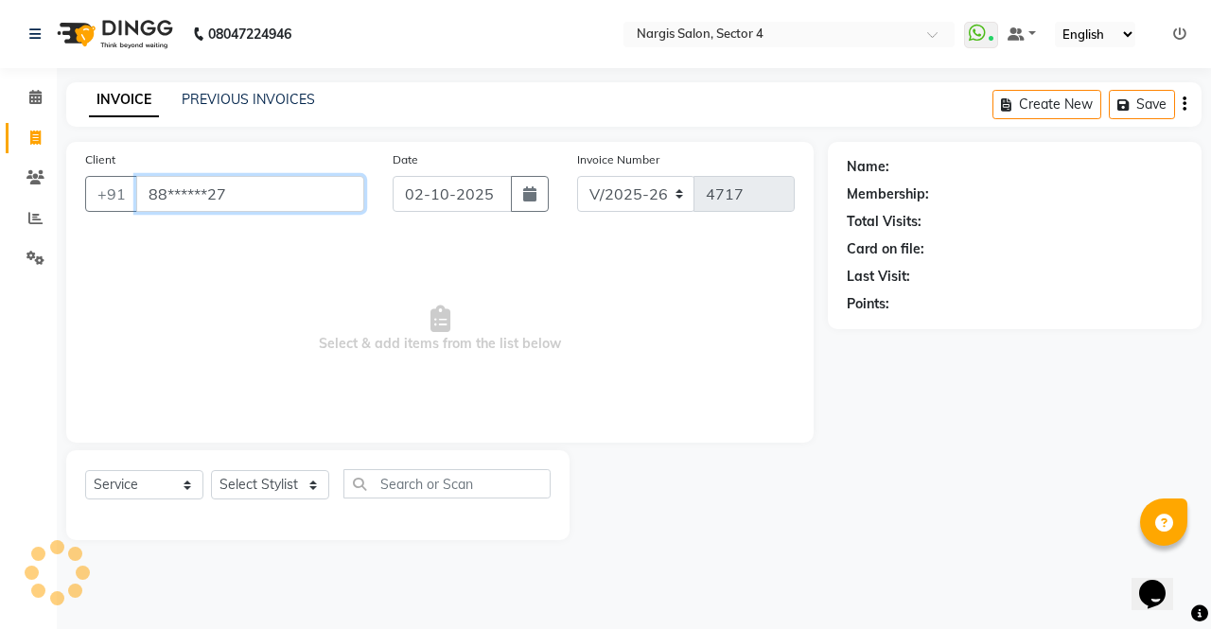
type input "88******27"
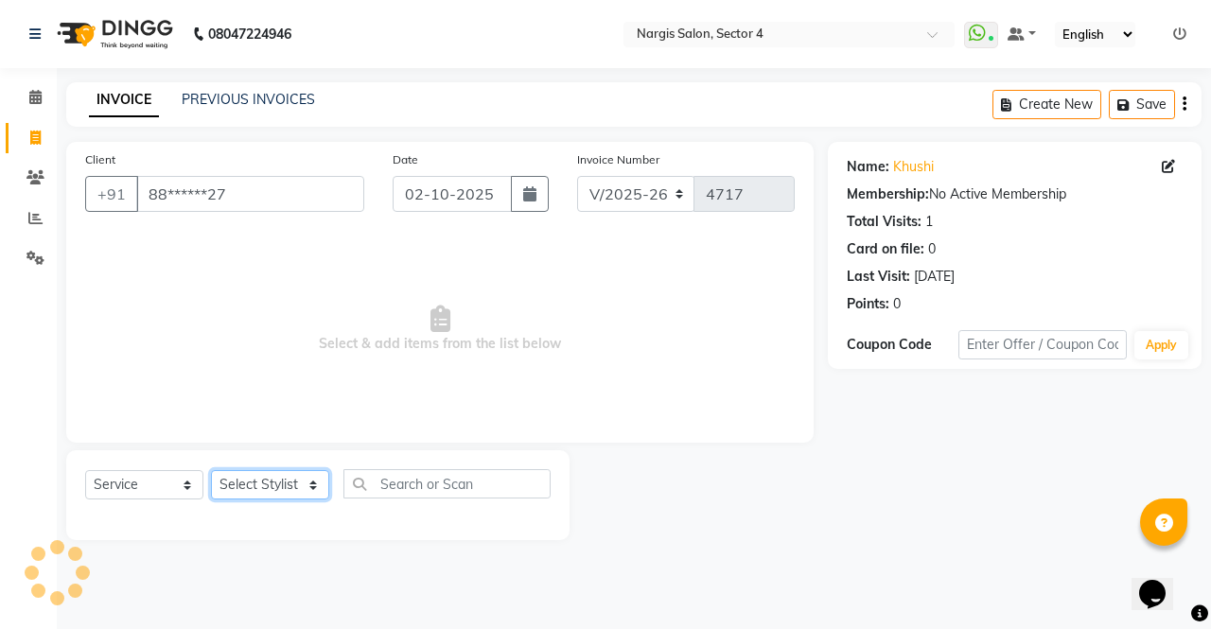
click at [271, 473] on select "Select Stylist [PERSON_NAME] [PERSON_NAME] [PERSON_NAME] Front Desk muskaan rak…" at bounding box center [270, 484] width 118 height 29
select select "29276"
click at [211, 470] on select "Select Stylist [PERSON_NAME] [PERSON_NAME] [PERSON_NAME] Front Desk muskaan rak…" at bounding box center [270, 484] width 118 height 29
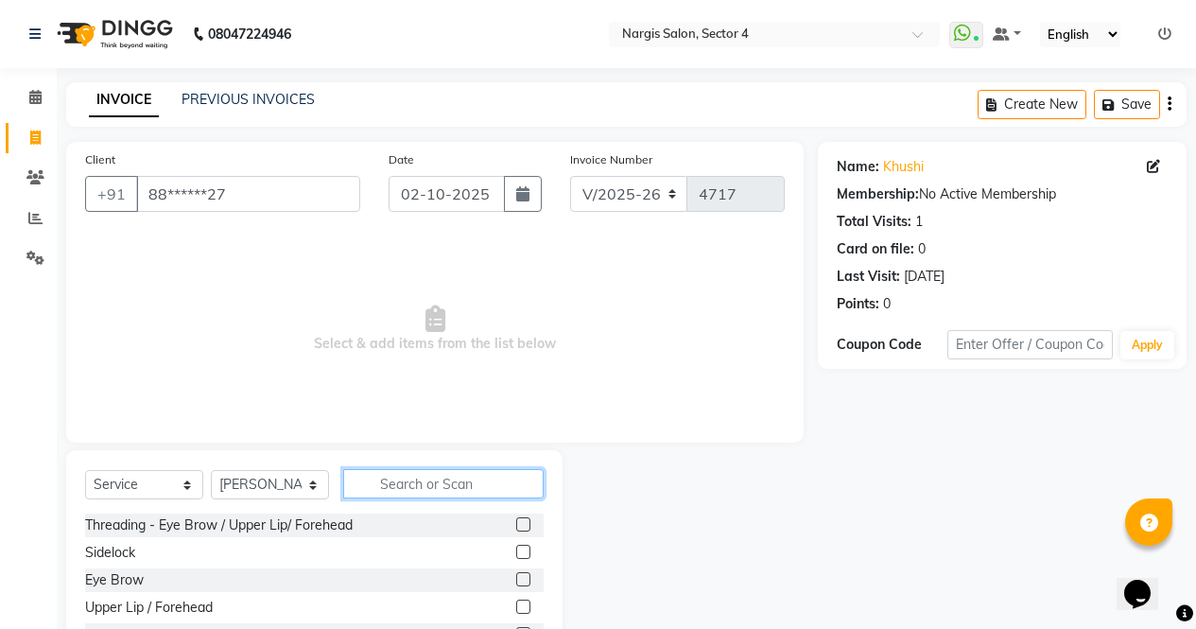
click at [405, 483] on input "text" at bounding box center [443, 483] width 201 height 29
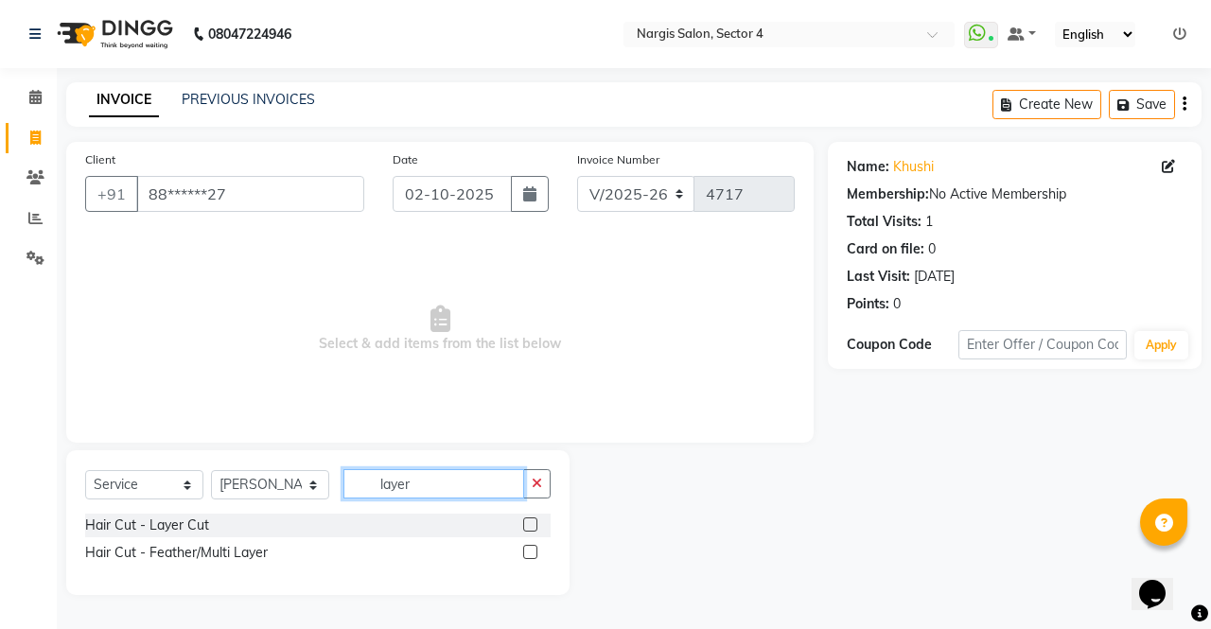
type input "layer"
click at [531, 523] on label at bounding box center [530, 524] width 14 height 14
click at [531, 523] on input "checkbox" at bounding box center [529, 525] width 12 height 12
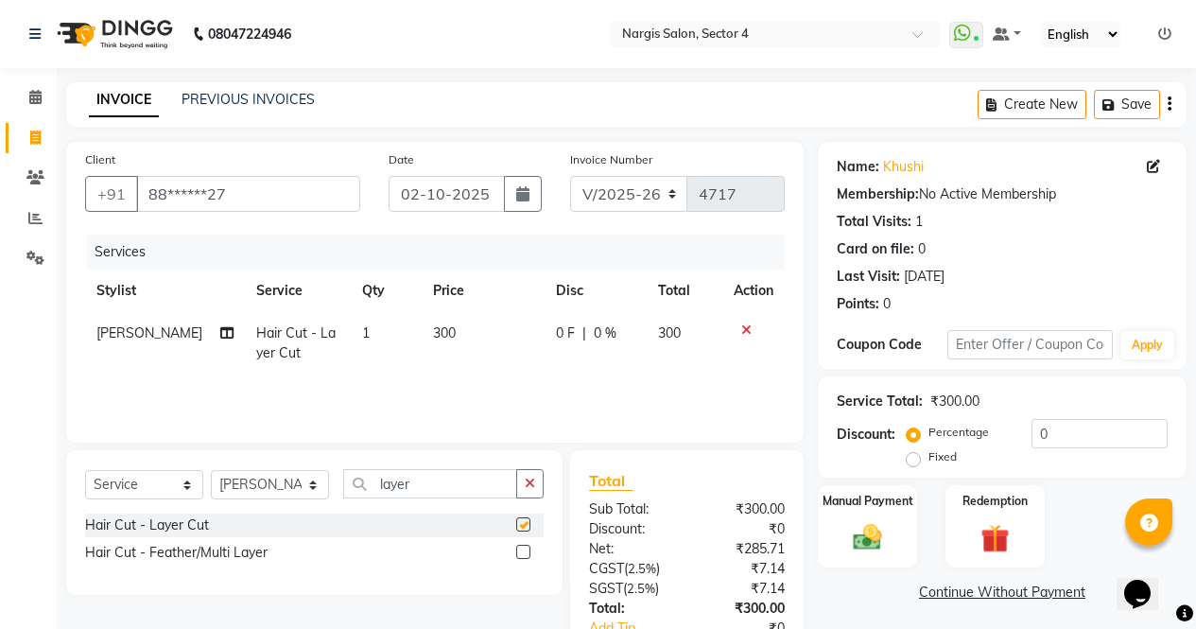
checkbox input "false"
click at [450, 484] on input "layer" at bounding box center [430, 483] width 174 height 29
type input "l"
type input "s"
type input "oxy"
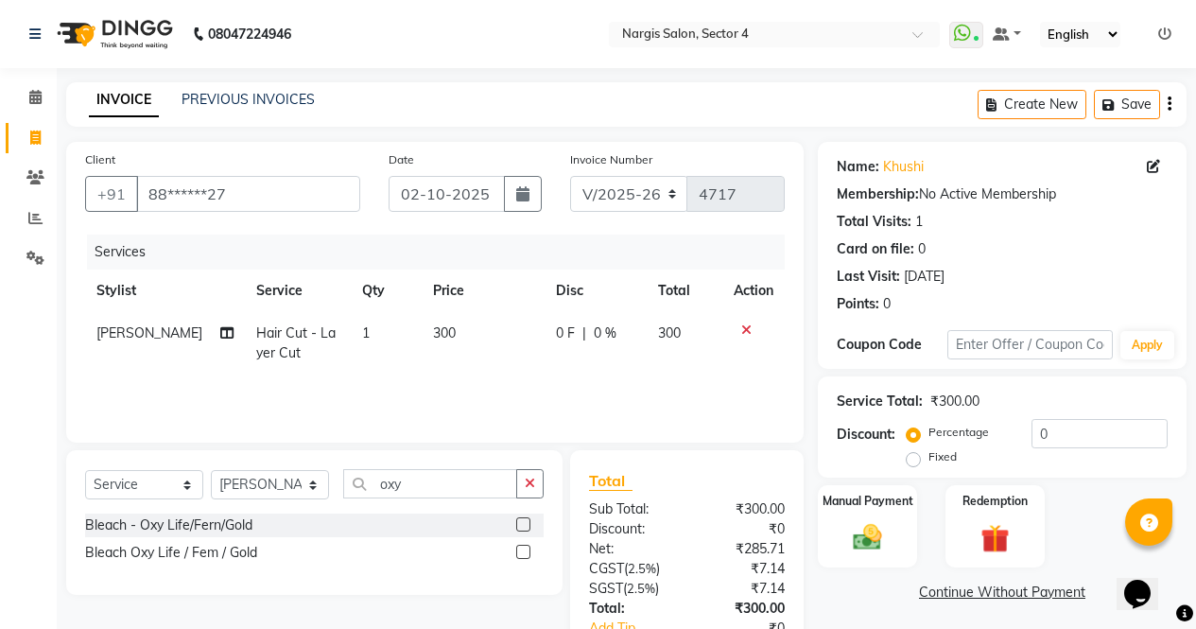
click at [523, 523] on label at bounding box center [523, 524] width 14 height 14
click at [523, 523] on input "checkbox" at bounding box center [522, 525] width 12 height 12
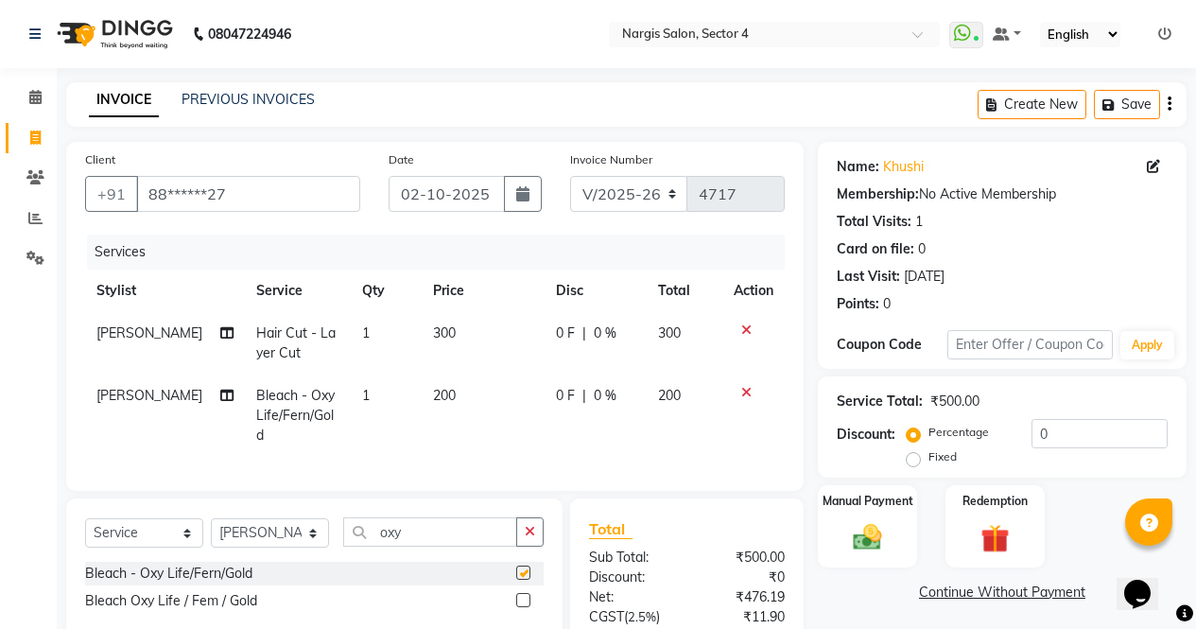
checkbox input "false"
click at [441, 531] on input "oxy" at bounding box center [430, 531] width 174 height 29
type input "o"
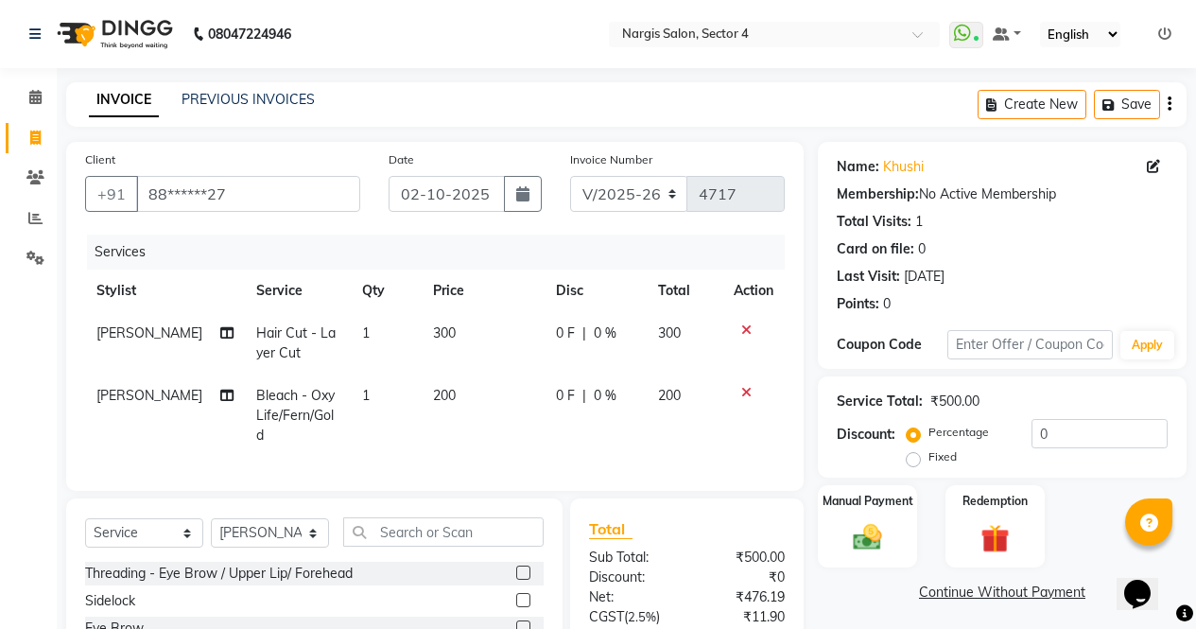
click at [516, 622] on label at bounding box center [523, 627] width 14 height 14
click at [516, 622] on input "checkbox" at bounding box center [522, 628] width 12 height 12
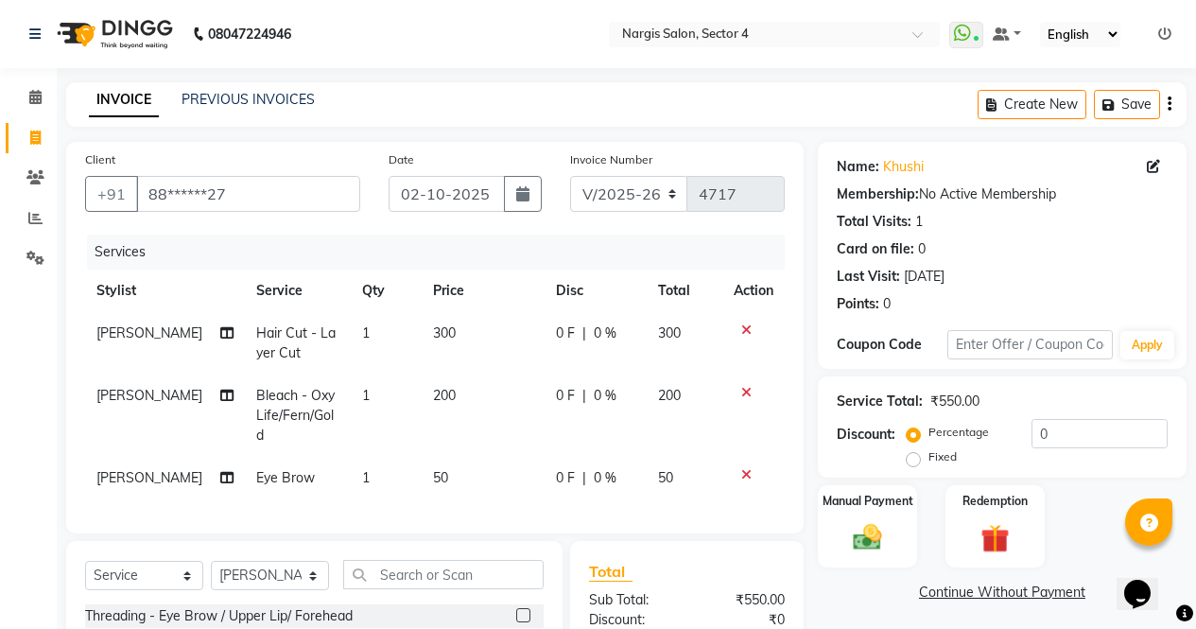
checkbox input "false"
click at [431, 572] on input "text" at bounding box center [443, 574] width 201 height 29
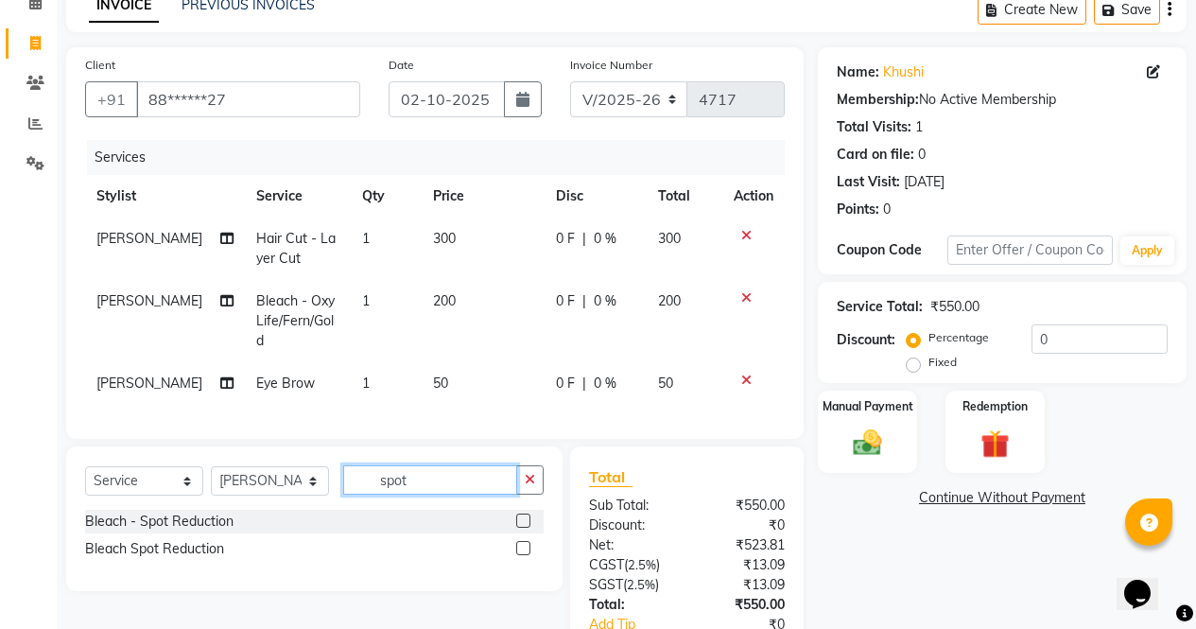
scroll to position [149, 0]
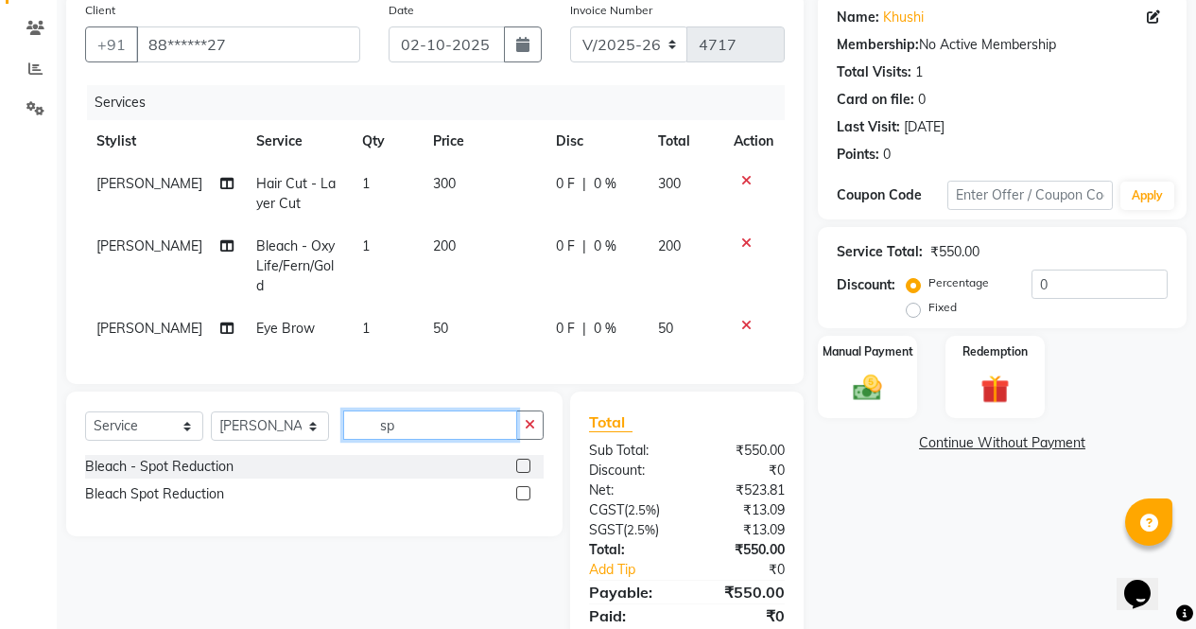
type input "s"
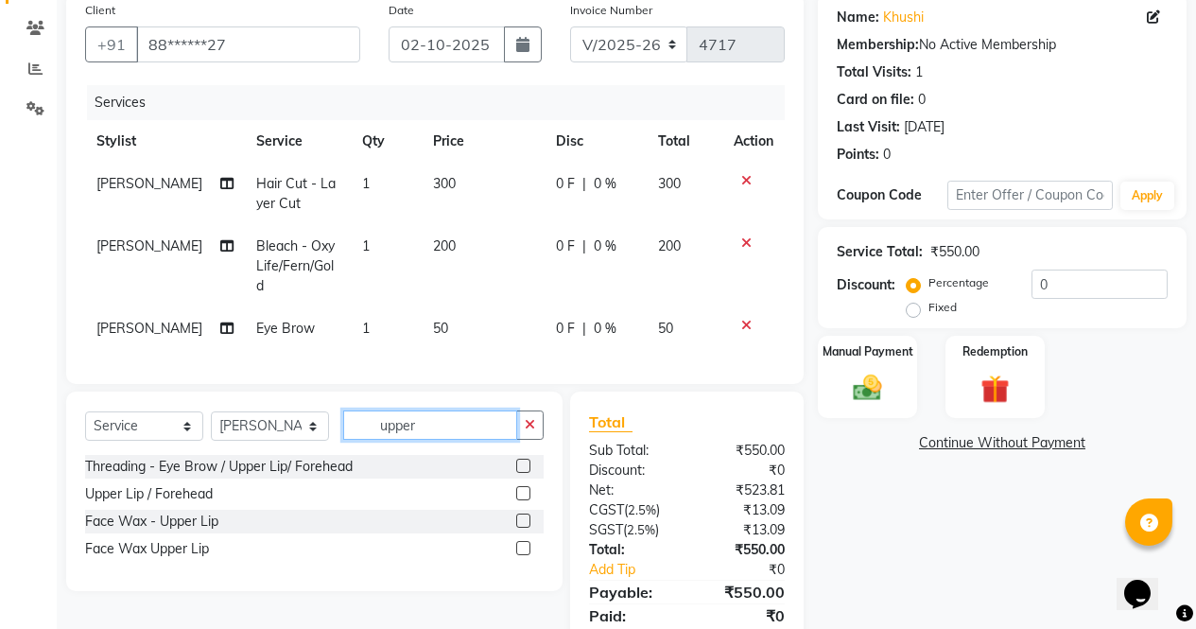
type input "upper"
click at [524, 516] on label at bounding box center [523, 521] width 14 height 14
click at [524, 516] on input "checkbox" at bounding box center [522, 521] width 12 height 12
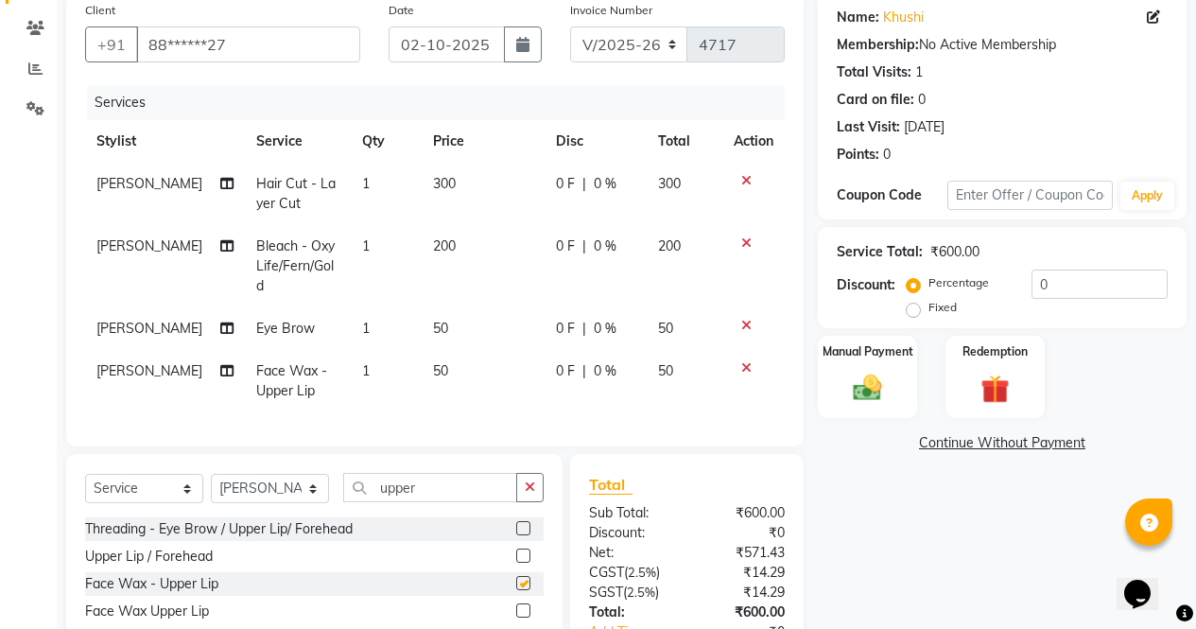
checkbox input "false"
click at [269, 474] on select "Select Stylist [PERSON_NAME] [PERSON_NAME] [PERSON_NAME] Front Desk muskaan rak…" at bounding box center [270, 488] width 118 height 29
select select "87409"
click at [211, 474] on select "Select Stylist [PERSON_NAME] [PERSON_NAME] [PERSON_NAME] Front Desk muskaan rak…" at bounding box center [270, 488] width 118 height 29
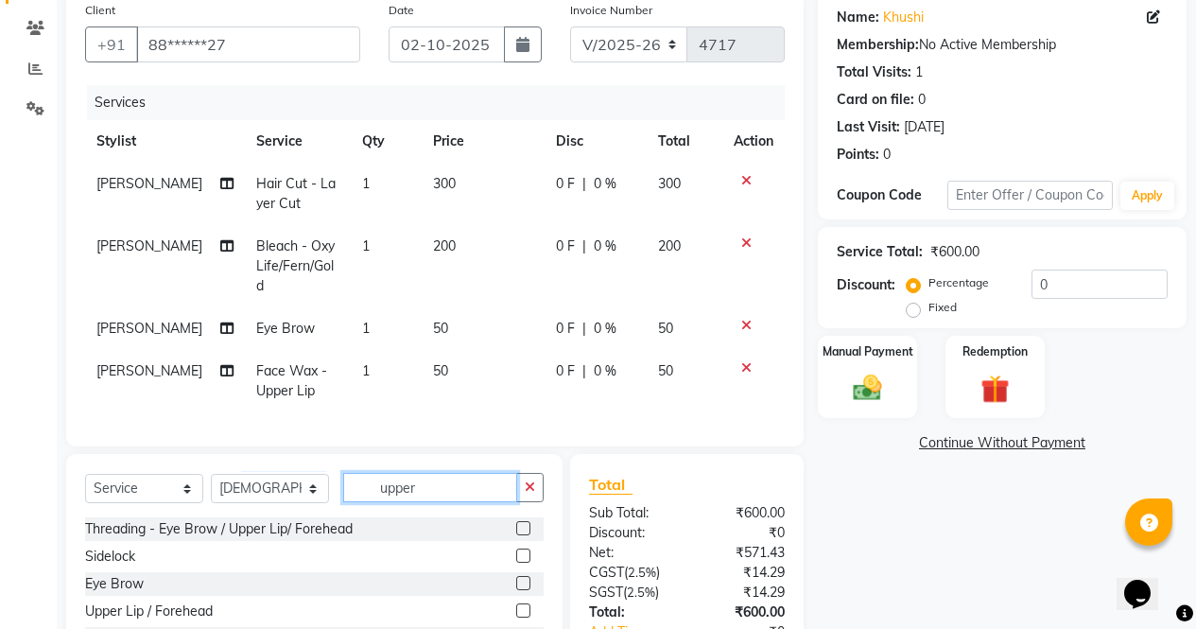
click at [444, 482] on input "upper" at bounding box center [430, 487] width 174 height 29
type input "u"
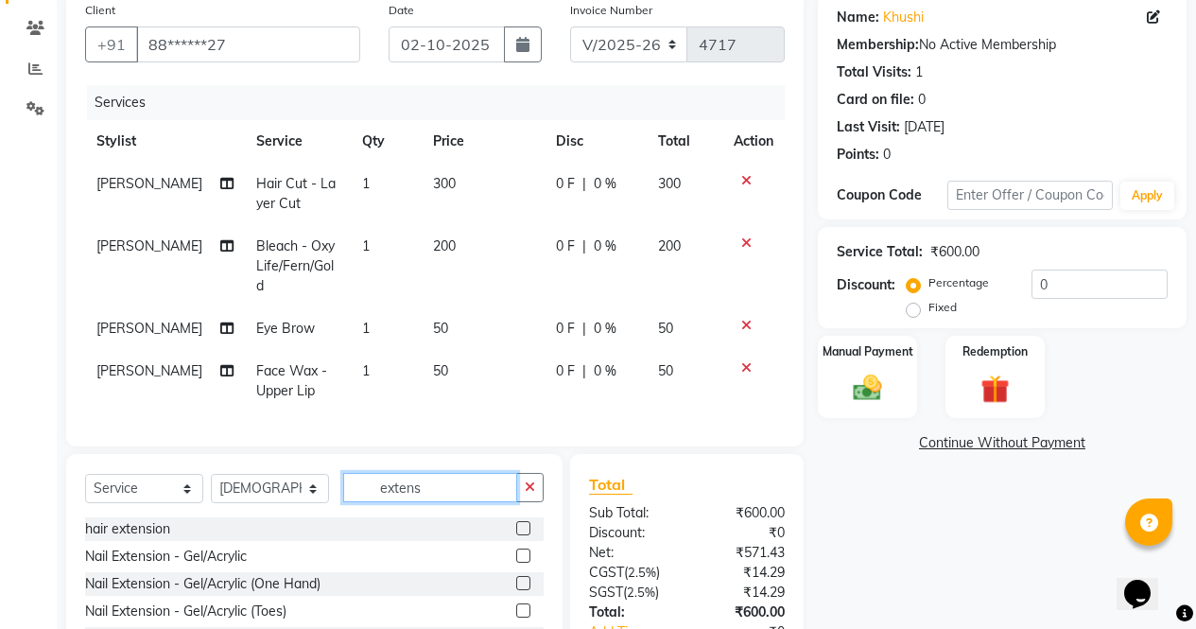
type input "extens"
click at [516, 554] on label at bounding box center [523, 556] width 14 height 14
click at [516, 554] on input "checkbox" at bounding box center [522, 556] width 12 height 12
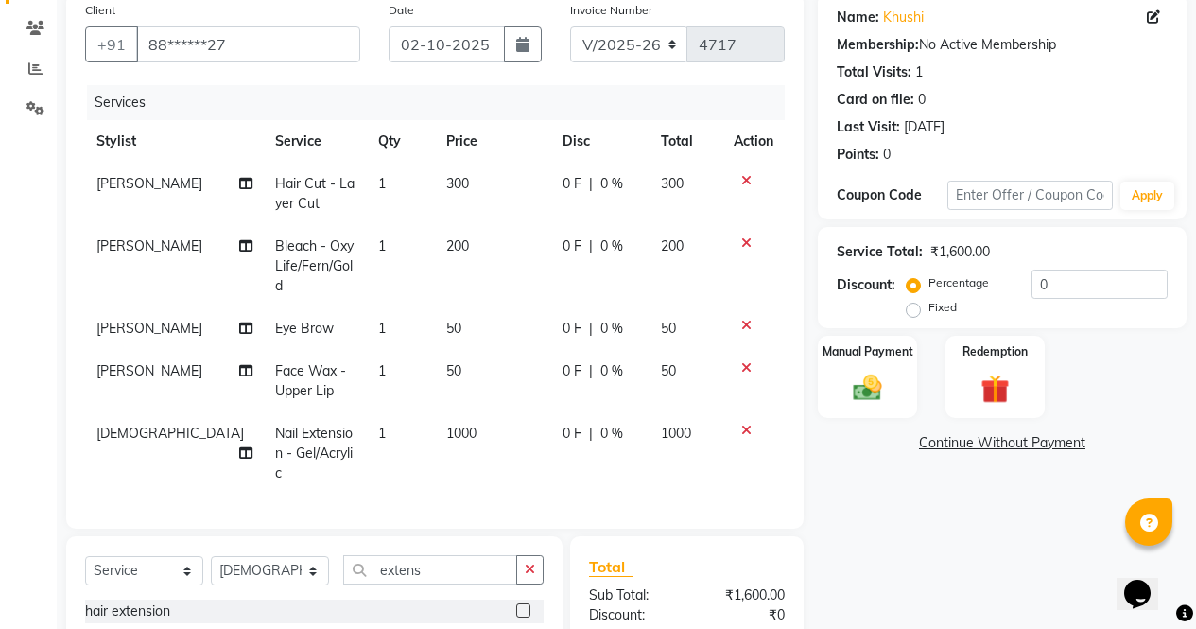
checkbox input "false"
click at [446, 425] on span "1000" at bounding box center [461, 433] width 30 height 17
select select "87409"
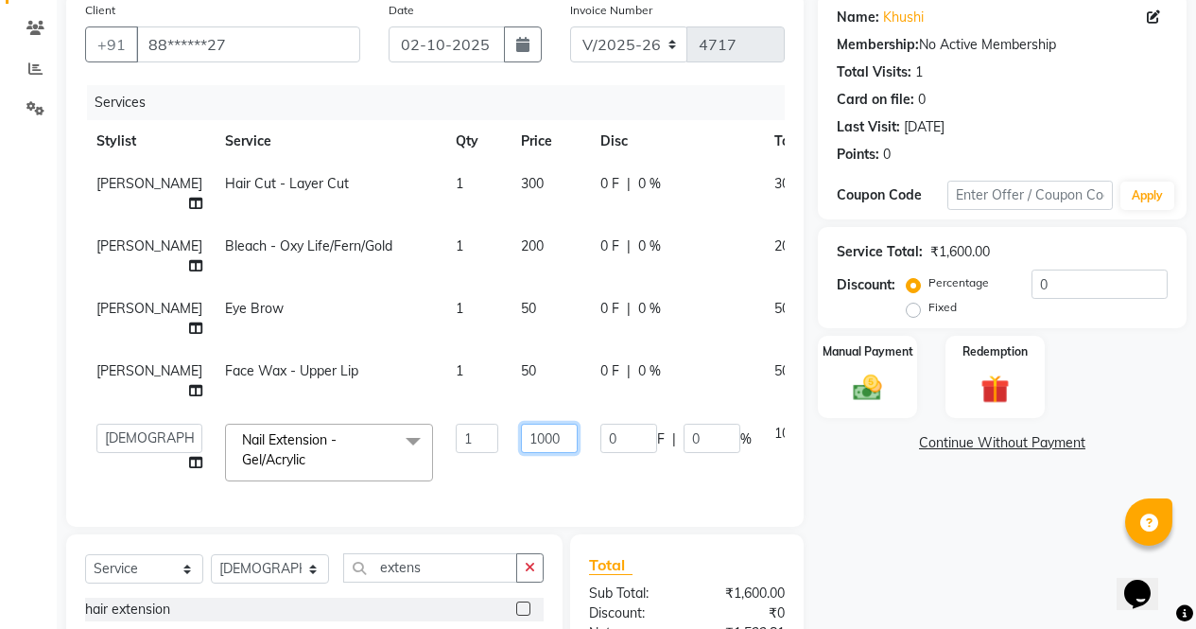
click at [521, 434] on input "1000" at bounding box center [549, 438] width 57 height 29
type input "1"
type input "1300"
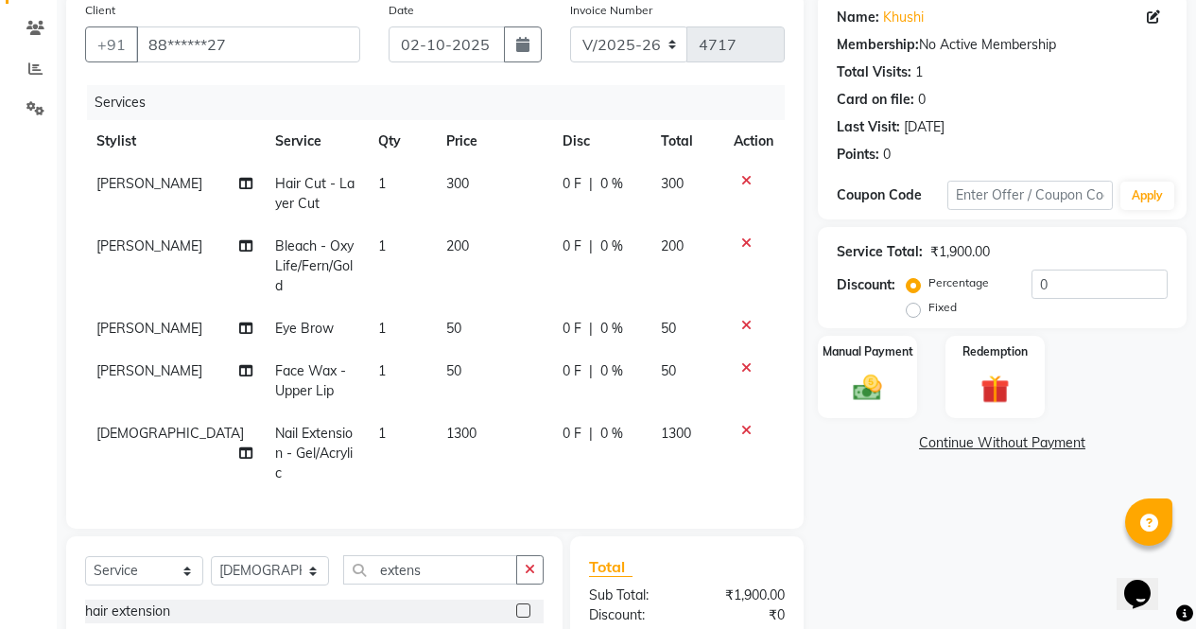
click at [506, 497] on div "Client +91 88******27 Date [DATE] Invoice Number V/2025 V/[PHONE_NUMBER] Servic…" at bounding box center [435, 260] width 738 height 536
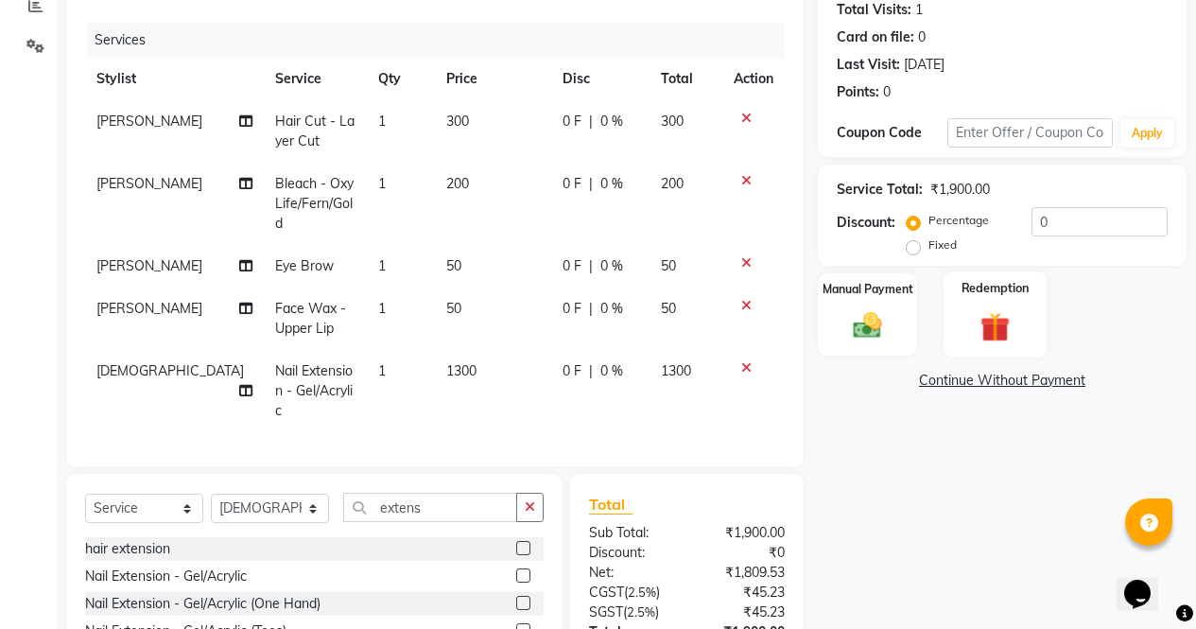
scroll to position [339, 0]
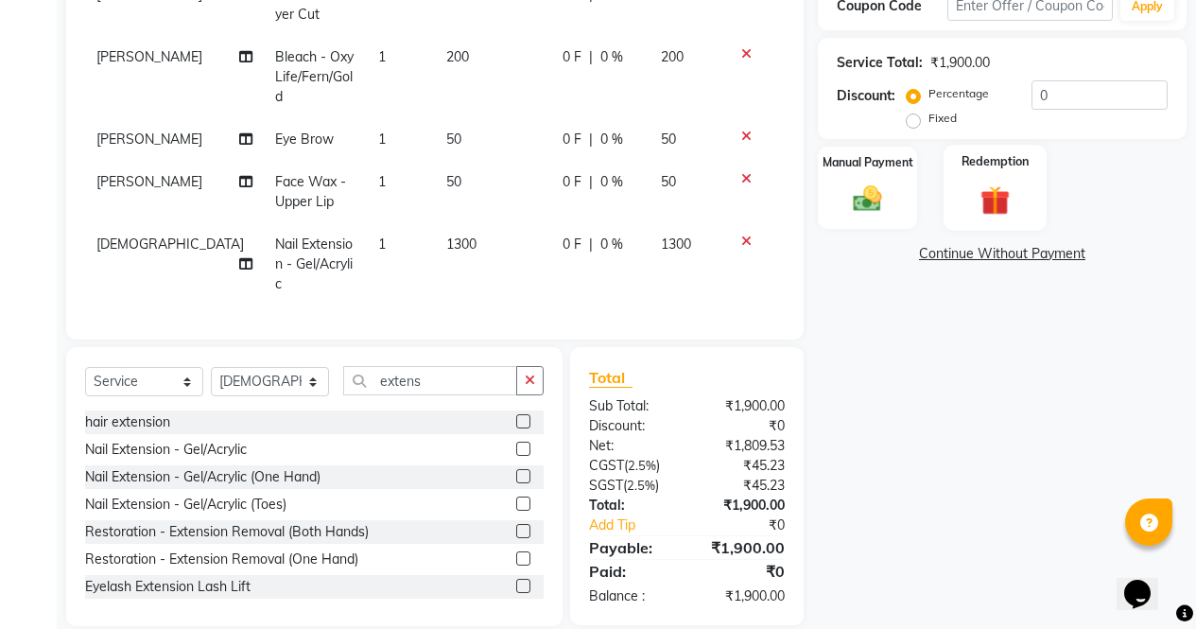
click at [867, 192] on img at bounding box center [868, 199] width 46 height 33
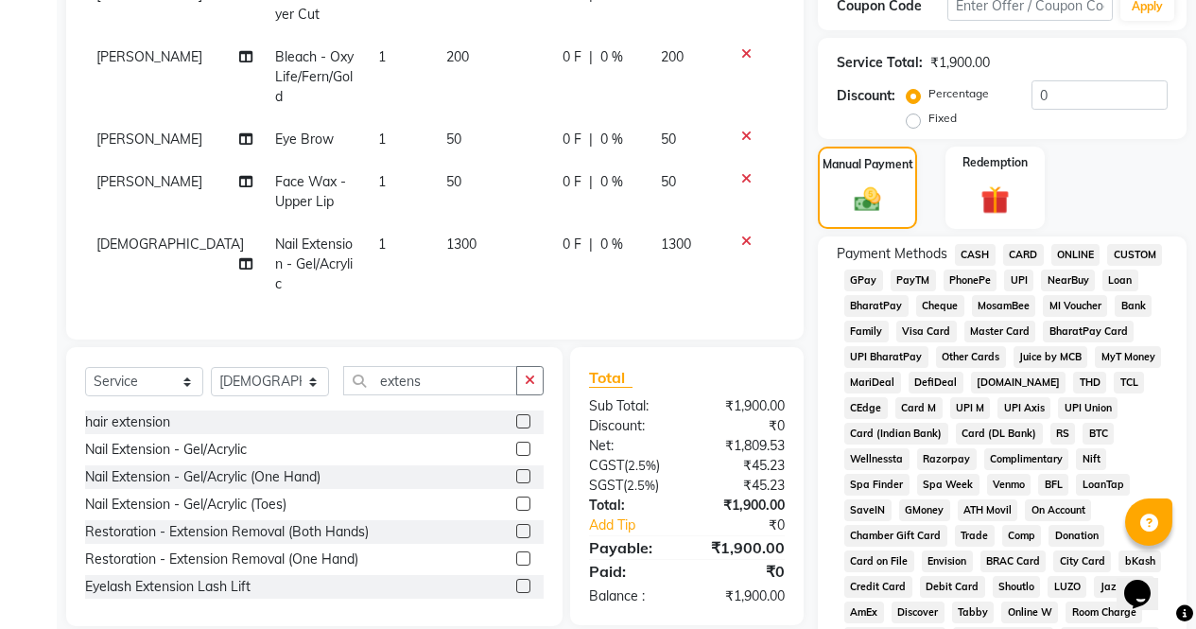
click at [1075, 258] on span "ONLINE" at bounding box center [1076, 255] width 49 height 22
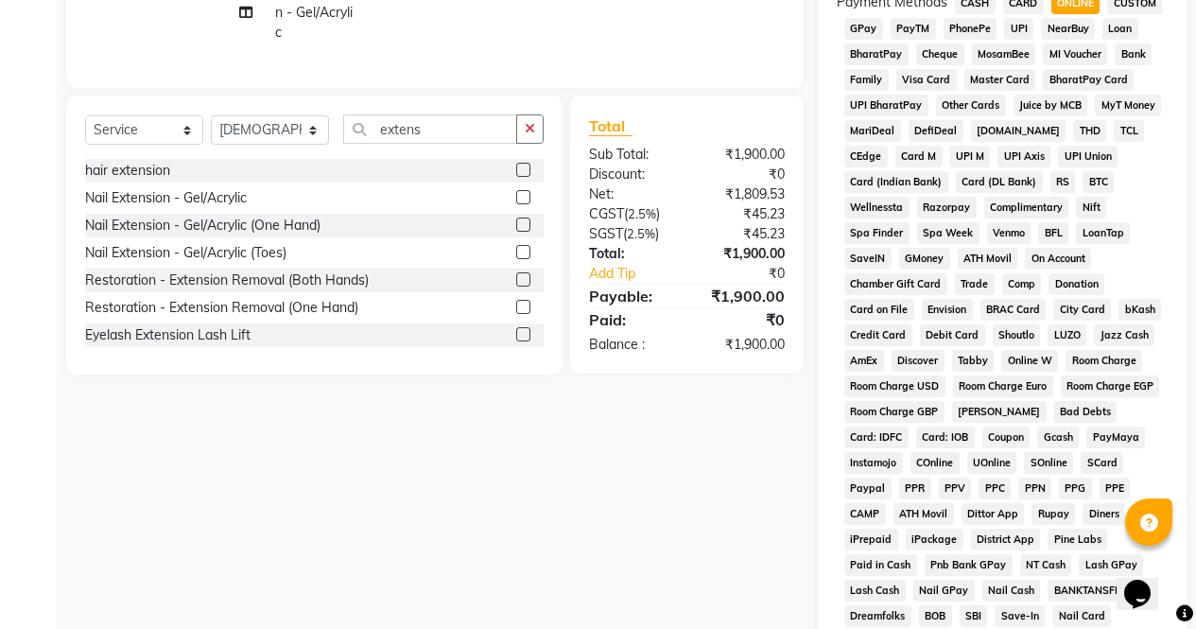
scroll to position [864, 0]
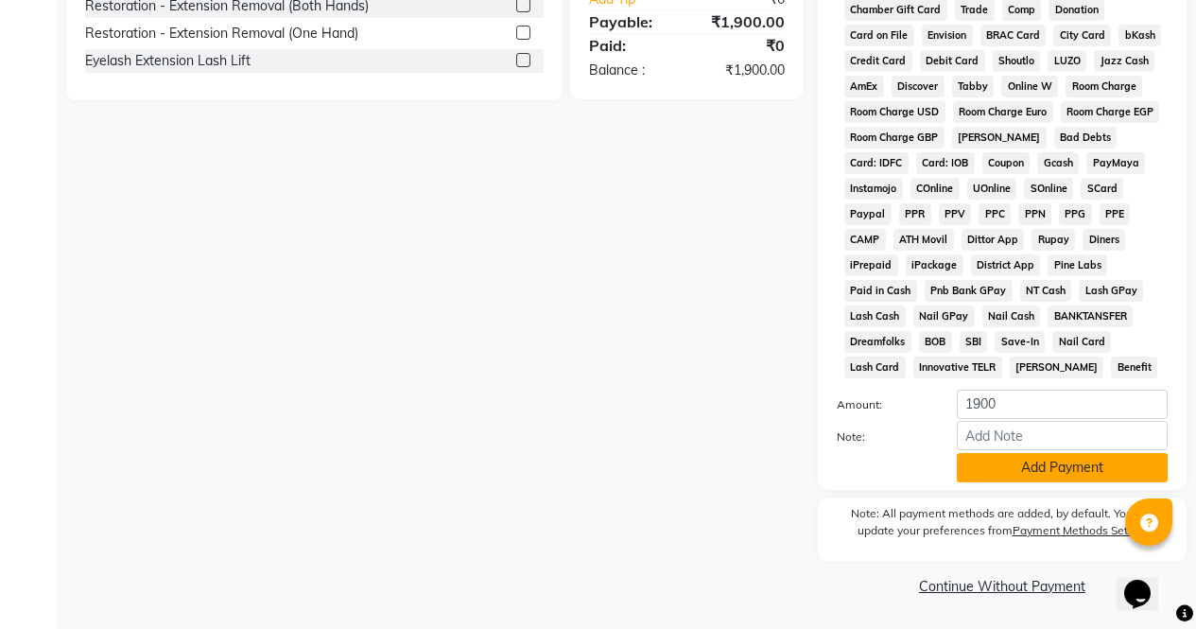
click at [1066, 478] on button "Add Payment" at bounding box center [1062, 467] width 211 height 29
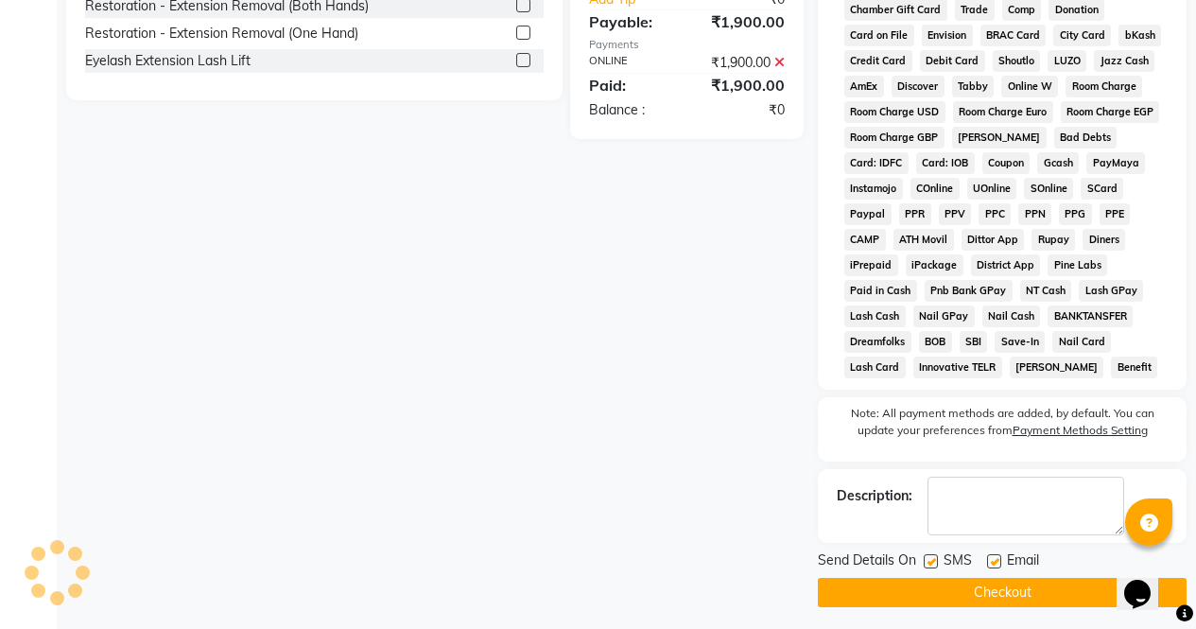
click at [1050, 597] on button "Checkout" at bounding box center [1002, 592] width 369 height 29
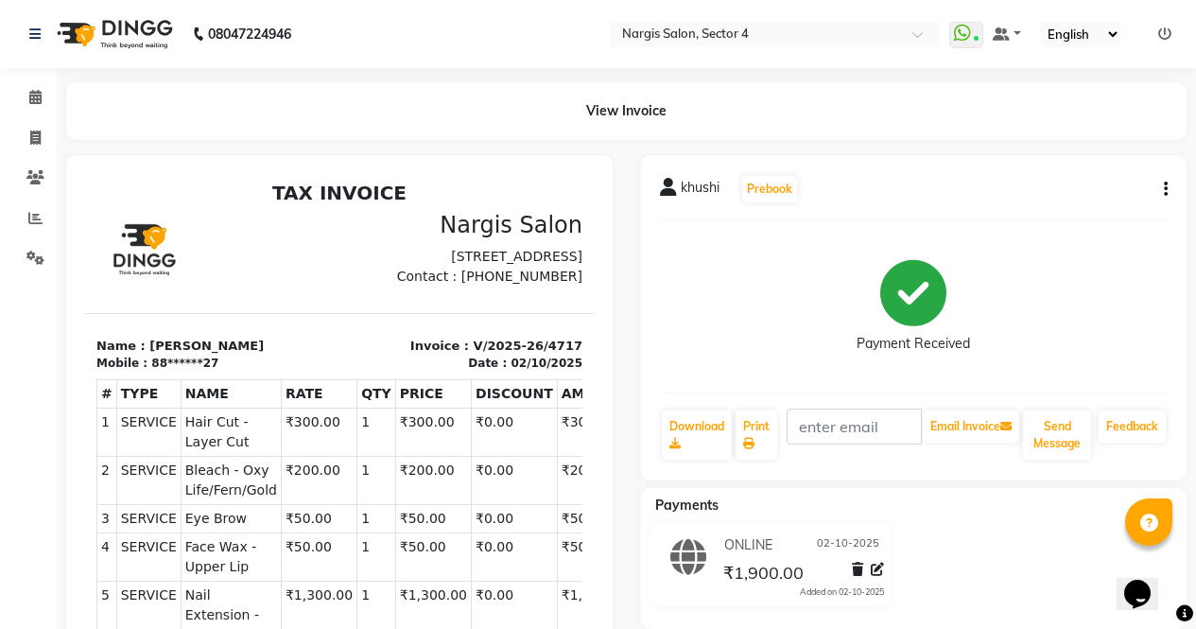
click at [115, 24] on img at bounding box center [113, 34] width 130 height 53
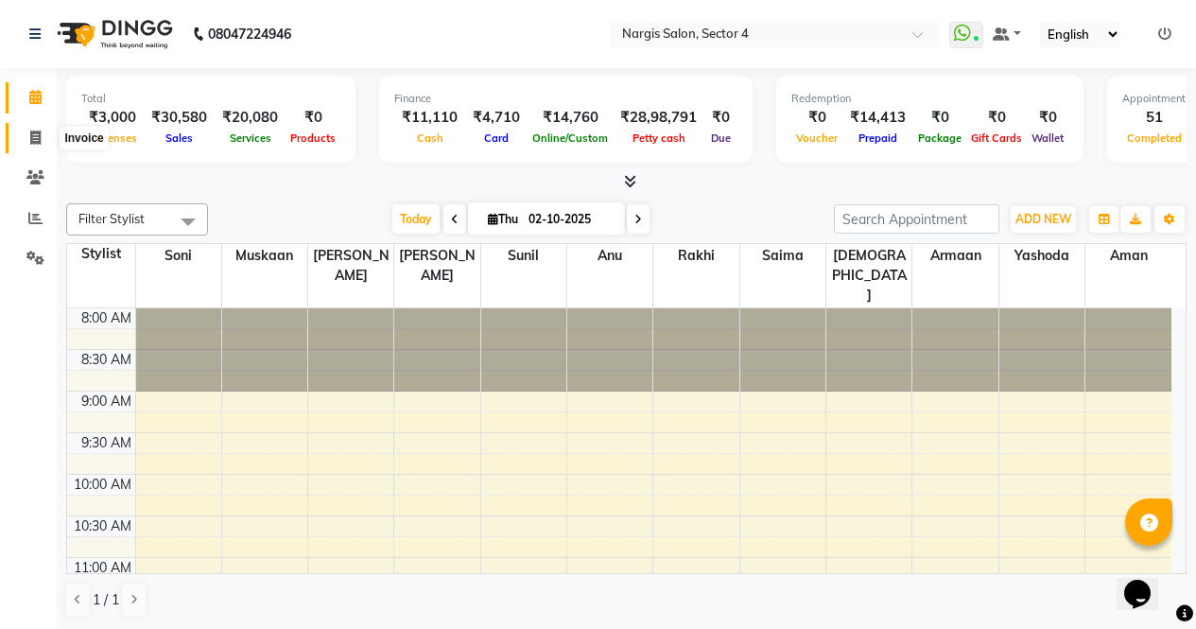
click at [39, 144] on icon at bounding box center [35, 138] width 10 height 14
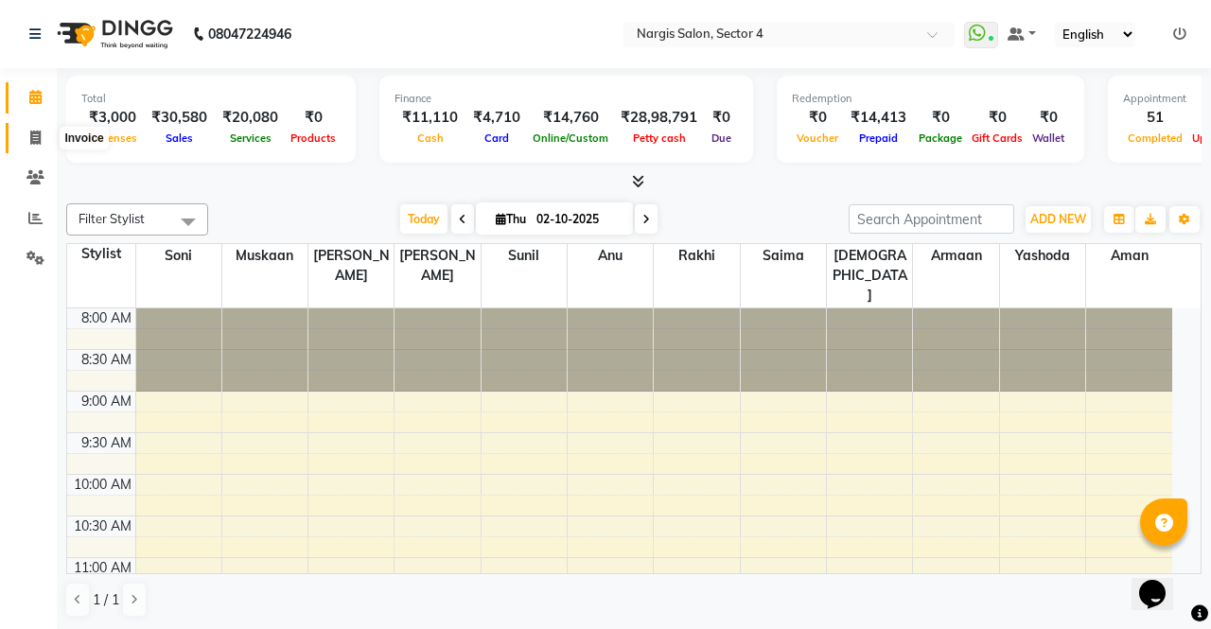
select select "4130"
select select "service"
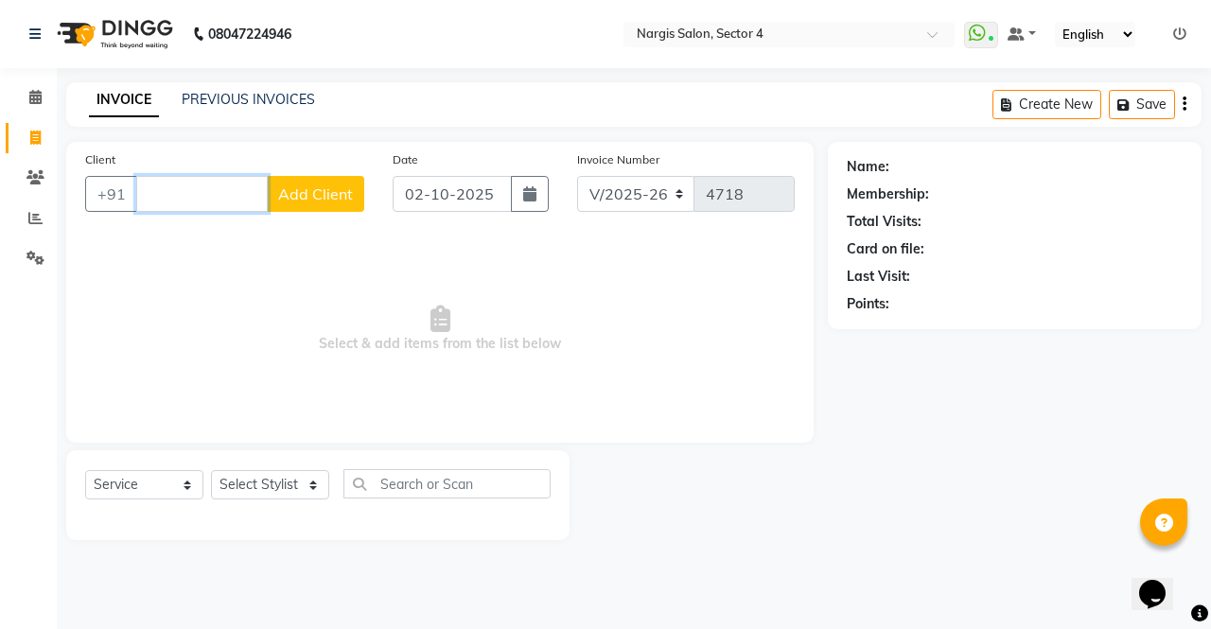
click at [195, 192] on input "Client" at bounding box center [201, 194] width 131 height 36
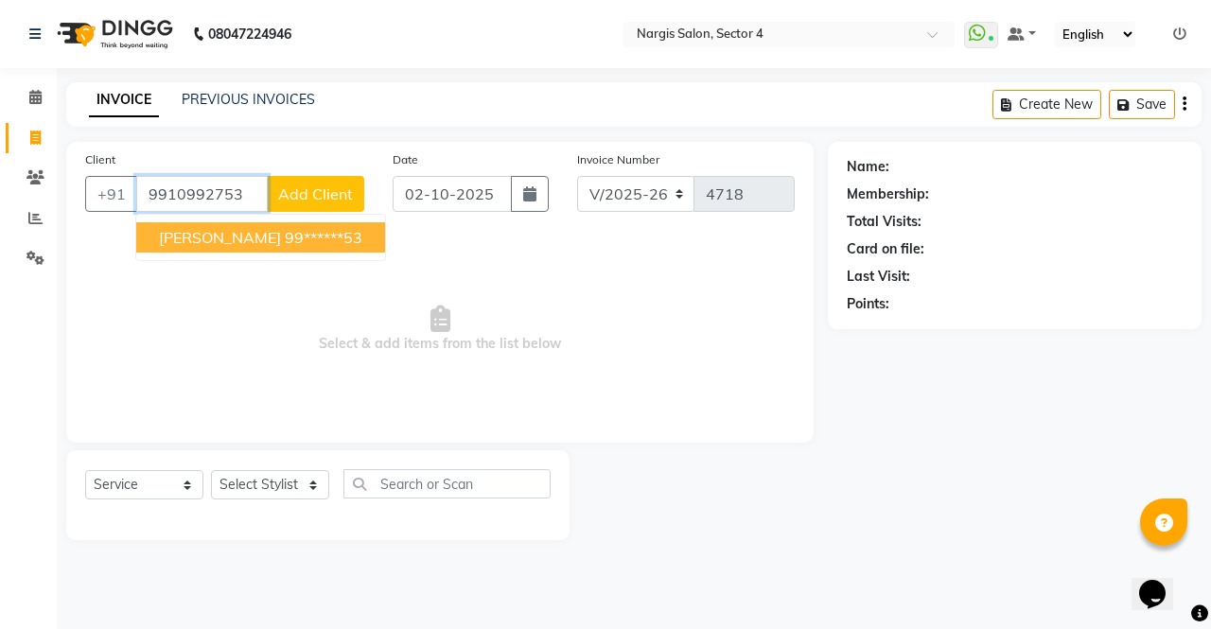
click at [285, 245] on ngb-highlight "99******53" at bounding box center [324, 237] width 78 height 19
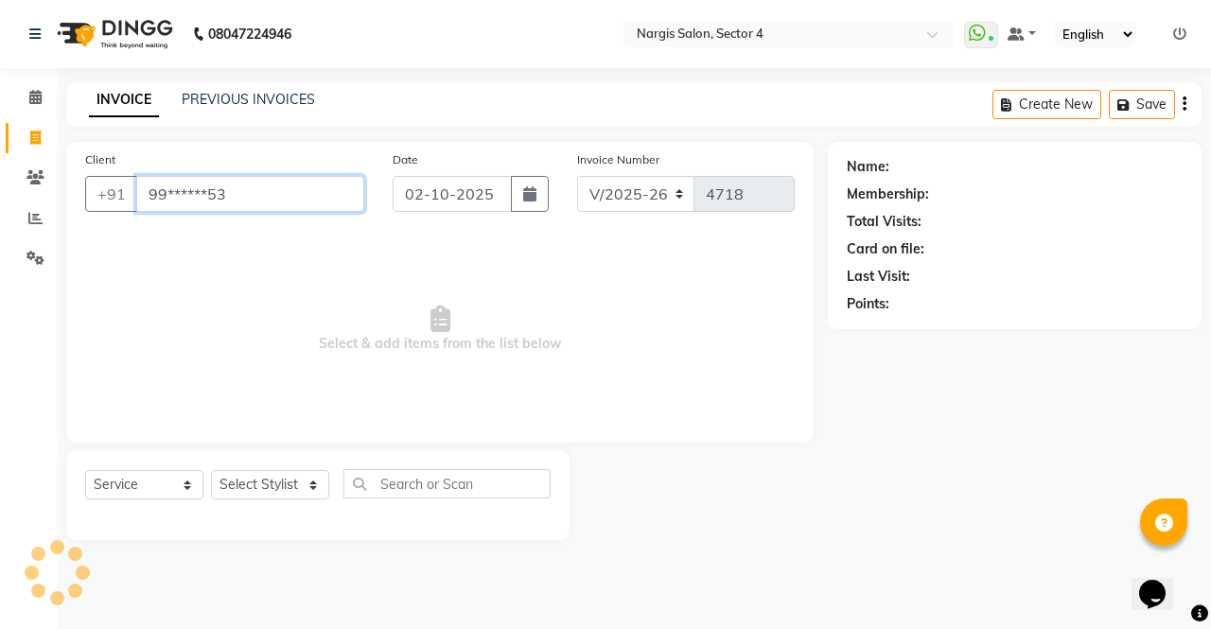
type input "99******53"
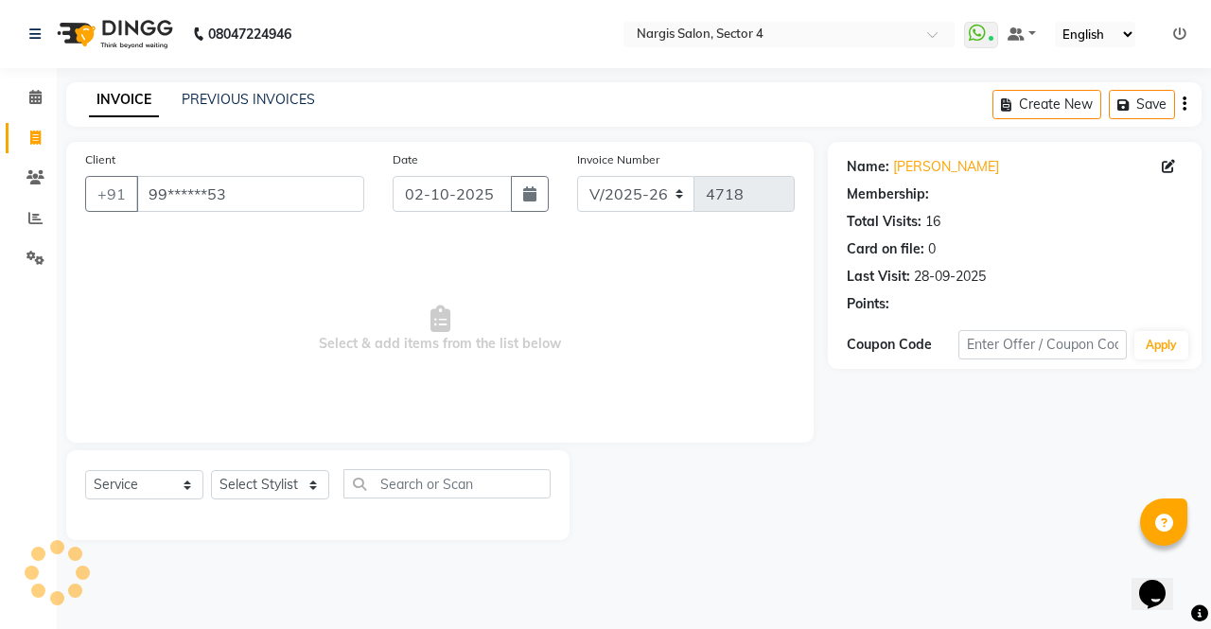
select select "1: Object"
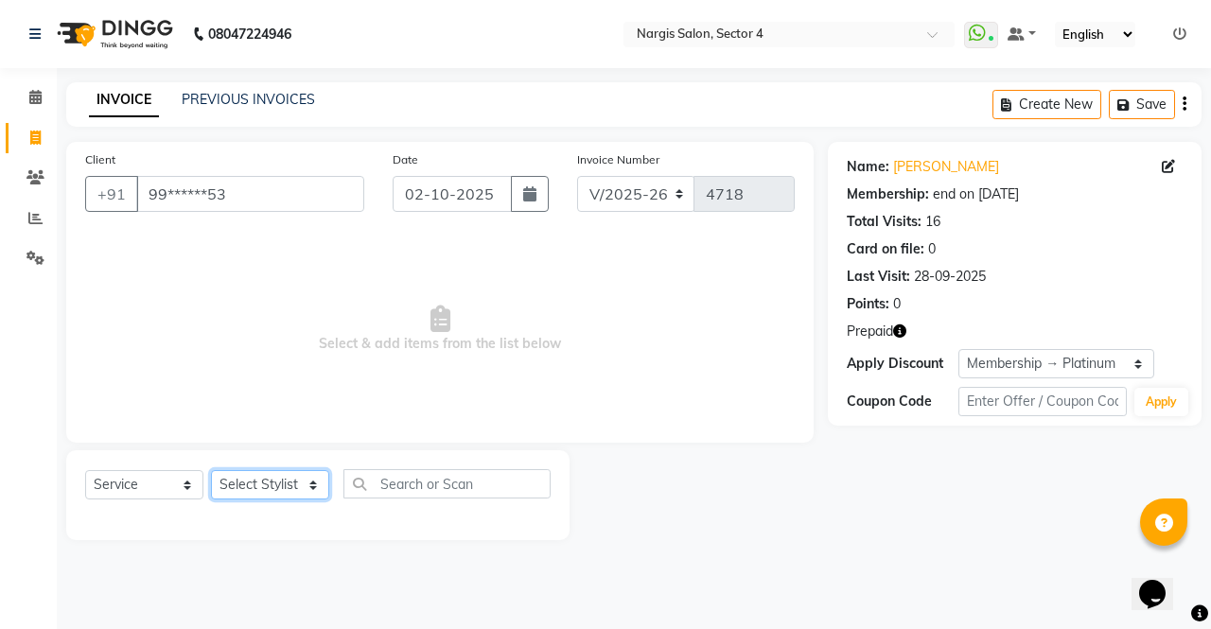
click at [257, 488] on select "Select Stylist [PERSON_NAME] [PERSON_NAME] [PERSON_NAME] Front Desk muskaan rak…" at bounding box center [270, 484] width 118 height 29
select select "87810"
click at [211, 470] on select "Select Stylist [PERSON_NAME] [PERSON_NAME] [PERSON_NAME] Front Desk muskaan rak…" at bounding box center [270, 484] width 118 height 29
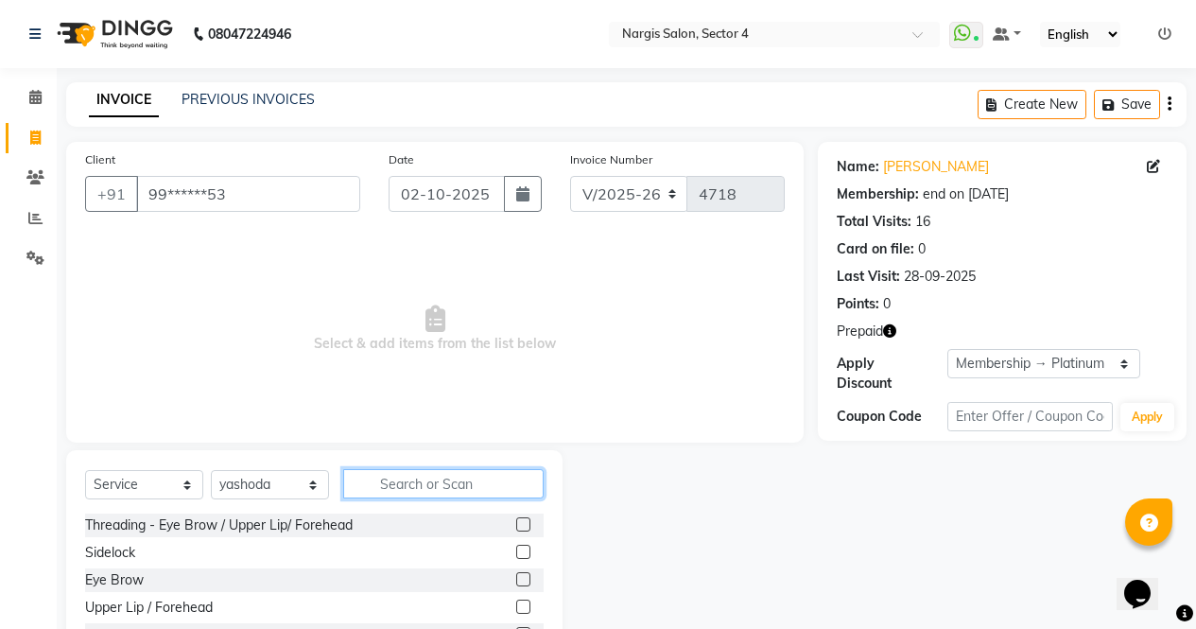
click at [407, 479] on input "text" at bounding box center [443, 483] width 201 height 29
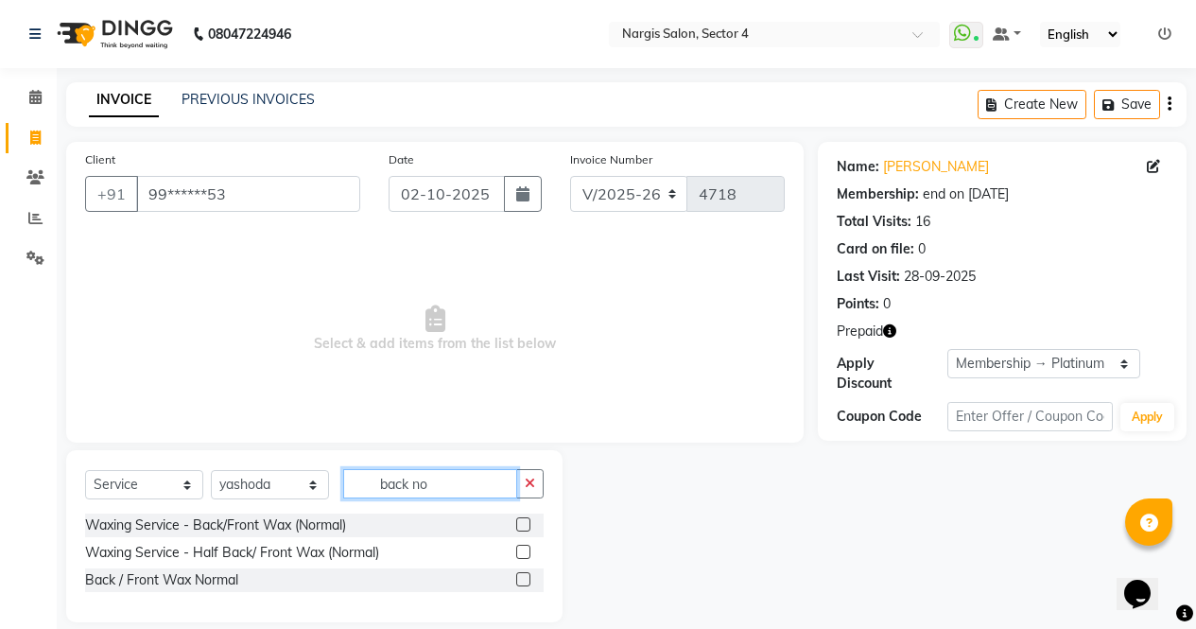
type input "back no"
click at [522, 526] on label at bounding box center [523, 524] width 14 height 14
click at [522, 526] on input "checkbox" at bounding box center [522, 525] width 12 height 12
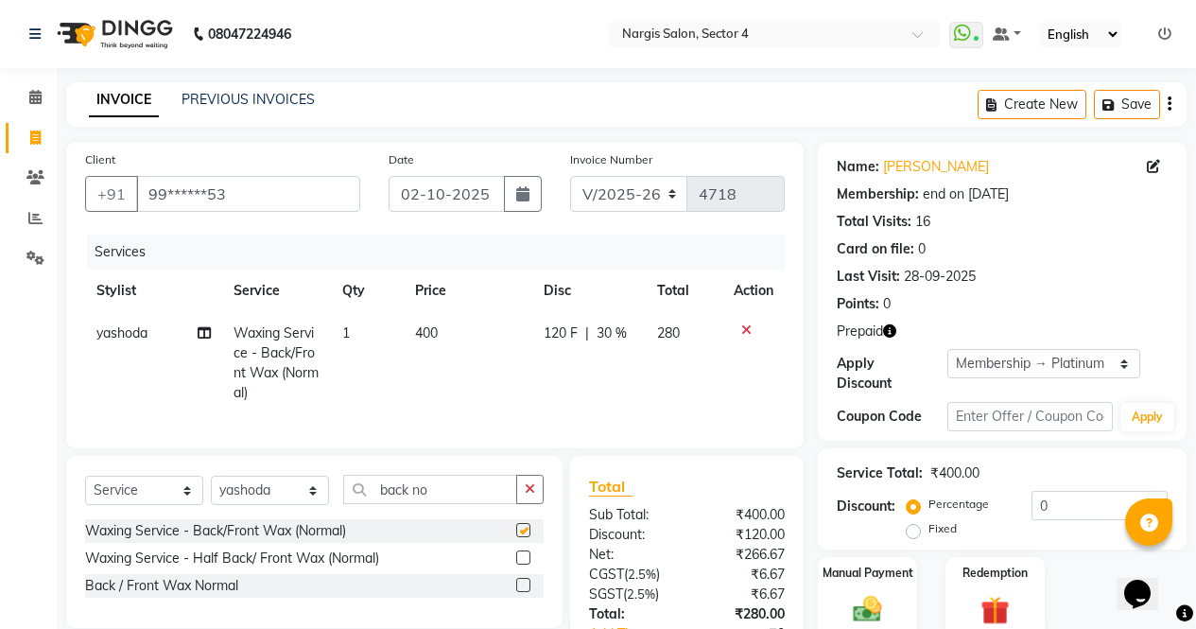
checkbox input "false"
click at [466, 504] on input "back no" at bounding box center [430, 489] width 174 height 29
type input "b"
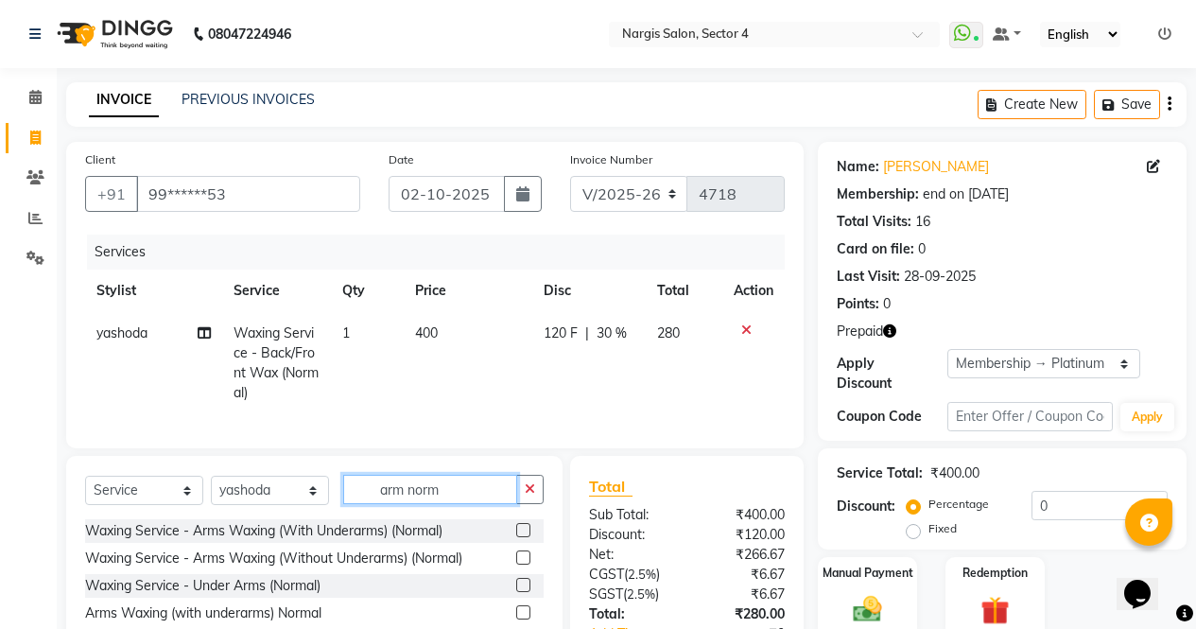
type input "arm norm"
click at [523, 537] on label at bounding box center [523, 530] width 14 height 14
click at [523, 537] on input "checkbox" at bounding box center [522, 531] width 12 height 12
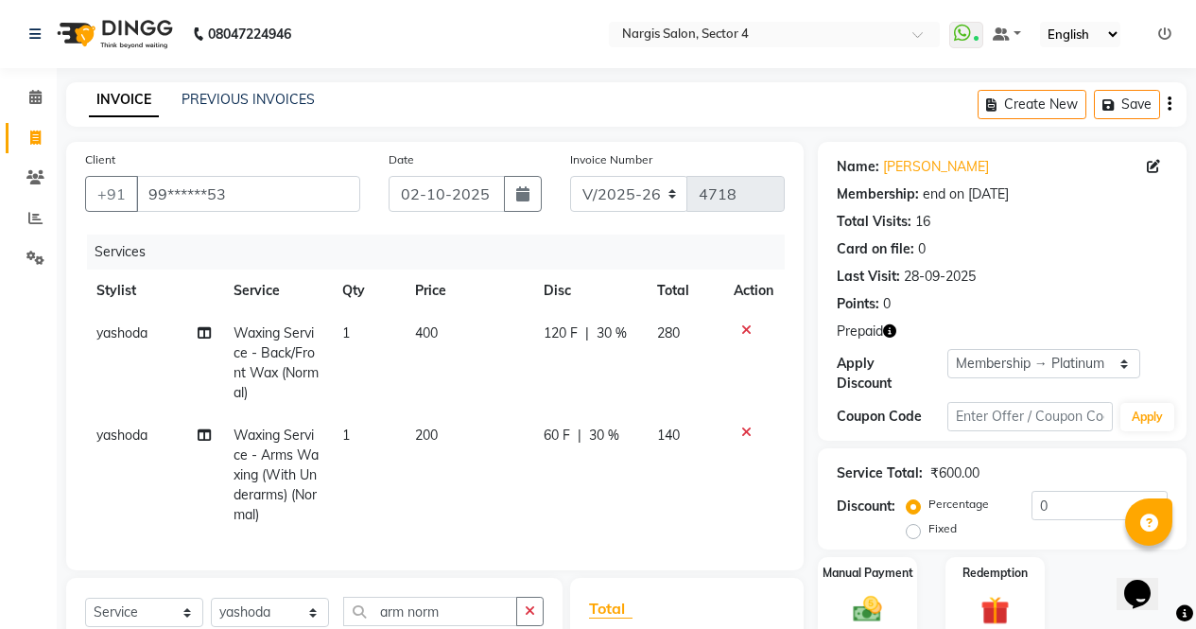
checkbox input "false"
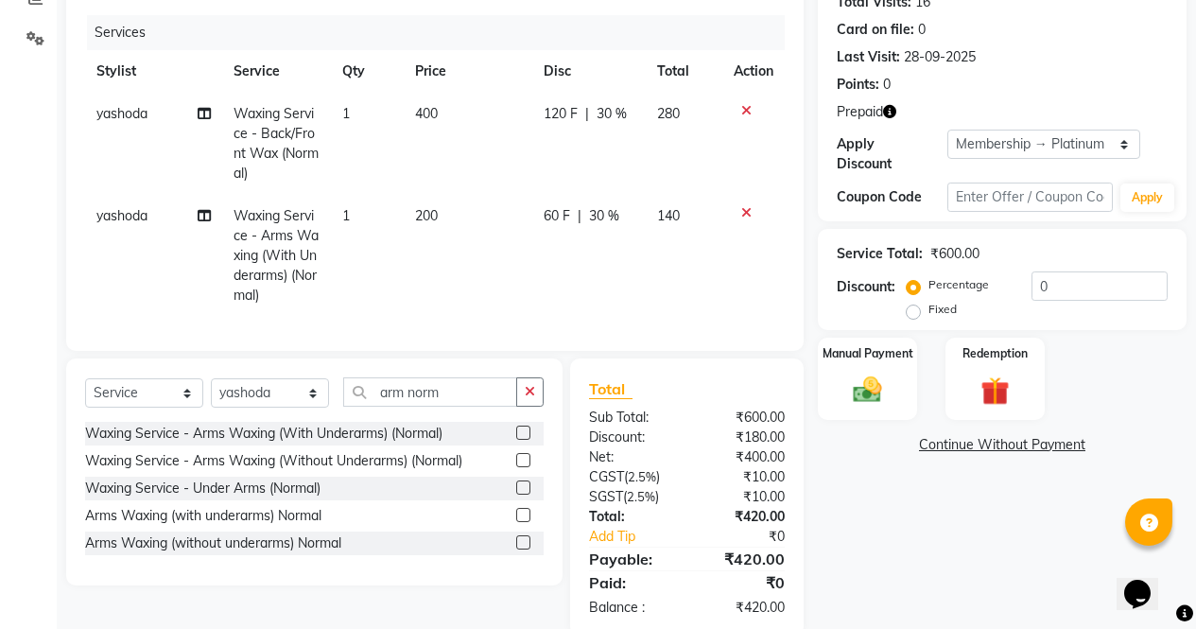
scroll to position [256, 0]
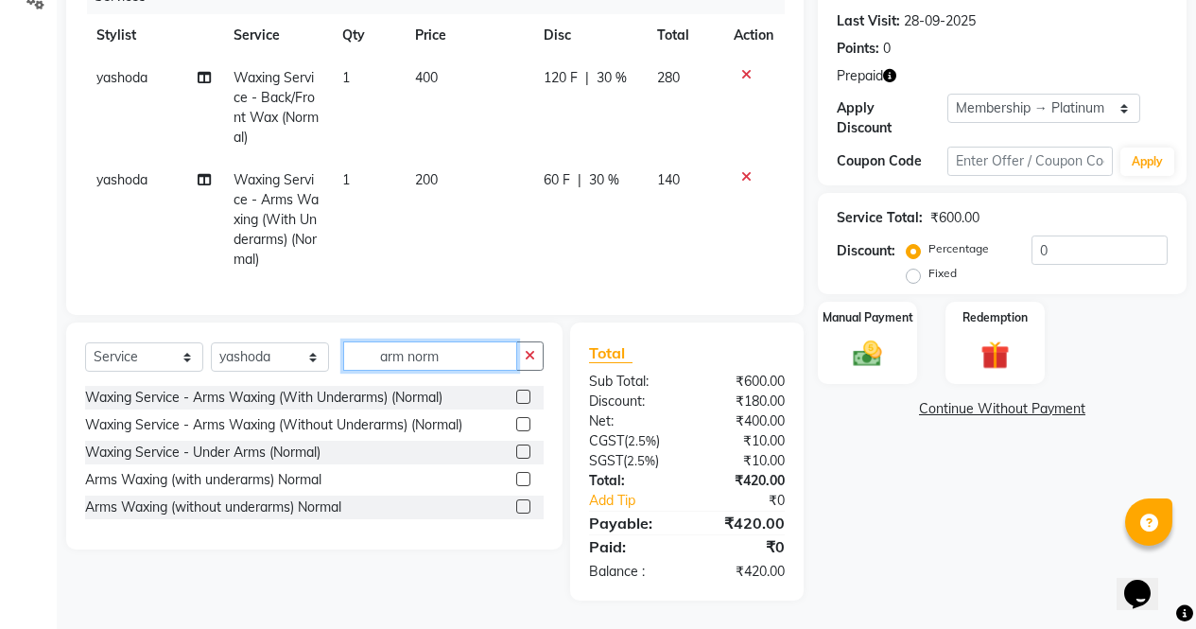
click at [456, 371] on input "arm norm" at bounding box center [430, 355] width 174 height 29
type input "a"
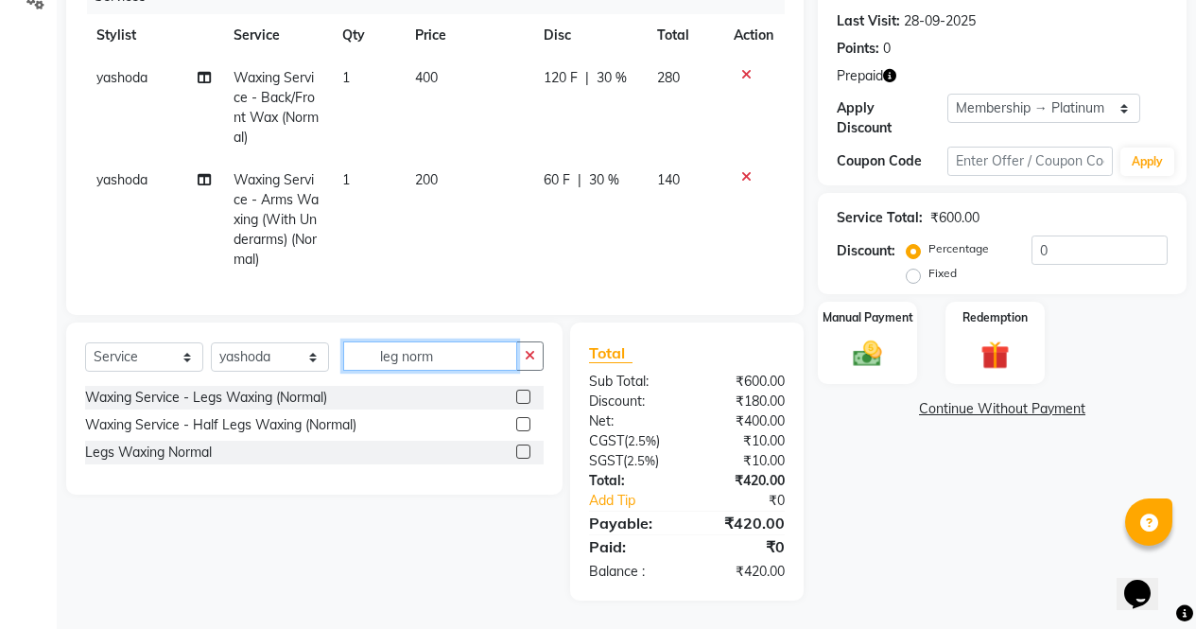
type input "leg norm"
click at [521, 404] on label at bounding box center [523, 397] width 14 height 14
click at [521, 404] on input "checkbox" at bounding box center [522, 398] width 12 height 12
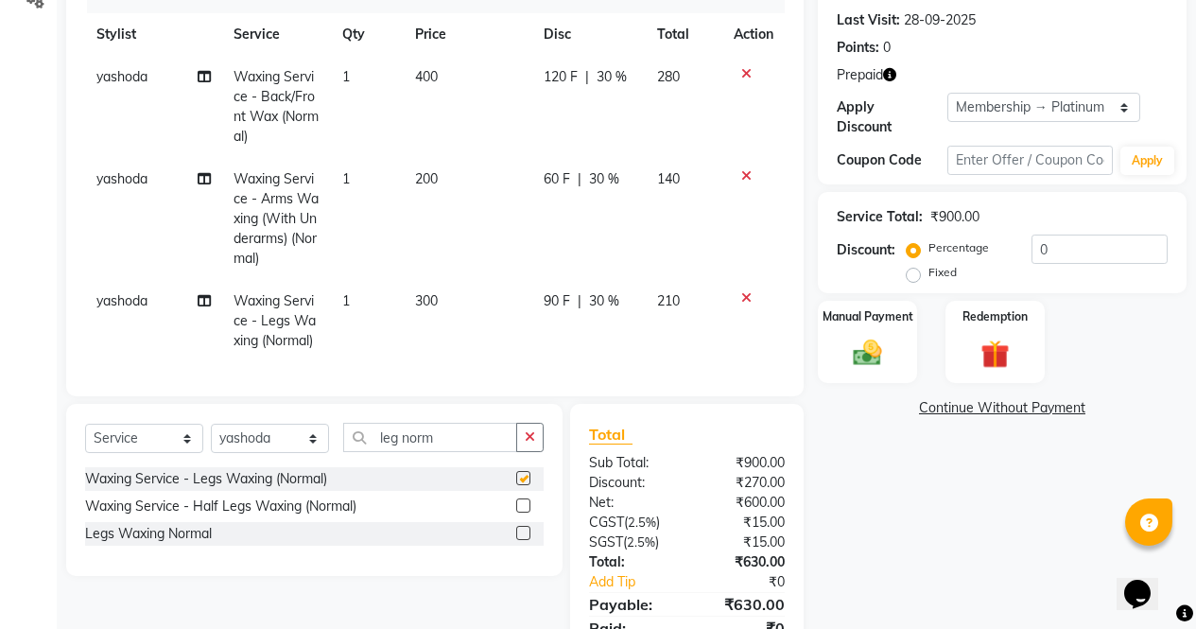
checkbox input "false"
click at [455, 452] on input "leg norm" at bounding box center [430, 437] width 174 height 29
type input "l"
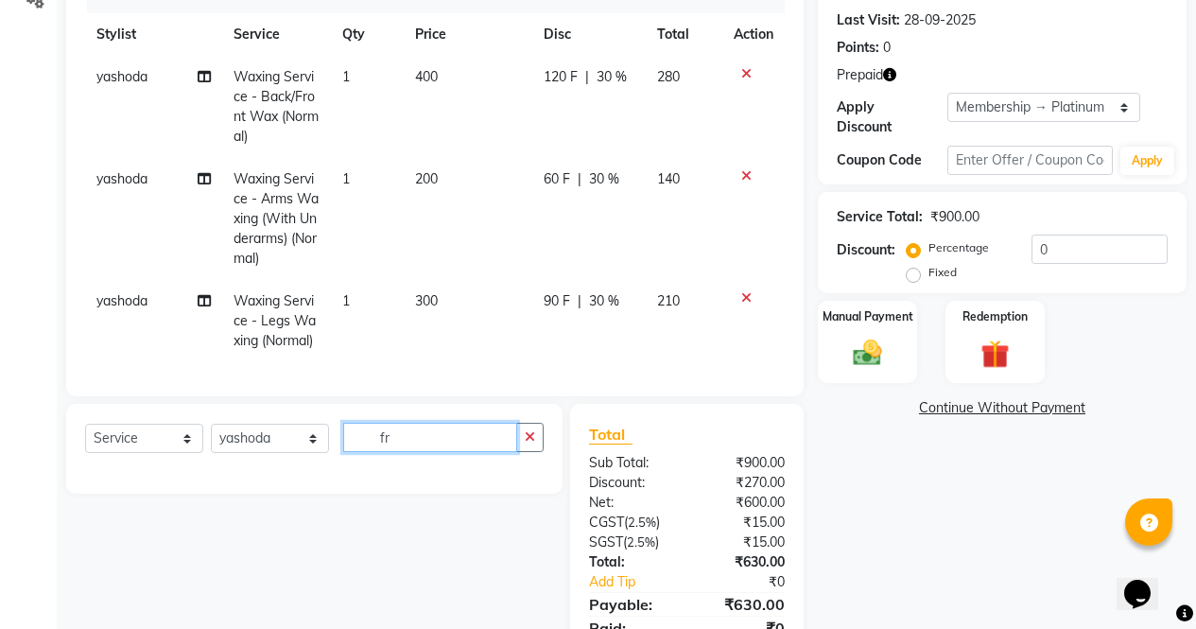
type input "f"
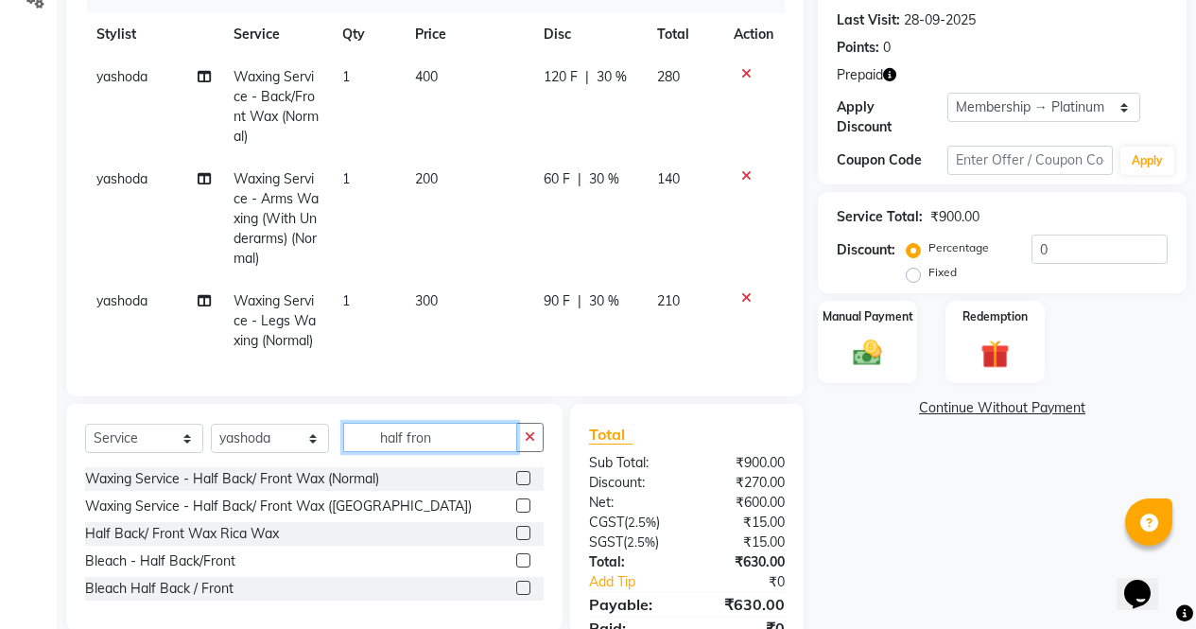
type input "half fron"
click at [522, 485] on label at bounding box center [523, 478] width 14 height 14
click at [522, 485] on input "checkbox" at bounding box center [522, 479] width 12 height 12
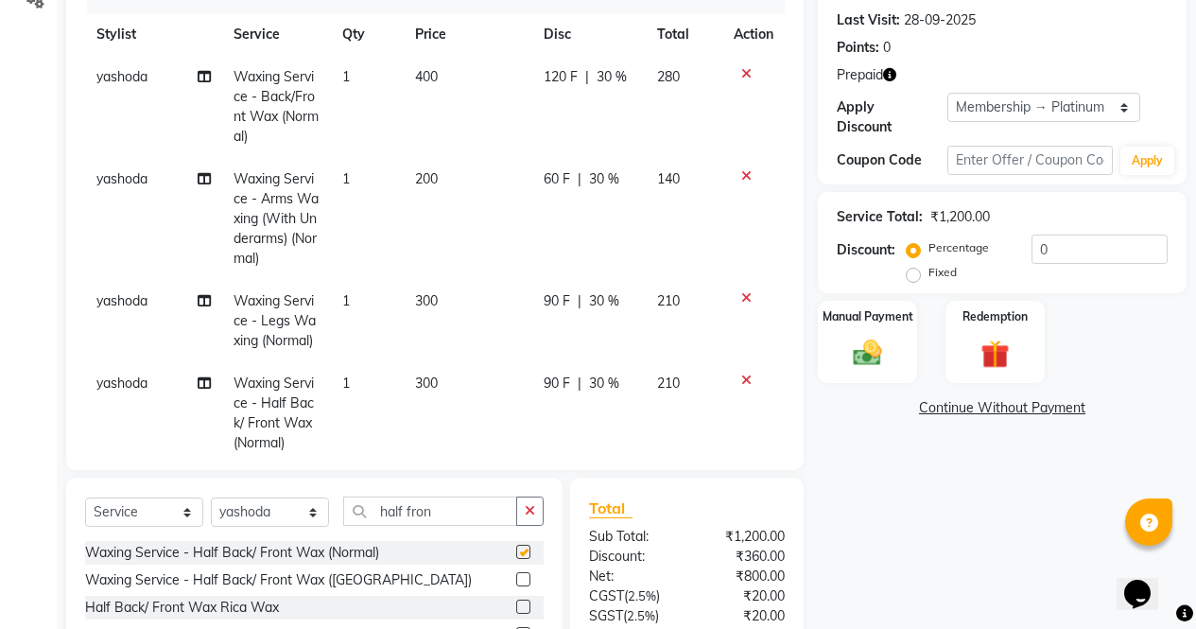
checkbox input "false"
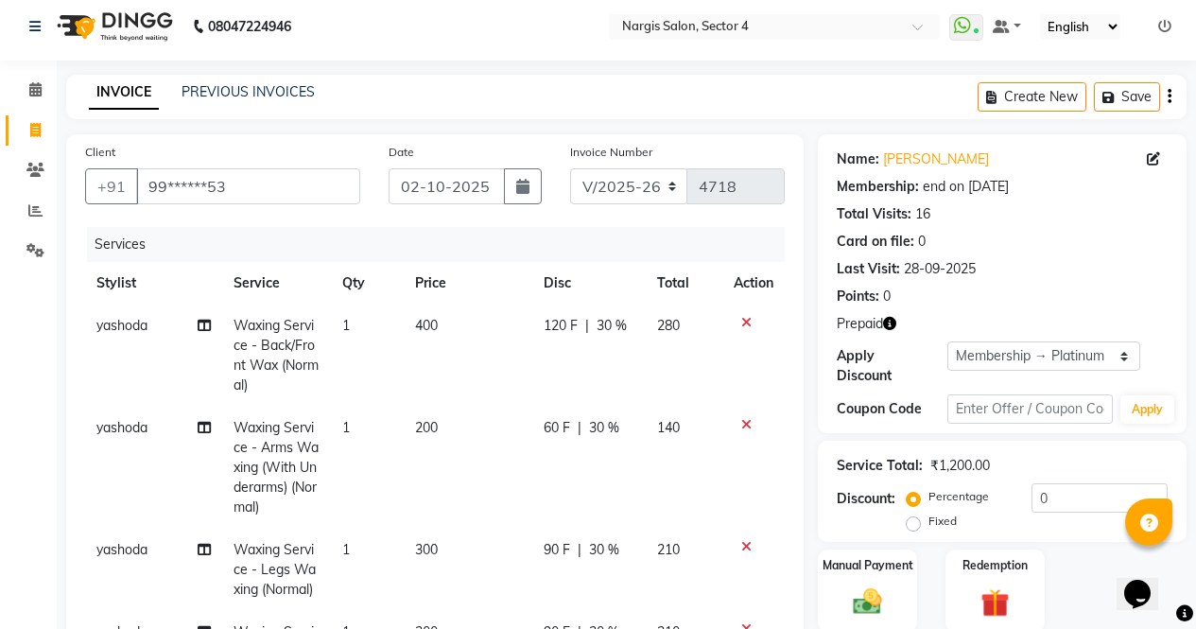
scroll to position [0, 0]
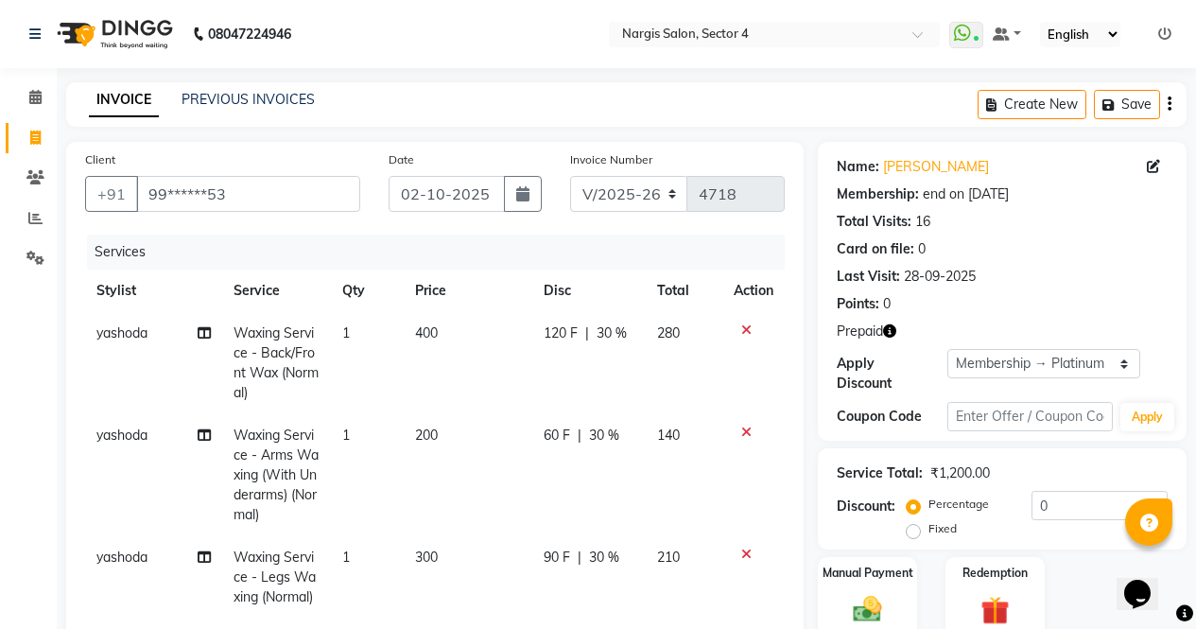
click at [895, 339] on button "button" at bounding box center [889, 332] width 13 height 20
click at [1143, 103] on button "Save" at bounding box center [1127, 104] width 66 height 29
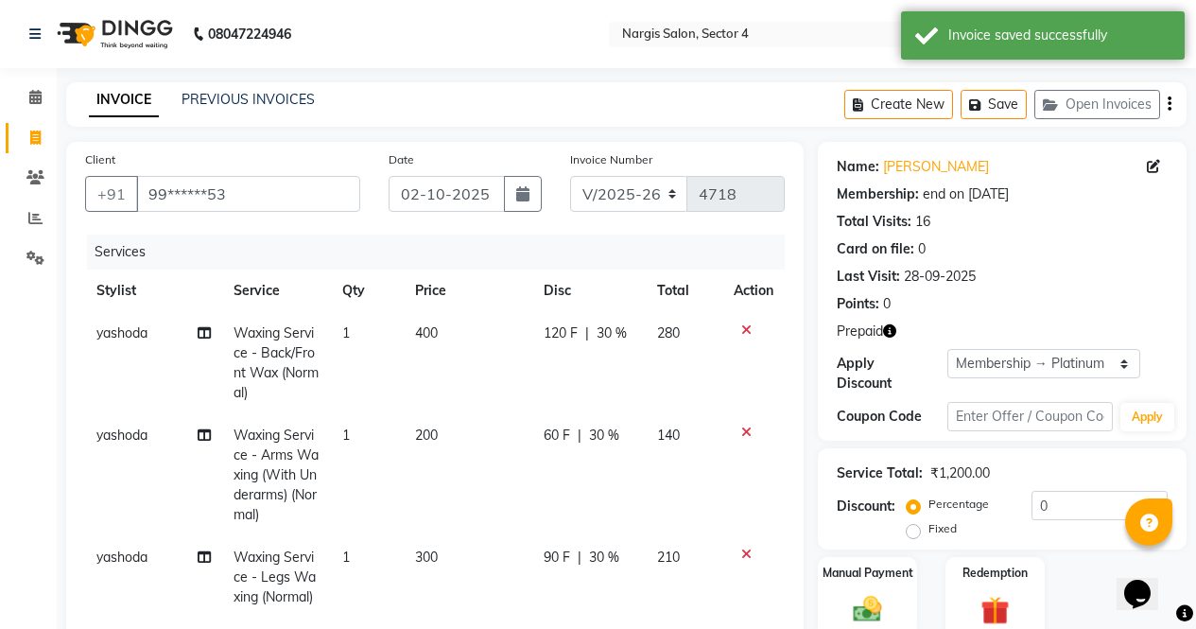
click at [118, 31] on img at bounding box center [113, 34] width 130 height 53
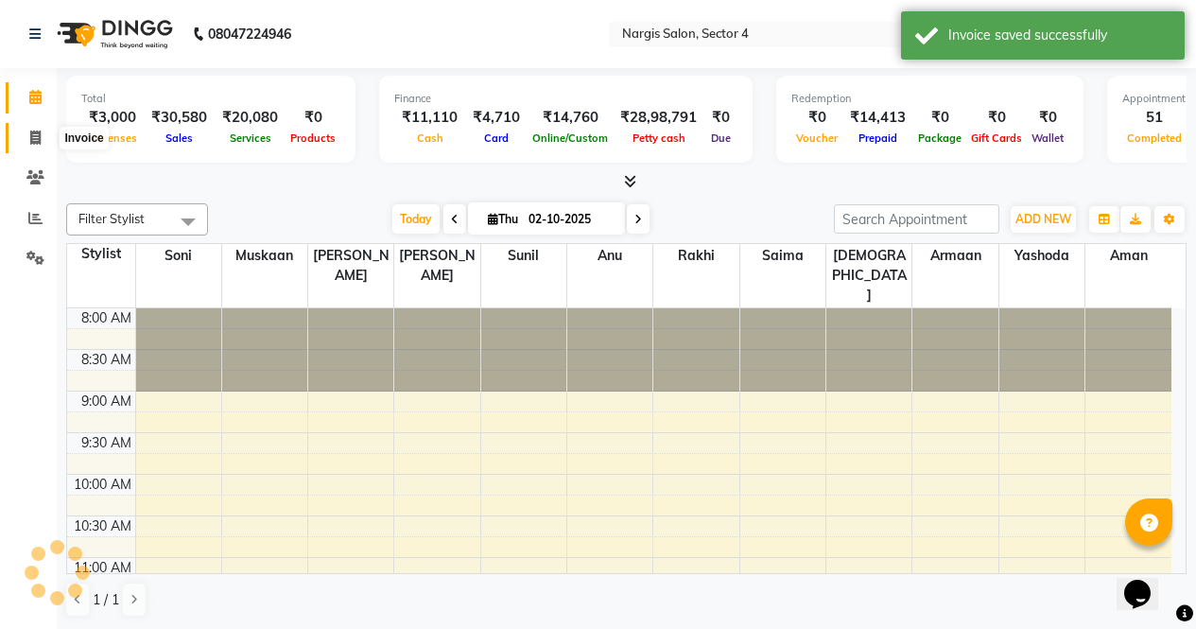
click at [32, 131] on icon at bounding box center [35, 138] width 10 height 14
select select "service"
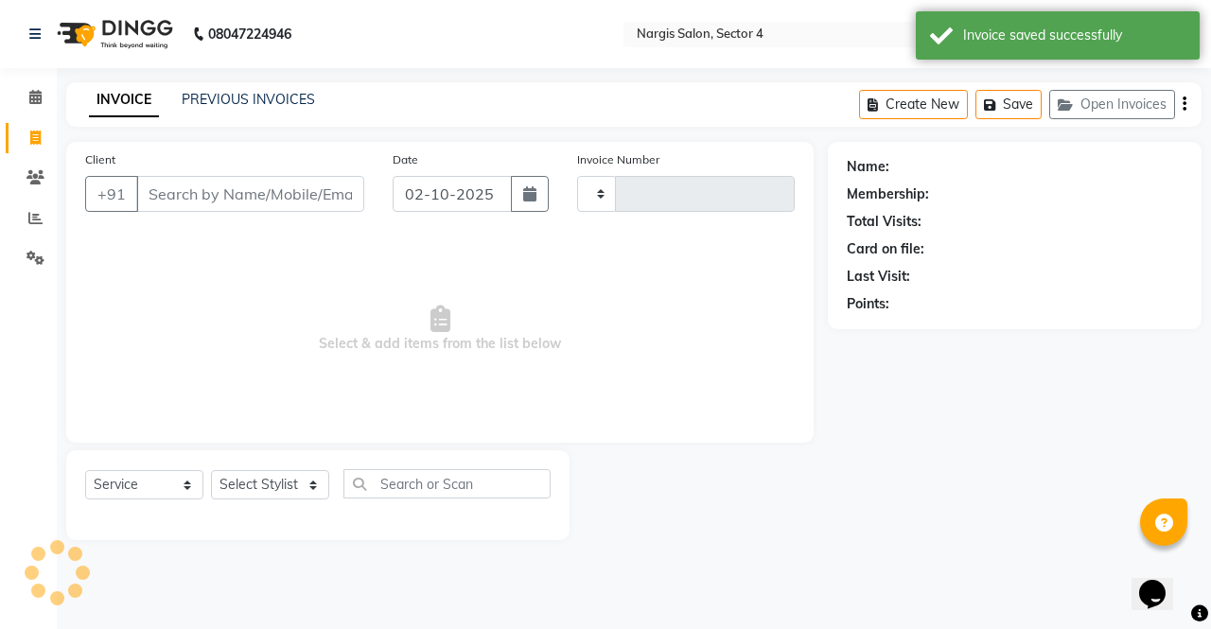
type input "4718"
select select "4130"
click at [220, 95] on link "PREVIOUS INVOICES" at bounding box center [248, 99] width 133 height 17
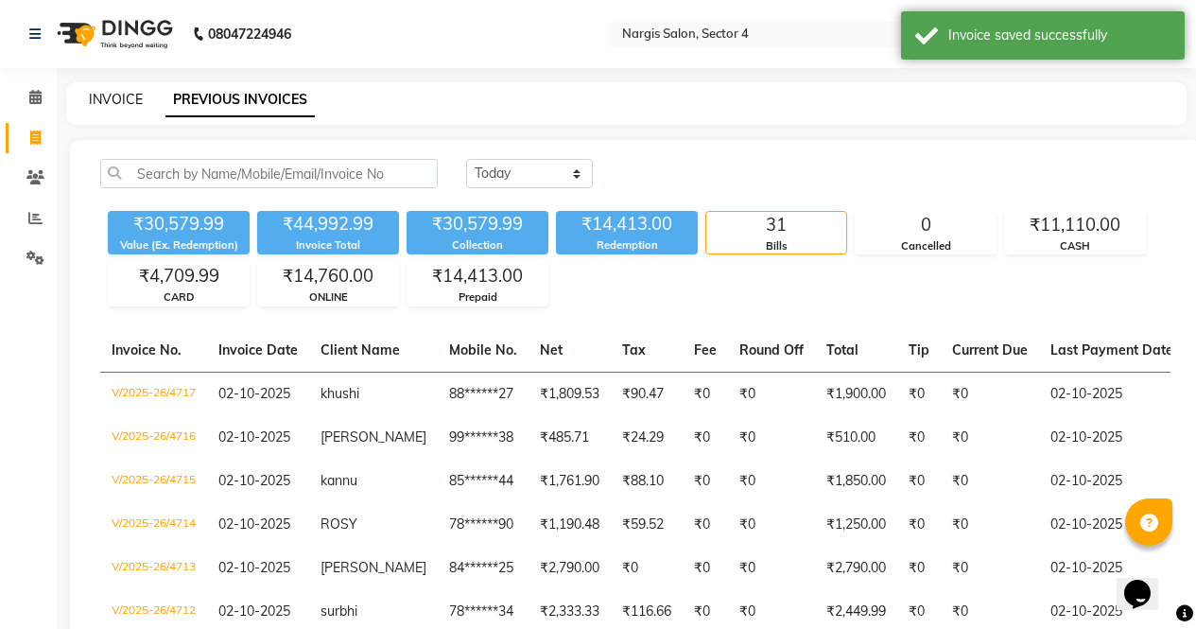
click at [111, 97] on link "INVOICE" at bounding box center [116, 99] width 54 height 17
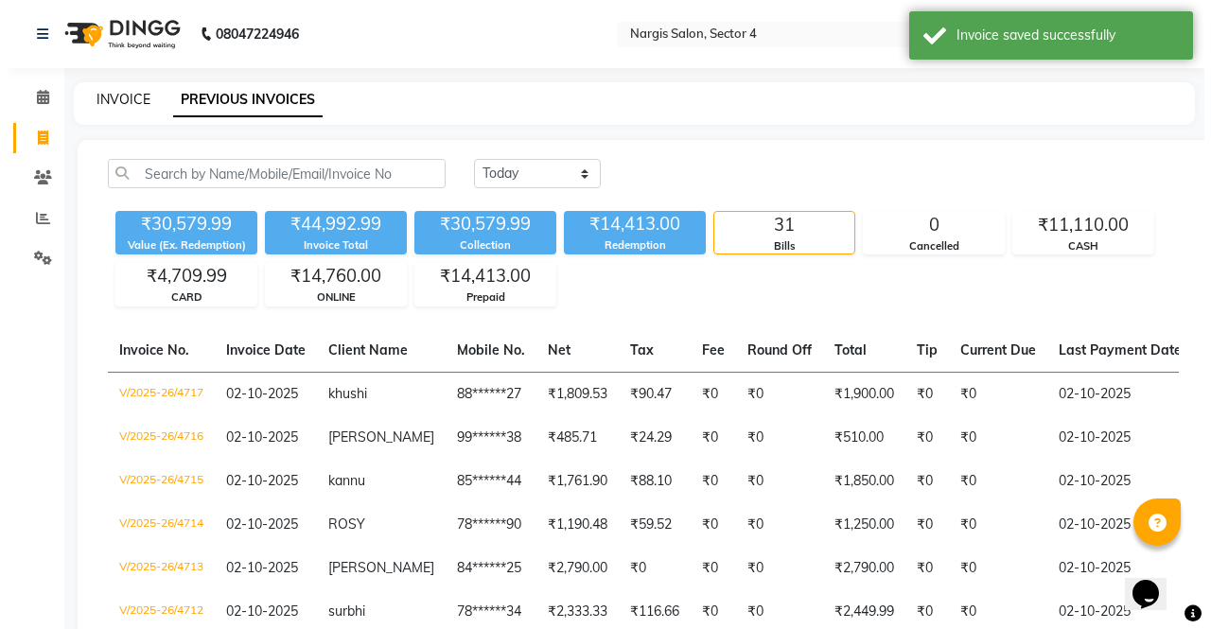
select select "4130"
select select "service"
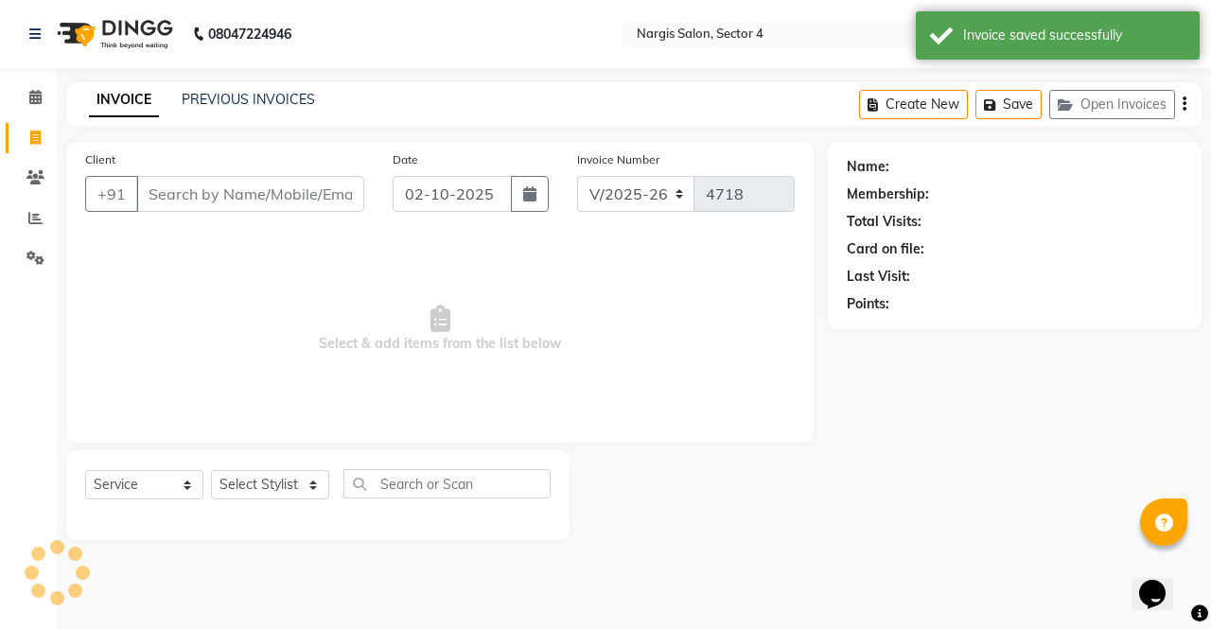
click at [247, 185] on input "Client" at bounding box center [250, 194] width 228 height 36
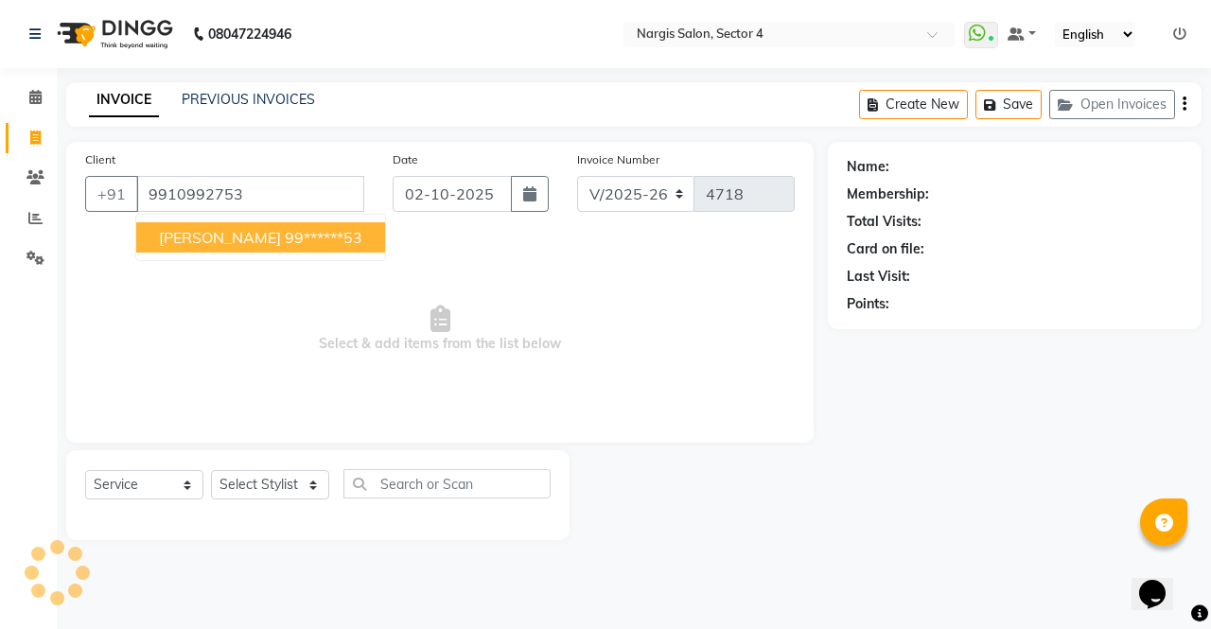
type input "9910992753"
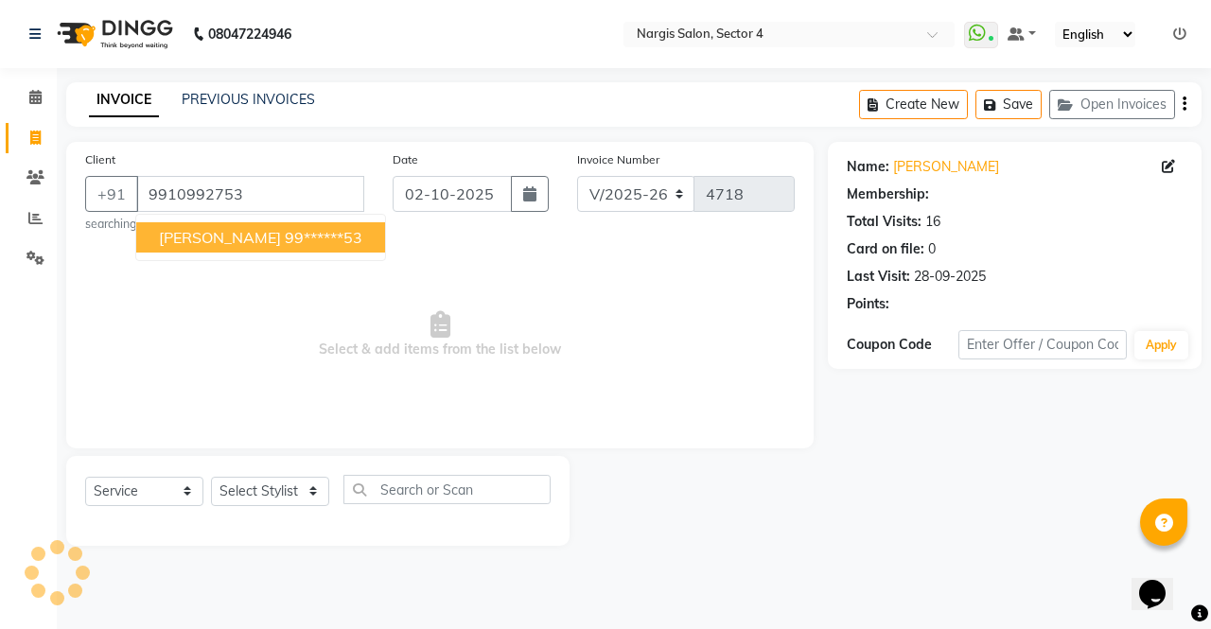
select select "1: Object"
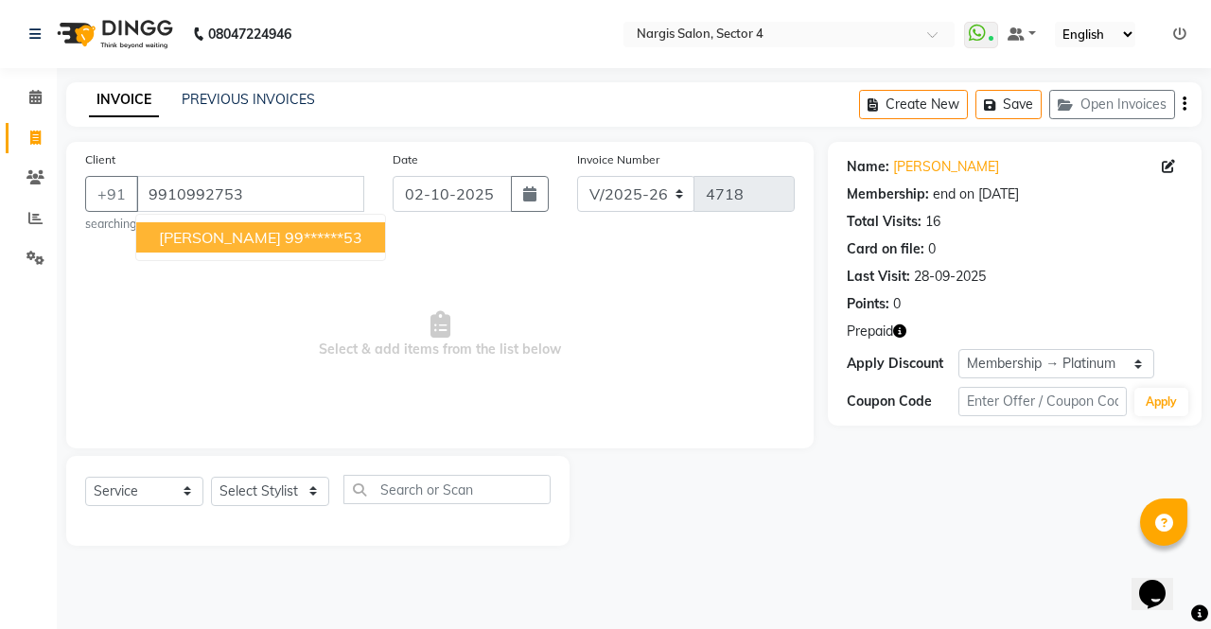
click at [213, 236] on span "[PERSON_NAME]" at bounding box center [220, 237] width 122 height 19
type input "99******53"
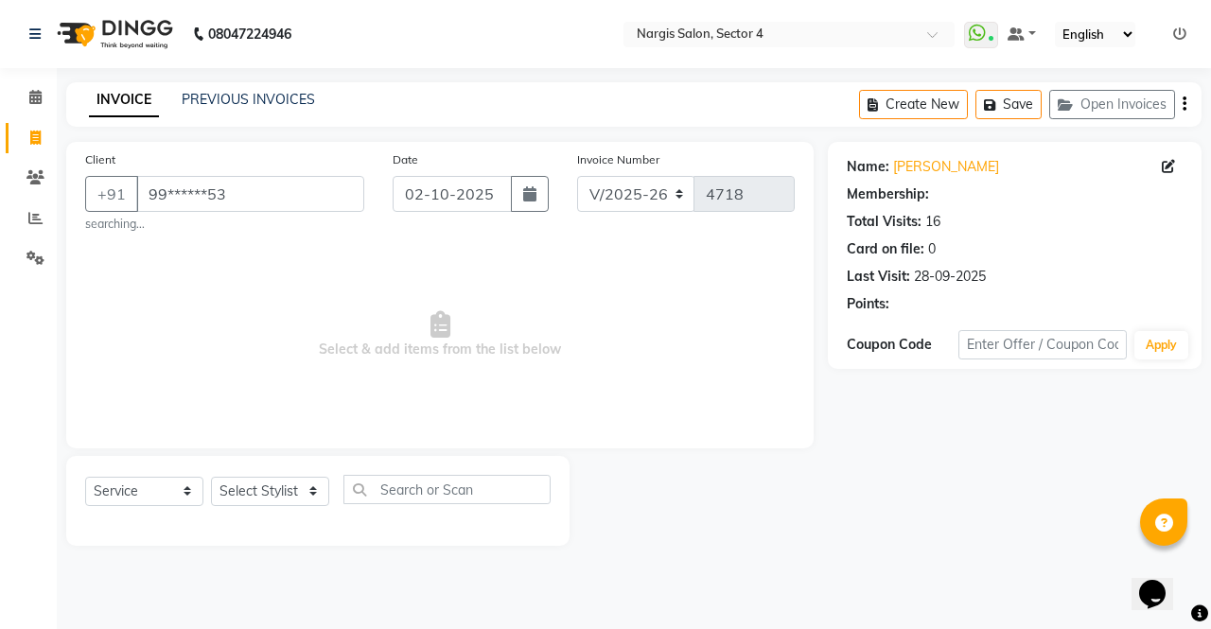
select select "1: Object"
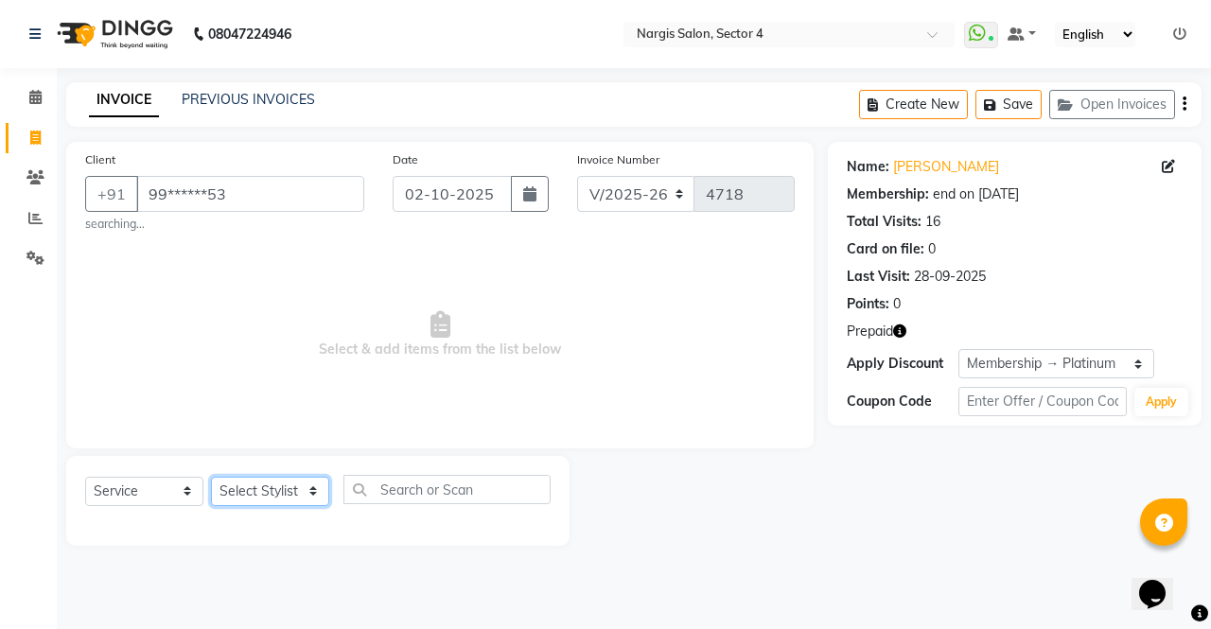
click at [248, 487] on select "Select Stylist [PERSON_NAME] [PERSON_NAME] [PERSON_NAME] Front Desk muskaan rak…" at bounding box center [270, 491] width 118 height 29
click at [151, 496] on select "Select Service Product Membership Package Voucher Prepaid Gift Card" at bounding box center [144, 491] width 118 height 29
select select "membership"
click at [85, 477] on select "Select Service Product Membership Package Voucher Prepaid Gift Card" at bounding box center [144, 491] width 118 height 29
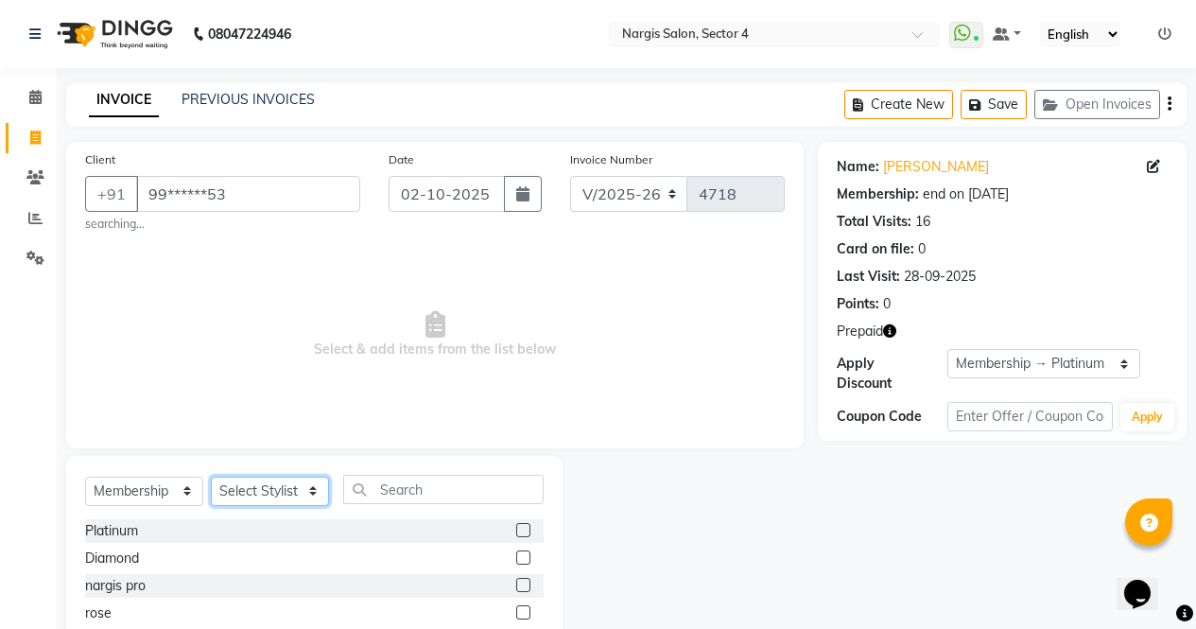
click at [277, 496] on select "Select Stylist [PERSON_NAME] [PERSON_NAME] [PERSON_NAME] Front Desk muskaan rak…" at bounding box center [270, 491] width 118 height 29
select select "62008"
click at [211, 477] on select "Select Stylist [PERSON_NAME] [PERSON_NAME] [PERSON_NAME] Front Desk muskaan rak…" at bounding box center [270, 491] width 118 height 29
click at [519, 534] on label at bounding box center [523, 530] width 14 height 14
click at [519, 534] on input "checkbox" at bounding box center [522, 531] width 12 height 12
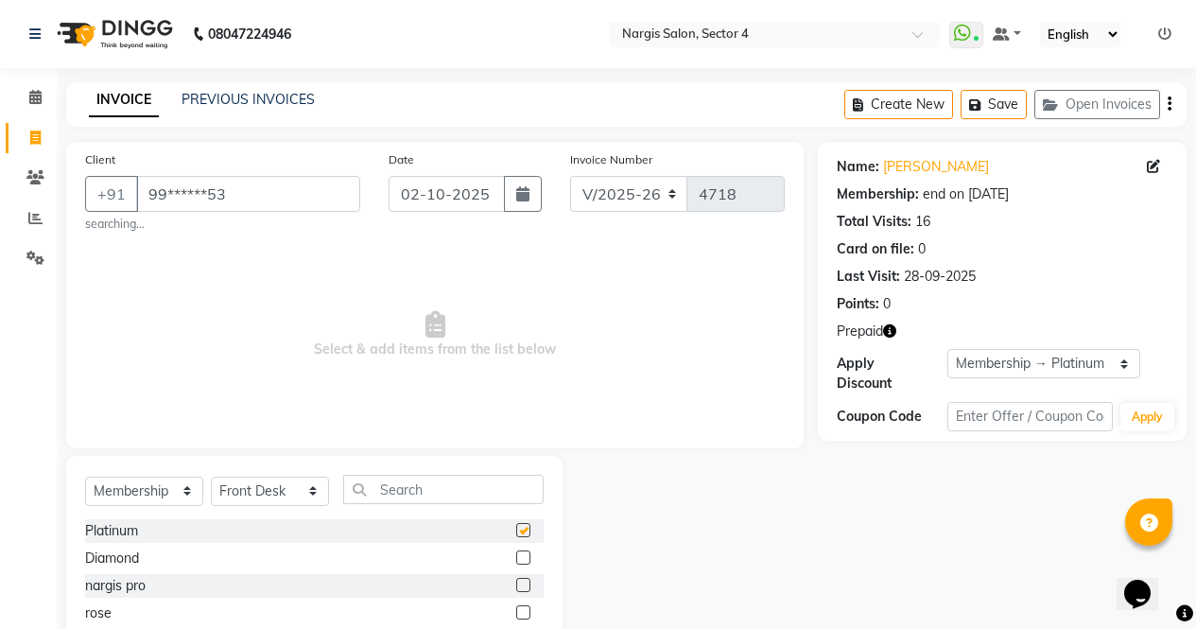
select select "select"
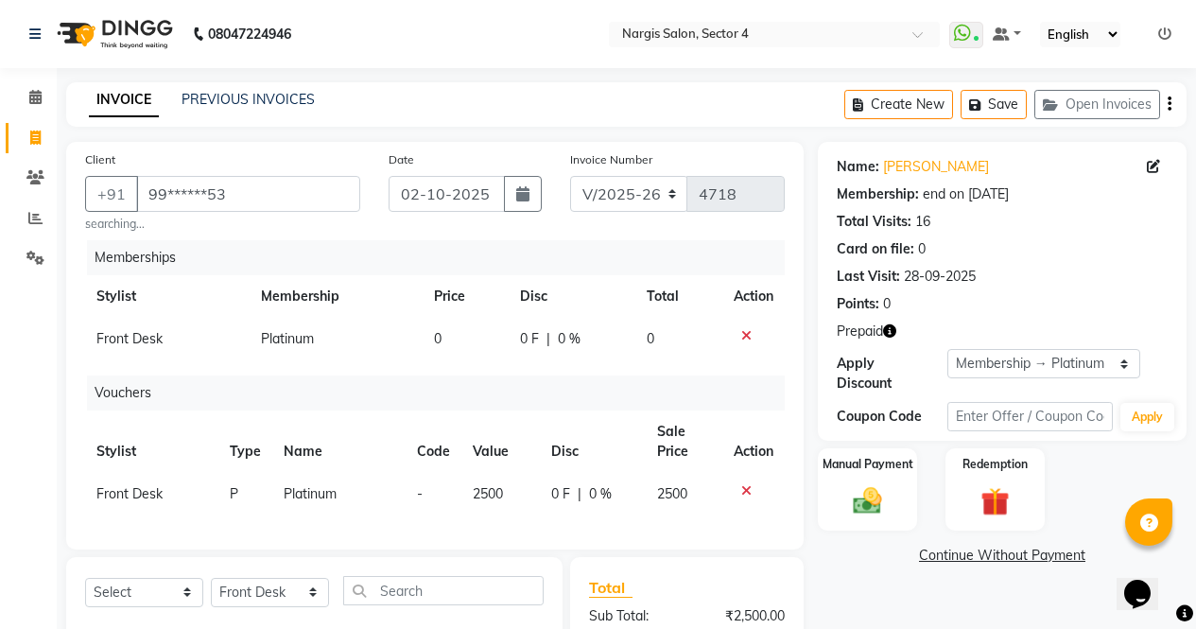
scroll to position [189, 0]
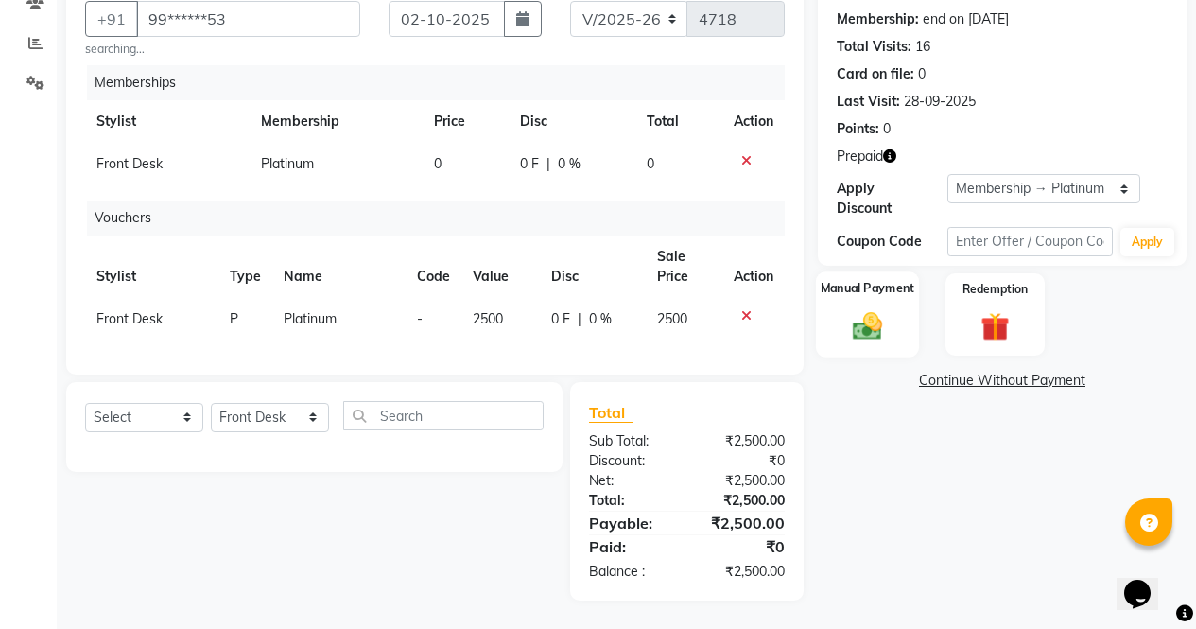
click at [861, 277] on div "Manual Payment" at bounding box center [867, 314] width 103 height 86
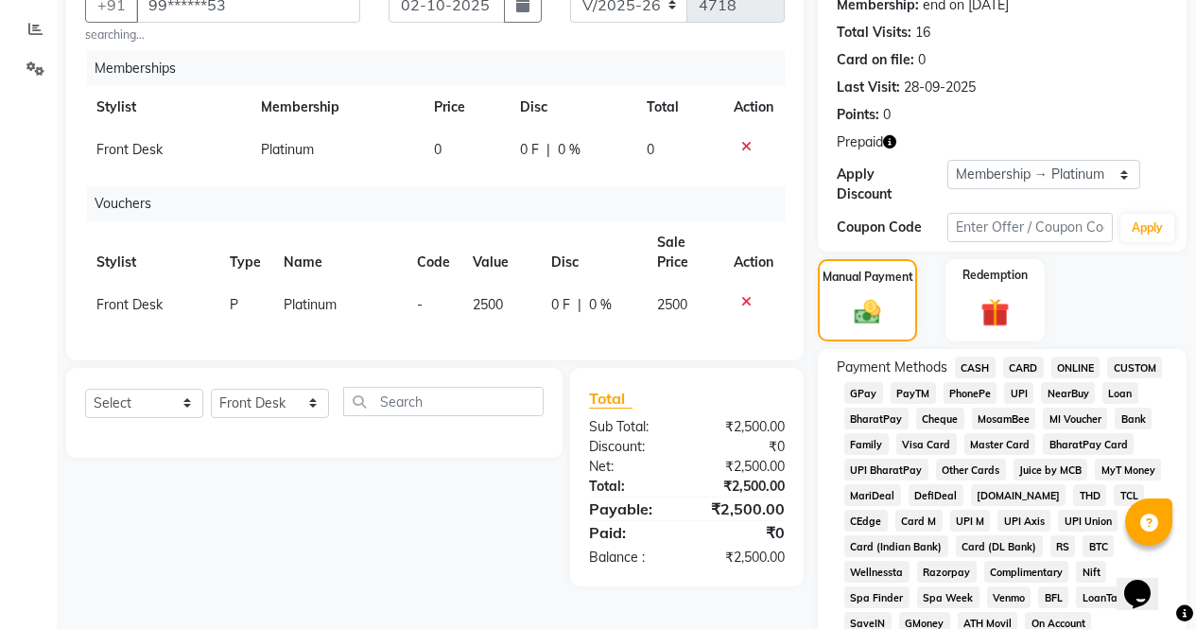
click at [1076, 382] on span "NearBuy" at bounding box center [1068, 393] width 54 height 22
click at [1071, 357] on span "ONLINE" at bounding box center [1076, 368] width 49 height 22
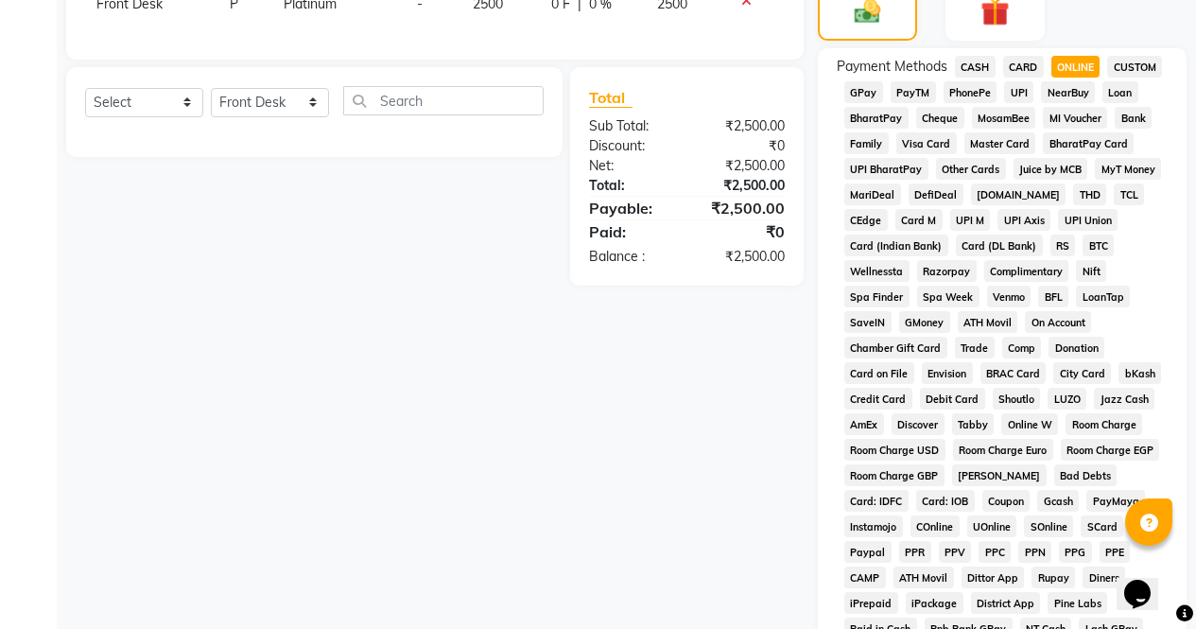
scroll to position [812, 0]
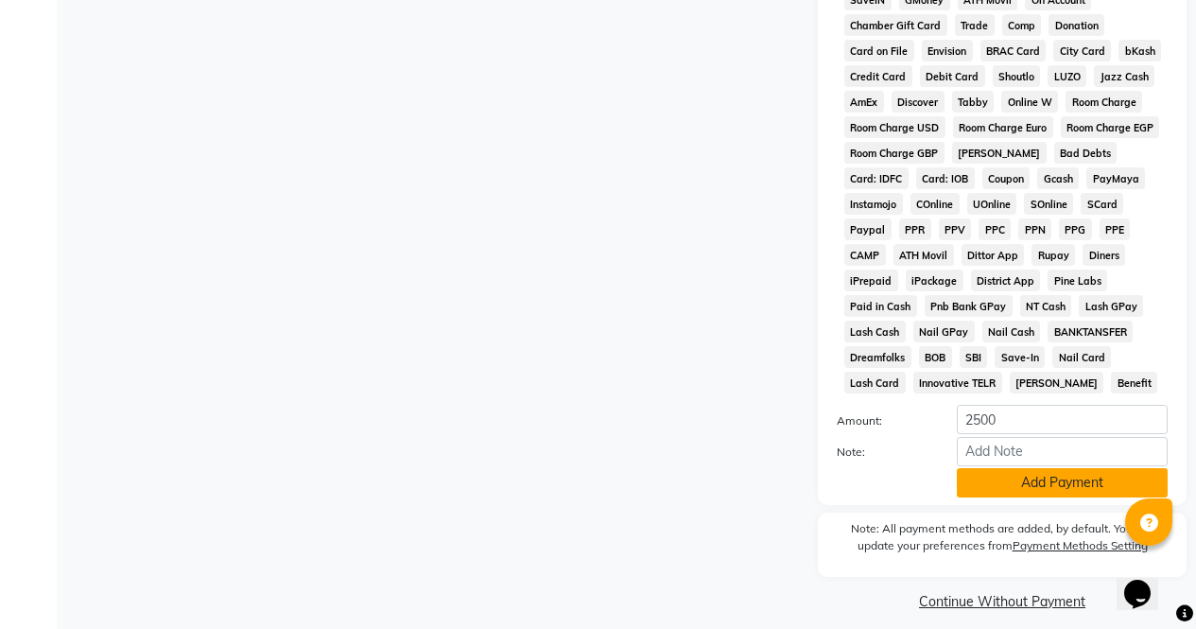
click at [1082, 468] on button "Add Payment" at bounding box center [1062, 482] width 211 height 29
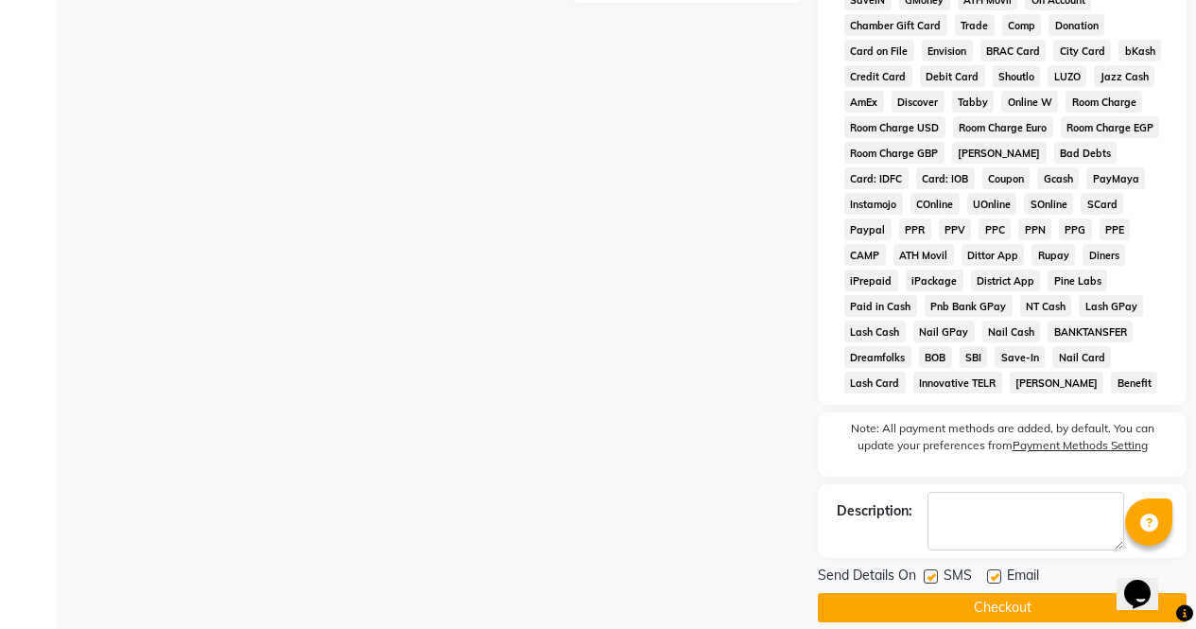
click at [1041, 599] on button "Checkout" at bounding box center [1002, 607] width 369 height 29
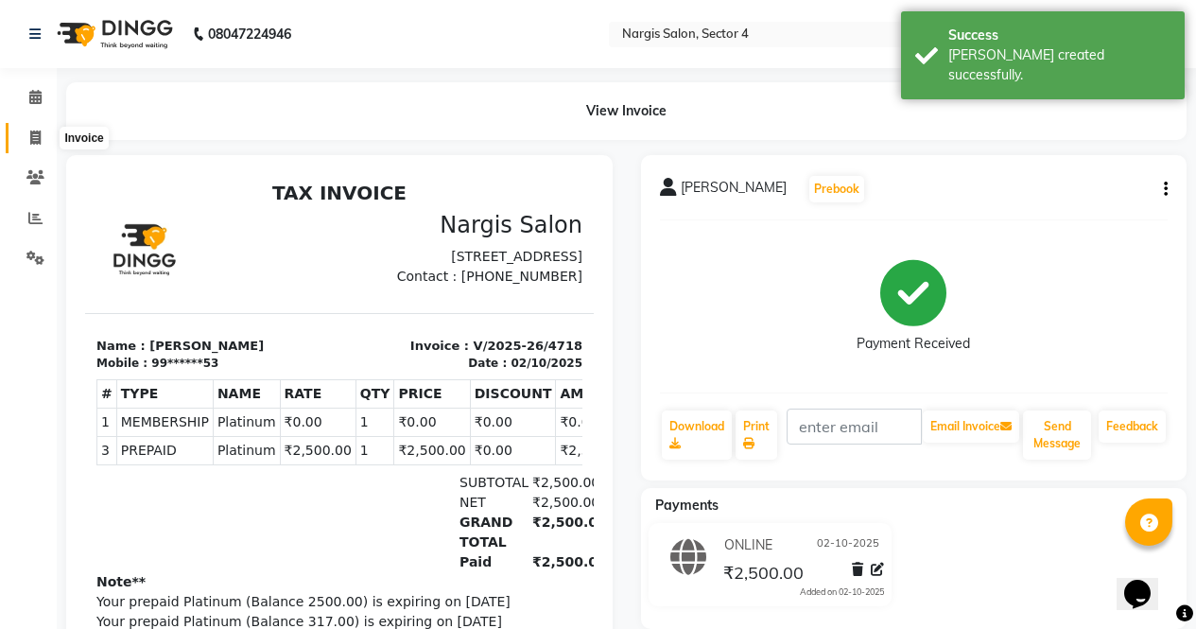
click at [35, 143] on icon at bounding box center [35, 138] width 10 height 14
select select "service"
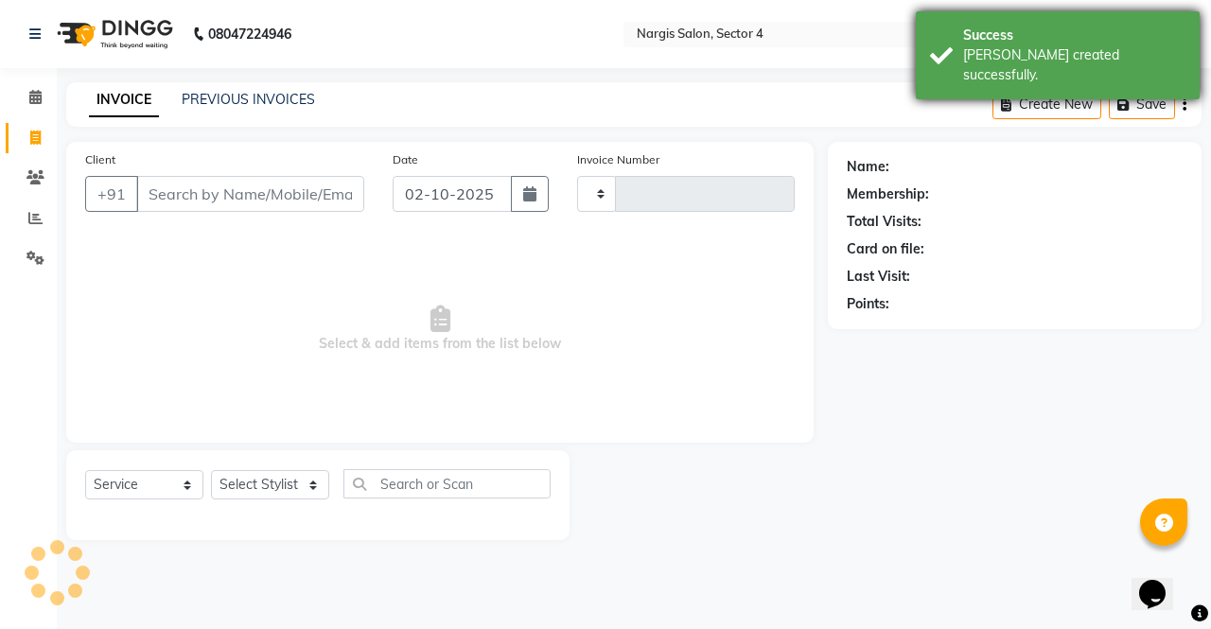
type input "4719"
select select "4130"
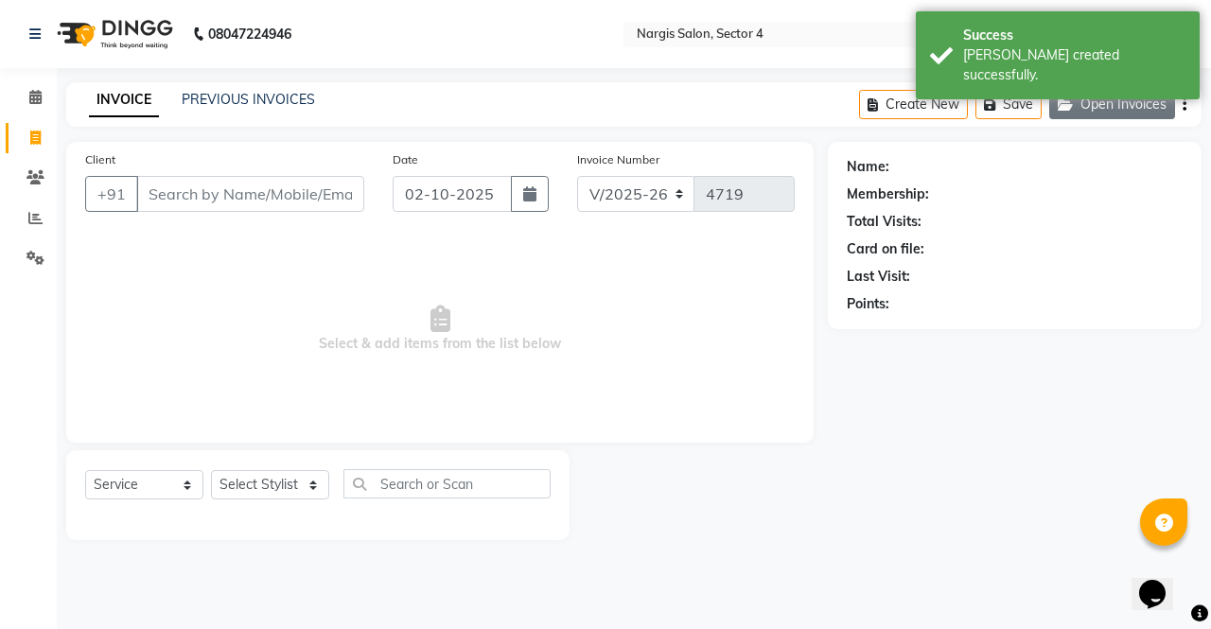
click at [1129, 114] on button "Open Invoices" at bounding box center [1112, 104] width 126 height 29
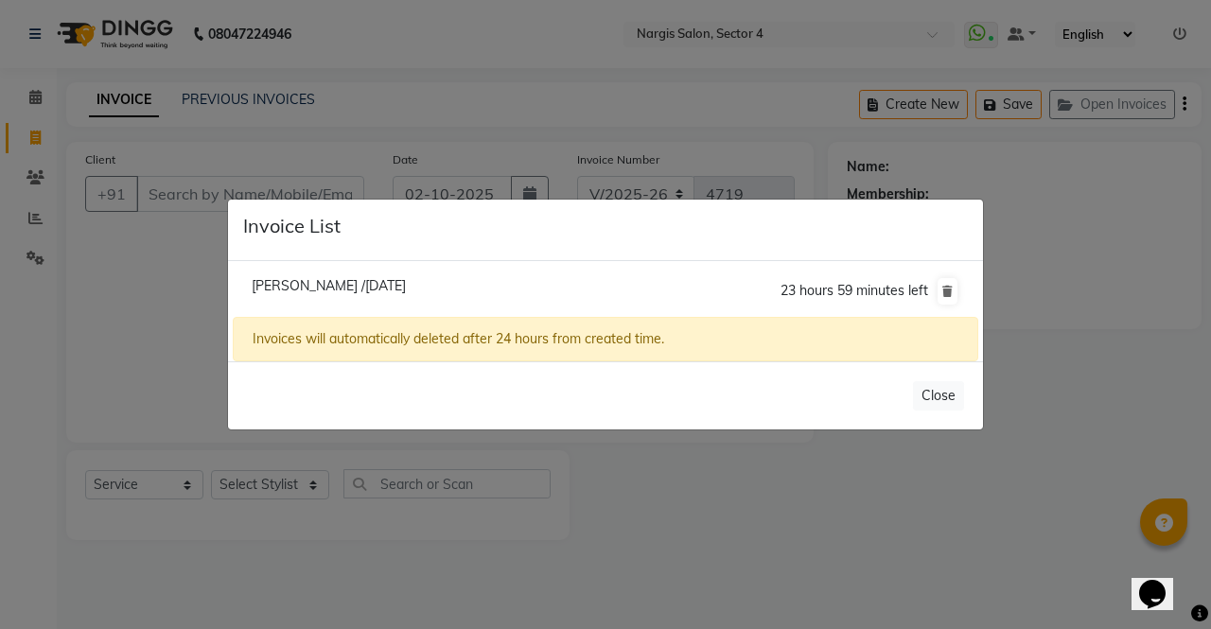
click at [323, 289] on span "[PERSON_NAME] /[DATE]" at bounding box center [329, 285] width 154 height 17
type input "99******53"
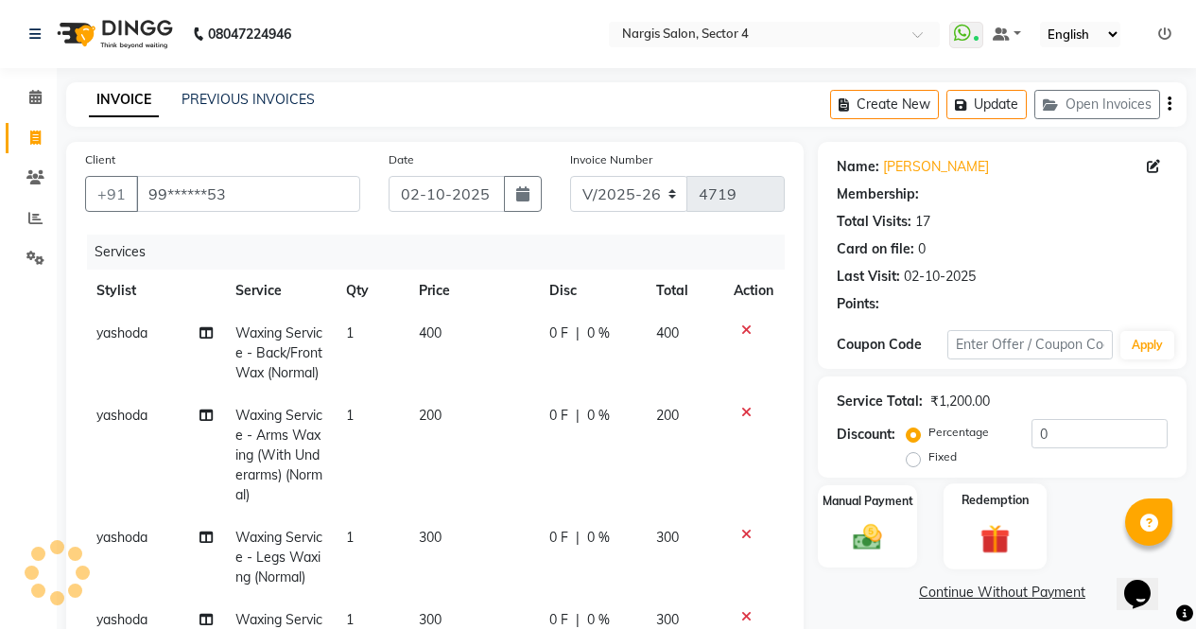
select select "2: Object"
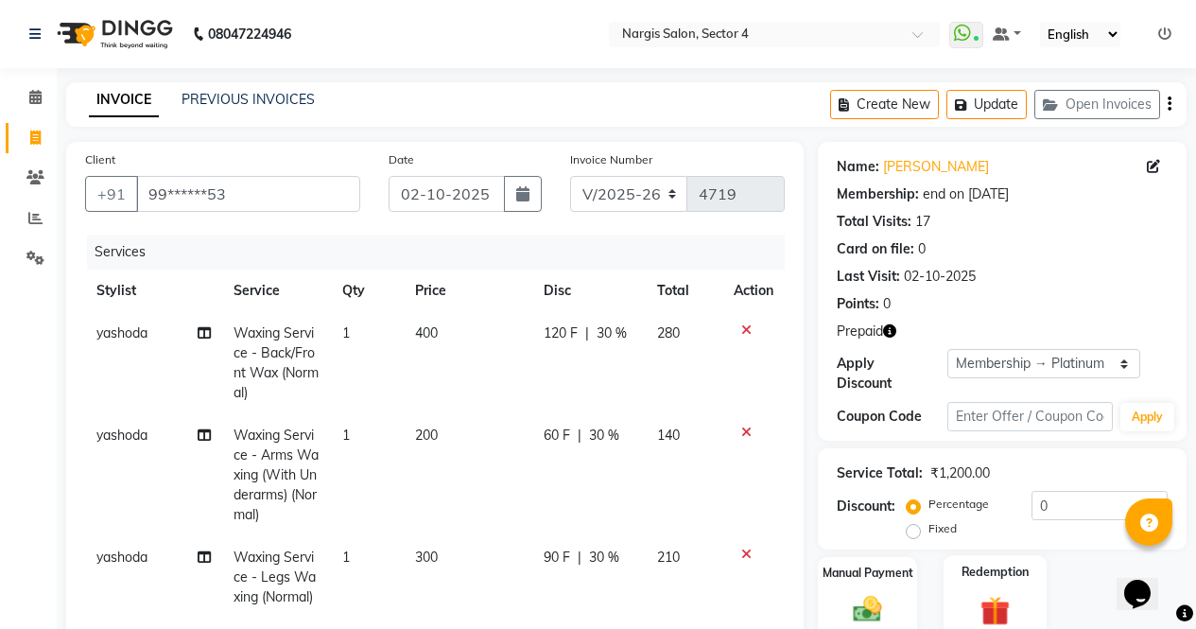
click at [969, 563] on label "Redemption" at bounding box center [996, 572] width 68 height 18
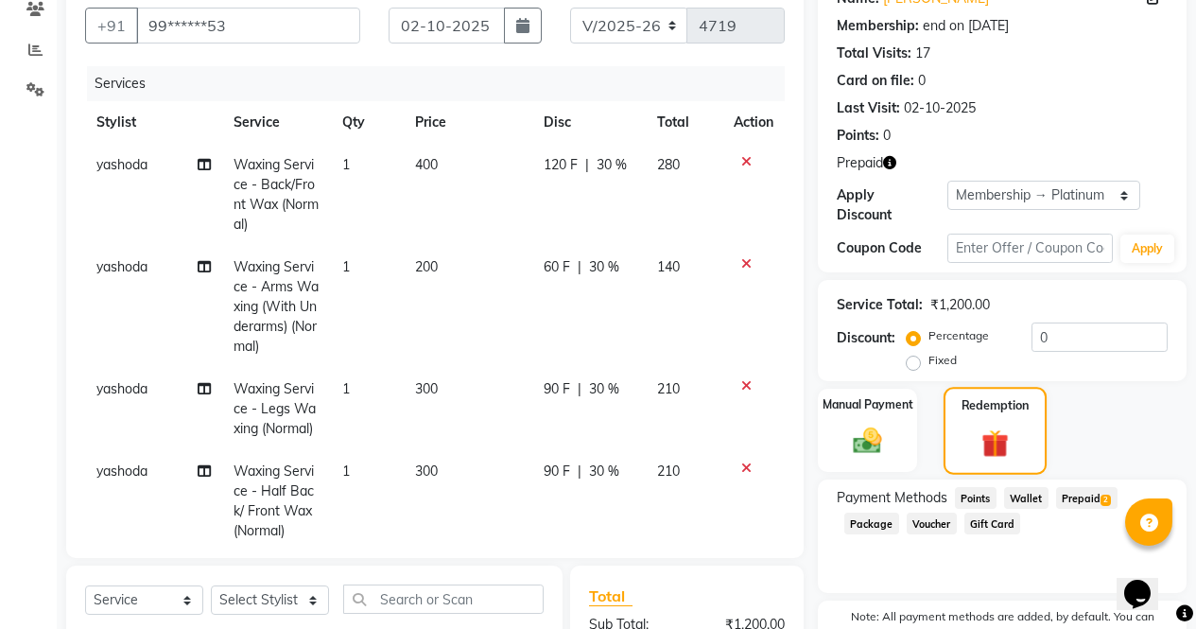
scroll to position [411, 0]
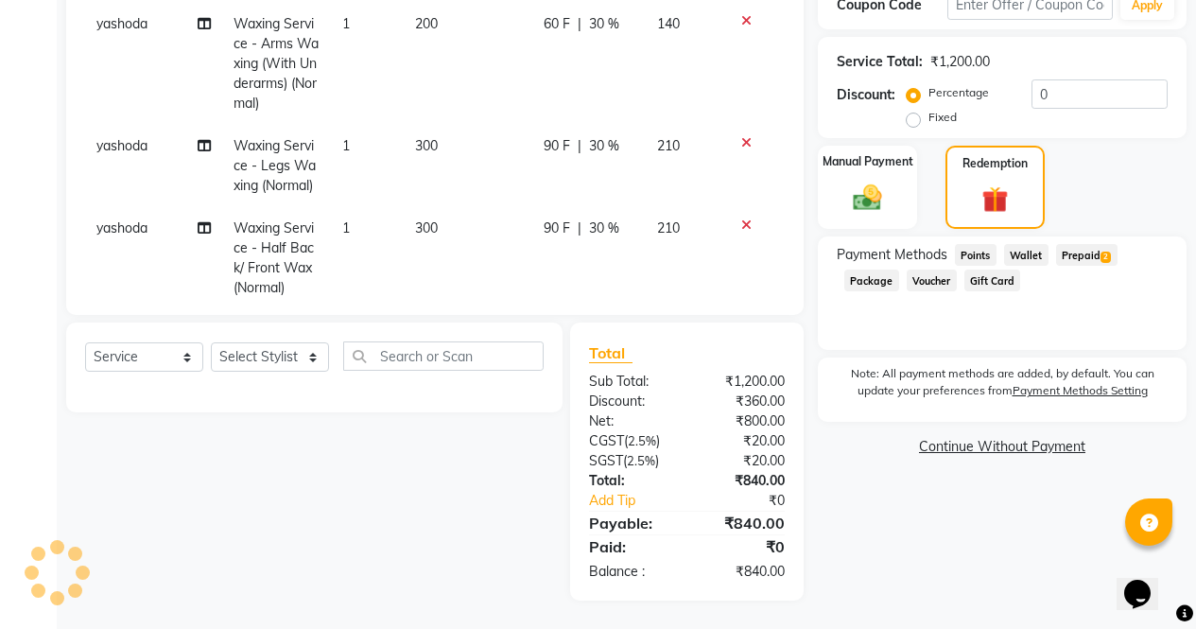
click at [1090, 248] on span "Prepaid 2" at bounding box center [1086, 255] width 61 height 22
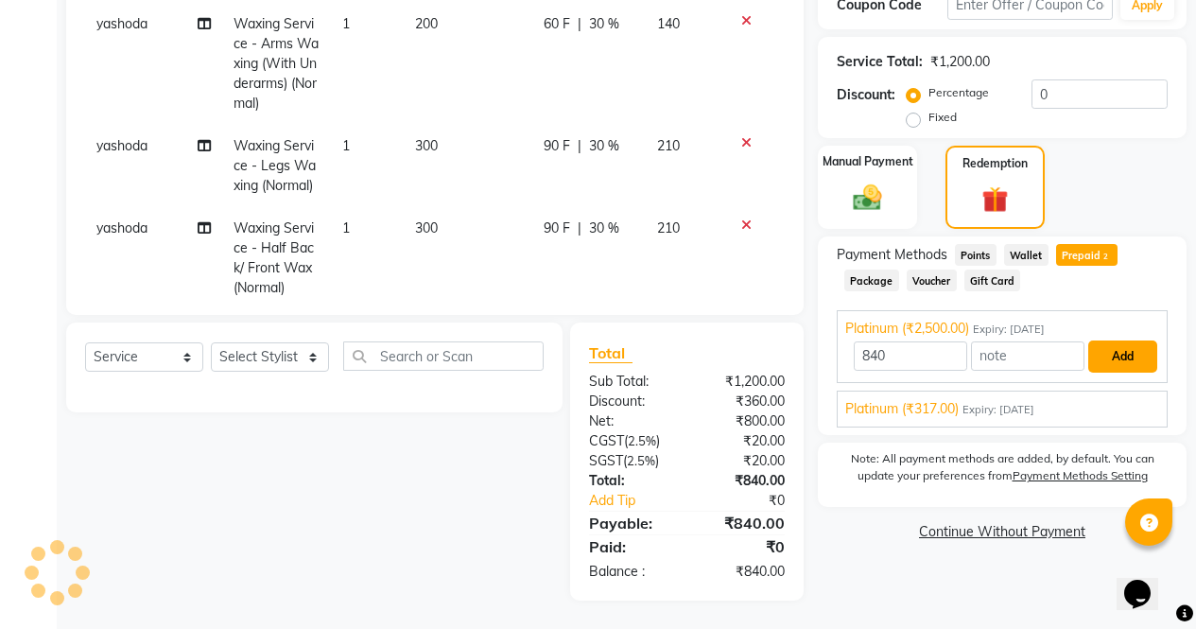
click at [1118, 340] on button "Add" at bounding box center [1123, 356] width 69 height 32
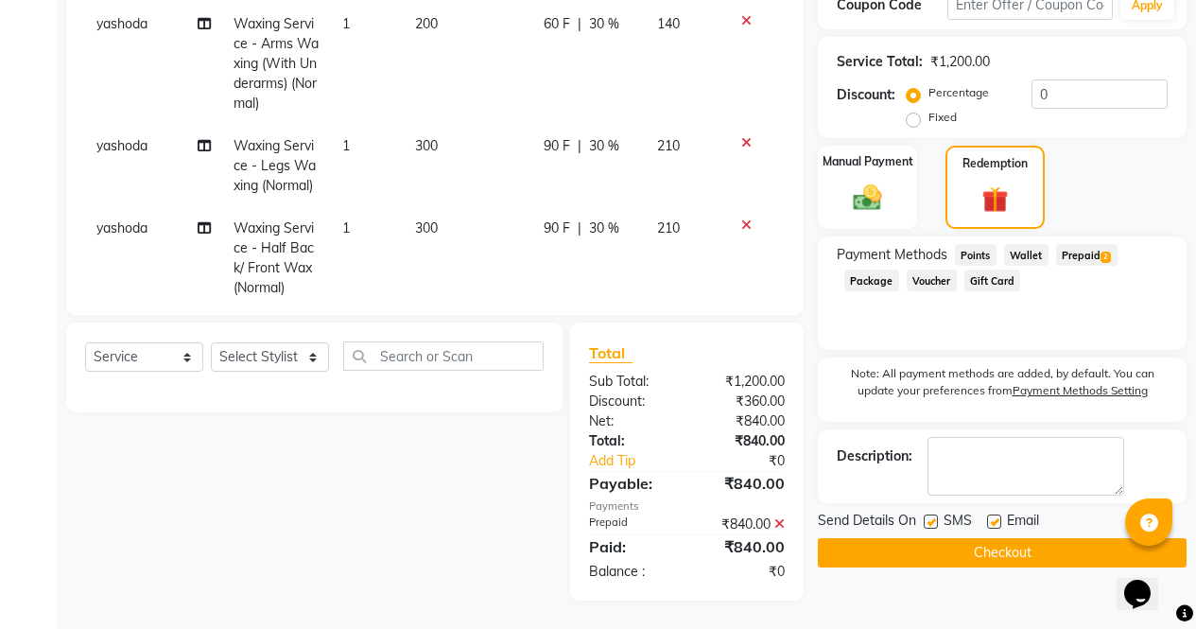
click at [1053, 538] on button "Checkout" at bounding box center [1002, 552] width 369 height 29
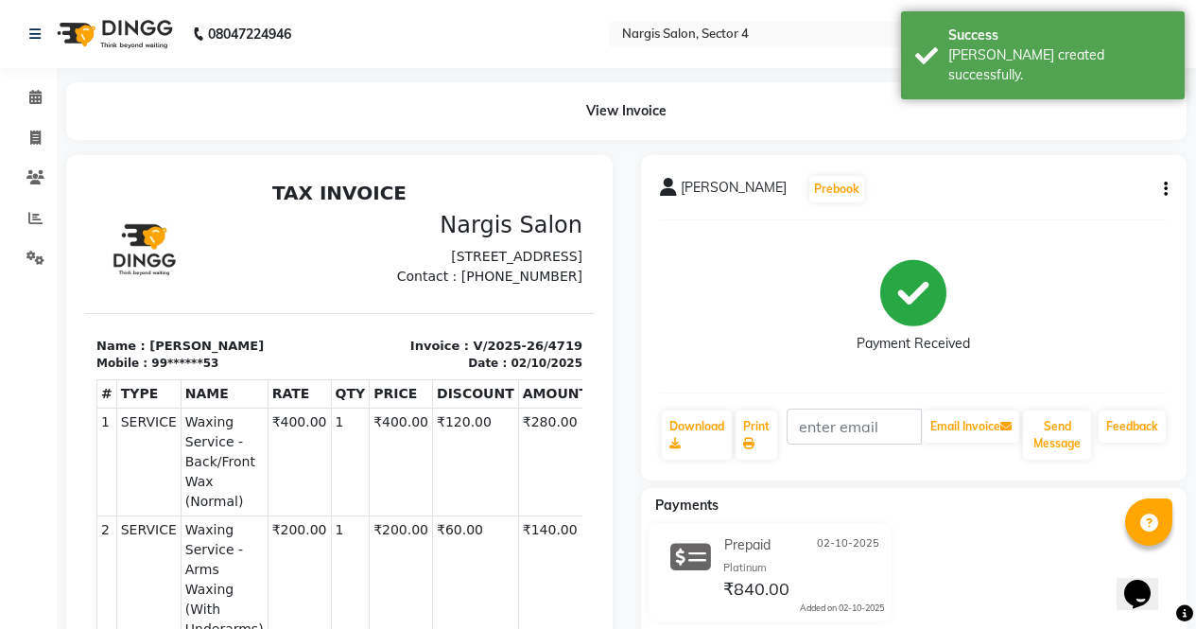
click at [122, 37] on img at bounding box center [113, 34] width 130 height 53
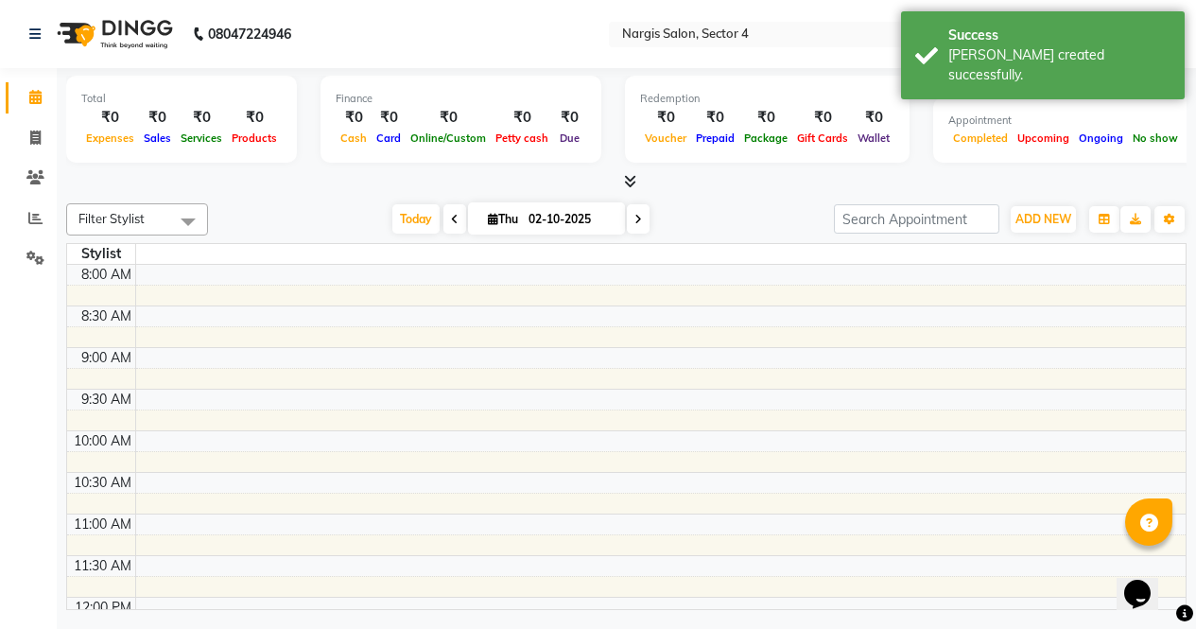
scroll to position [741, 0]
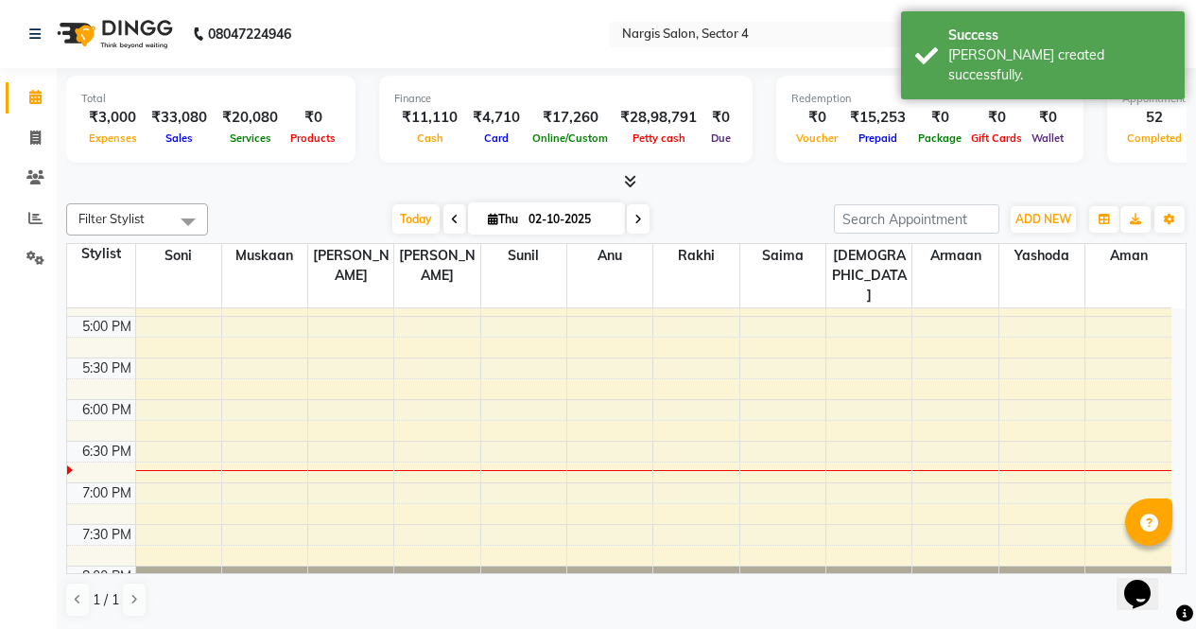
click at [136, 41] on img at bounding box center [113, 34] width 130 height 53
click at [128, 26] on img at bounding box center [113, 34] width 130 height 53
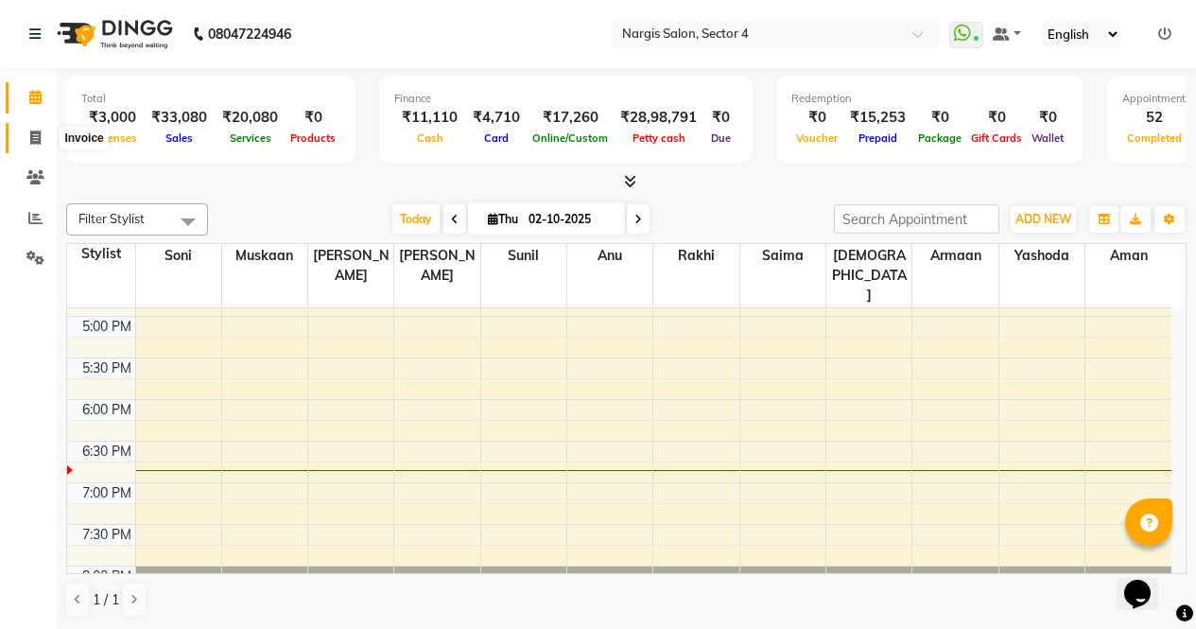
click at [37, 136] on icon at bounding box center [35, 138] width 10 height 14
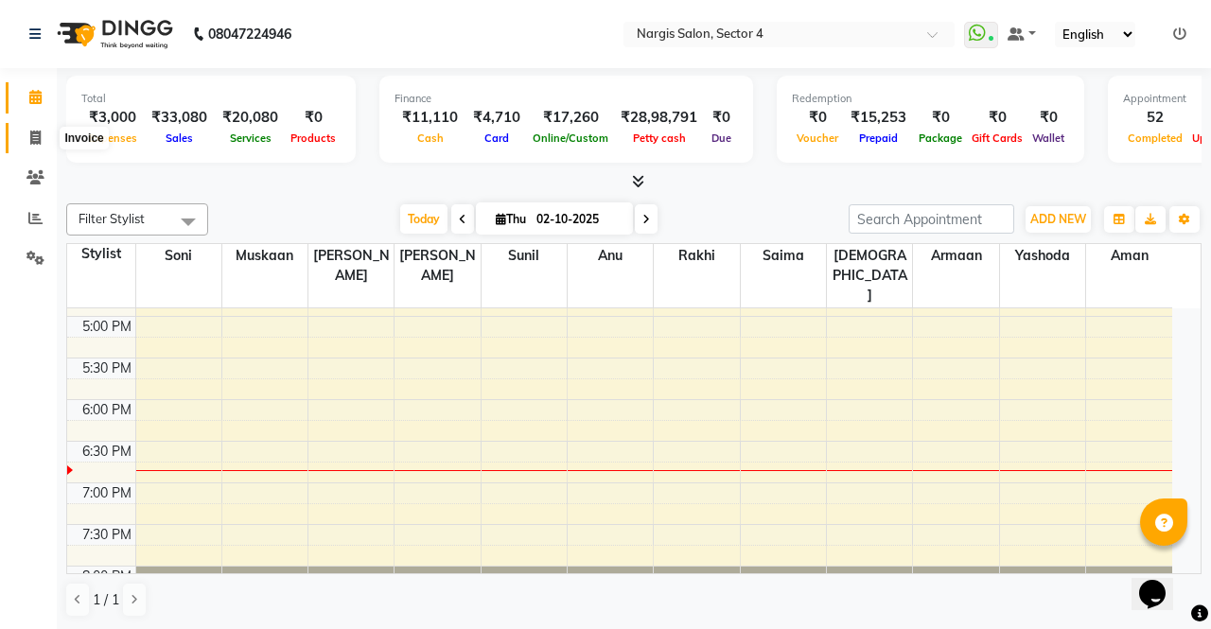
click at [37, 136] on icon at bounding box center [35, 138] width 10 height 14
select select "service"
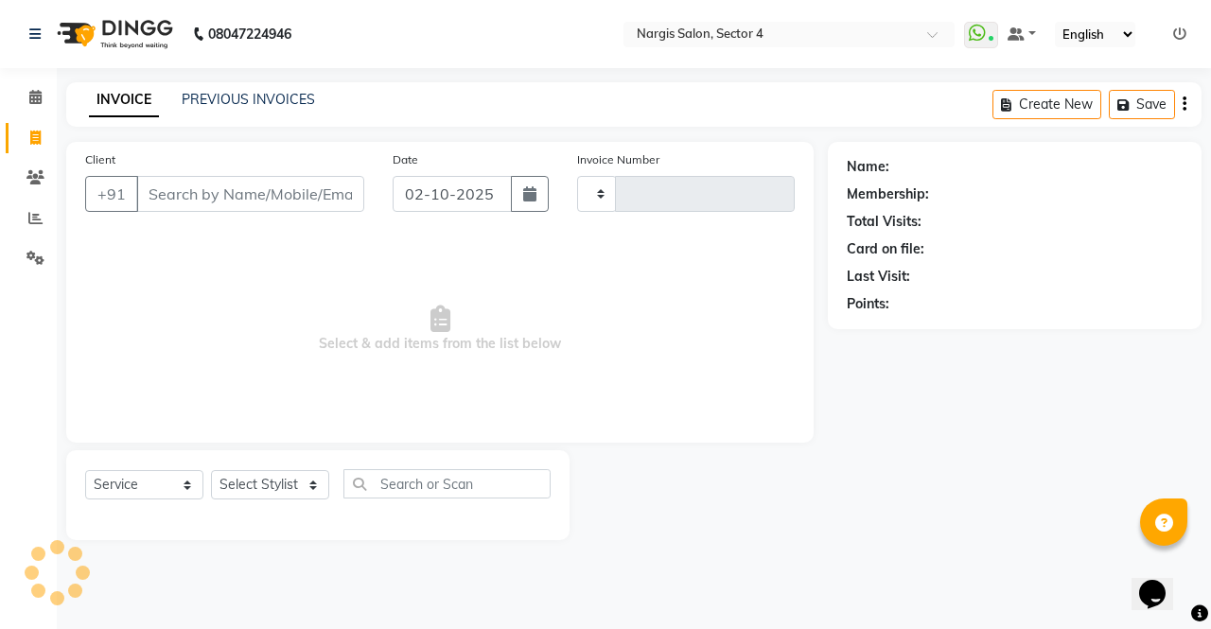
type input "4720"
select select "4130"
click at [45, 183] on span at bounding box center [35, 178] width 33 height 22
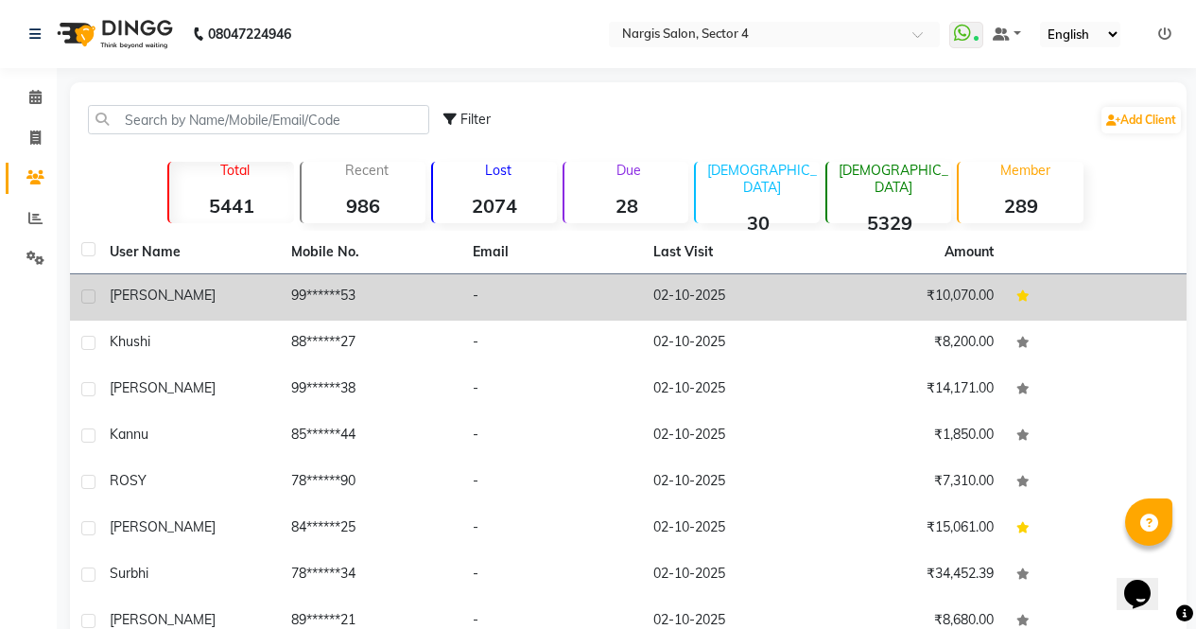
click at [244, 284] on td "[PERSON_NAME]" at bounding box center [189, 297] width 182 height 46
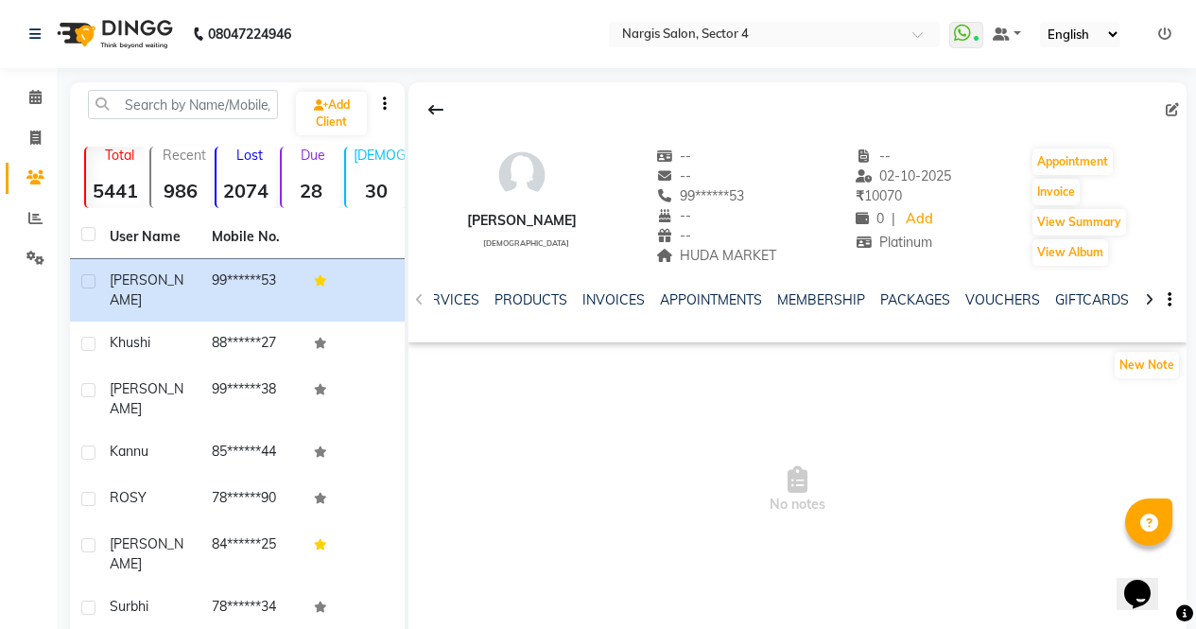
scroll to position [0, 191]
click at [604, 307] on link "INVOICES" at bounding box center [604, 299] width 62 height 17
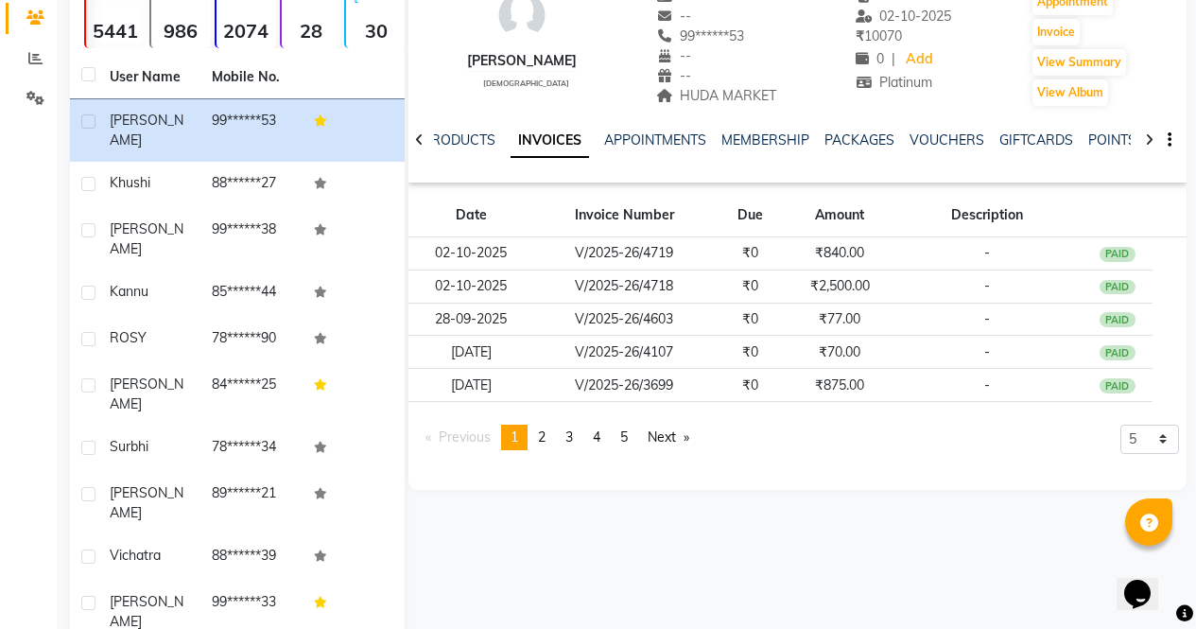
scroll to position [169, 0]
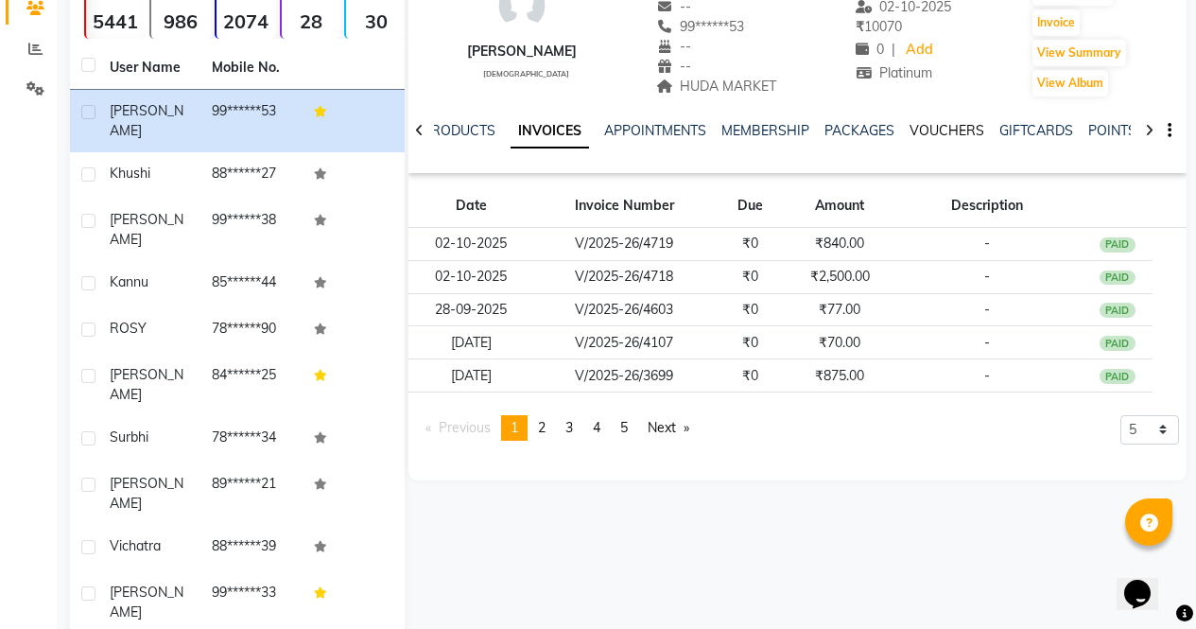
click at [944, 124] on link "VOUCHERS" at bounding box center [947, 130] width 75 height 17
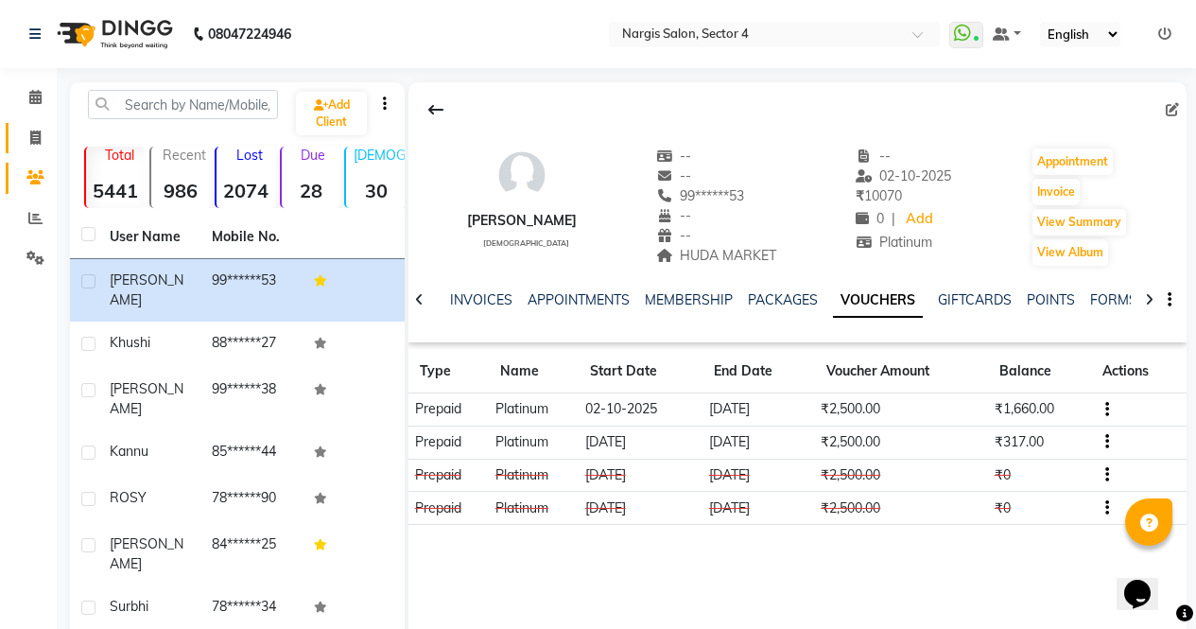
click at [44, 144] on span at bounding box center [35, 139] width 33 height 22
select select "service"
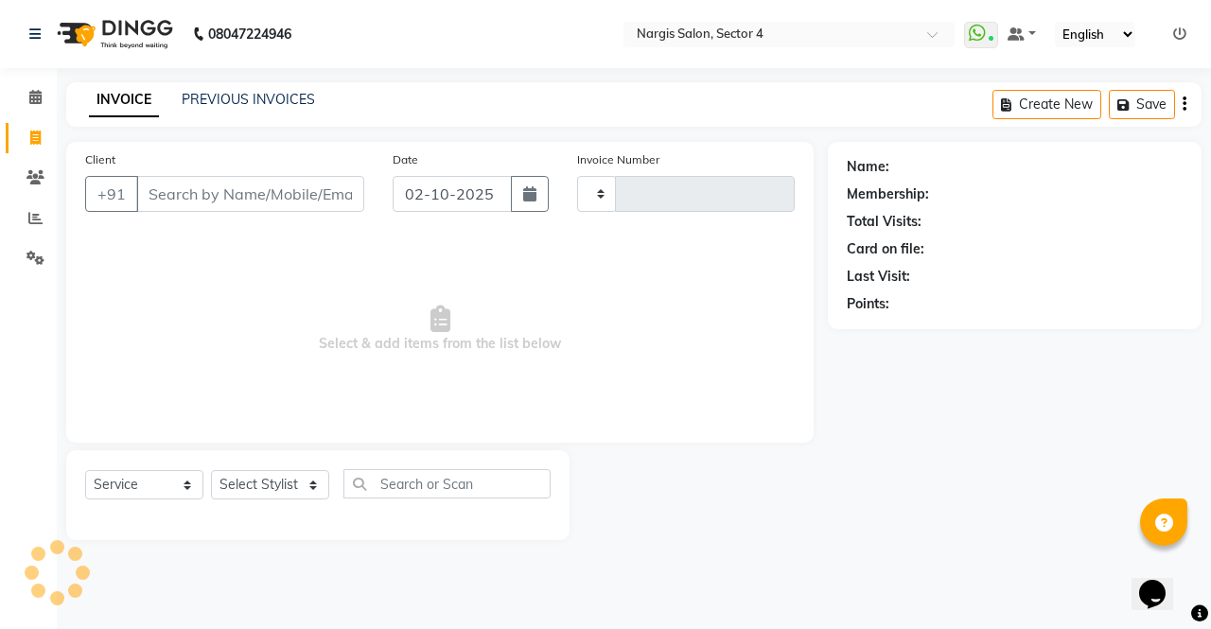
type input "4720"
select select "4130"
click at [206, 185] on input "Client" at bounding box center [250, 194] width 228 height 36
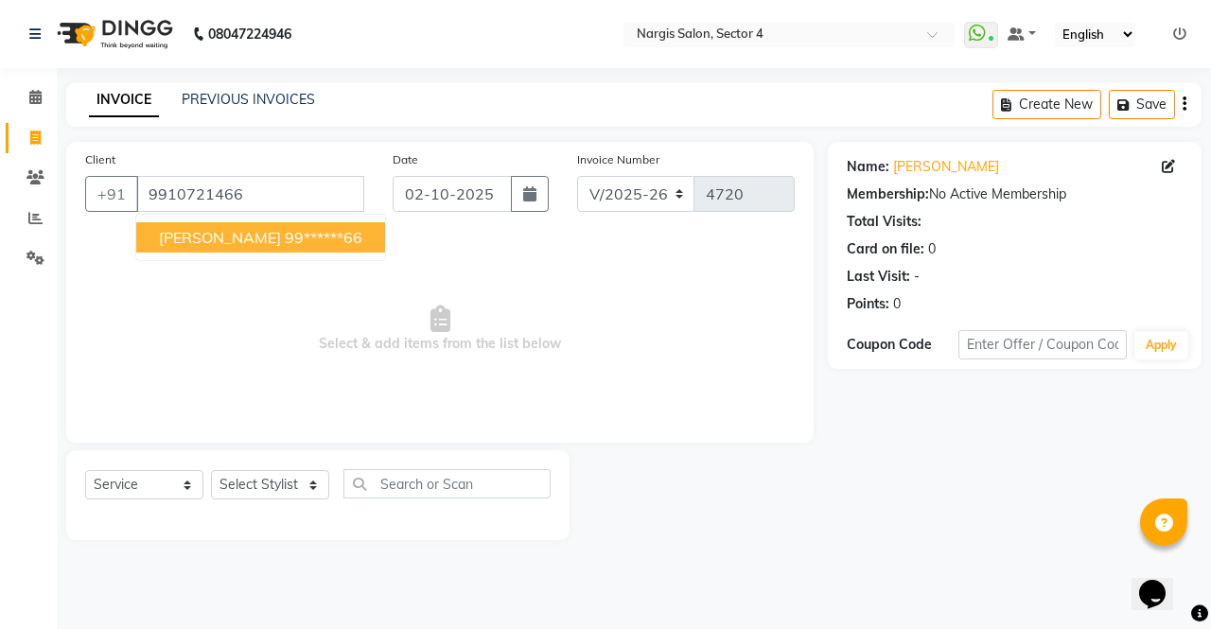
click at [285, 236] on ngb-highlight "99******66" at bounding box center [324, 237] width 78 height 19
type input "99******66"
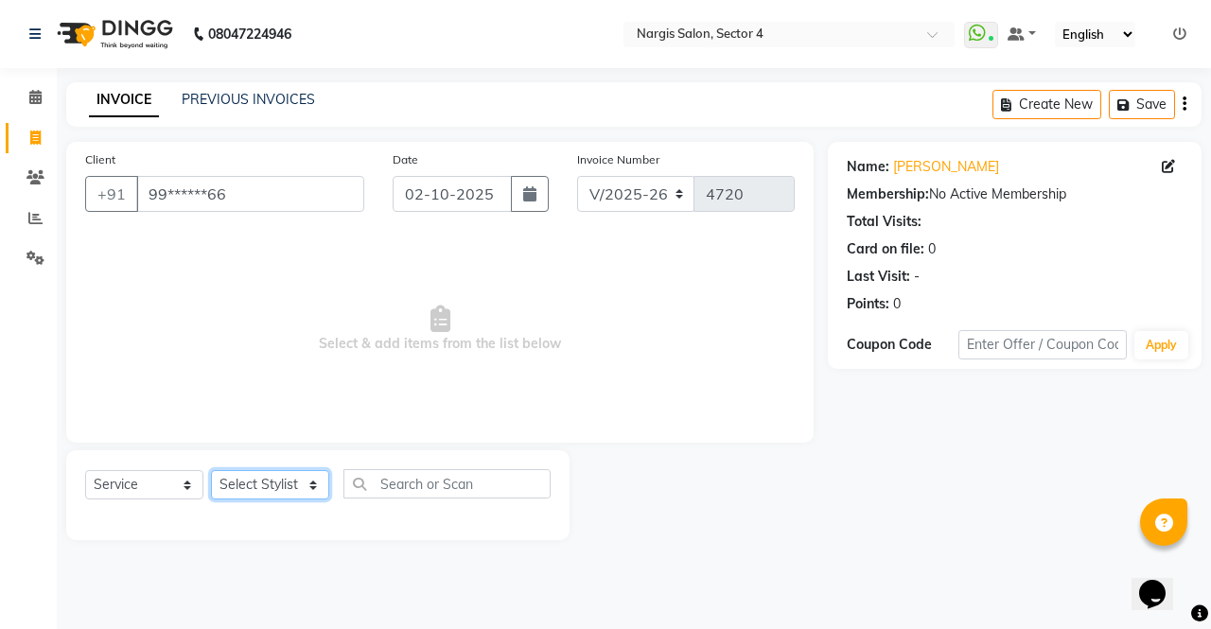
click at [269, 475] on select "Select Stylist [PERSON_NAME] [PERSON_NAME] [PERSON_NAME] Front Desk muskaan rak…" at bounding box center [270, 484] width 118 height 29
select select "28206"
click at [211, 470] on select "Select Stylist [PERSON_NAME] [PERSON_NAME] [PERSON_NAME] Front Desk muskaan rak…" at bounding box center [270, 484] width 118 height 29
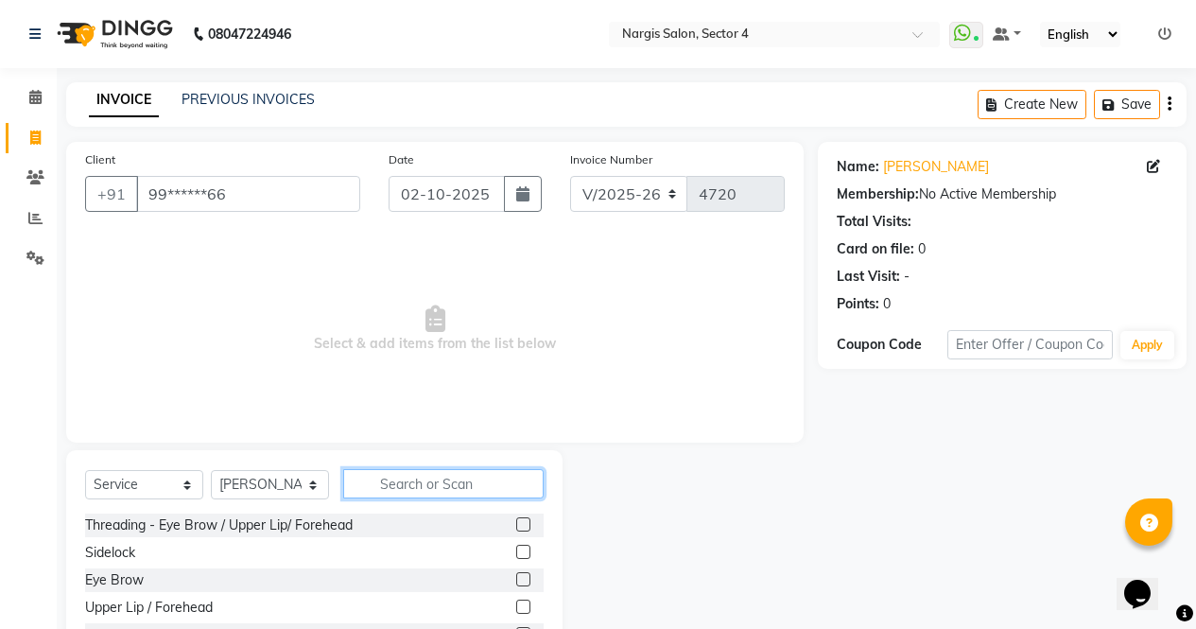
click at [391, 478] on input "text" at bounding box center [443, 483] width 201 height 29
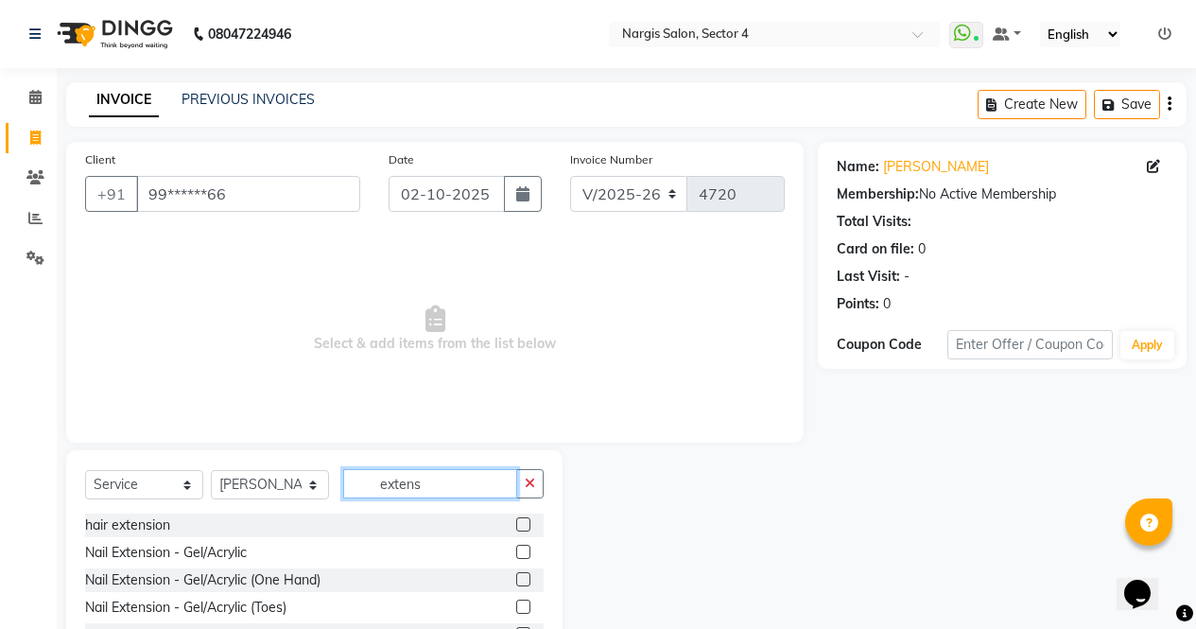
type input "extens"
click at [516, 554] on label at bounding box center [523, 552] width 14 height 14
click at [516, 554] on input "checkbox" at bounding box center [522, 553] width 12 height 12
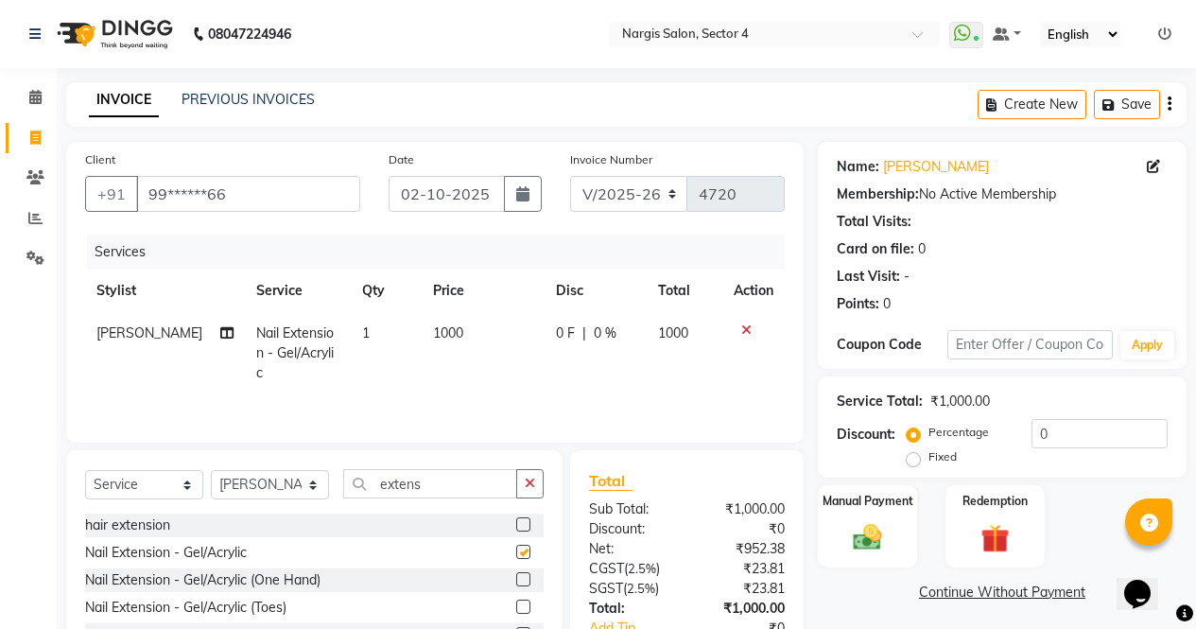
checkbox input "false"
click at [446, 326] on span "1000" at bounding box center [448, 332] width 30 height 17
select select "28206"
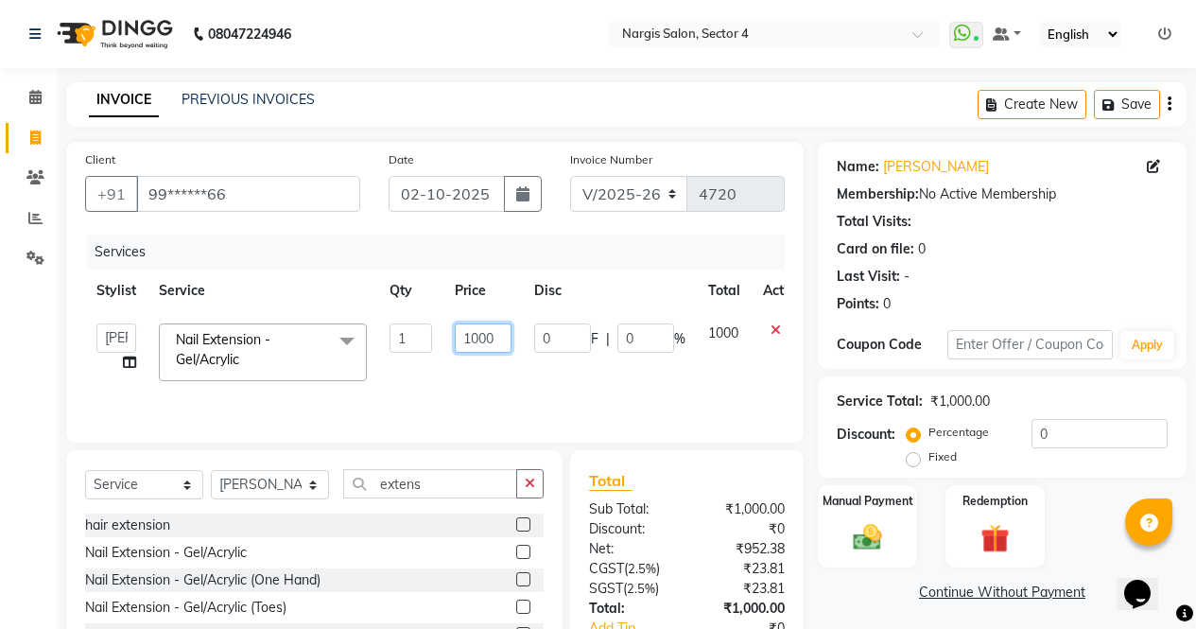
click at [493, 340] on input "1000" at bounding box center [483, 337] width 57 height 29
type input "1600"
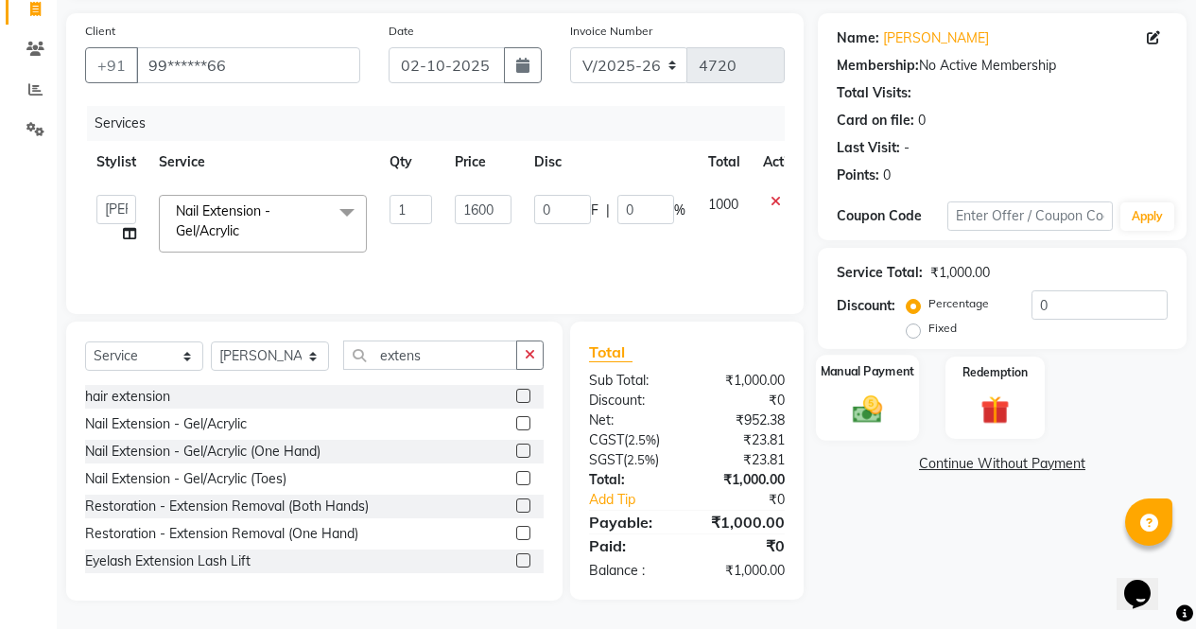
click at [904, 404] on div "Manual Payment" at bounding box center [867, 398] width 103 height 86
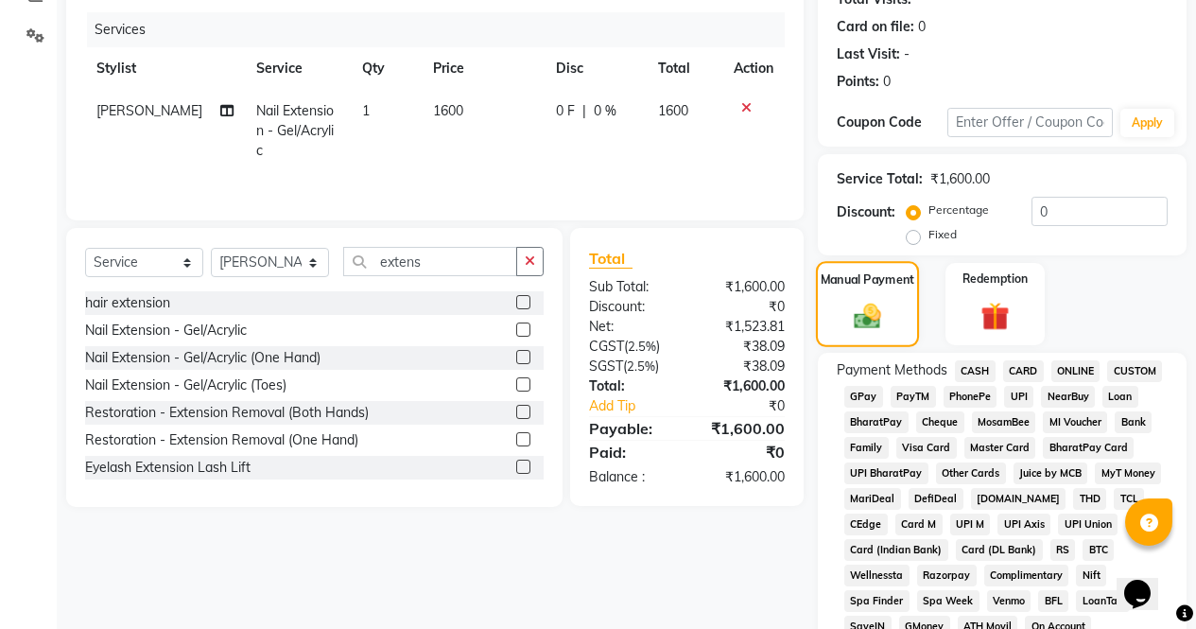
scroll to position [323, 0]
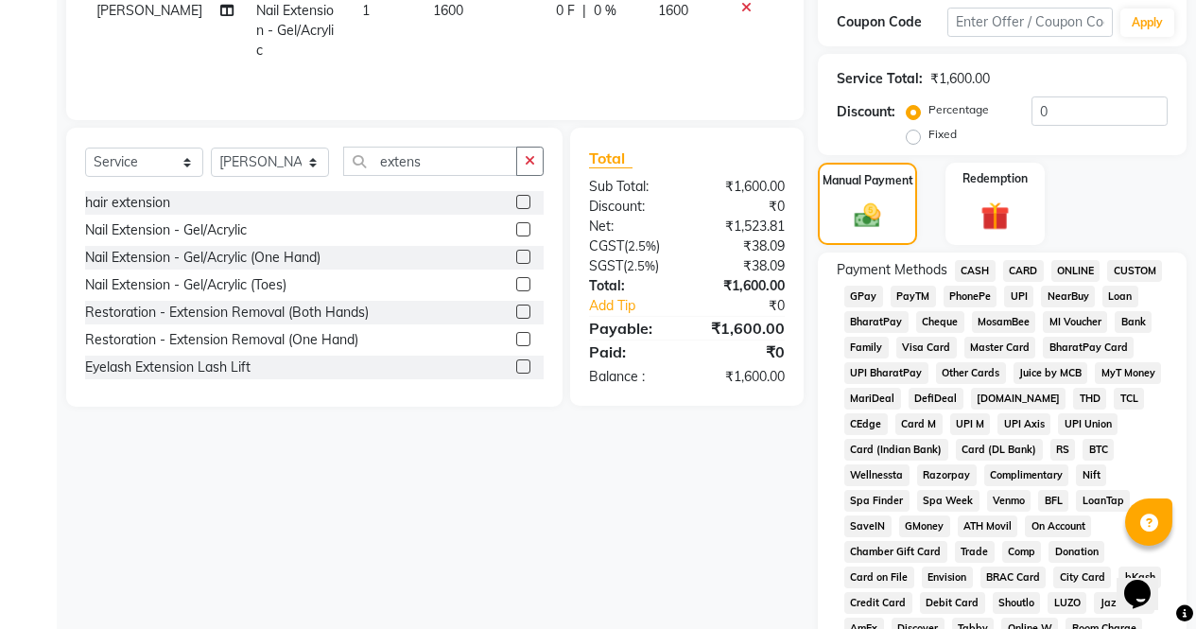
click at [1079, 266] on span "ONLINE" at bounding box center [1076, 271] width 49 height 22
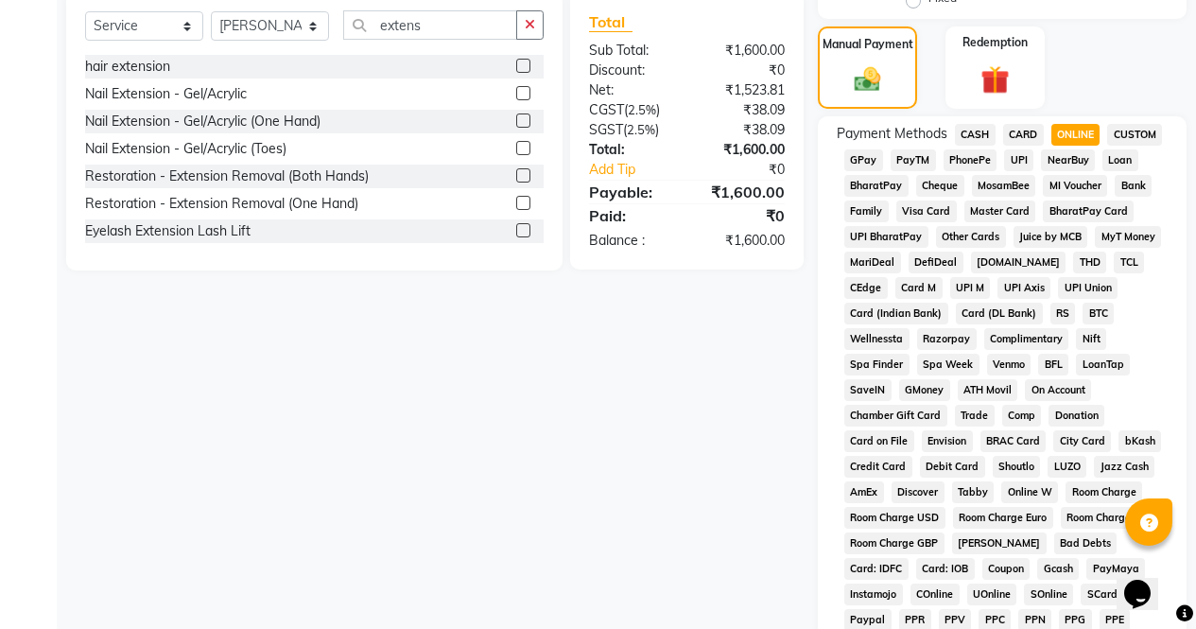
scroll to position [864, 0]
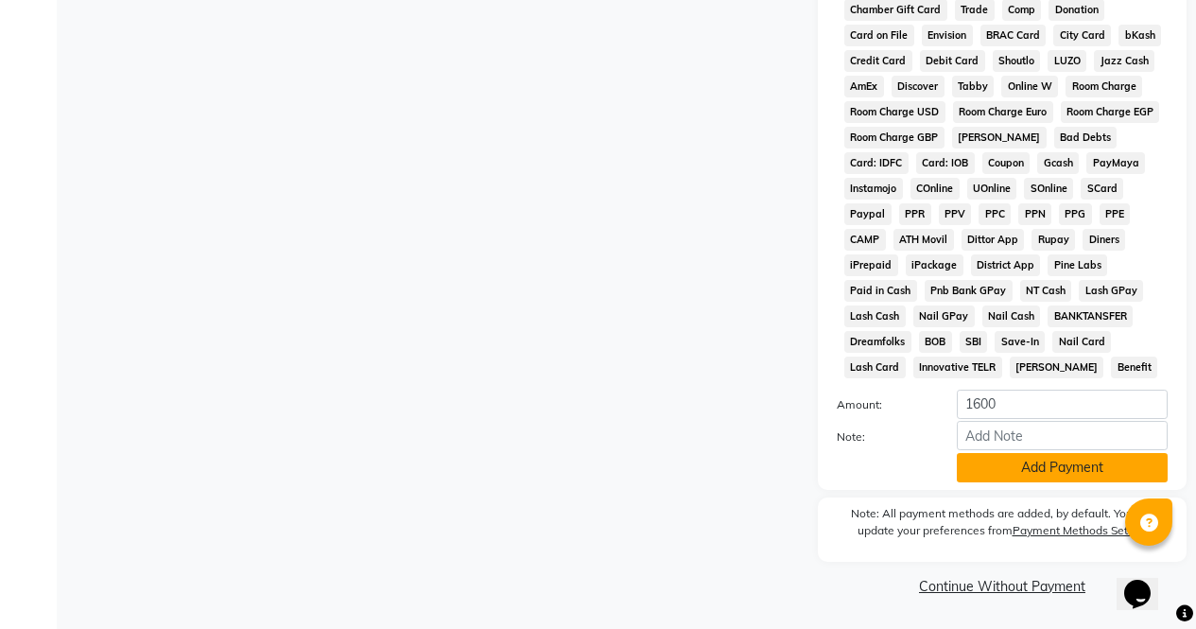
click at [1053, 480] on button "Add Payment" at bounding box center [1062, 467] width 211 height 29
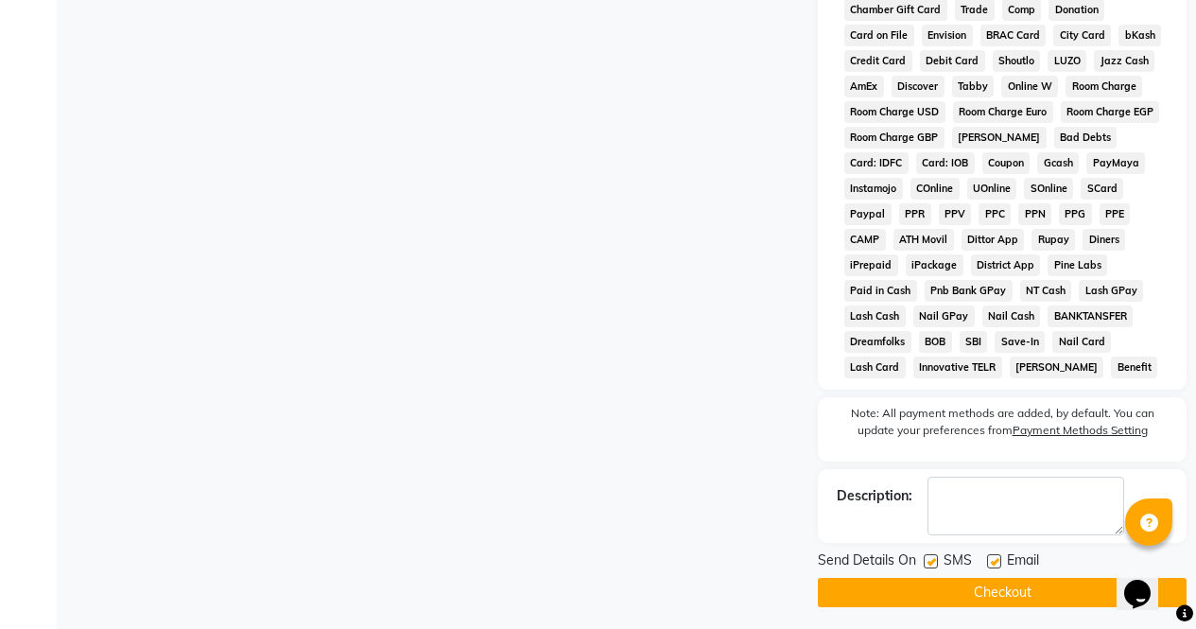
click at [1070, 586] on button "Checkout" at bounding box center [1002, 592] width 369 height 29
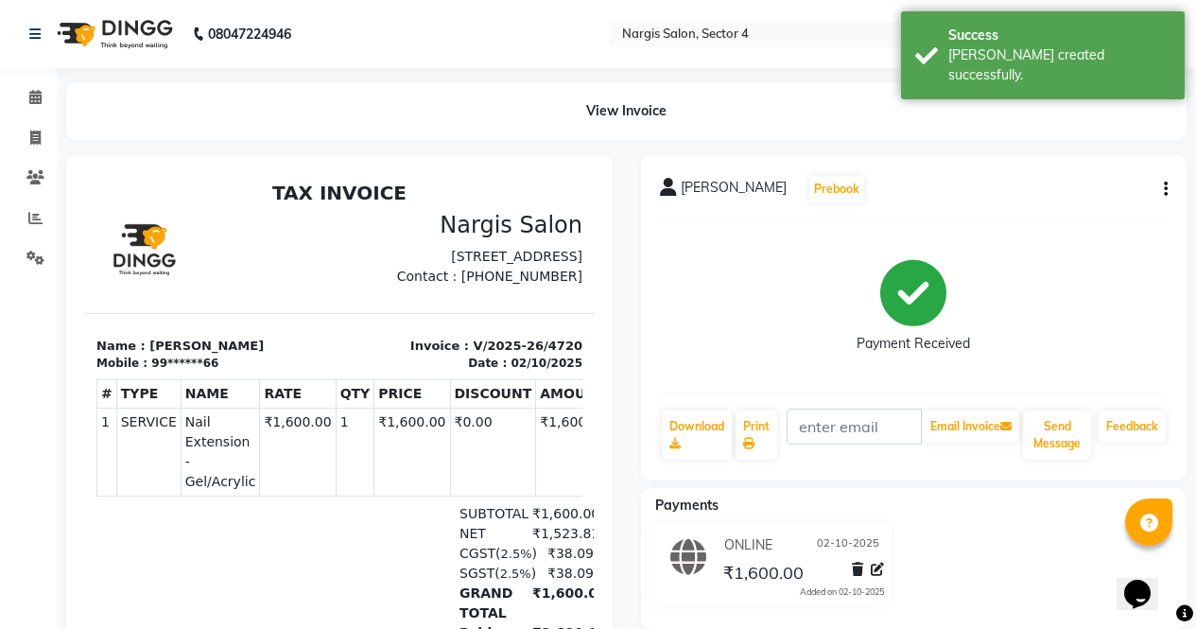
click at [129, 38] on img at bounding box center [113, 34] width 130 height 53
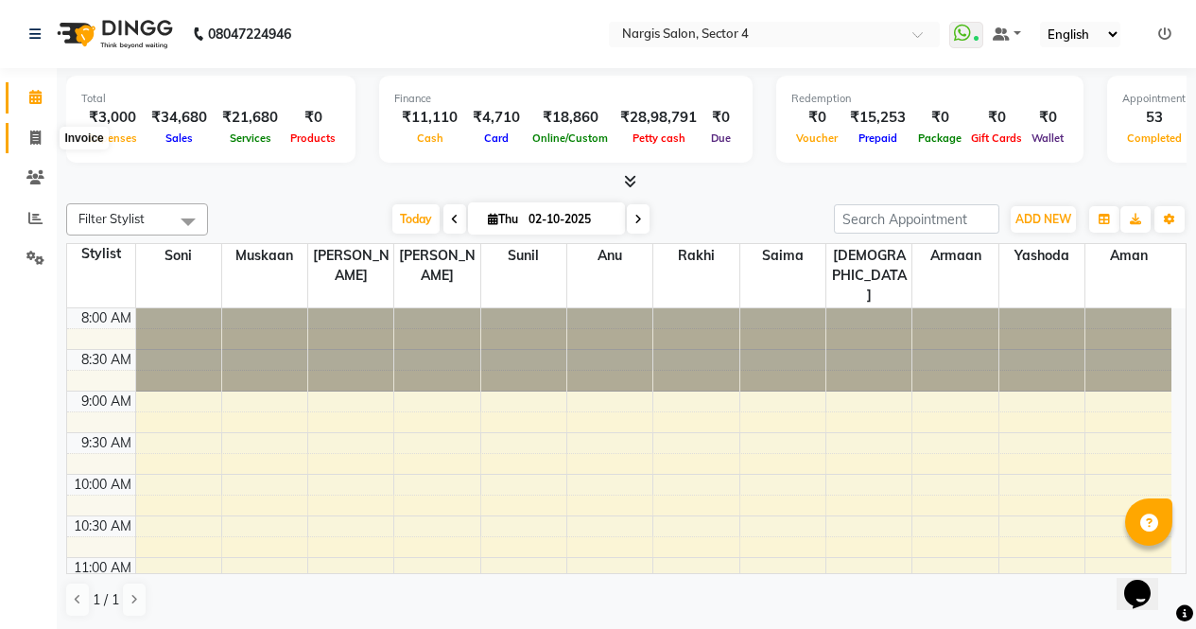
click at [32, 135] on icon at bounding box center [35, 138] width 10 height 14
select select "service"
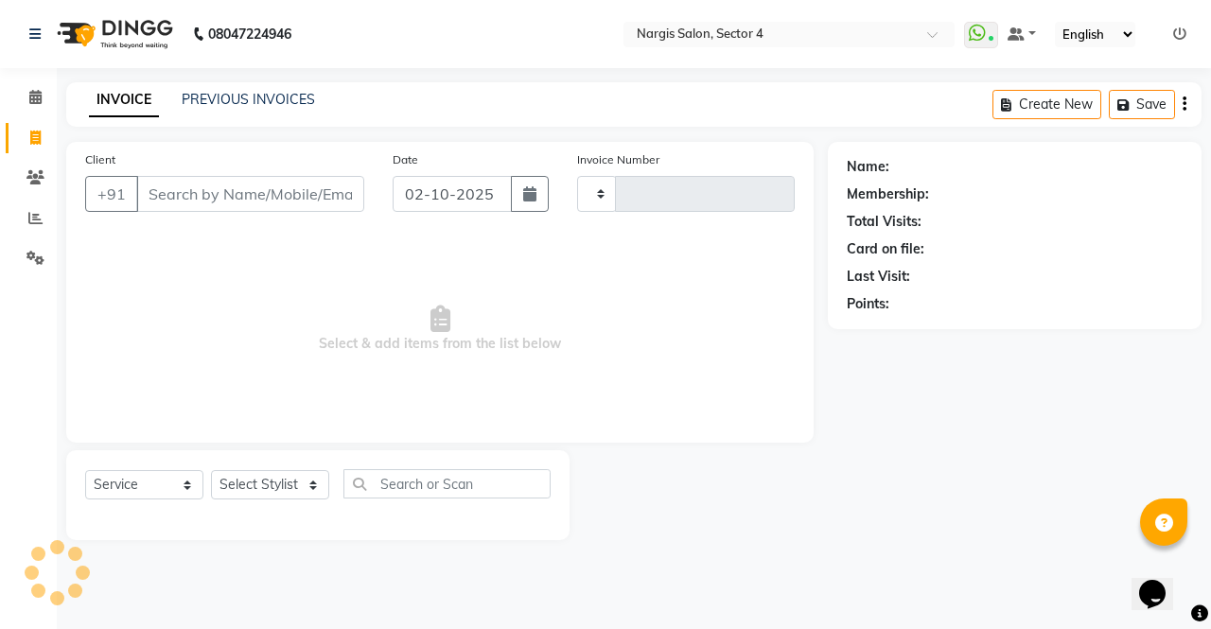
type input "4721"
select select "4130"
click at [205, 195] on input "Client" at bounding box center [250, 194] width 228 height 36
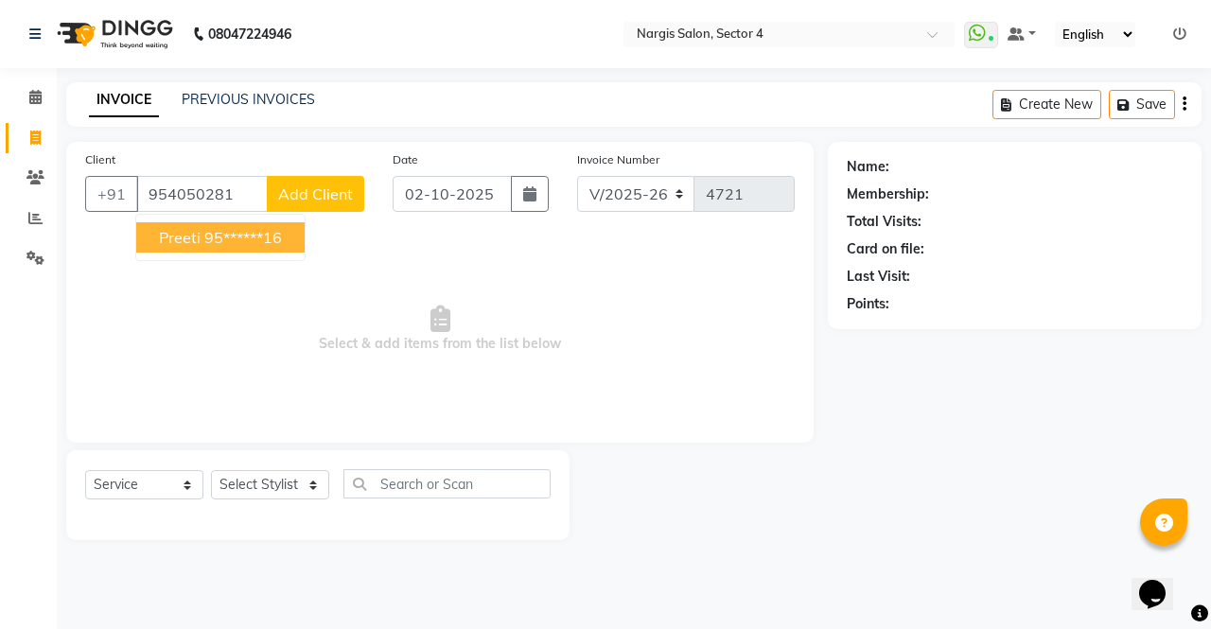
click at [186, 244] on span "preeti" at bounding box center [180, 237] width 42 height 19
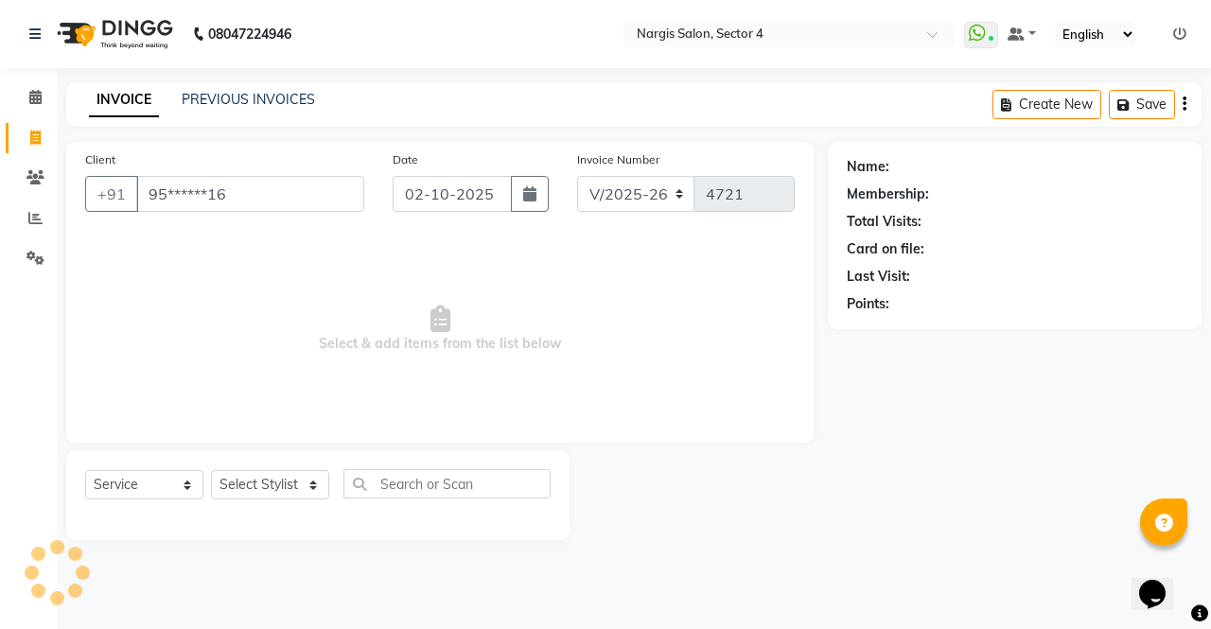
type input "95******16"
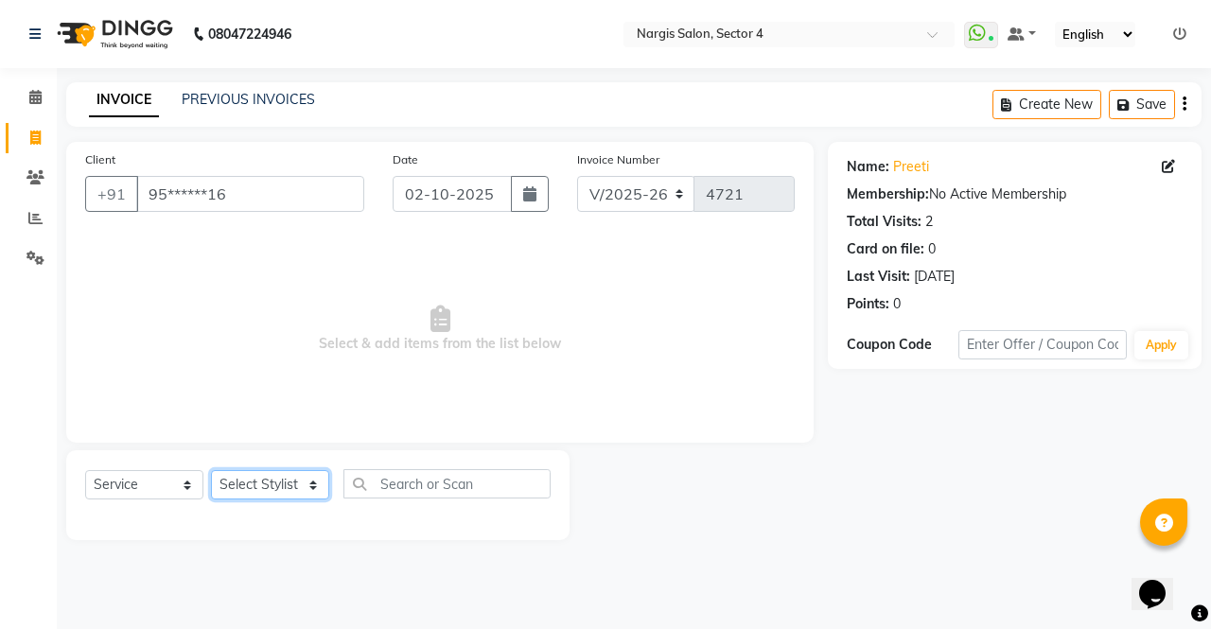
click at [283, 495] on select "Select Stylist [PERSON_NAME] [PERSON_NAME] [PERSON_NAME] Front Desk muskaan rak…" at bounding box center [270, 484] width 118 height 29
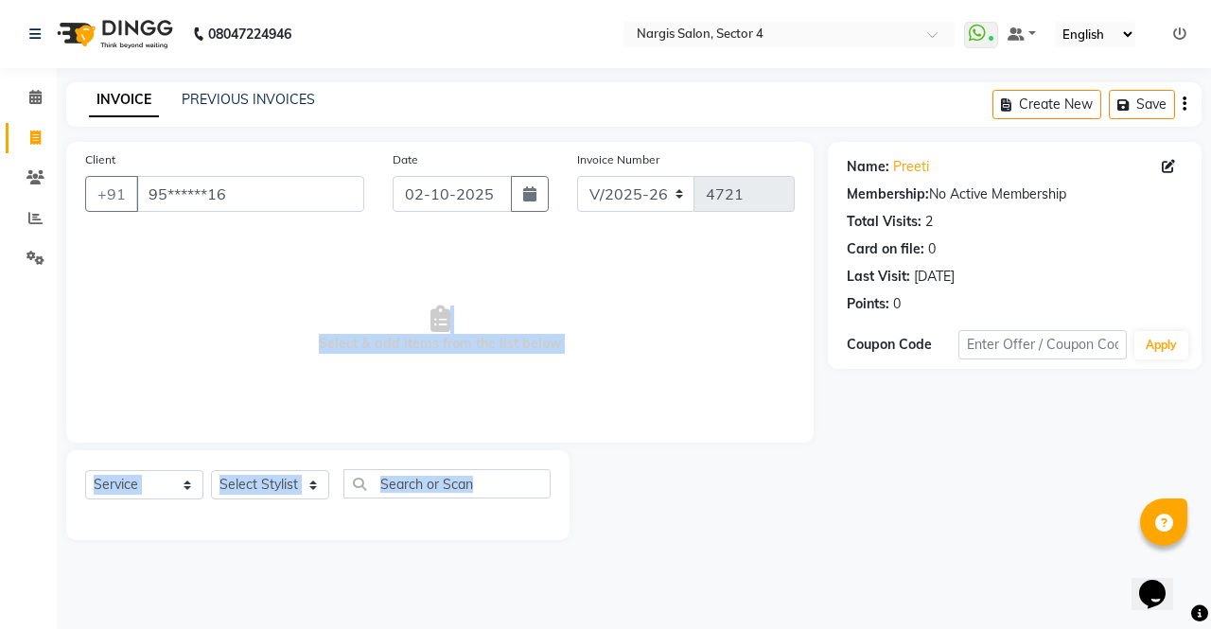
drag, startPoint x: 102, startPoint y: 300, endPoint x: 269, endPoint y: 519, distance: 275.4
click at [269, 519] on div "Client +91 95******16 Date [DATE] Invoice Number V/2025 V/[PHONE_NUMBER] Select…" at bounding box center [440, 341] width 776 height 398
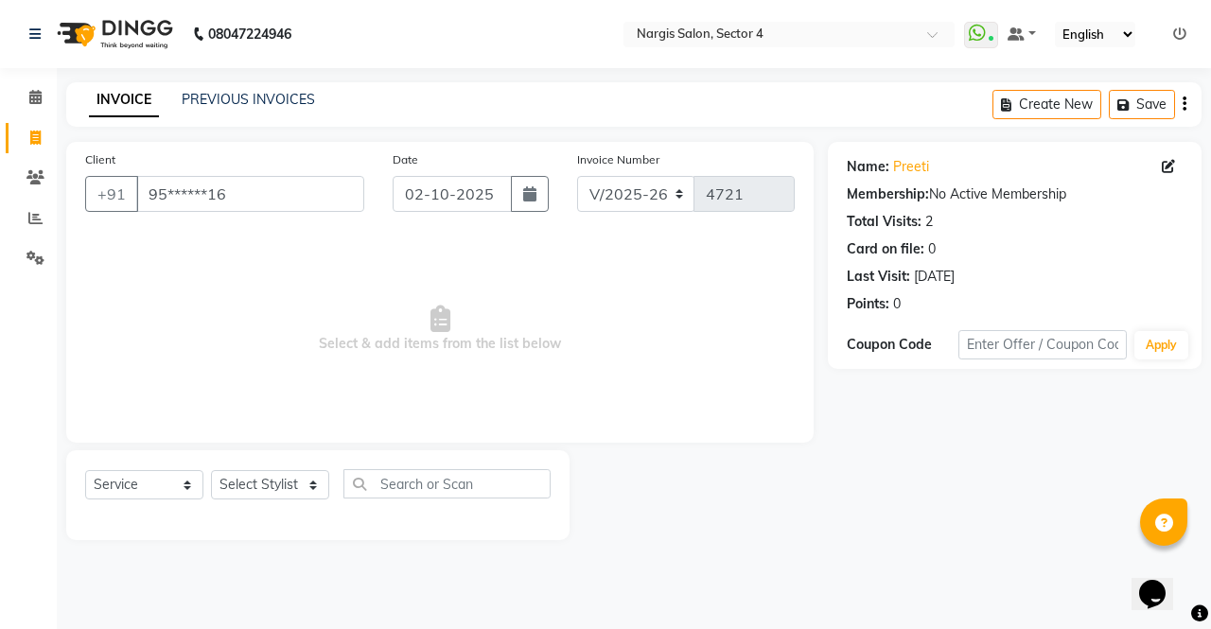
click at [269, 519] on div at bounding box center [317, 518] width 465 height 8
click at [272, 486] on select "Select Stylist [PERSON_NAME] [PERSON_NAME] [PERSON_NAME] Front Desk muskaan rak…" at bounding box center [270, 484] width 118 height 29
select select "28131"
click at [211, 470] on select "Select Stylist [PERSON_NAME] [PERSON_NAME] [PERSON_NAME] Front Desk muskaan rak…" at bounding box center [270, 484] width 118 height 29
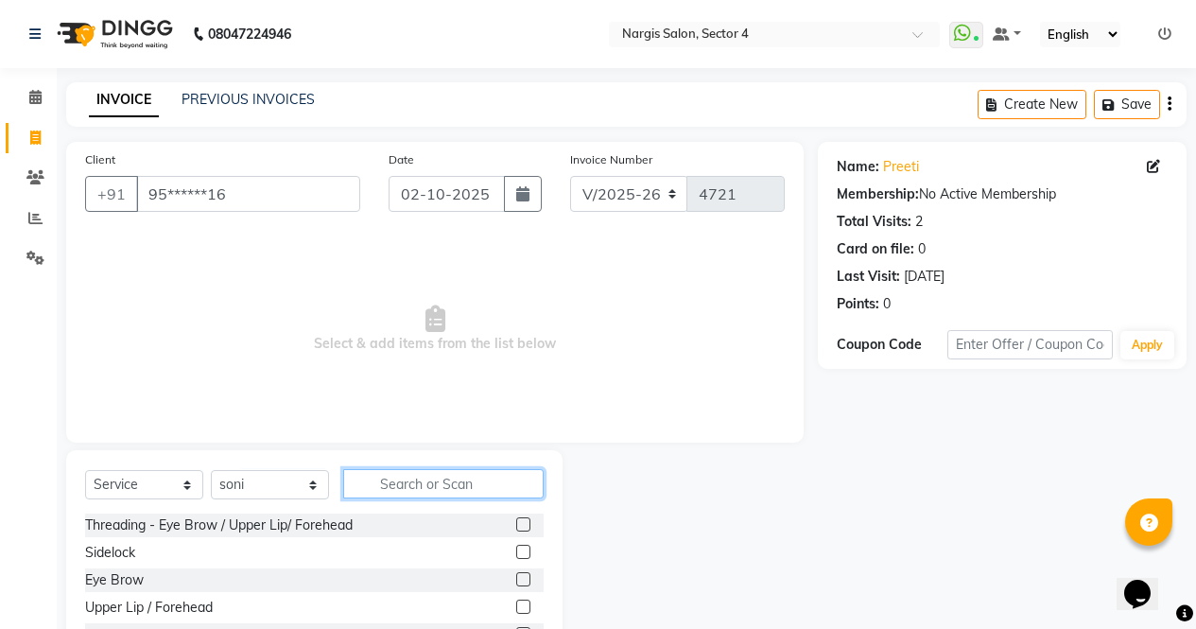
click at [408, 474] on input "text" at bounding box center [443, 483] width 201 height 29
type input "eye"
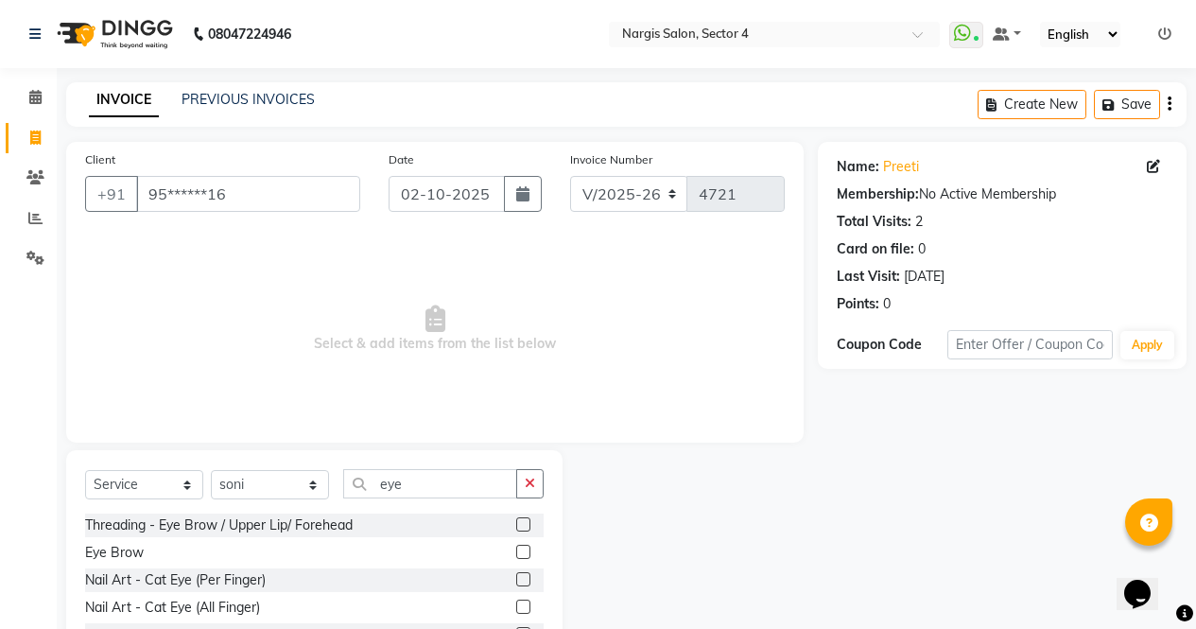
click at [516, 556] on label at bounding box center [523, 552] width 14 height 14
click at [516, 556] on input "checkbox" at bounding box center [522, 553] width 12 height 12
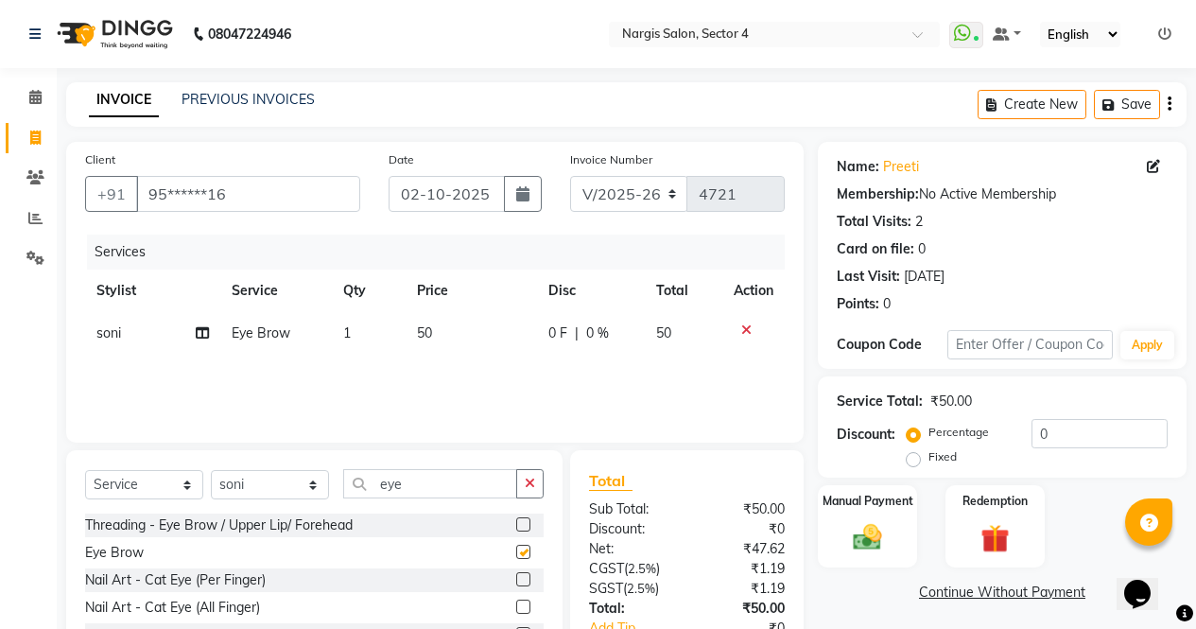
checkbox input "false"
click at [516, 529] on label at bounding box center [523, 524] width 14 height 14
click at [516, 529] on input "checkbox" at bounding box center [522, 525] width 12 height 12
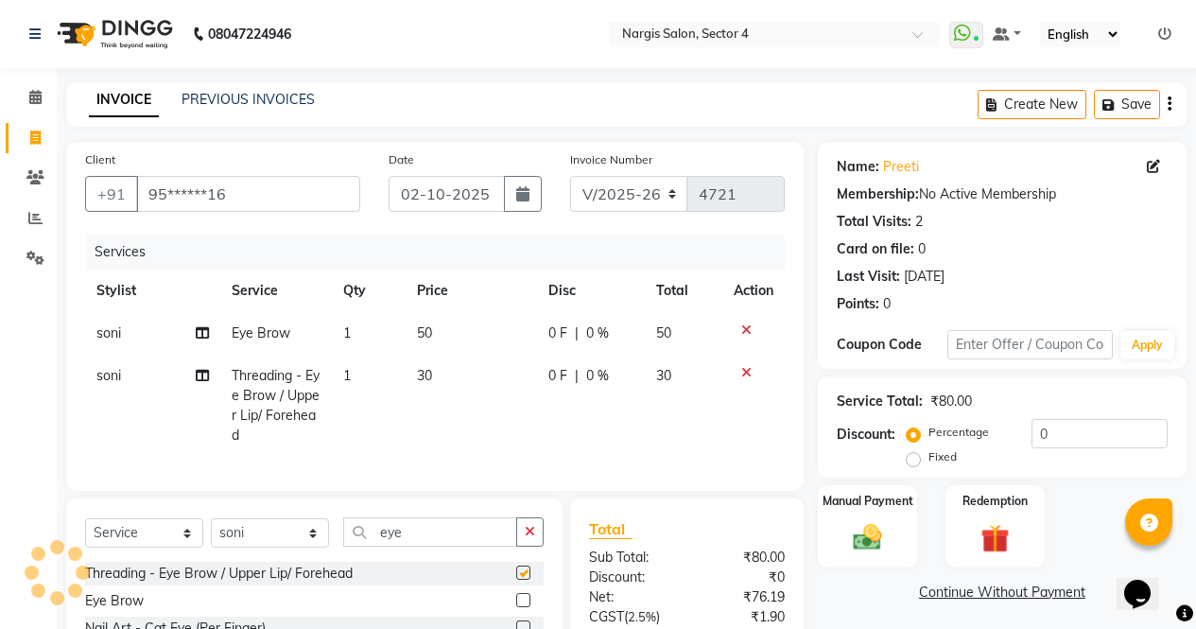
checkbox input "false"
click at [869, 529] on img at bounding box center [868, 537] width 46 height 33
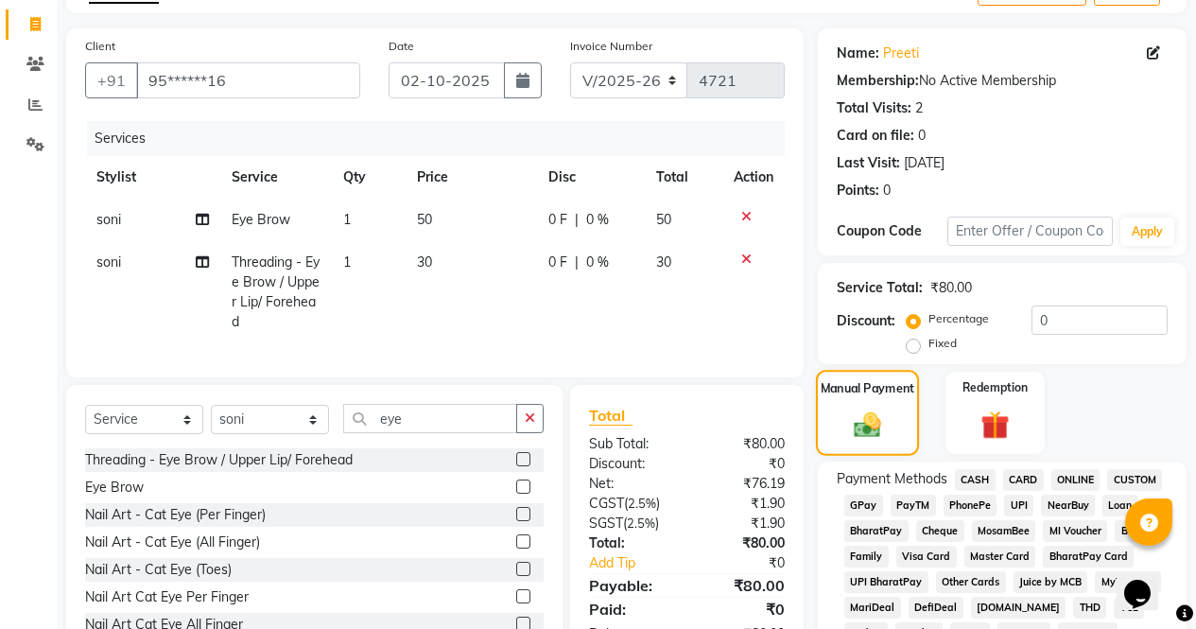
scroll to position [280, 0]
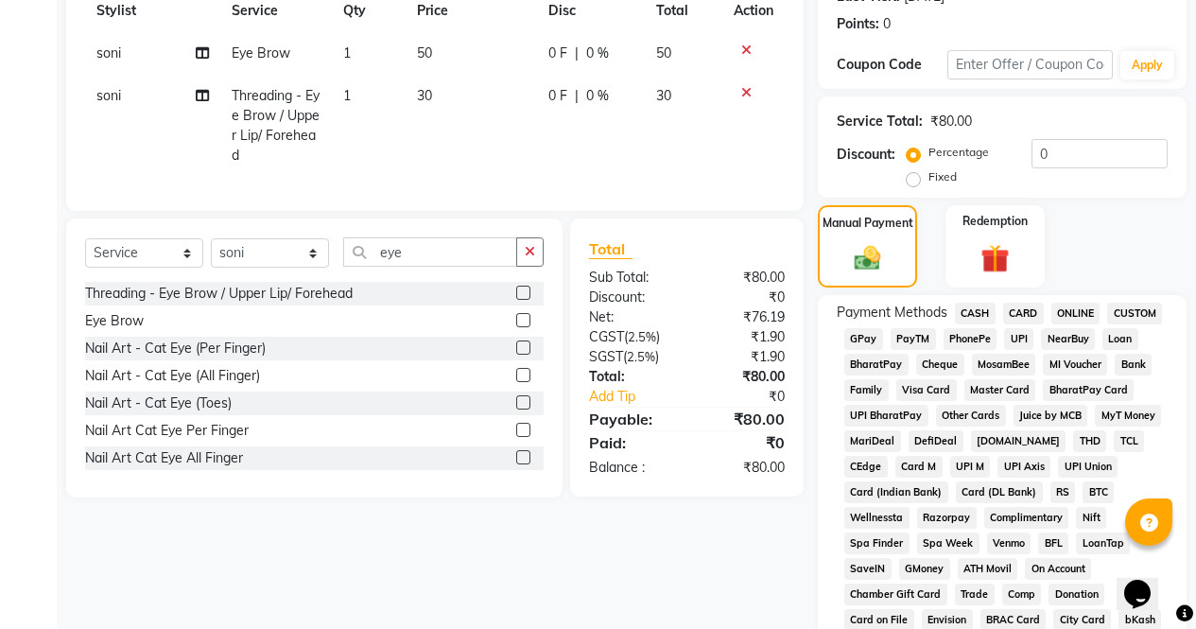
click at [1072, 305] on span "ONLINE" at bounding box center [1076, 314] width 49 height 22
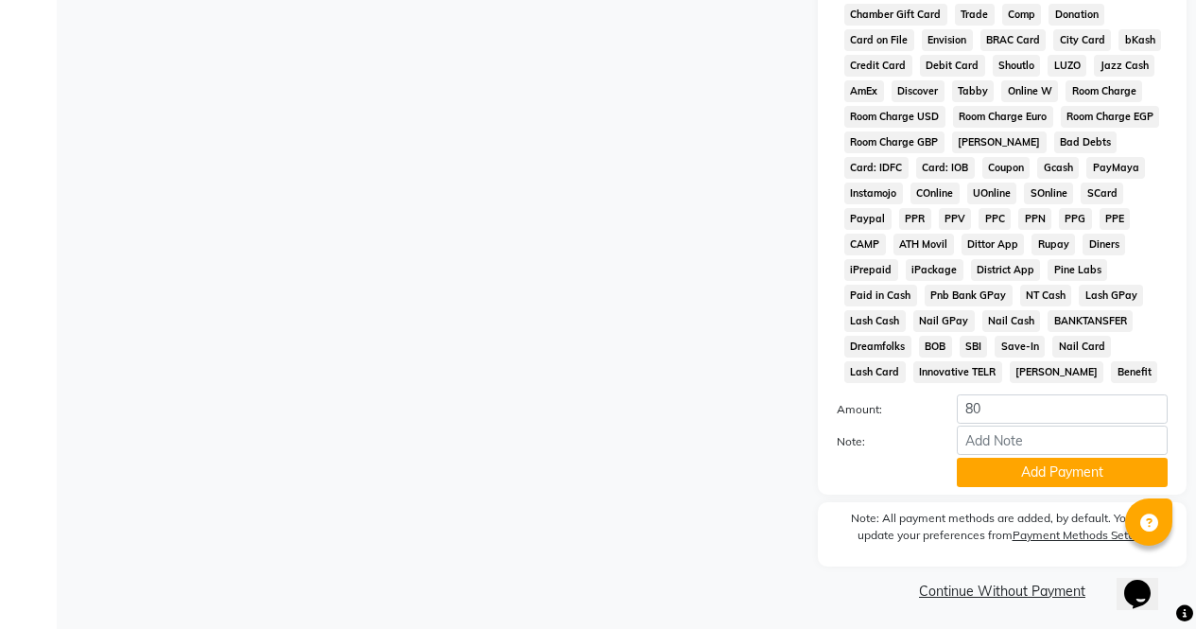
scroll to position [864, 0]
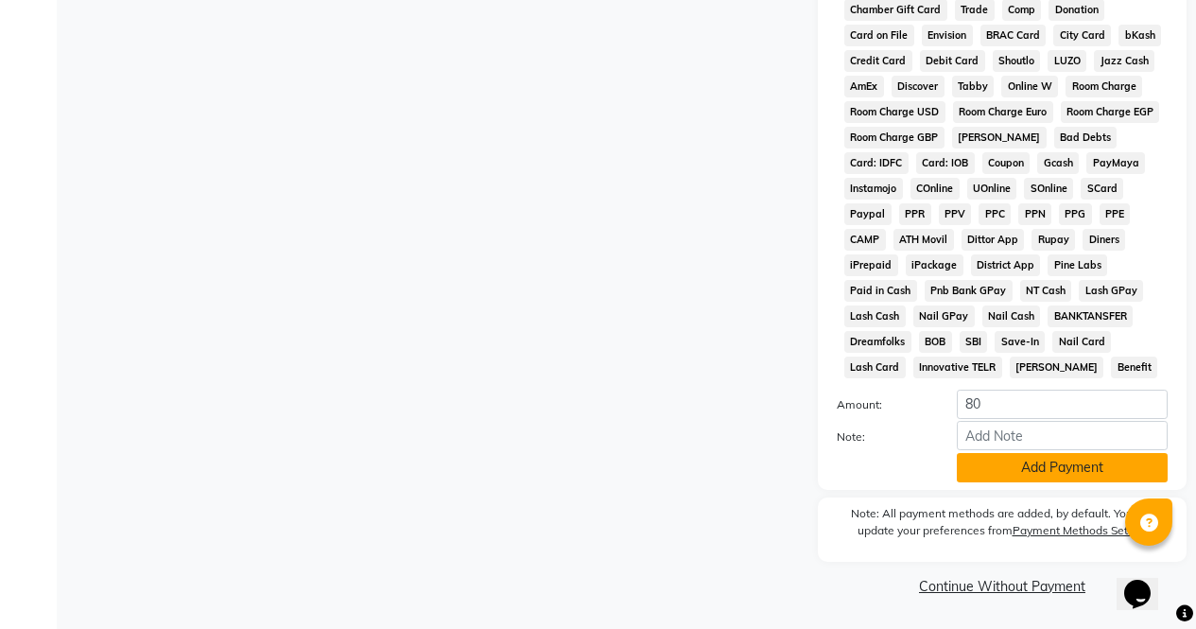
click at [1052, 469] on button "Add Payment" at bounding box center [1062, 467] width 211 height 29
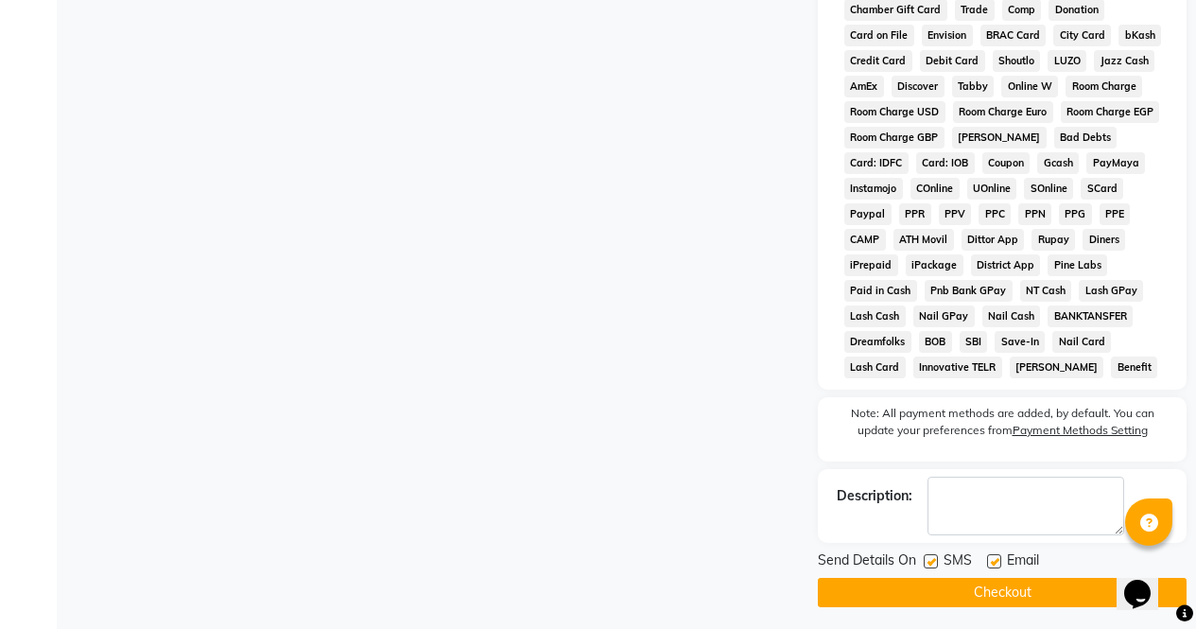
click at [1063, 594] on button "Checkout" at bounding box center [1002, 592] width 369 height 29
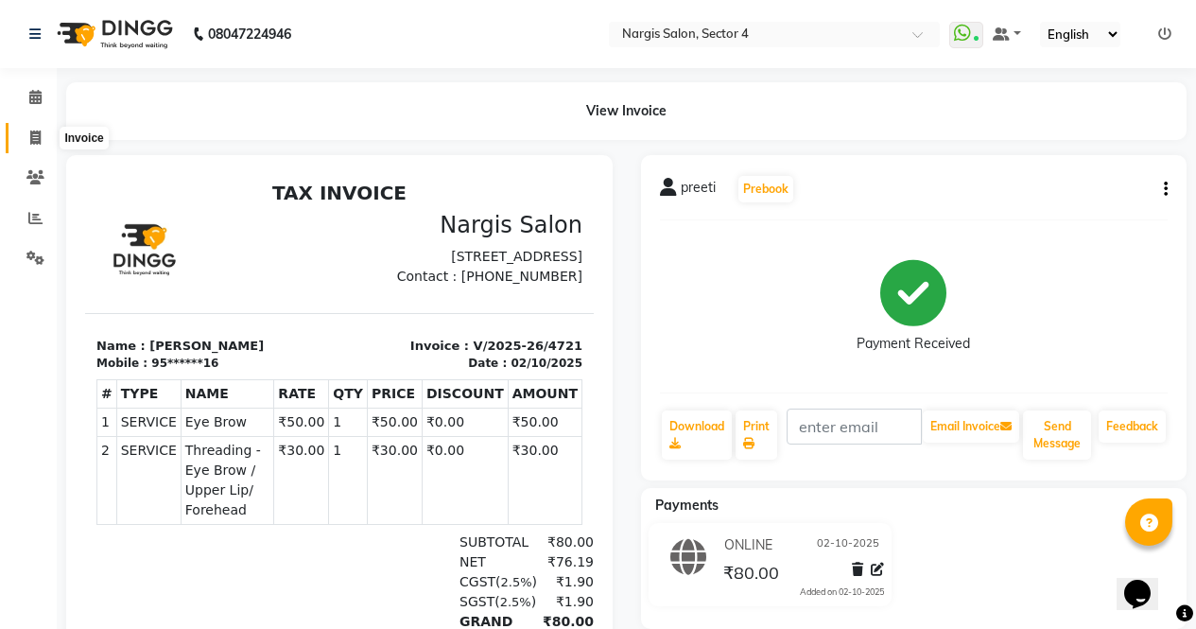
click at [38, 133] on icon at bounding box center [35, 138] width 10 height 14
select select "service"
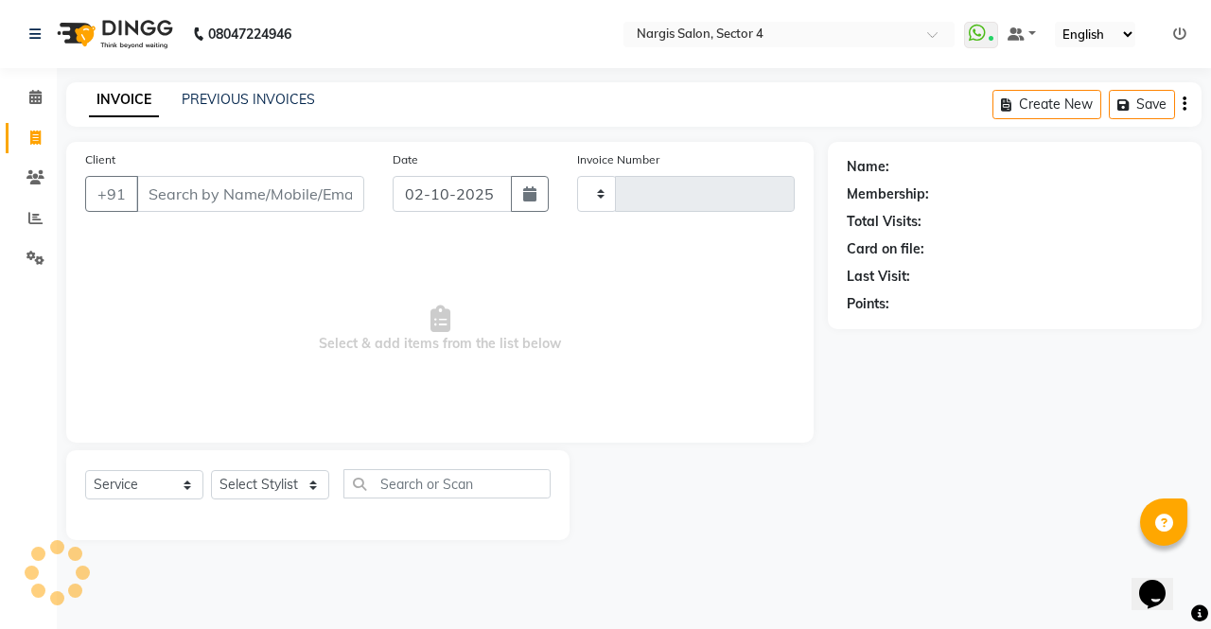
type input "4722"
select select "4130"
click at [205, 184] on input "Client" at bounding box center [250, 194] width 228 height 36
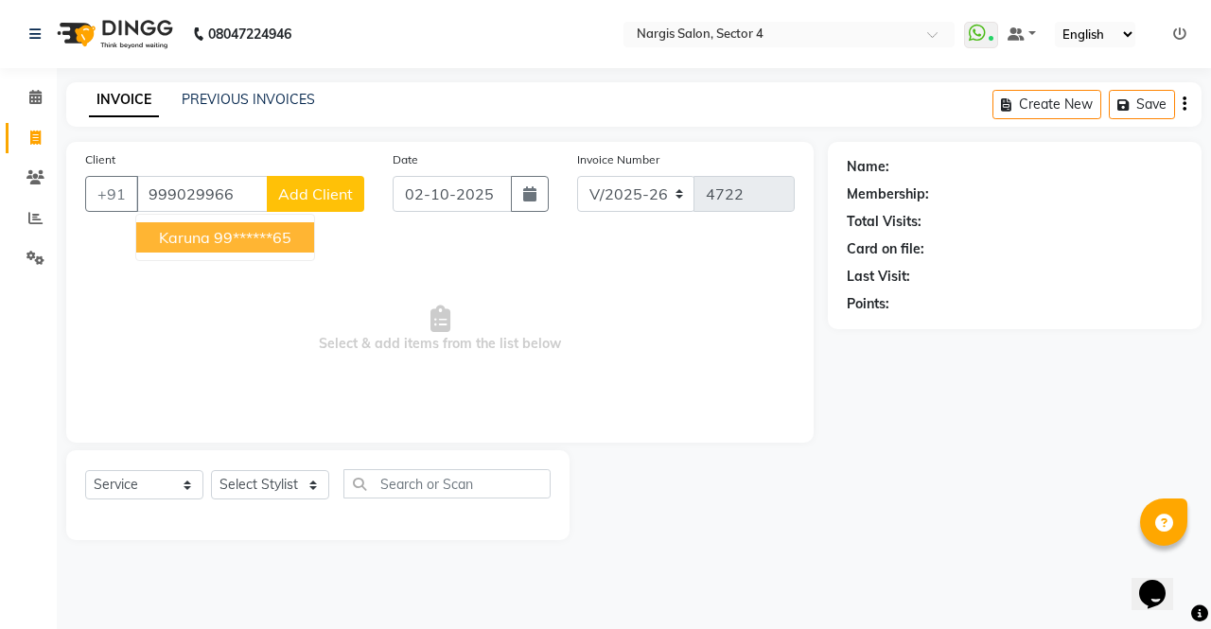
click at [192, 234] on span "Karuna" at bounding box center [184, 237] width 51 height 19
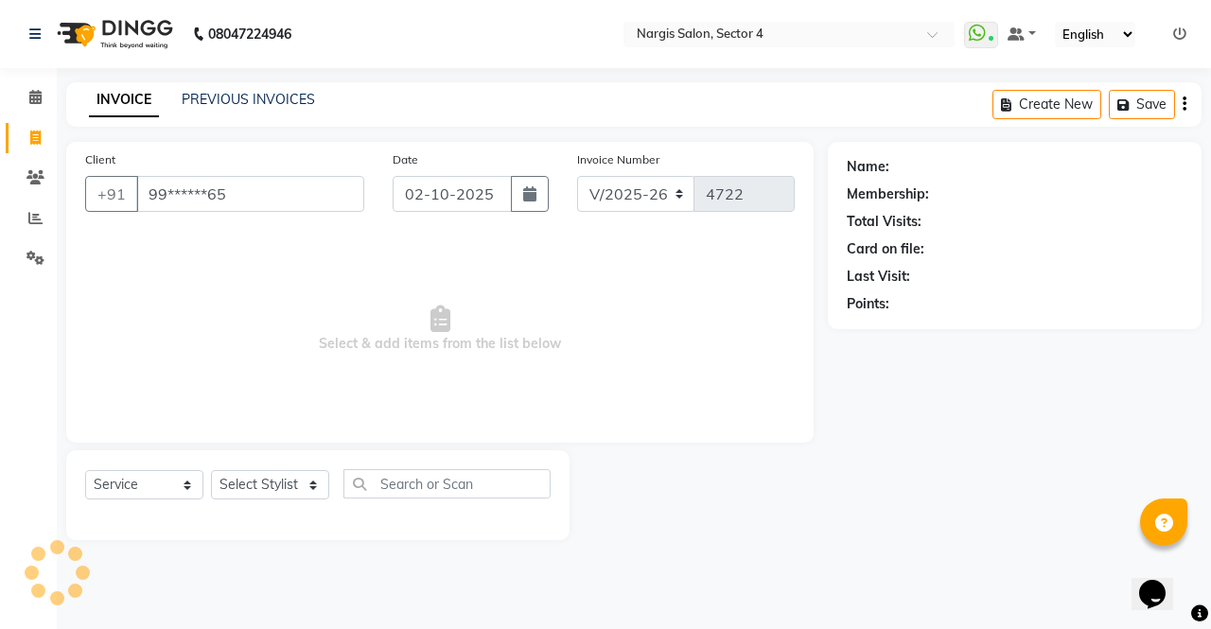
type input "99******65"
click at [270, 481] on select "Select Stylist [PERSON_NAME] [PERSON_NAME] [PERSON_NAME] Front Desk muskaan rak…" at bounding box center [270, 484] width 118 height 29
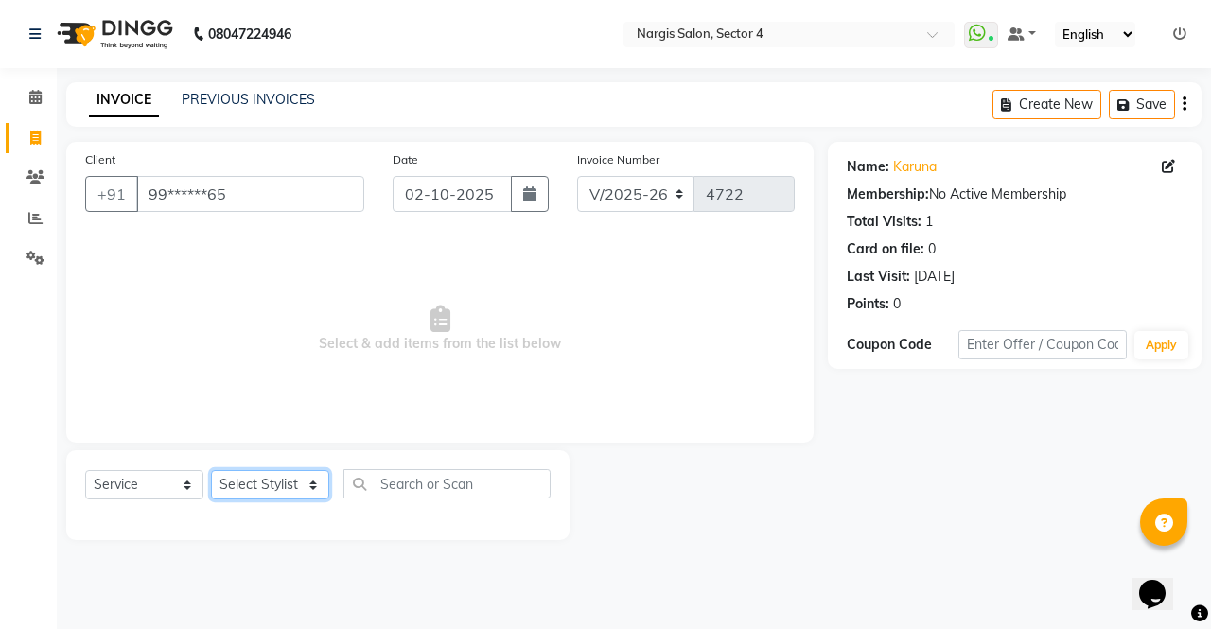
select select "86619"
click at [211, 470] on select "Select Stylist [PERSON_NAME] [PERSON_NAME] [PERSON_NAME] Front Desk muskaan rak…" at bounding box center [270, 484] width 118 height 29
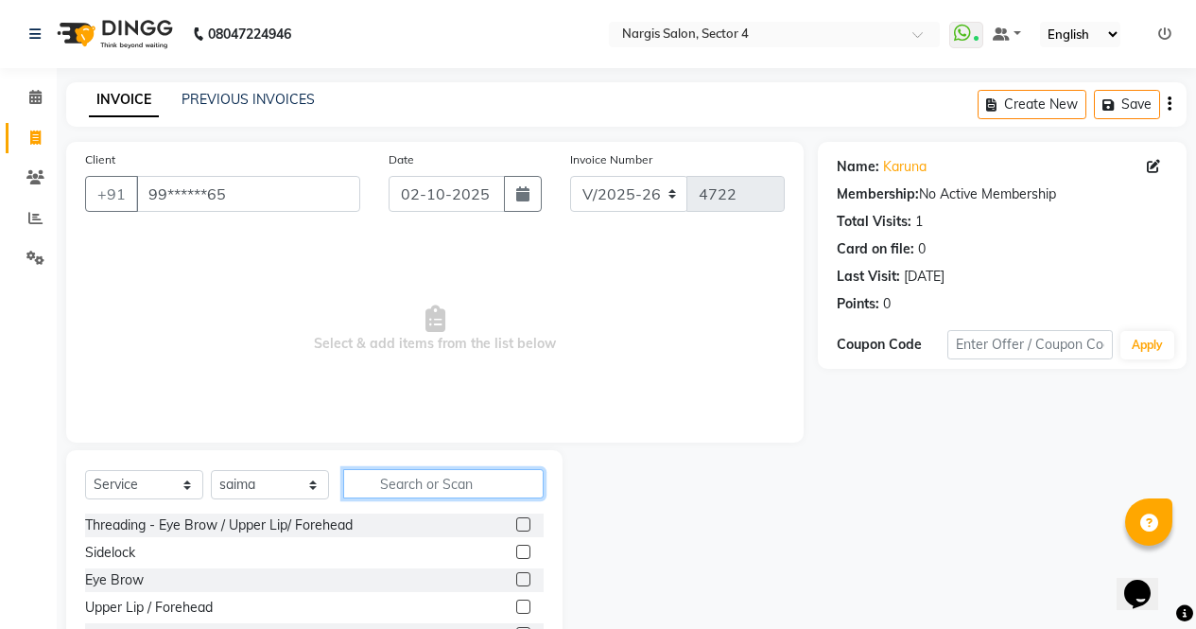
click at [396, 481] on input "text" at bounding box center [443, 483] width 201 height 29
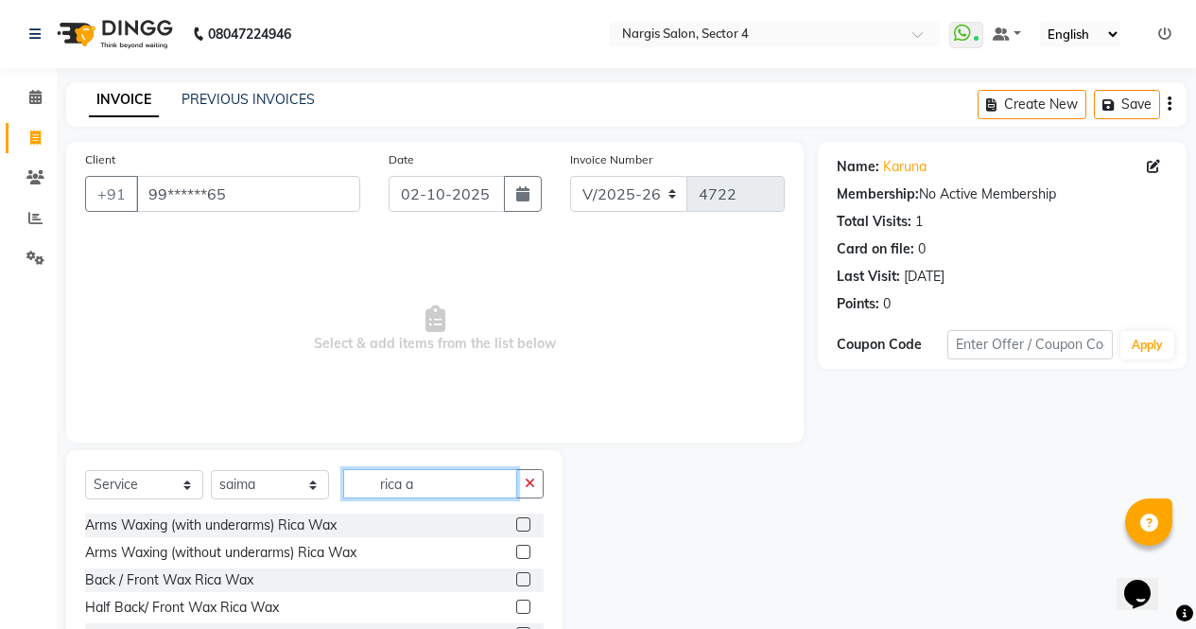
type input "rica a"
click at [516, 520] on label at bounding box center [523, 524] width 14 height 14
click at [516, 520] on input "checkbox" at bounding box center [522, 525] width 12 height 12
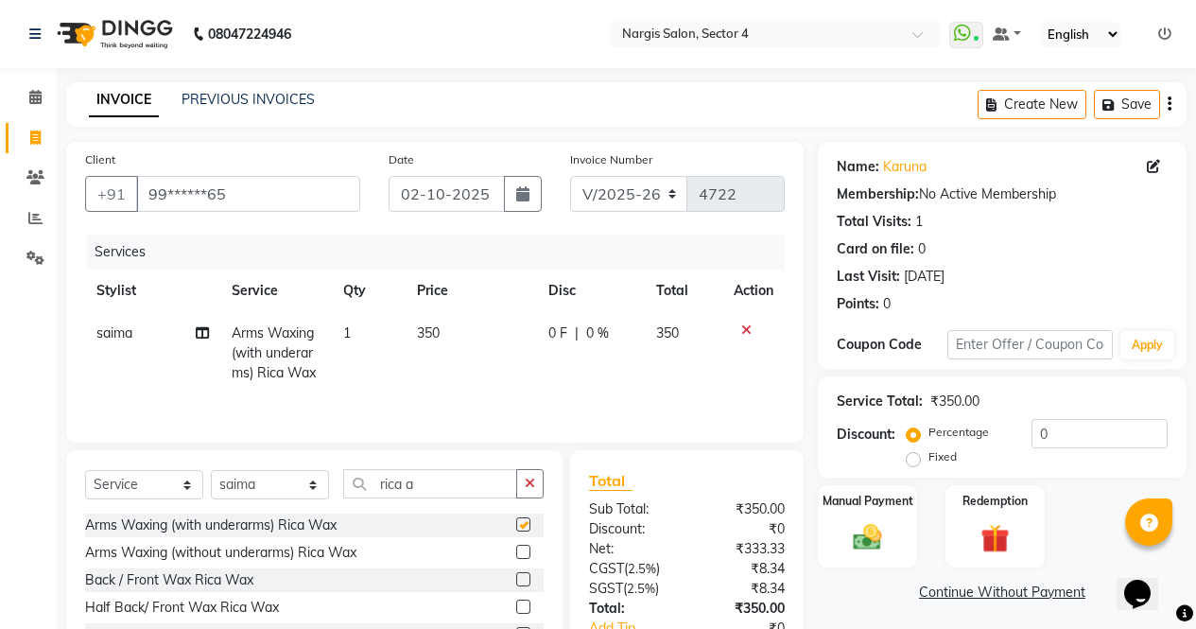
checkbox input "false"
click at [472, 492] on input "rica a" at bounding box center [430, 483] width 174 height 29
type input "r"
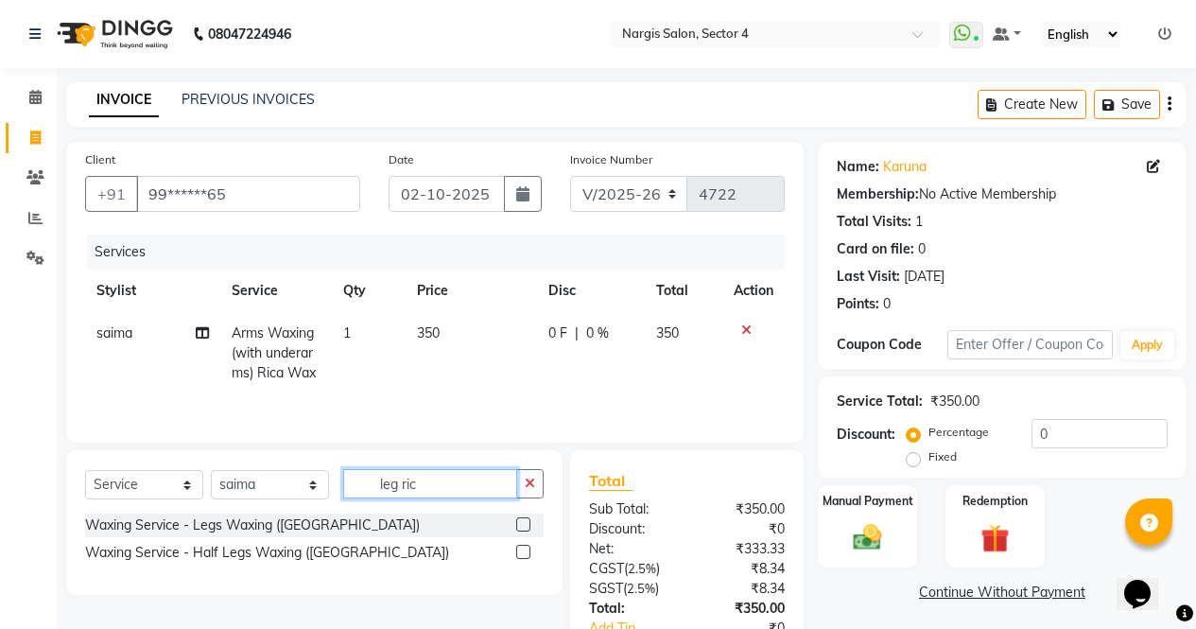
type input "leg ric"
click at [526, 523] on label at bounding box center [523, 524] width 14 height 14
click at [526, 523] on input "checkbox" at bounding box center [522, 525] width 12 height 12
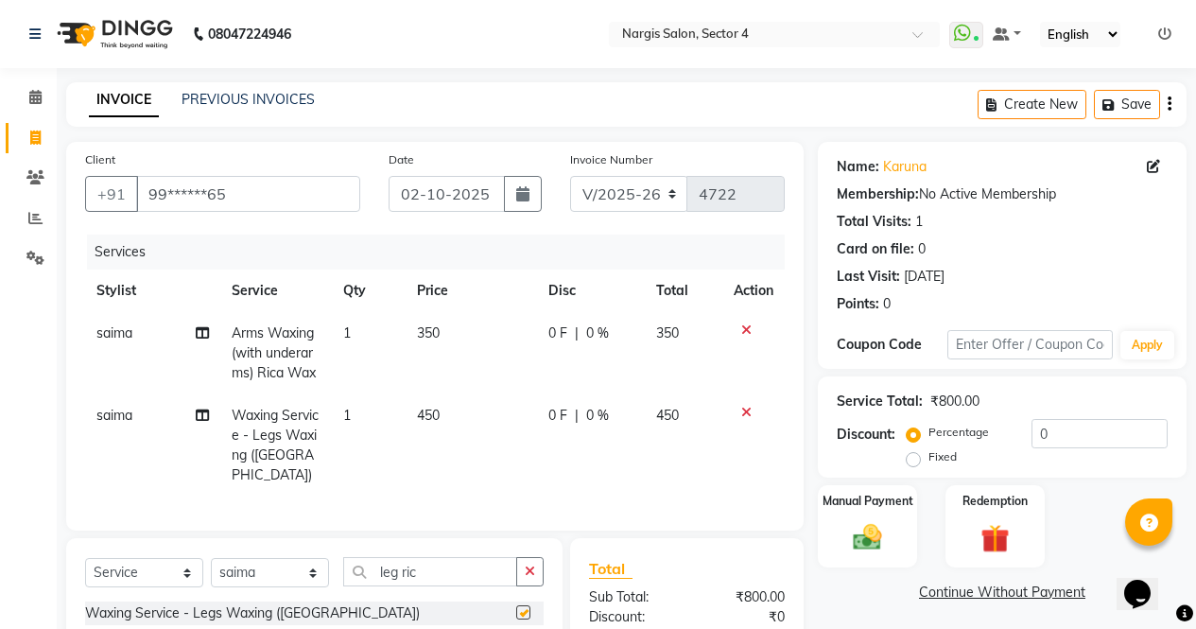
checkbox input "false"
click at [447, 561] on input "leg ric" at bounding box center [430, 571] width 174 height 29
type input "l"
click at [261, 575] on select "Select Stylist [PERSON_NAME] [PERSON_NAME] [PERSON_NAME] Front Desk muskaan rak…" at bounding box center [270, 572] width 118 height 29
select select "28131"
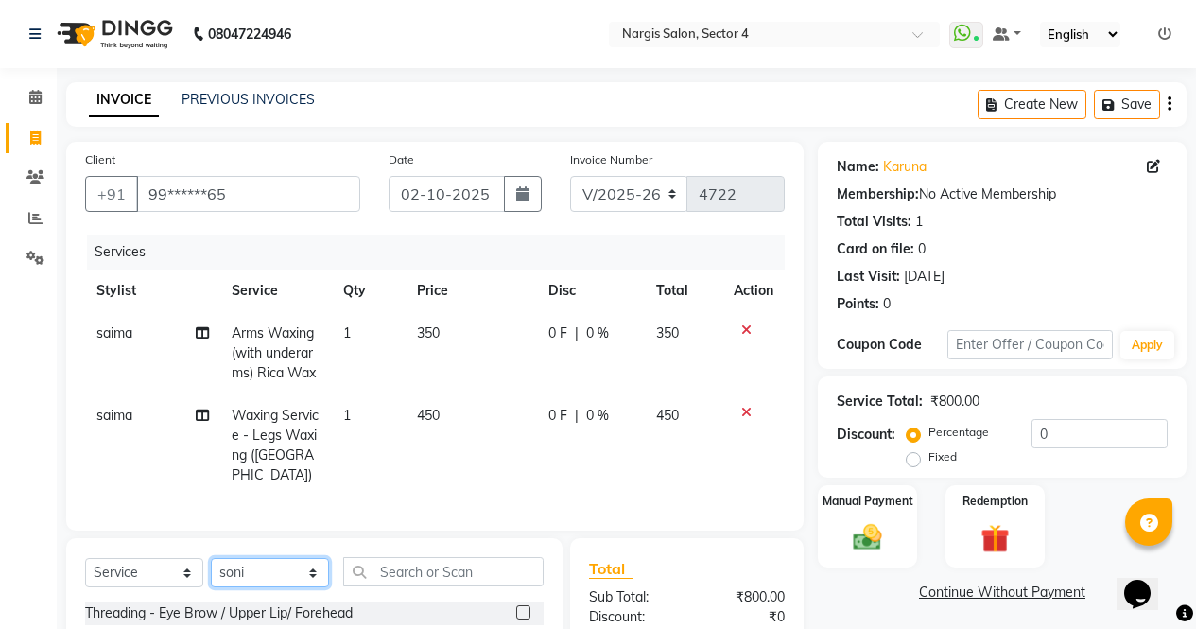
click at [211, 558] on select "Select Stylist [PERSON_NAME] [PERSON_NAME] [PERSON_NAME] Front Desk muskaan rak…" at bounding box center [270, 572] width 118 height 29
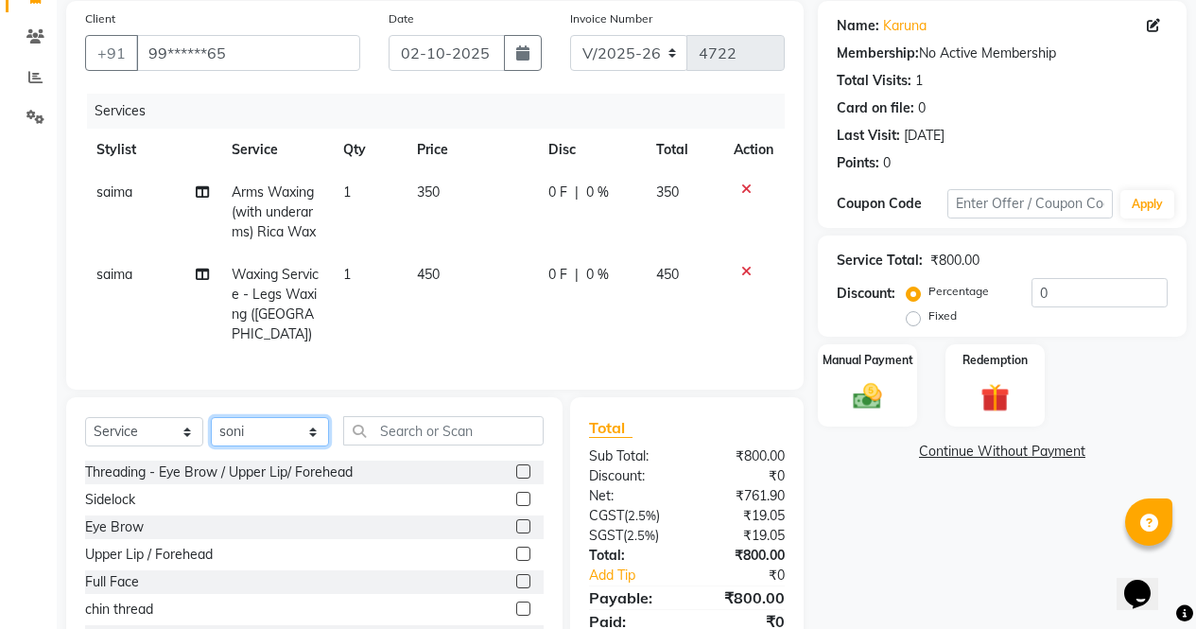
scroll to position [211, 0]
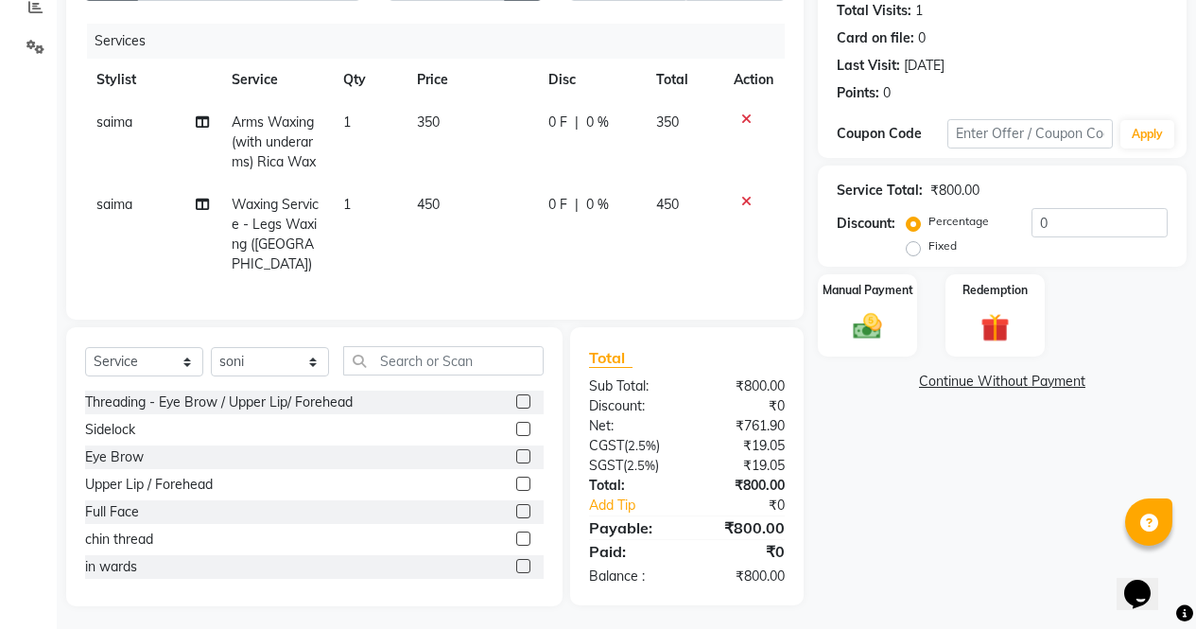
click at [516, 397] on label at bounding box center [523, 401] width 14 height 14
click at [516, 397] on input "checkbox" at bounding box center [522, 402] width 12 height 12
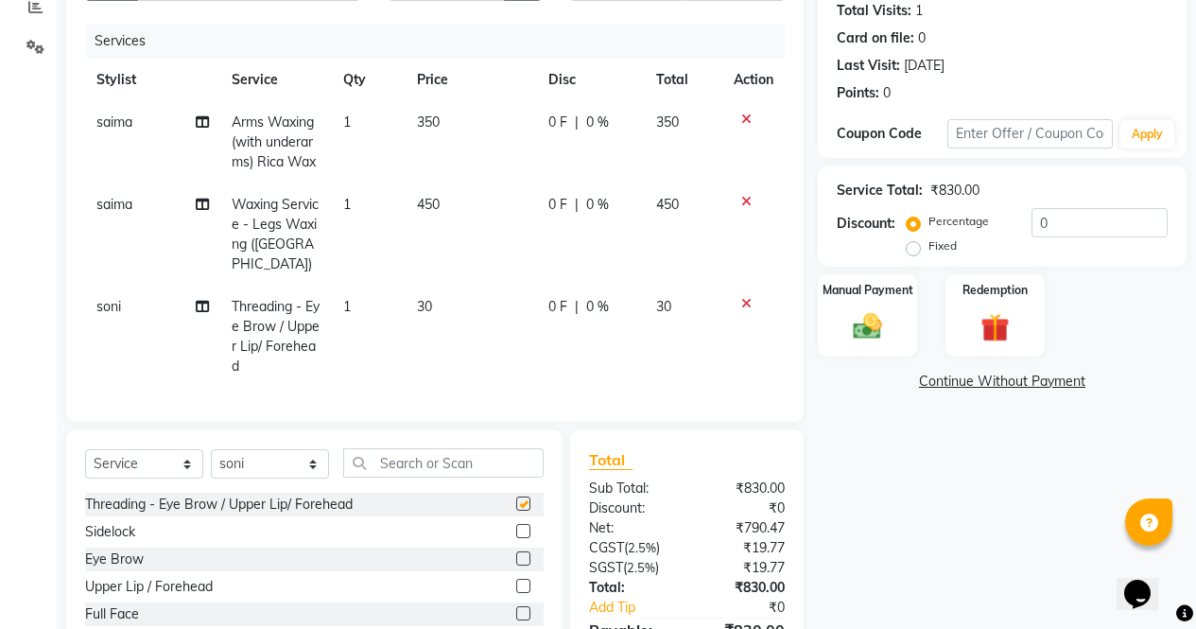
checkbox input "false"
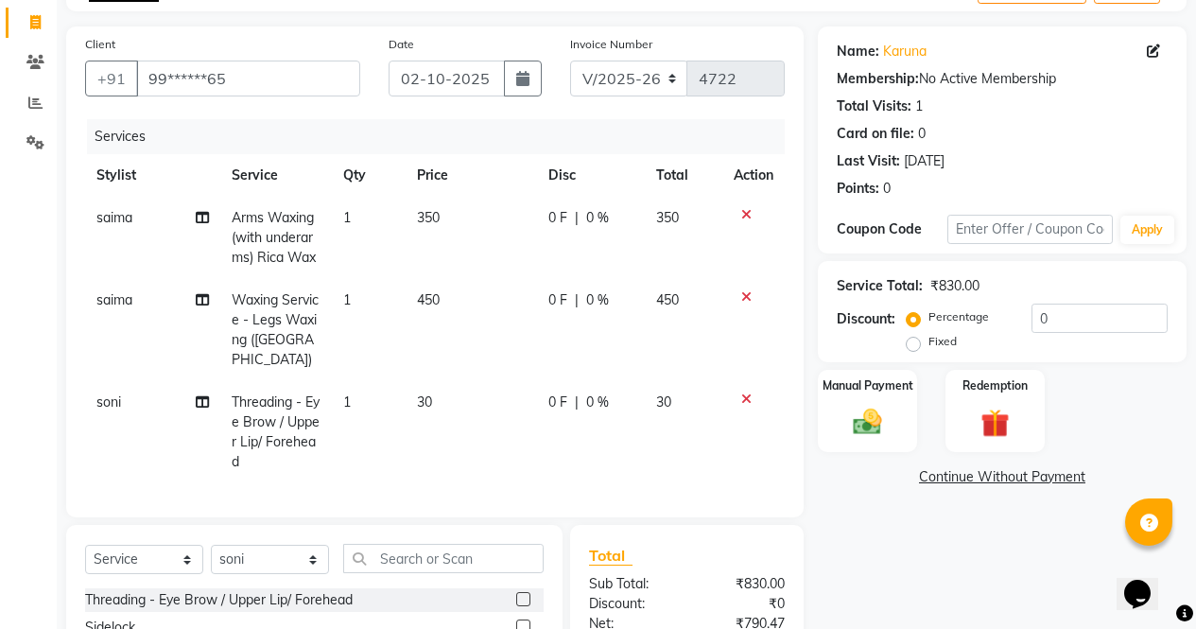
scroll to position [58, 0]
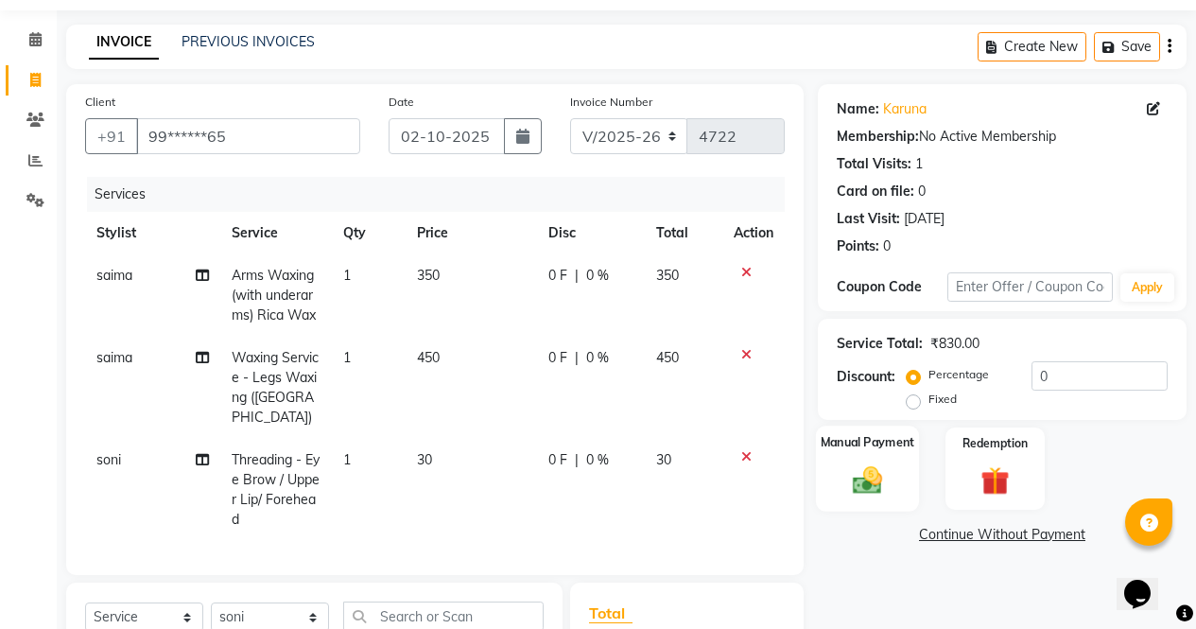
click at [885, 471] on img at bounding box center [868, 479] width 48 height 34
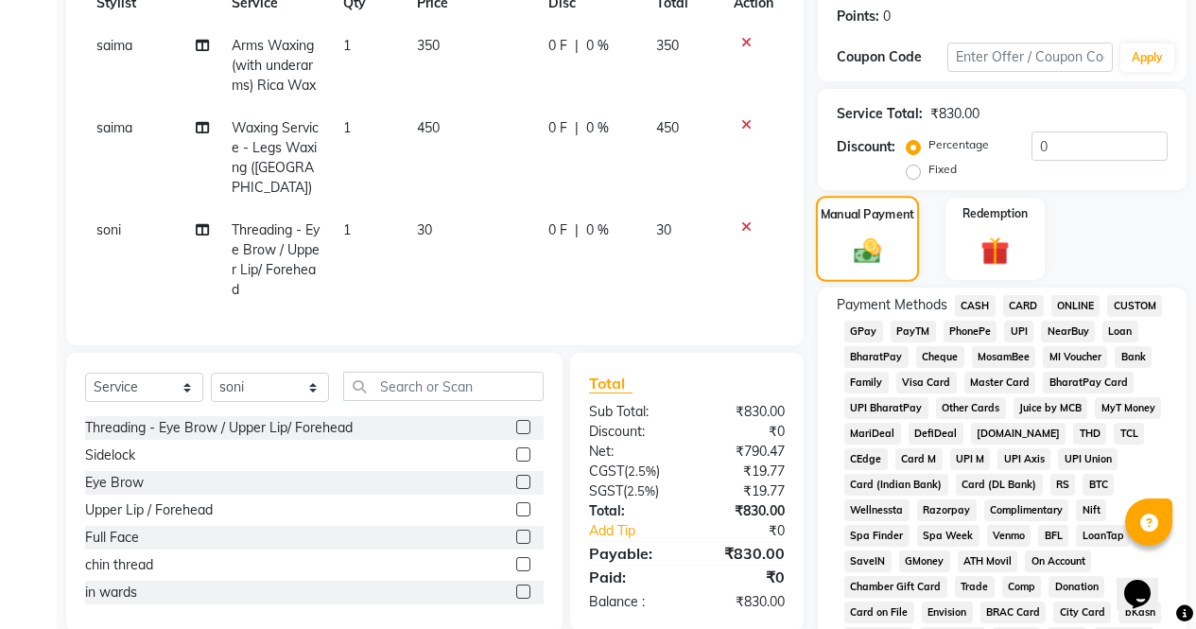
scroll to position [244, 0]
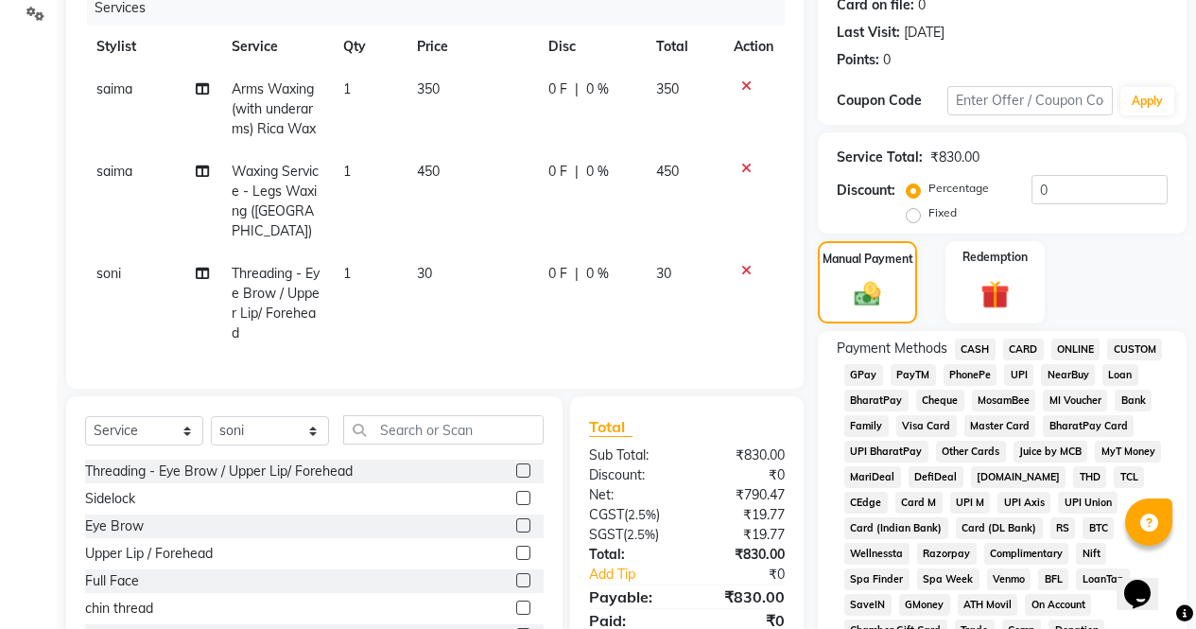
click at [929, 211] on label "Fixed" at bounding box center [943, 212] width 28 height 17
click at [915, 211] on input "Fixed" at bounding box center [917, 212] width 13 height 13
radio input "true"
click at [929, 190] on label "Percentage" at bounding box center [959, 188] width 61 height 17
click at [915, 190] on input "Percentage" at bounding box center [917, 188] width 13 height 13
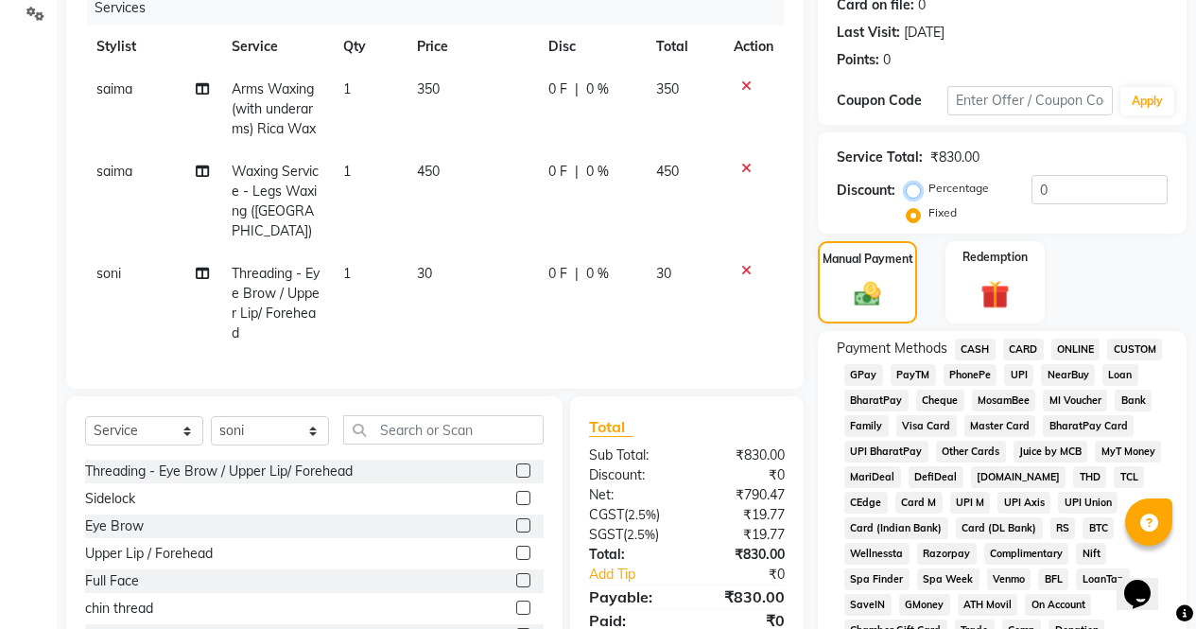
radio input "true"
click at [1040, 189] on input "0" at bounding box center [1100, 189] width 136 height 29
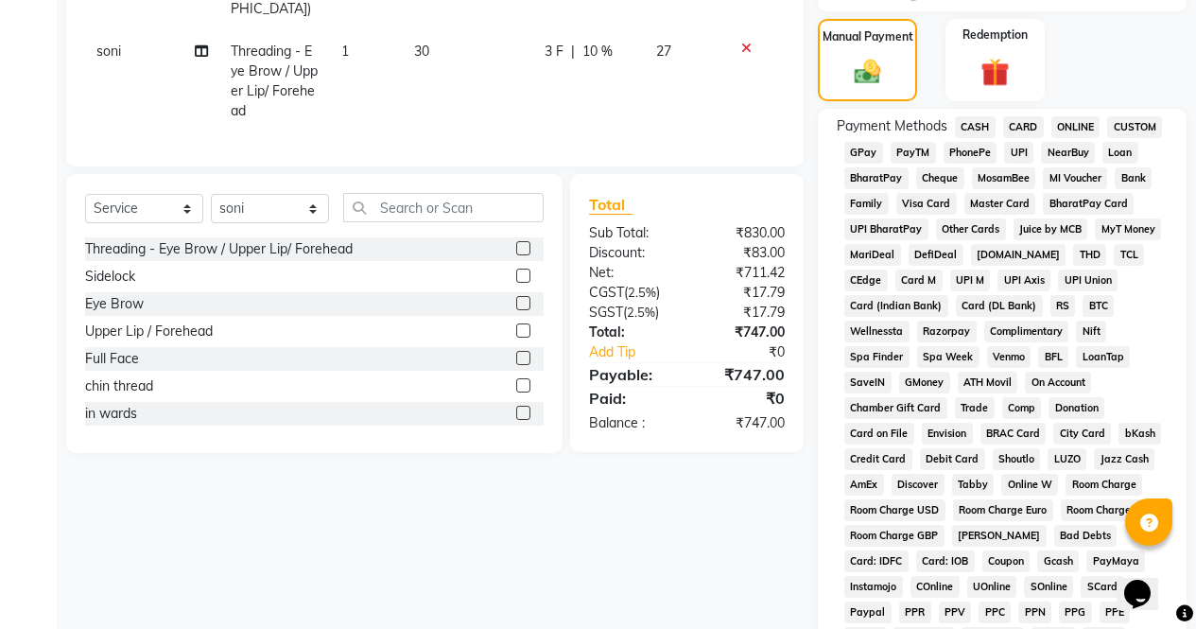
scroll to position [535, 0]
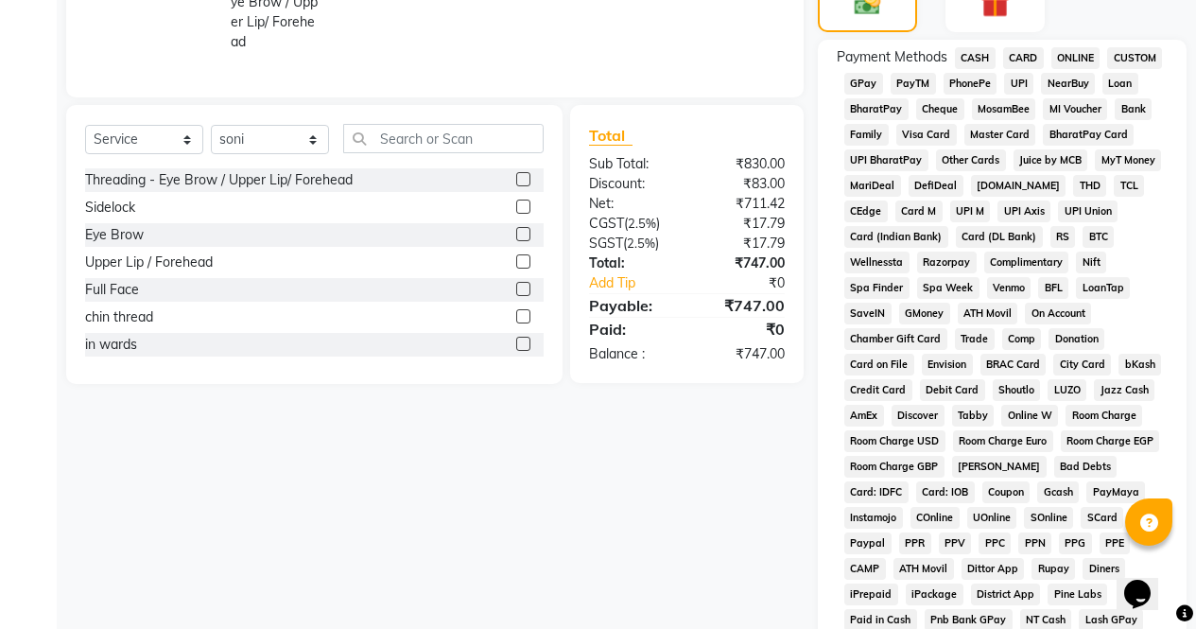
type input "10"
click at [1075, 60] on span "ONLINE" at bounding box center [1076, 58] width 49 height 22
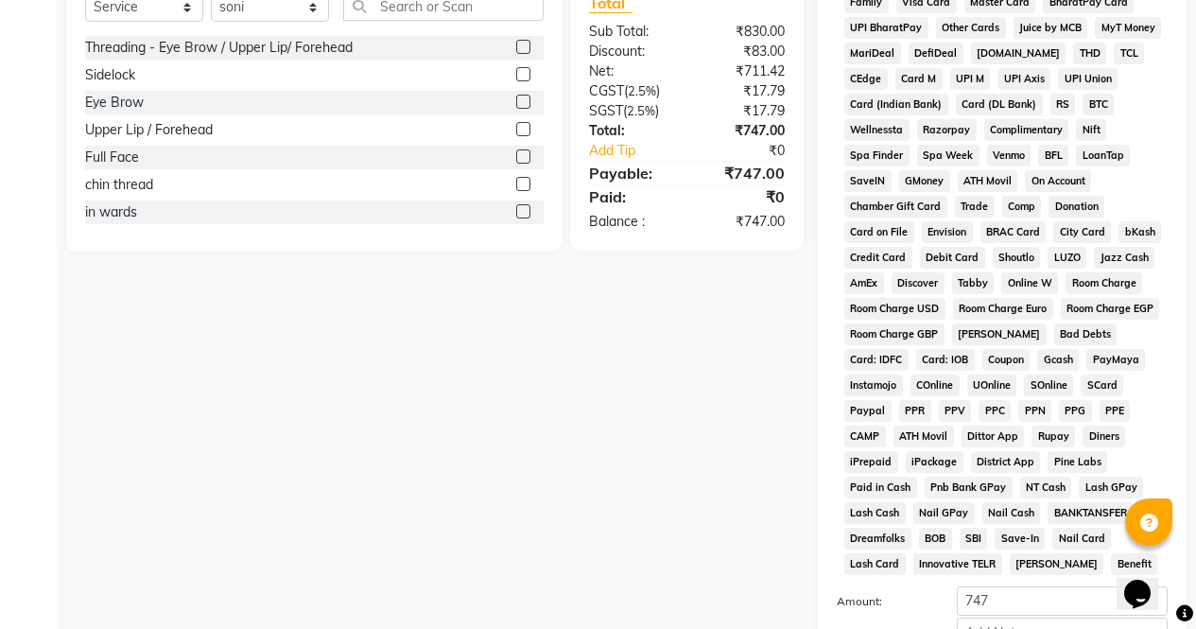
scroll to position [864, 0]
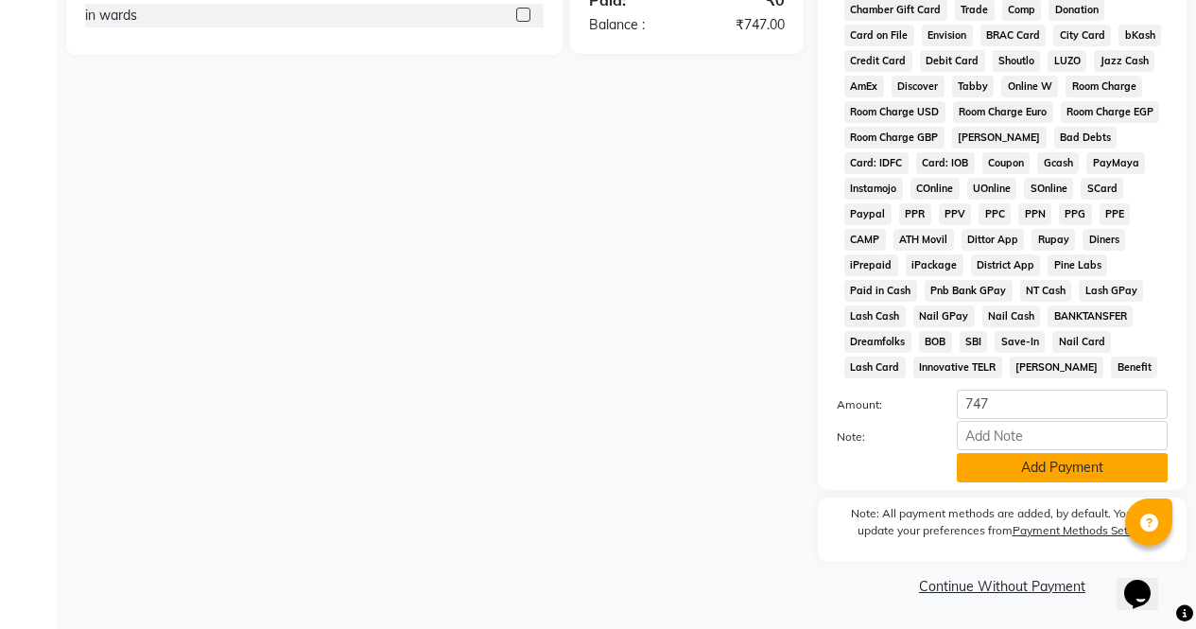
click at [1075, 478] on button "Add Payment" at bounding box center [1062, 467] width 211 height 29
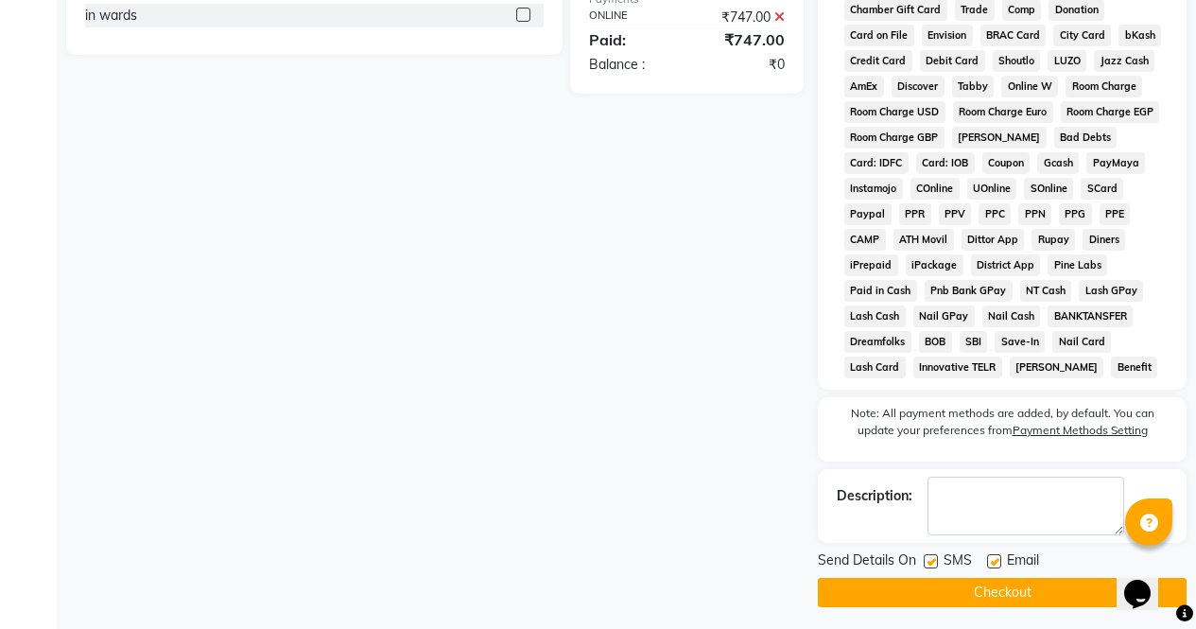
click at [1084, 587] on button "Checkout" at bounding box center [1002, 592] width 369 height 29
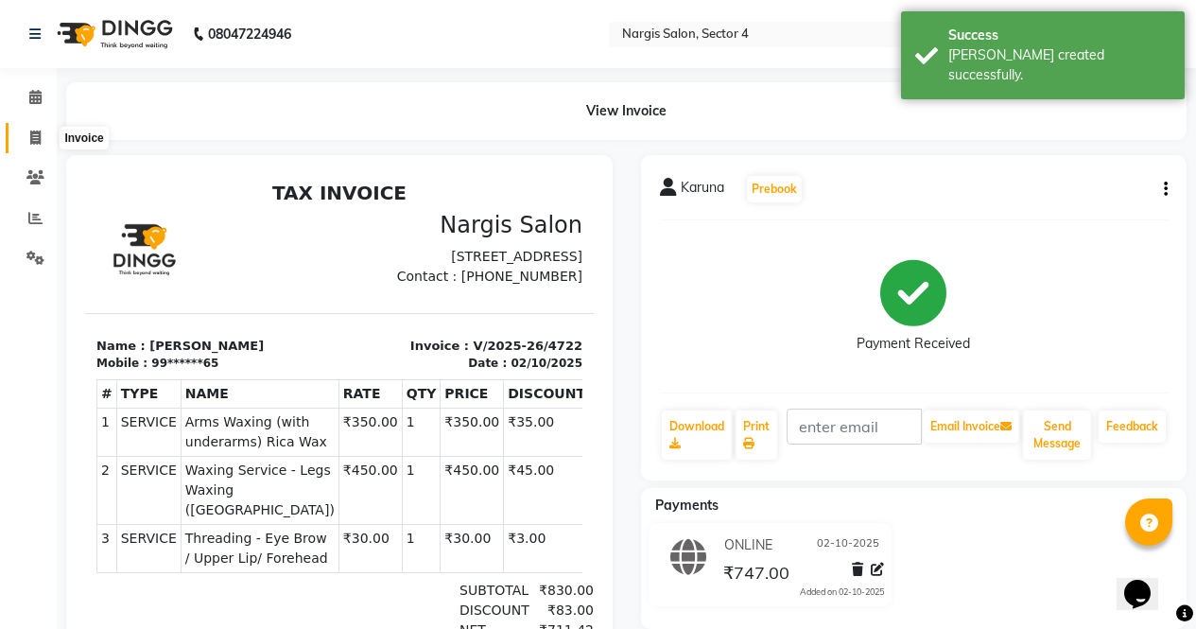
click at [27, 128] on span at bounding box center [35, 139] width 33 height 22
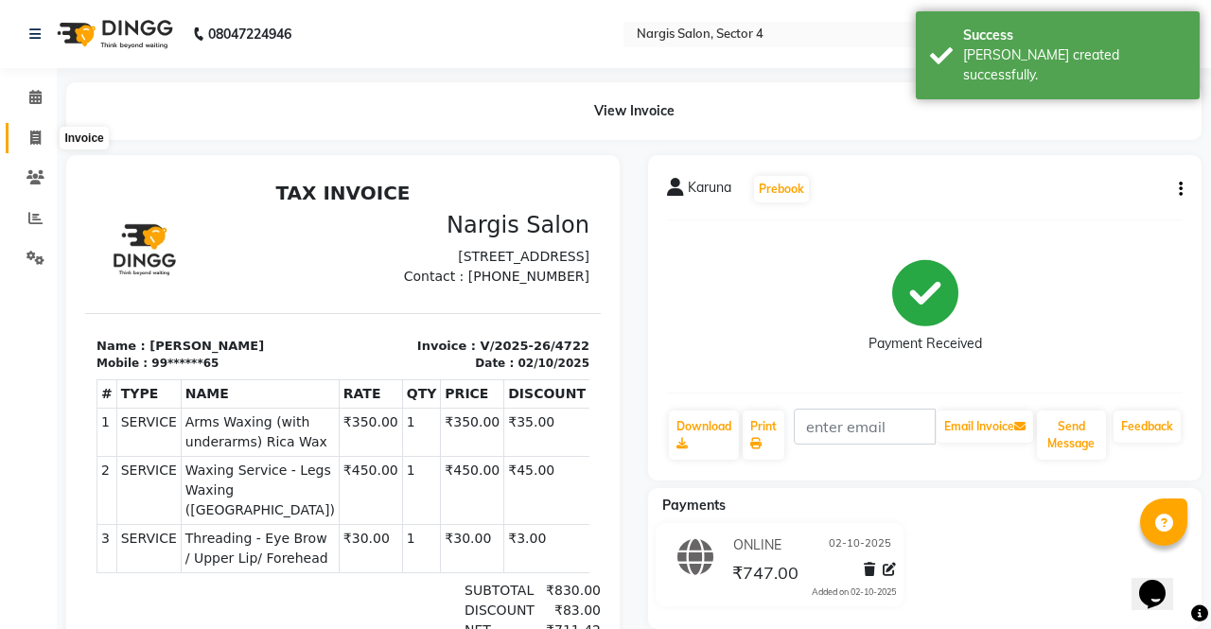
select select "4130"
select select "service"
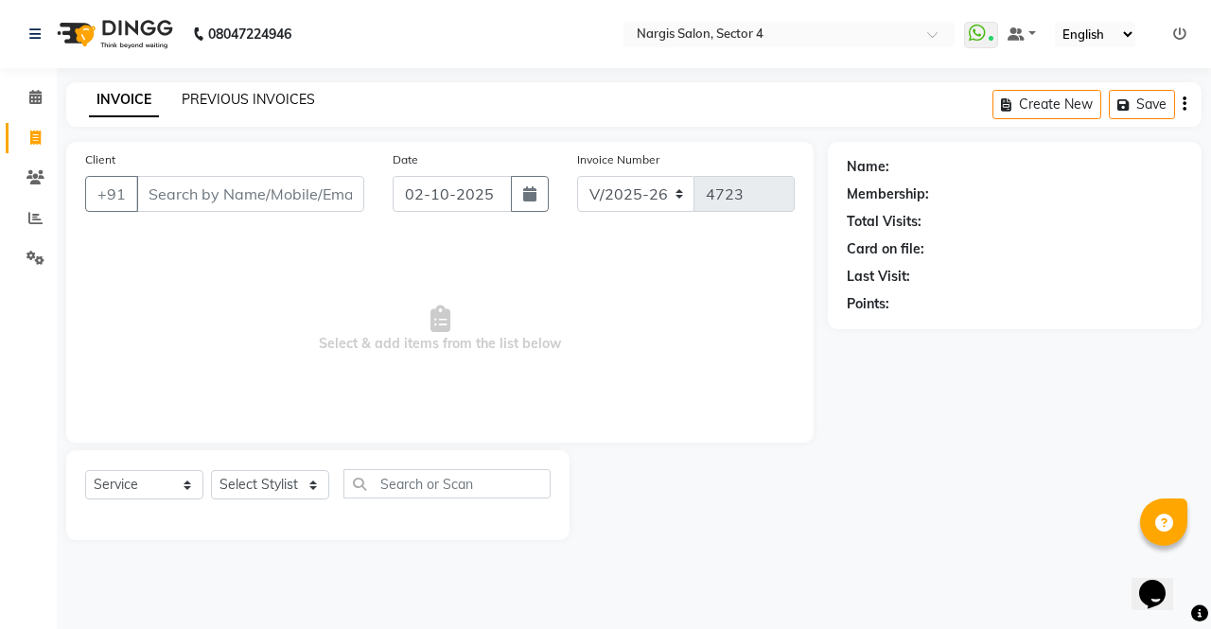
click at [224, 101] on link "PREVIOUS INVOICES" at bounding box center [248, 99] width 133 height 17
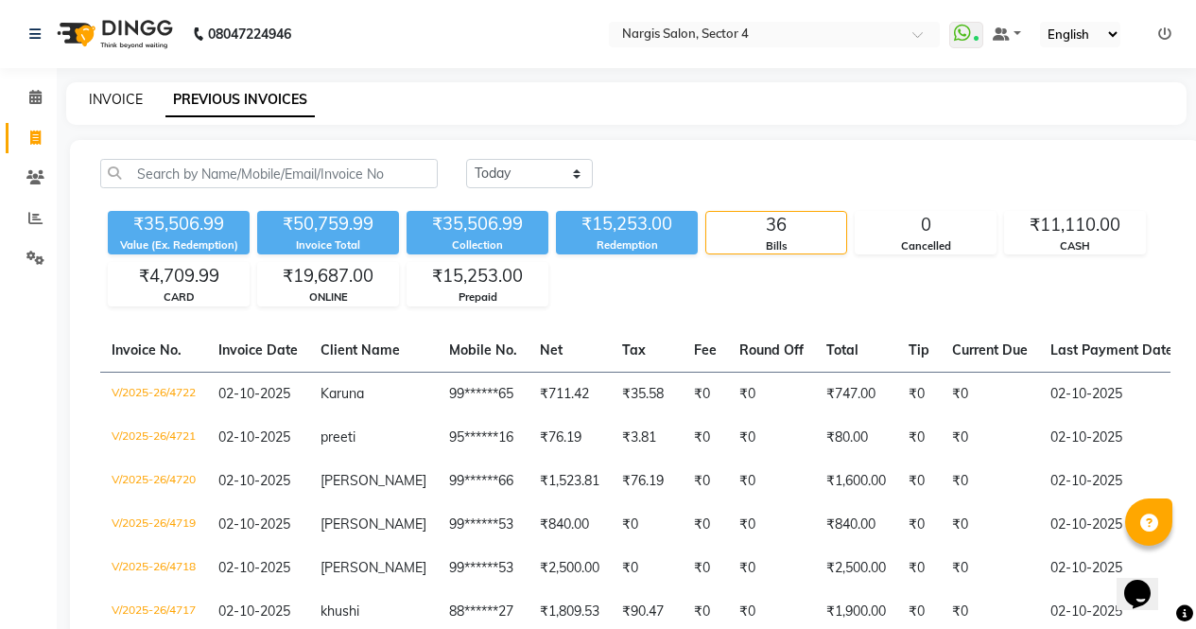
click at [118, 99] on link "INVOICE" at bounding box center [116, 99] width 54 height 17
select select "service"
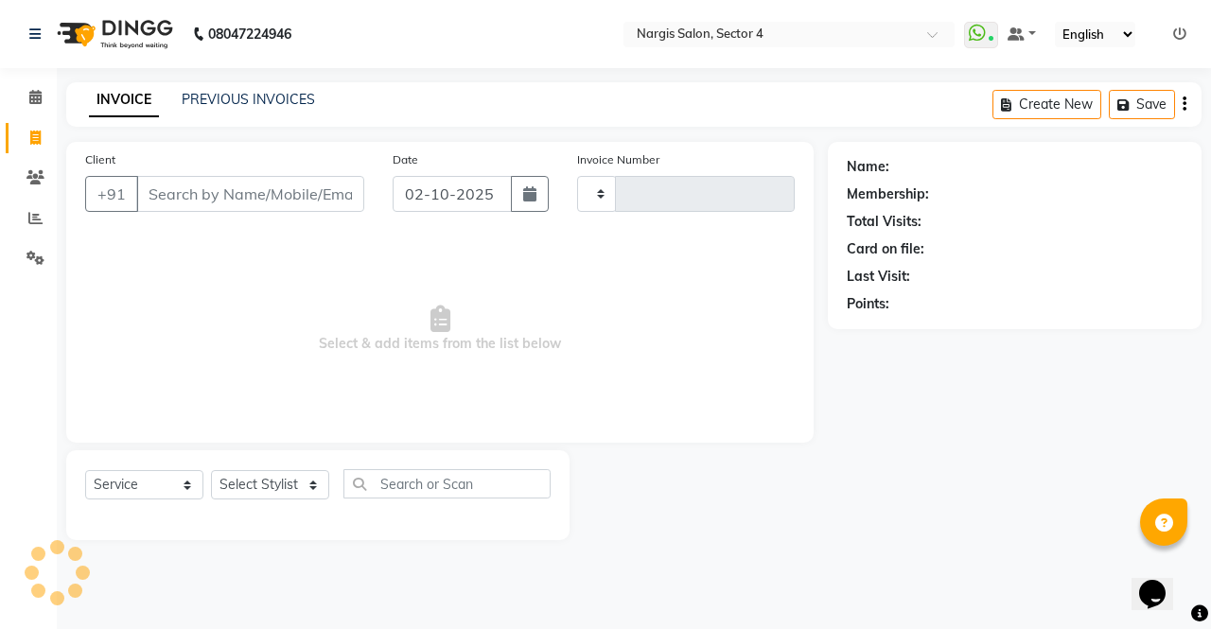
type input "4723"
select select "4130"
click at [1180, 37] on icon at bounding box center [1179, 33] width 13 height 13
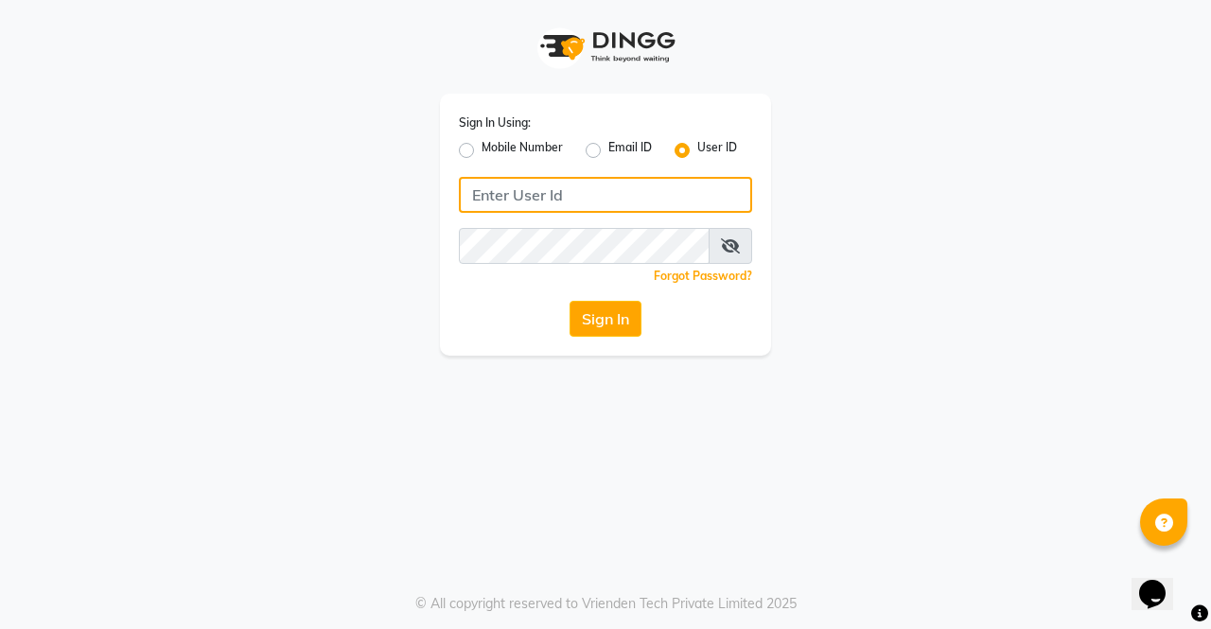
click at [578, 198] on input "Username" at bounding box center [605, 195] width 293 height 36
type input "nargissalon"
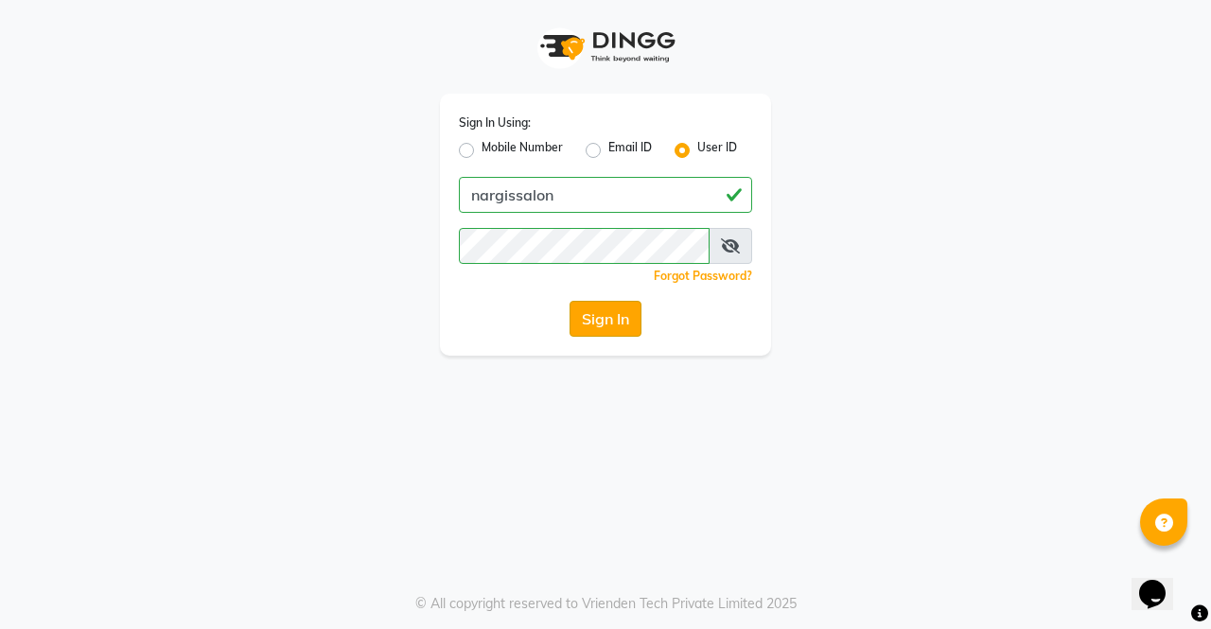
click at [610, 323] on button "Sign In" at bounding box center [605, 319] width 72 height 36
